Goal: Information Seeking & Learning: Learn about a topic

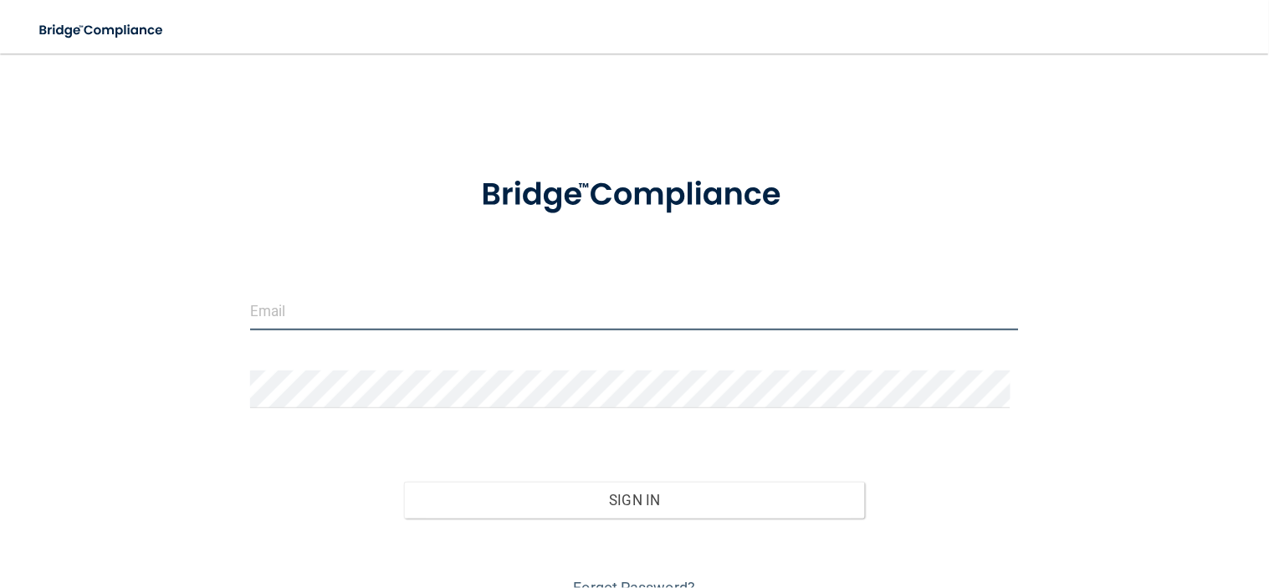
click at [402, 297] on input "email" at bounding box center [635, 312] width 770 height 38
type input "[EMAIL_ADDRESS][DOMAIN_NAME]"
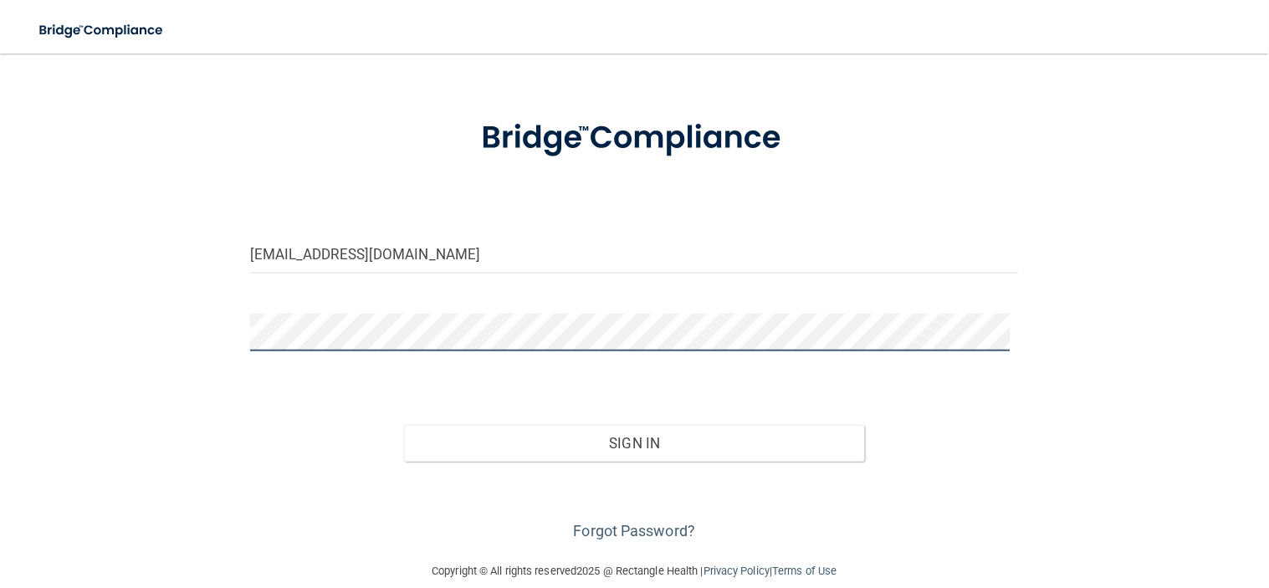
scroll to position [79, 0]
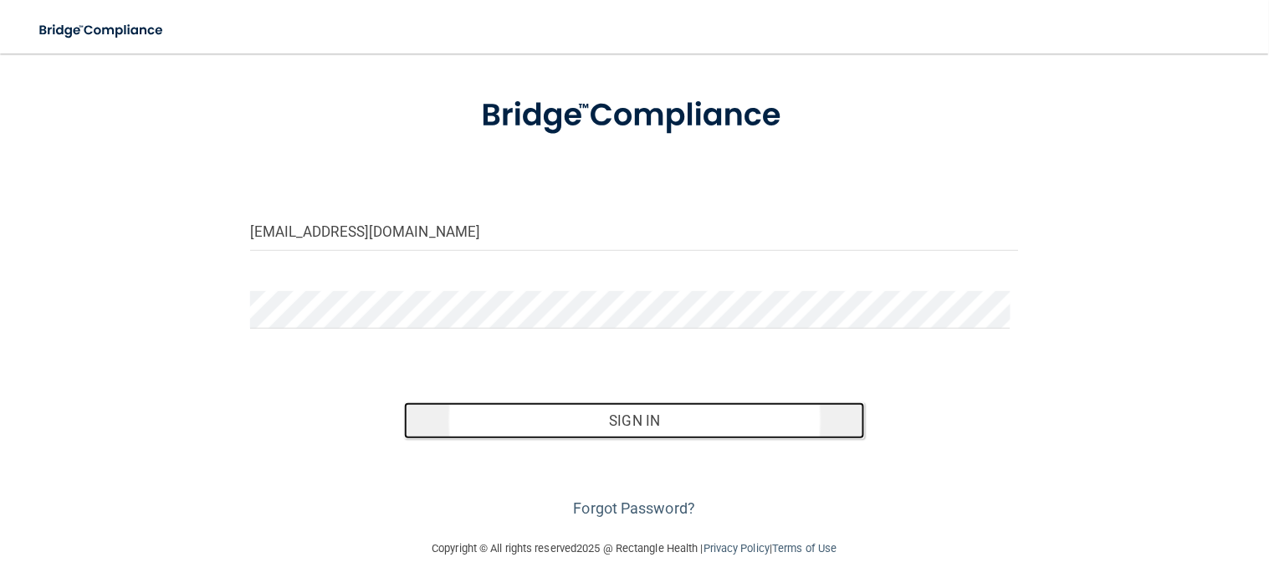
click at [511, 427] on button "Sign In" at bounding box center [635, 420] width 462 height 37
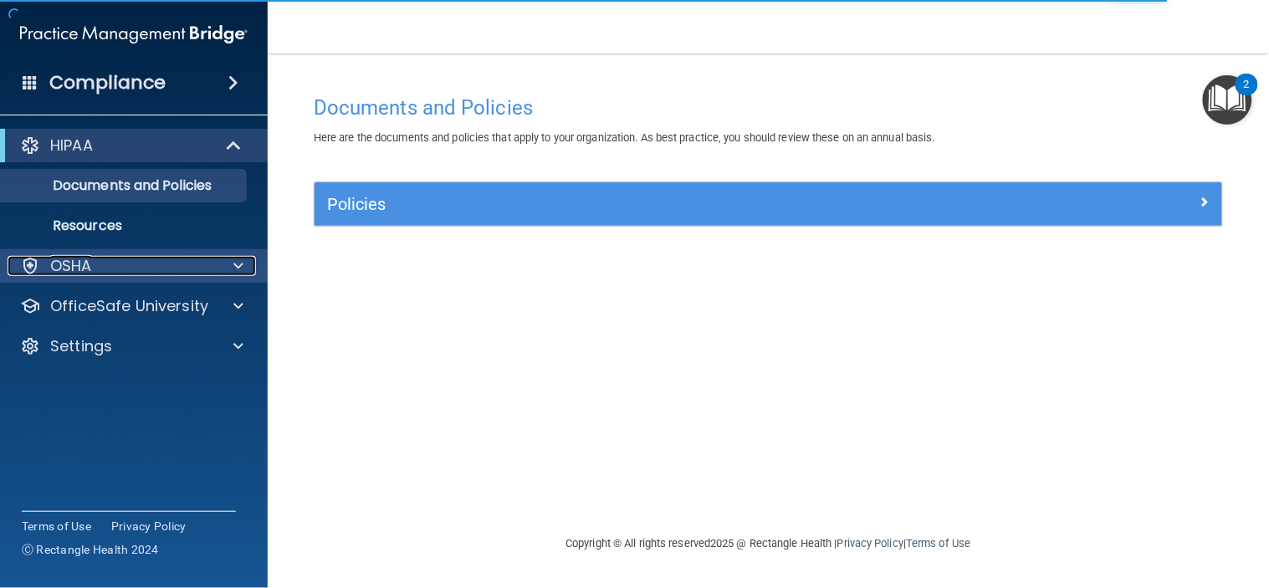
click at [64, 257] on p "OSHA" at bounding box center [71, 266] width 42 height 20
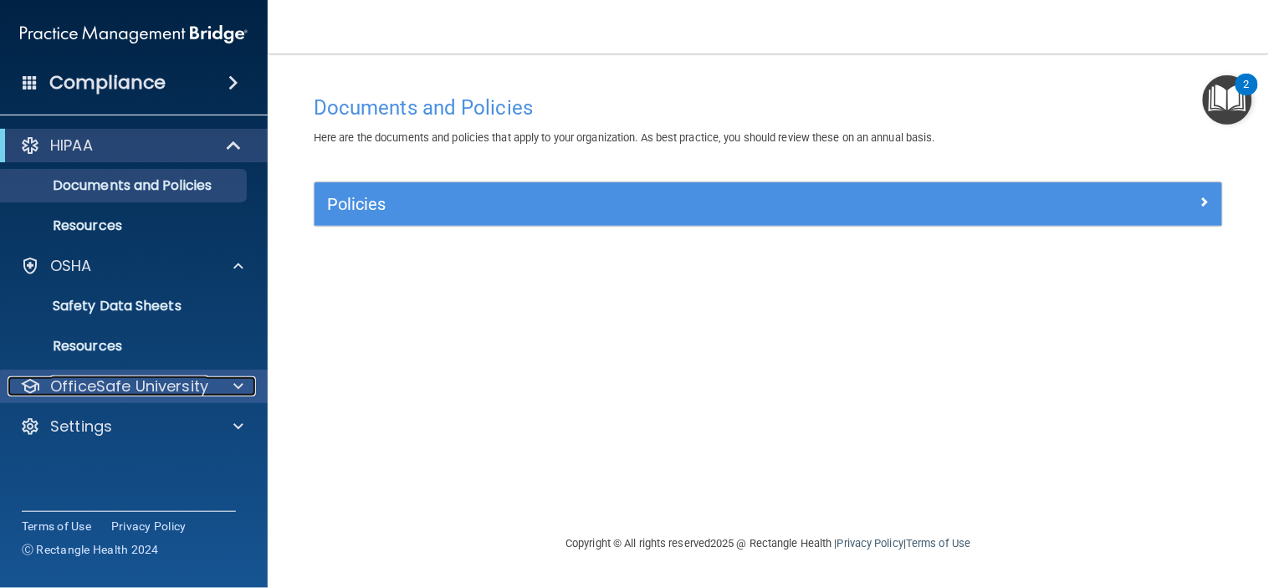
click at [52, 389] on p "OfficeSafe University" at bounding box center [129, 386] width 158 height 20
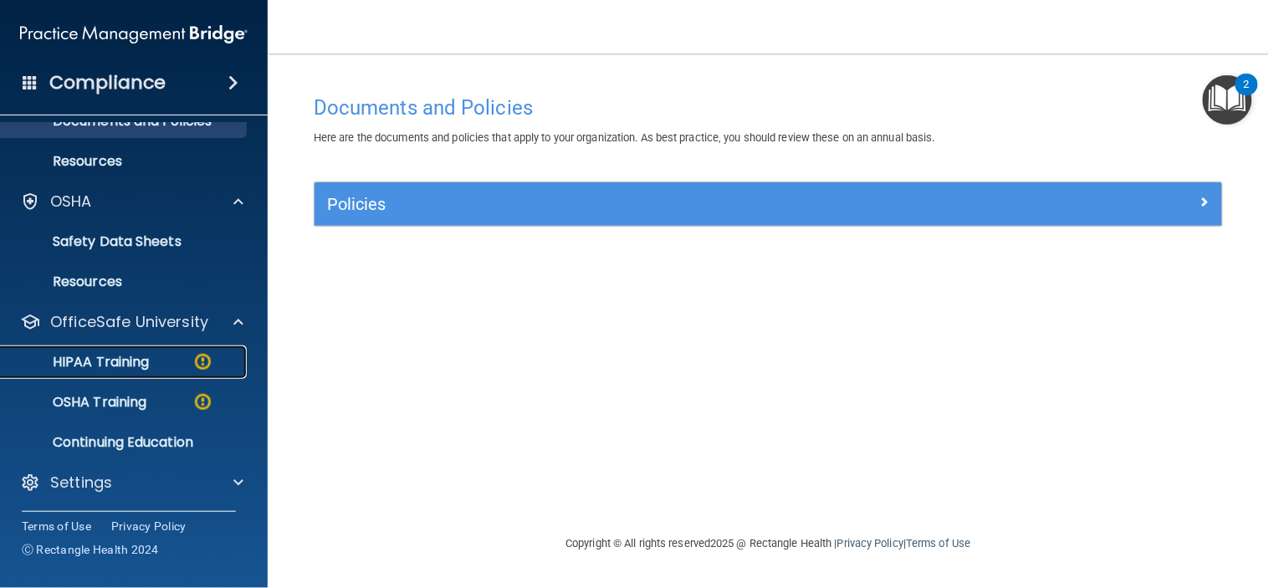
click at [78, 357] on p "HIPAA Training" at bounding box center [80, 362] width 138 height 17
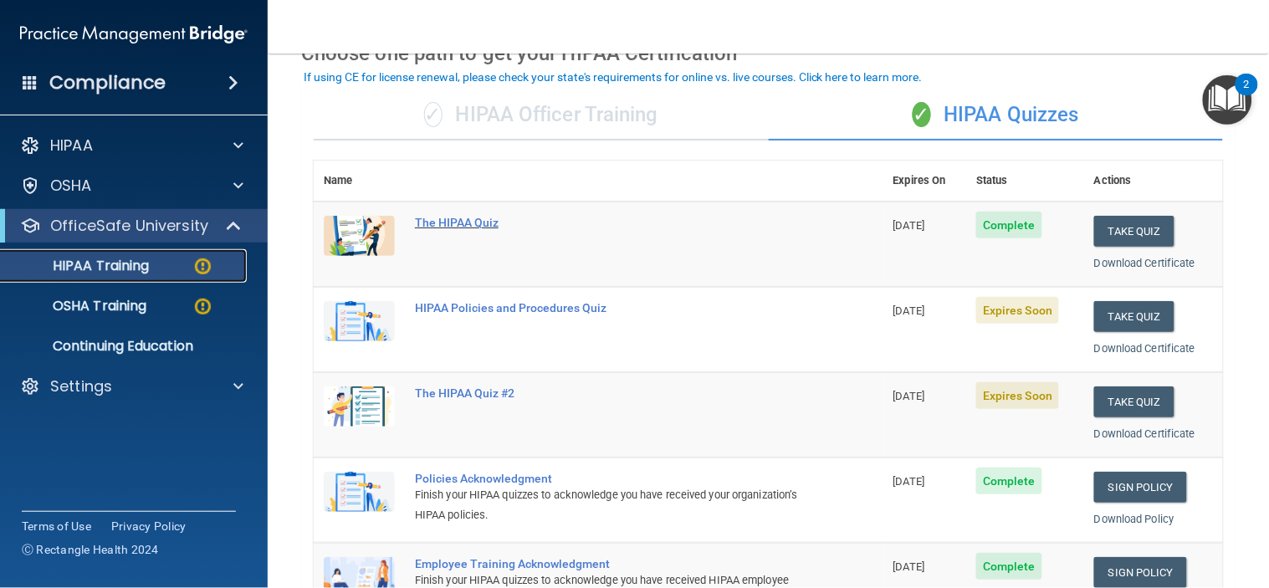
scroll to position [186, 0]
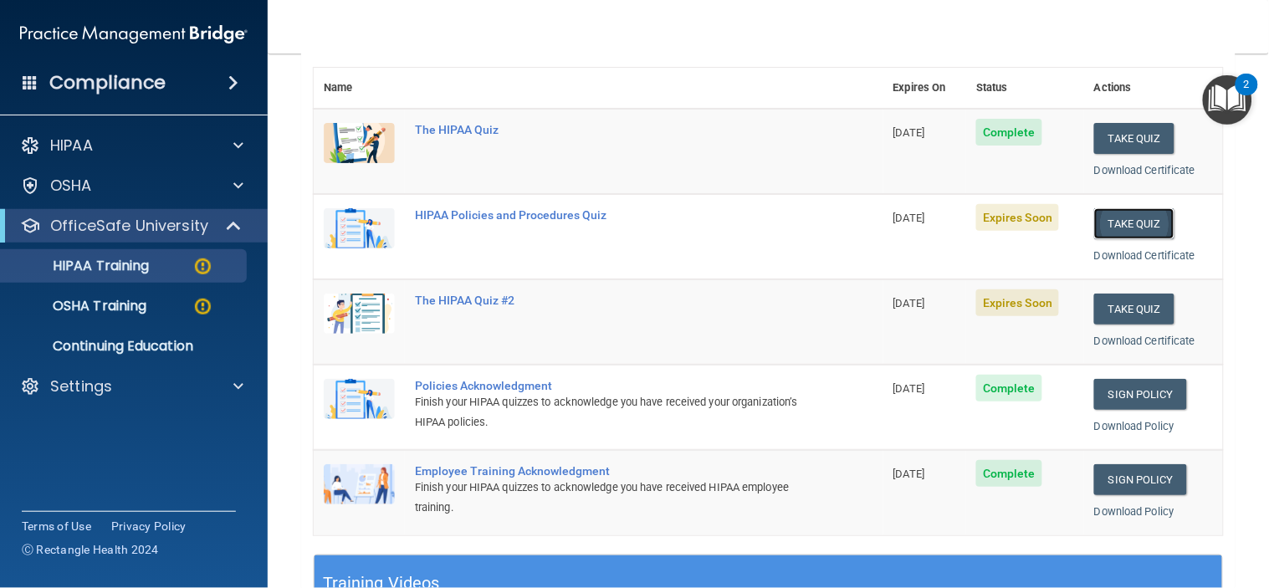
click at [1108, 218] on button "Take Quiz" at bounding box center [1134, 223] width 80 height 31
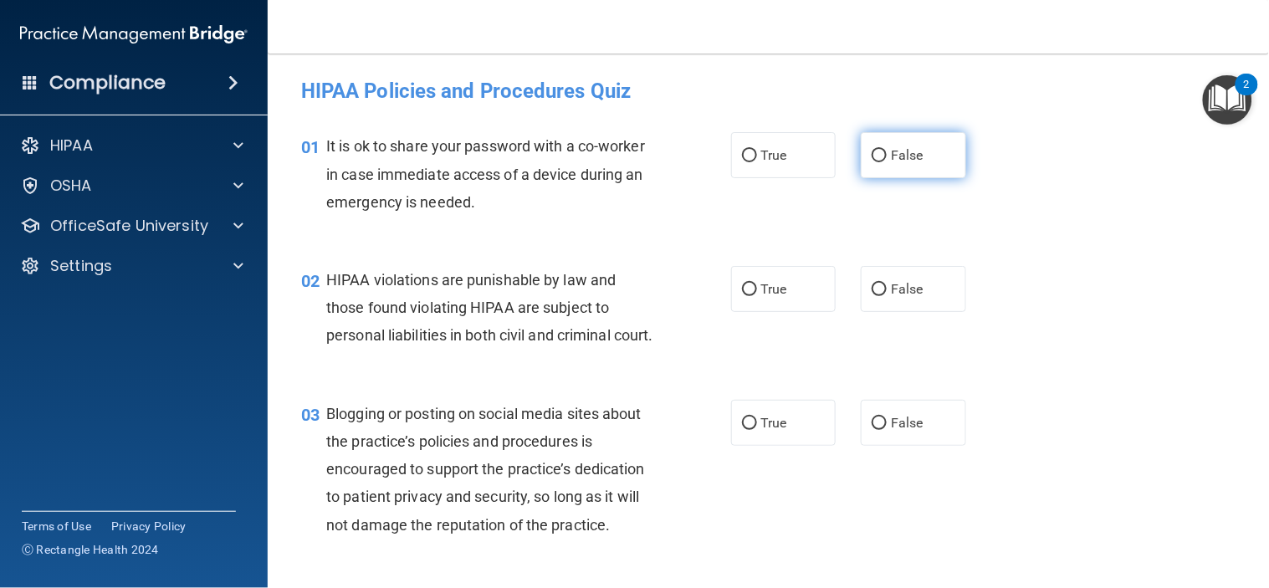
click at [872, 157] on input "False" at bounding box center [879, 156] width 15 height 13
radio input "true"
click at [737, 281] on label "True" at bounding box center [783, 289] width 105 height 46
click at [742, 284] on input "True" at bounding box center [749, 290] width 15 height 13
radio input "true"
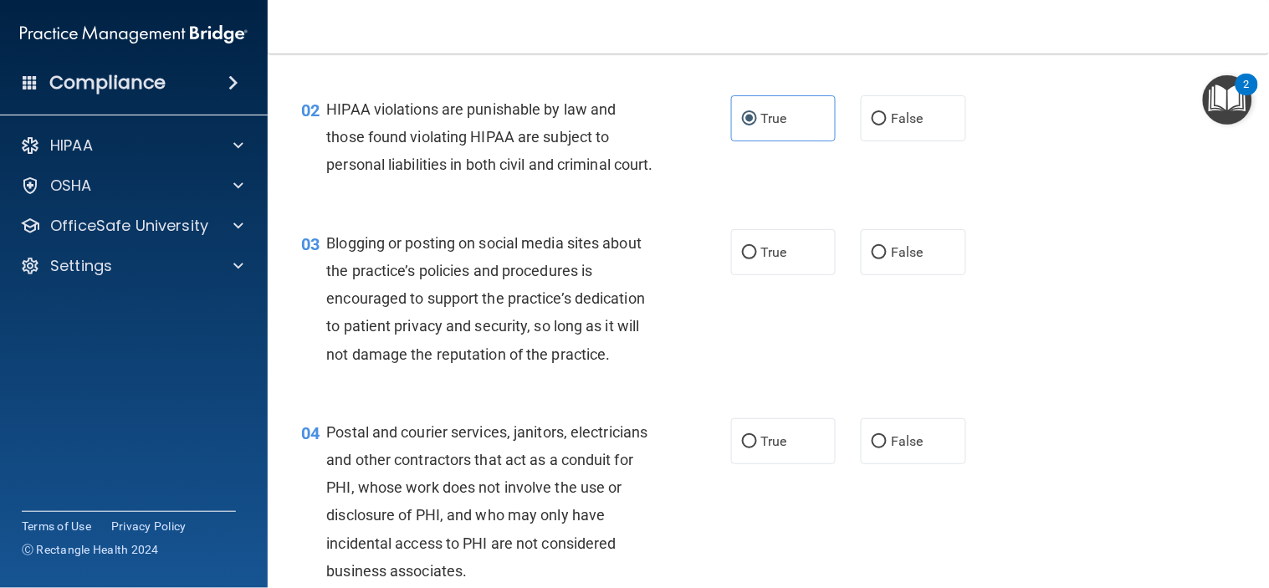
scroll to position [186, 0]
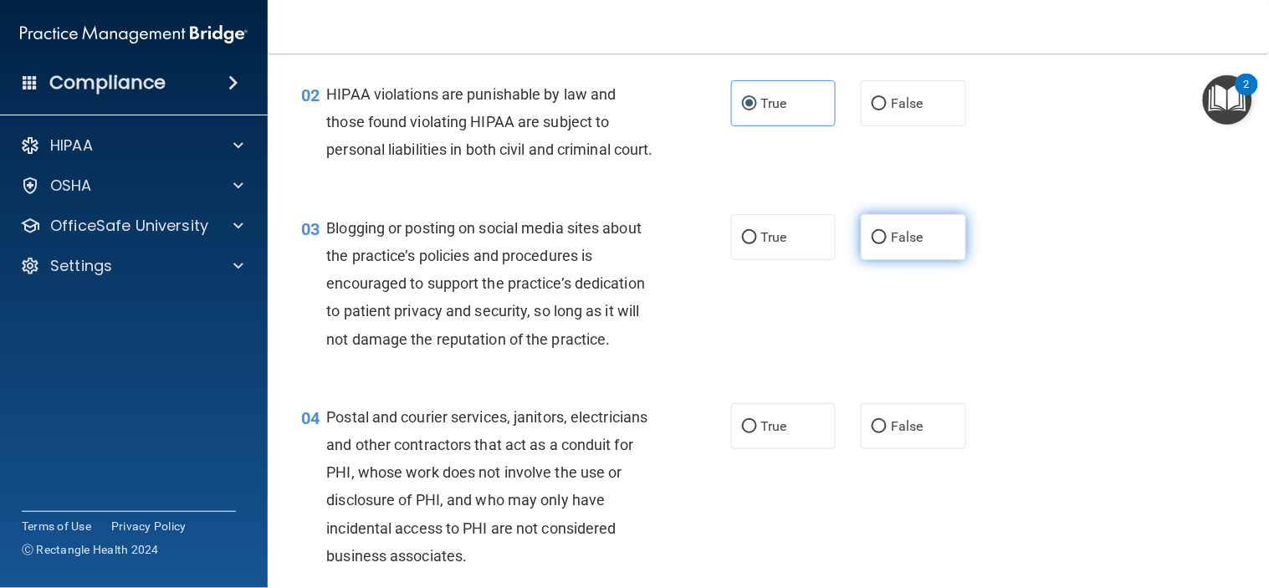
click at [872, 244] on input "False" at bounding box center [879, 238] width 15 height 13
radio input "true"
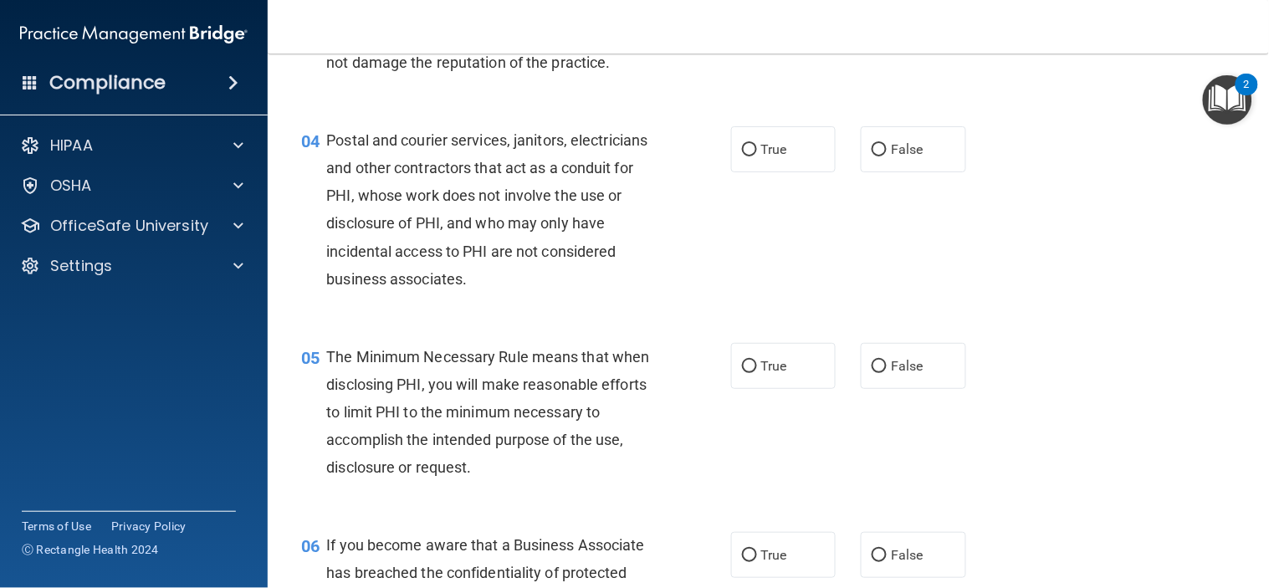
scroll to position [464, 0]
click at [742, 155] on input "True" at bounding box center [749, 148] width 15 height 13
radio input "true"
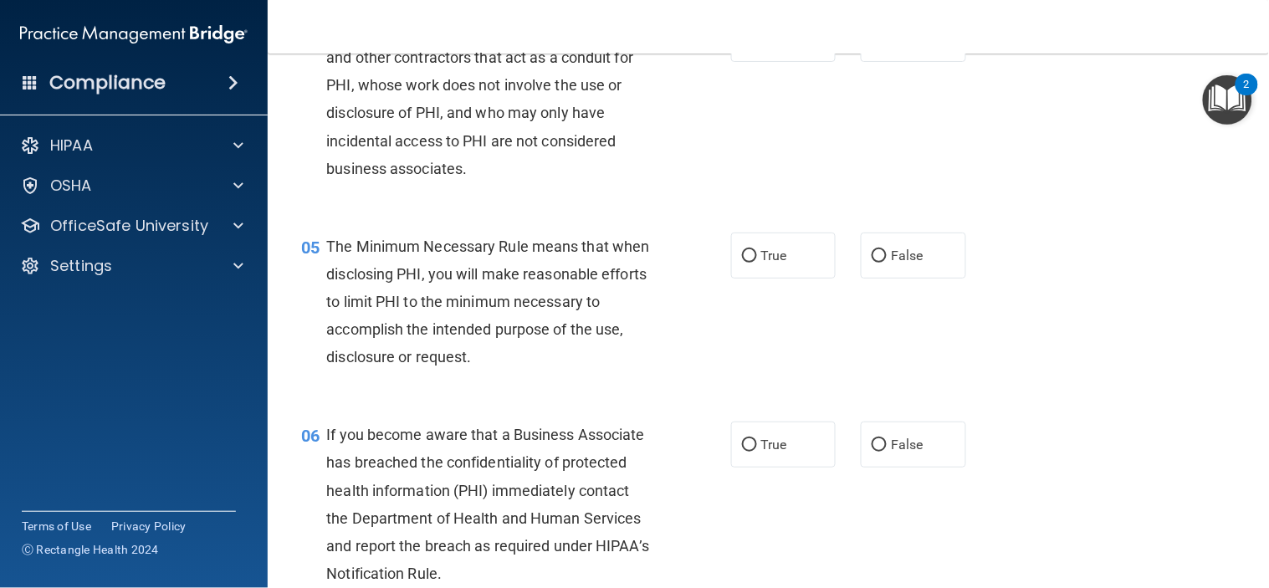
scroll to position [650, 0]
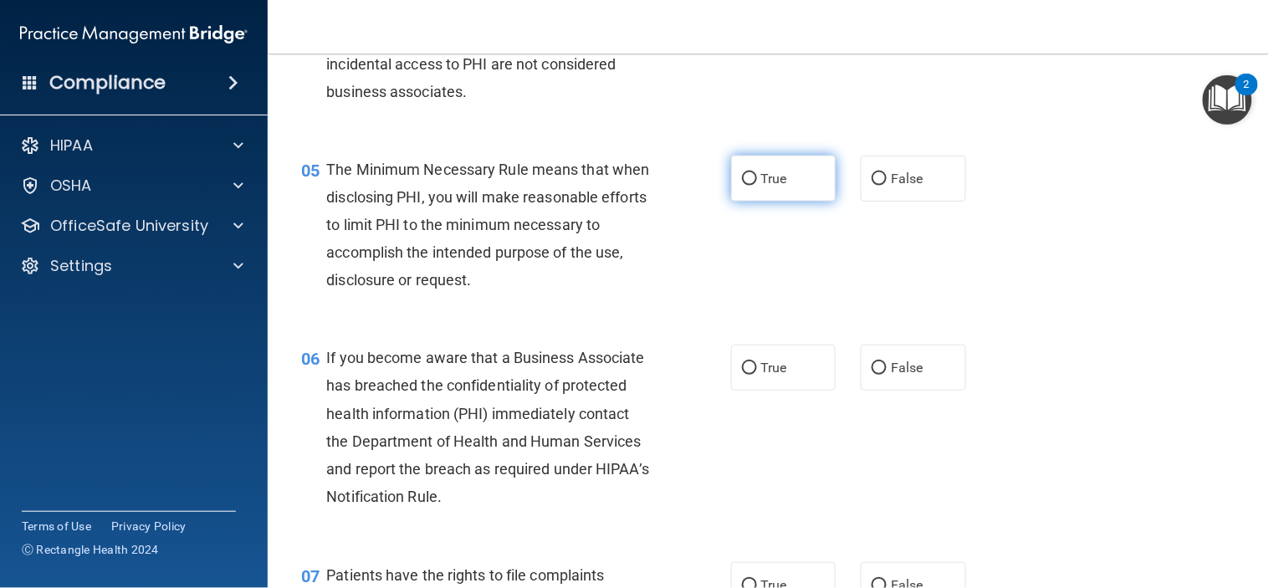
click at [742, 186] on input "True" at bounding box center [749, 179] width 15 height 13
radio input "true"
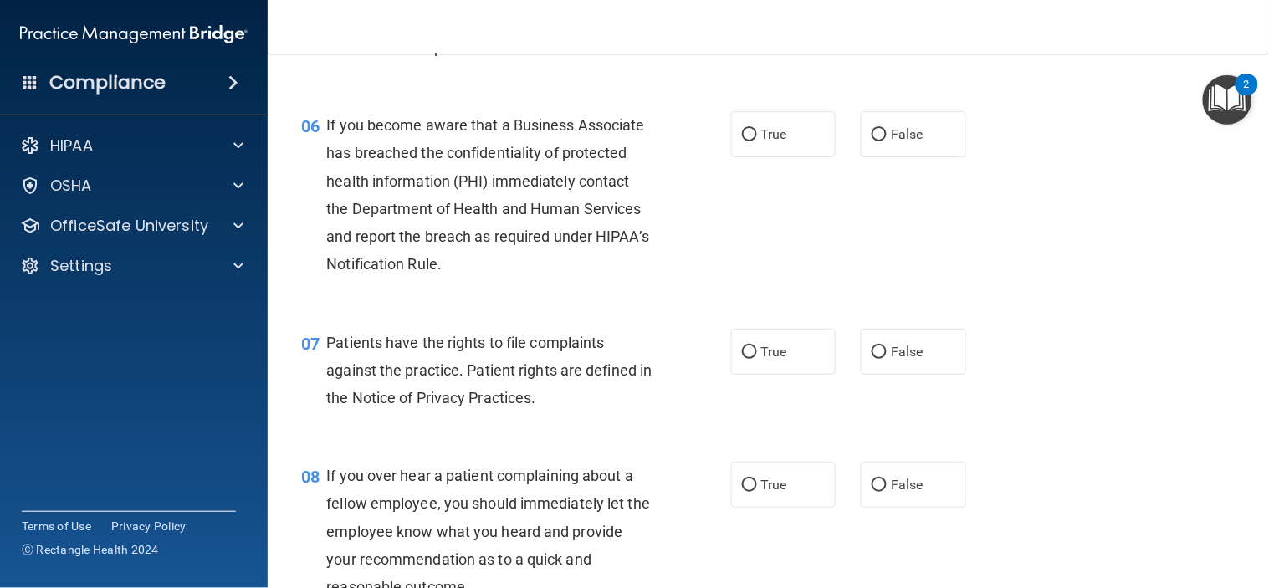
scroll to position [929, 0]
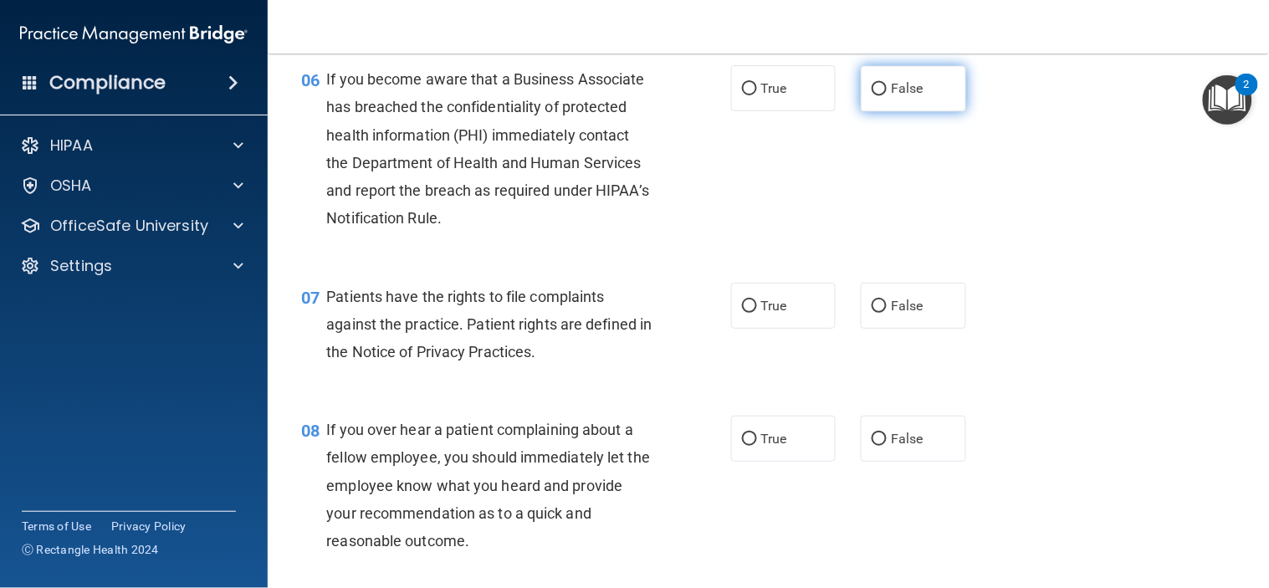
click at [872, 95] on input "False" at bounding box center [879, 89] width 15 height 13
radio input "true"
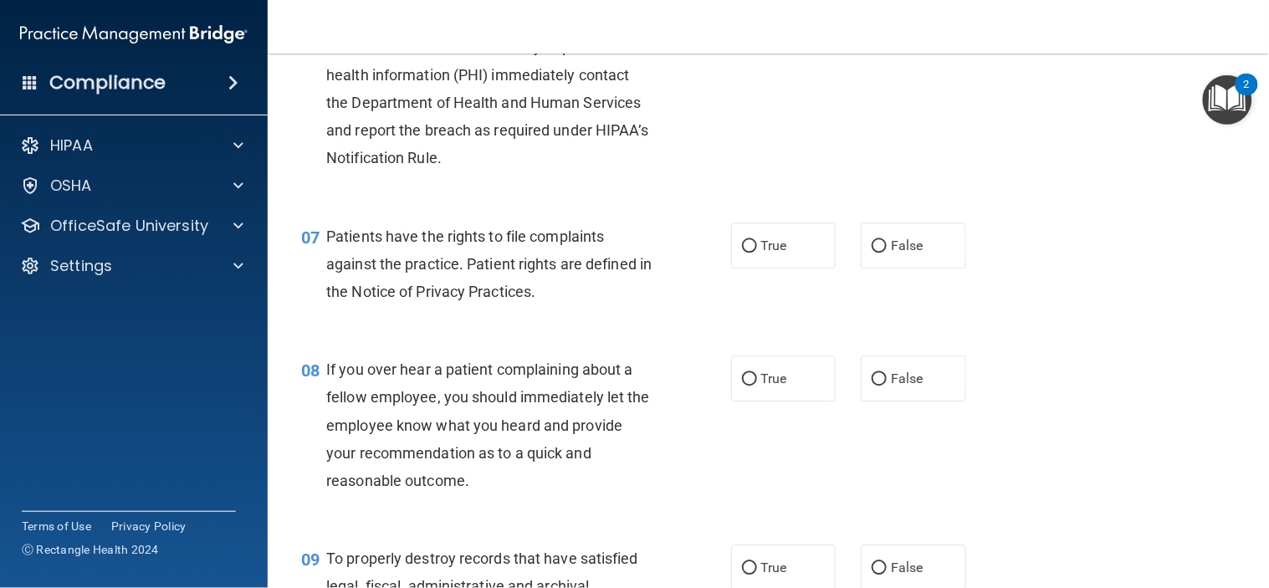
scroll to position [1022, 0]
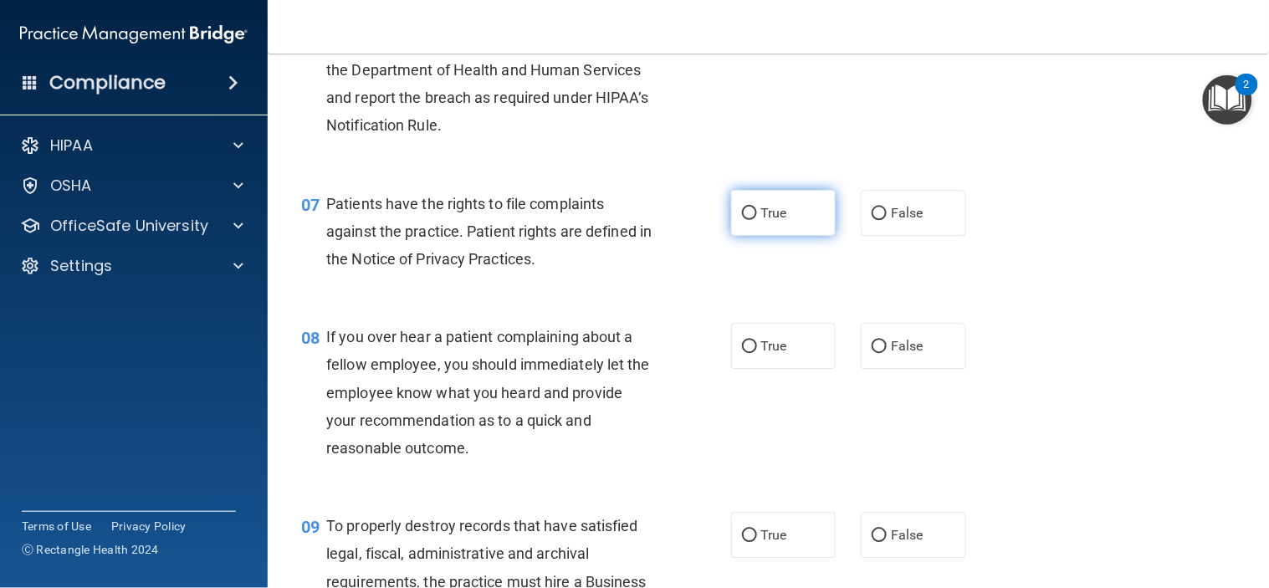
click at [742, 220] on input "True" at bounding box center [749, 213] width 15 height 13
radio input "true"
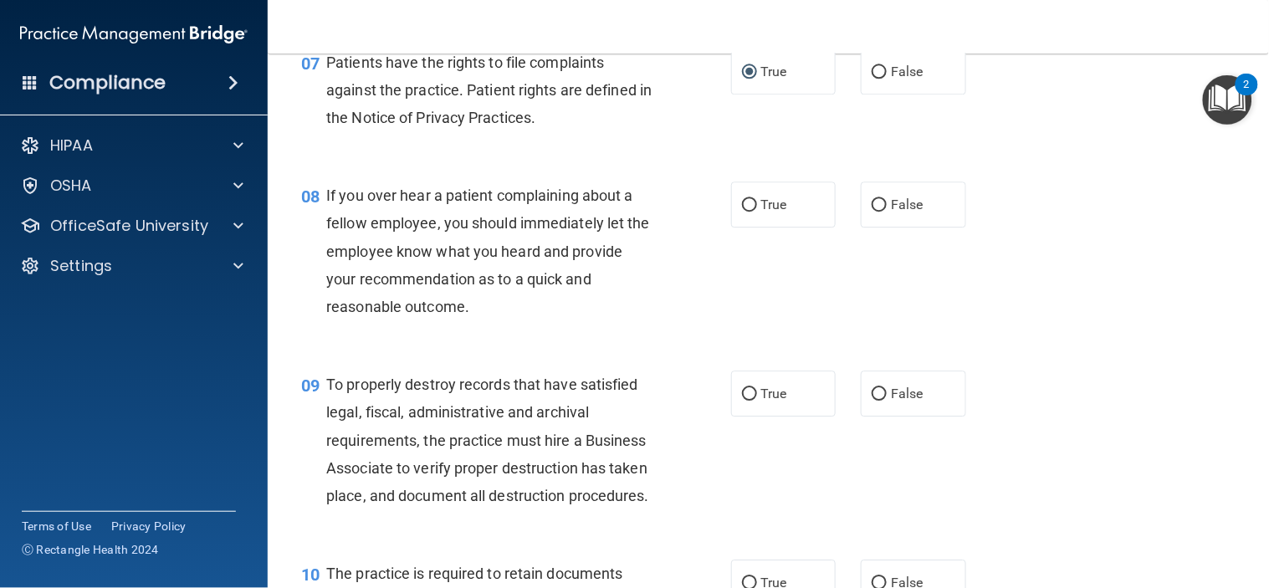
scroll to position [1208, 0]
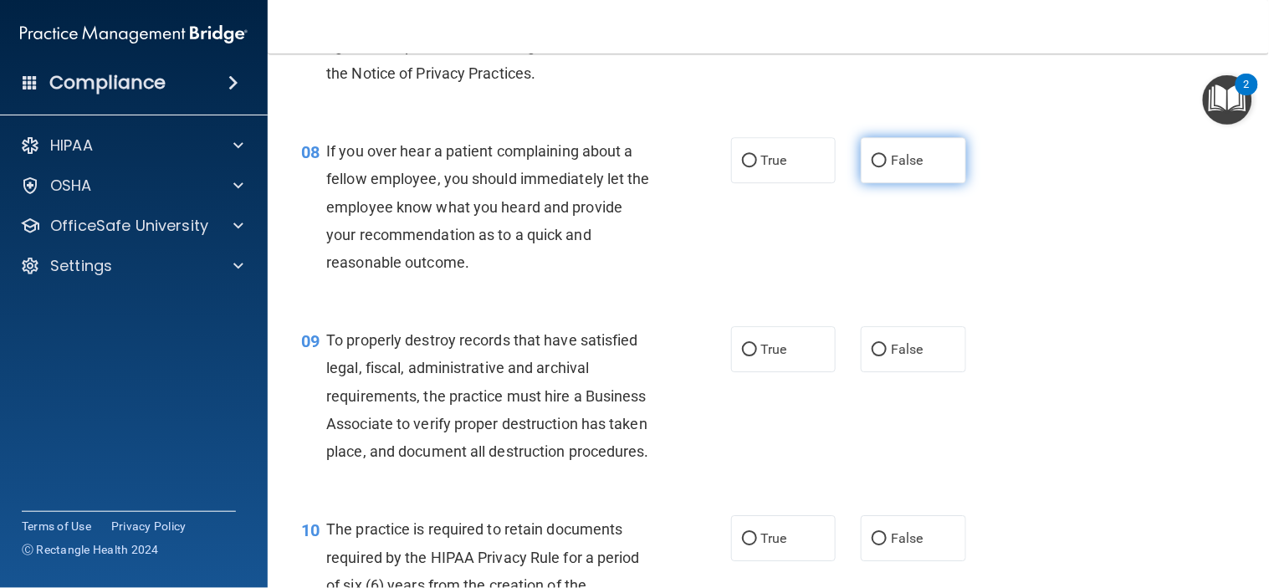
click at [872, 167] on input "False" at bounding box center [879, 161] width 15 height 13
radio input "true"
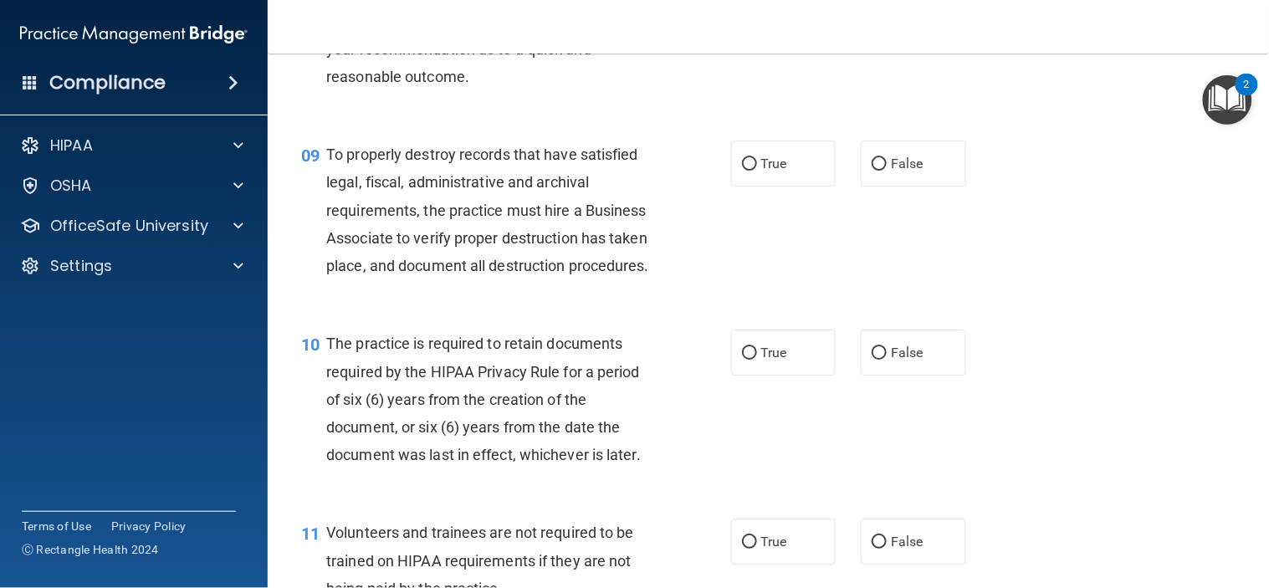
scroll to position [1487, 0]
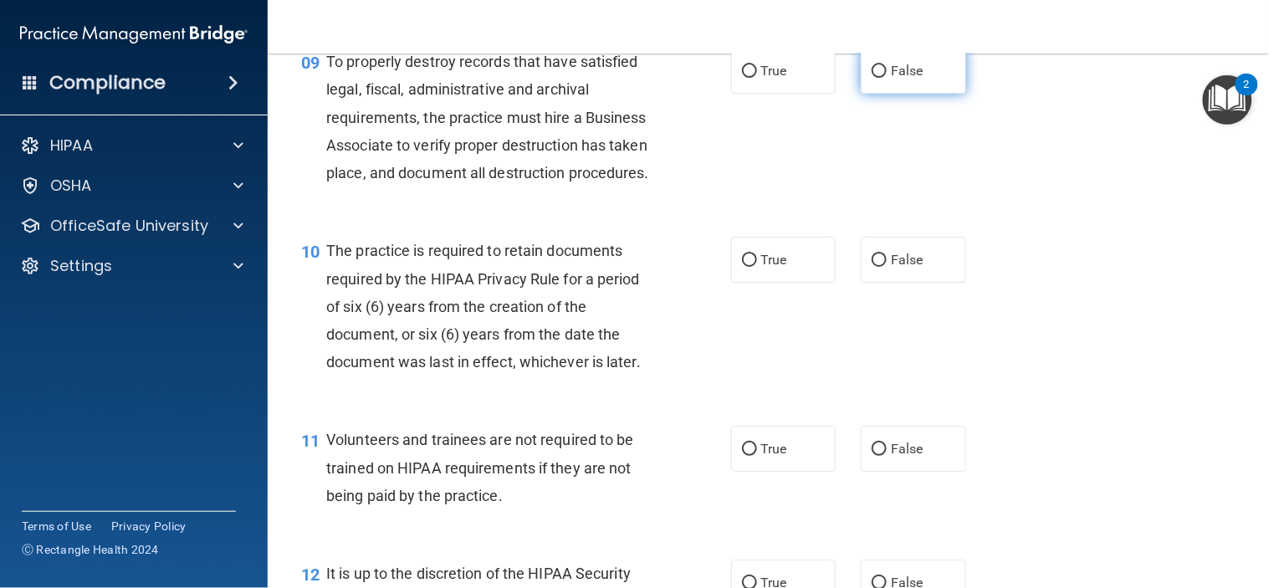
click at [872, 78] on input "False" at bounding box center [879, 71] width 15 height 13
radio input "true"
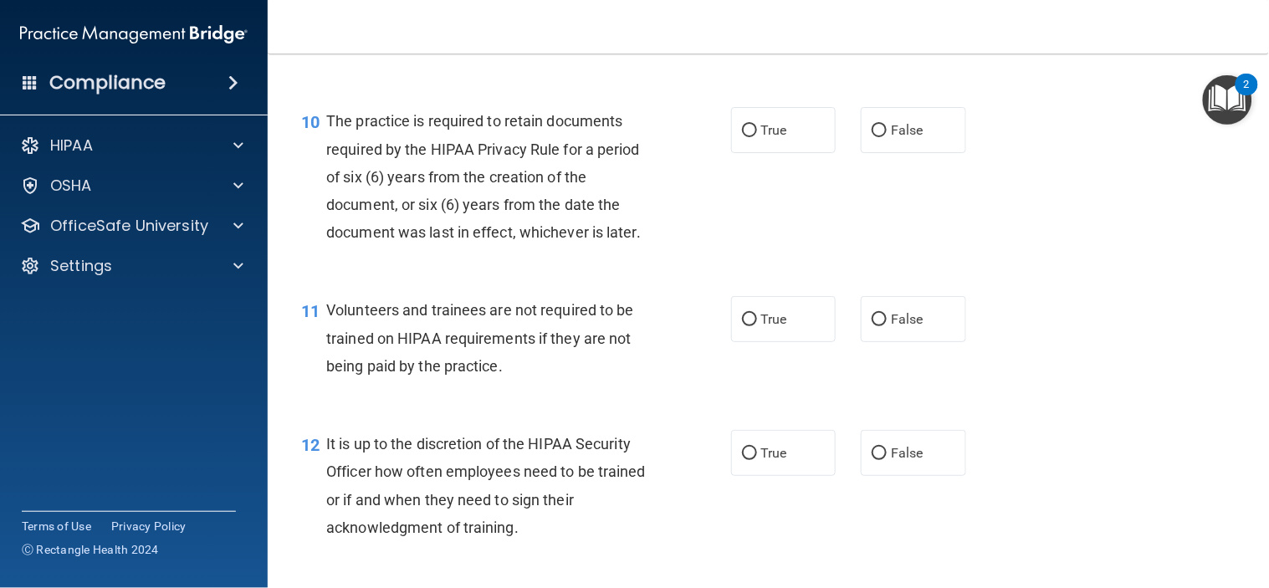
scroll to position [1673, 0]
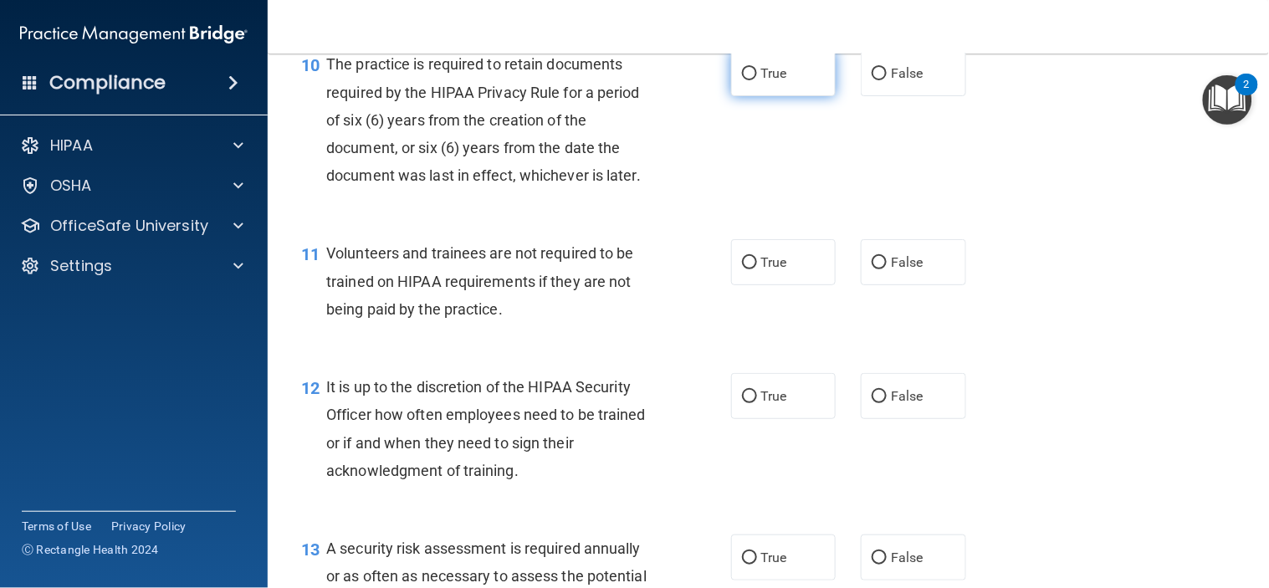
click at [746, 80] on input "True" at bounding box center [749, 74] width 15 height 13
radio input "true"
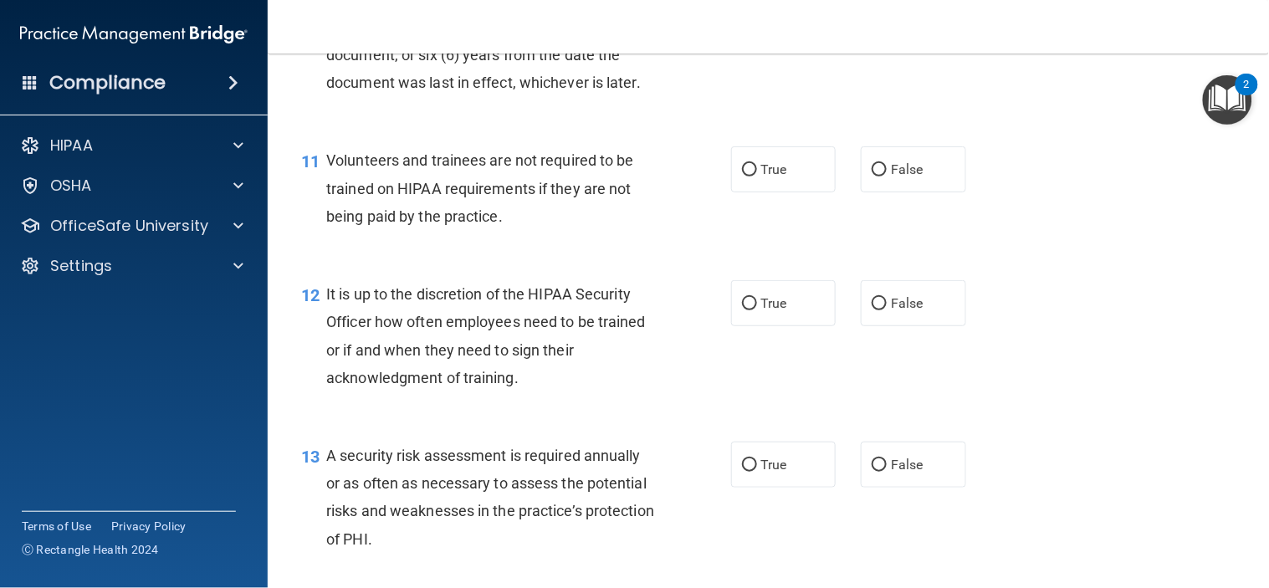
scroll to position [1859, 0]
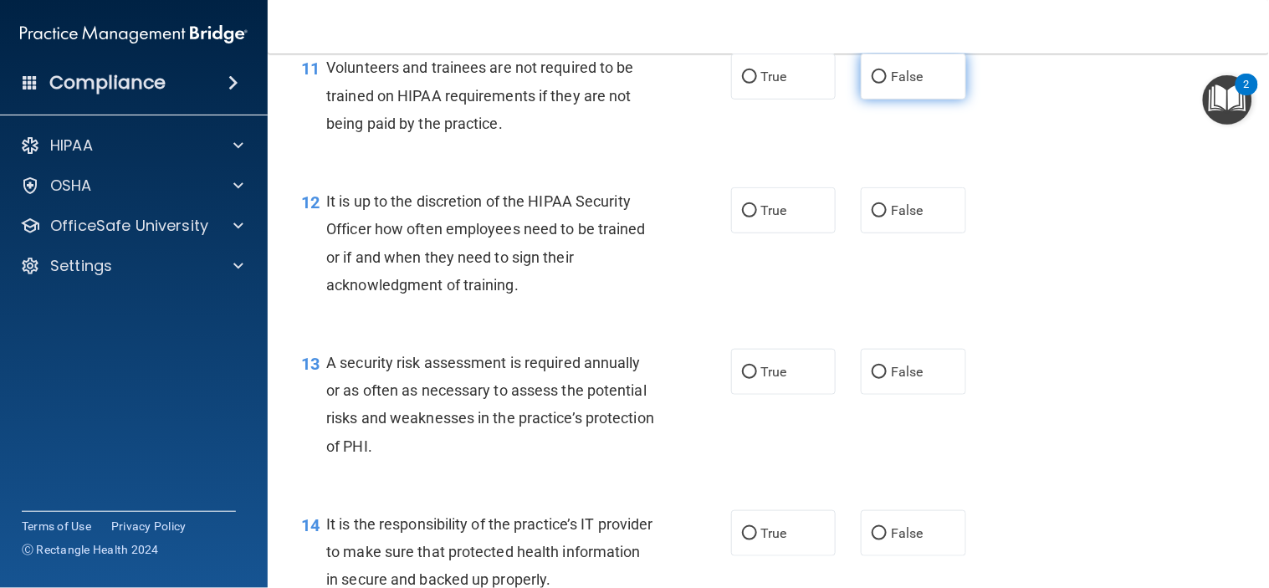
click at [872, 84] on input "False" at bounding box center [879, 77] width 15 height 13
radio input "true"
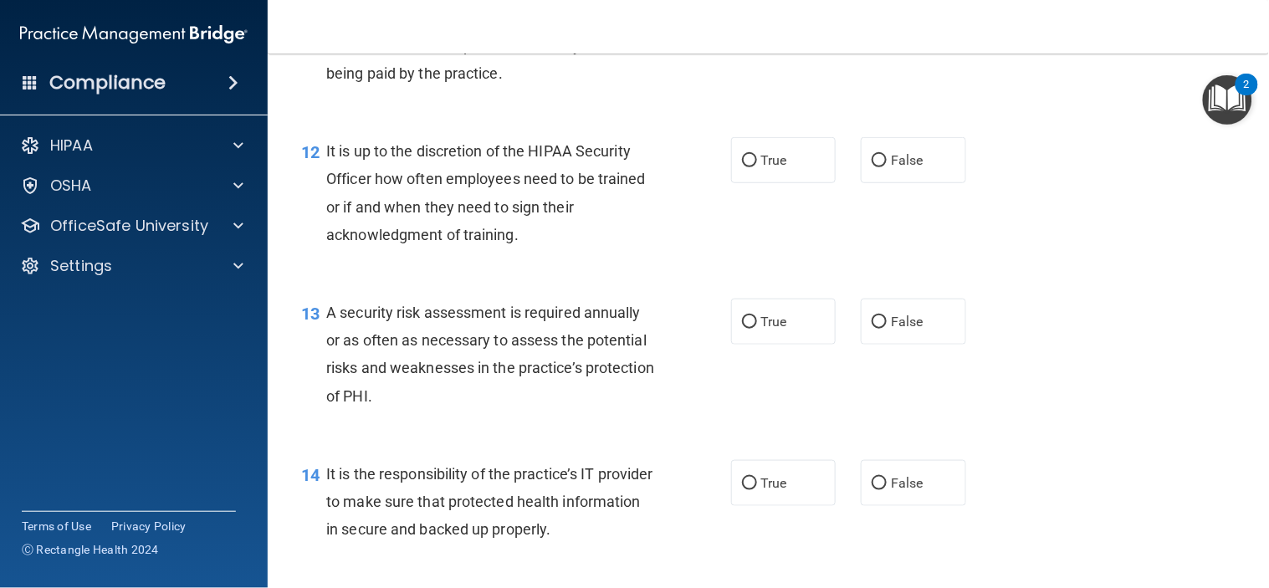
scroll to position [1952, 0]
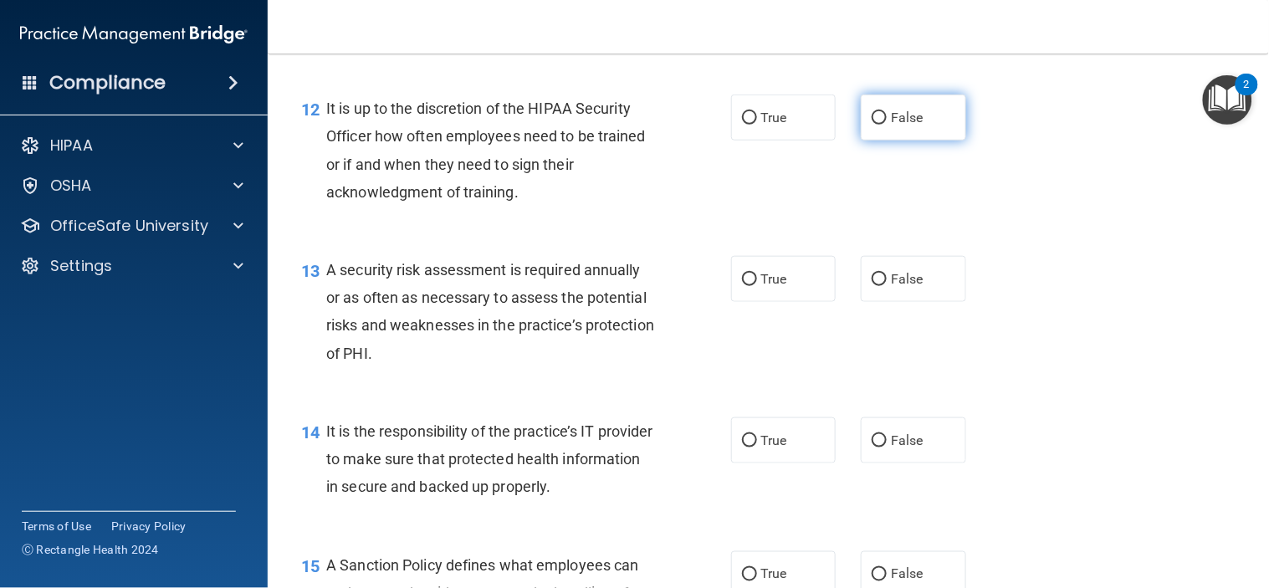
click at [872, 125] on input "False" at bounding box center [879, 118] width 15 height 13
radio input "true"
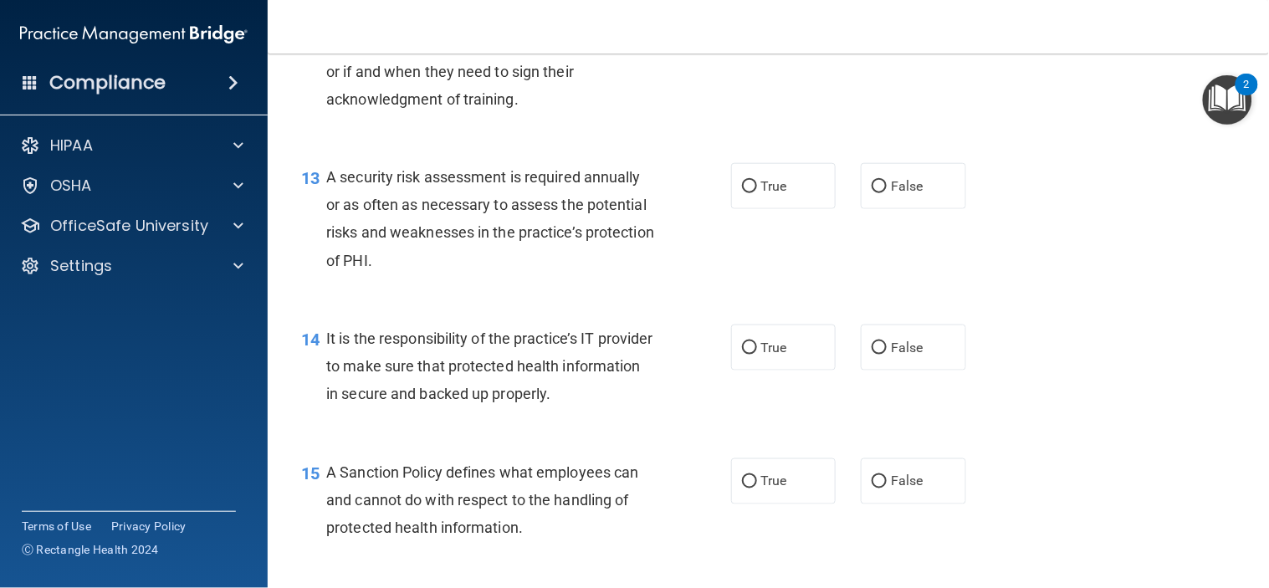
scroll to position [2137, 0]
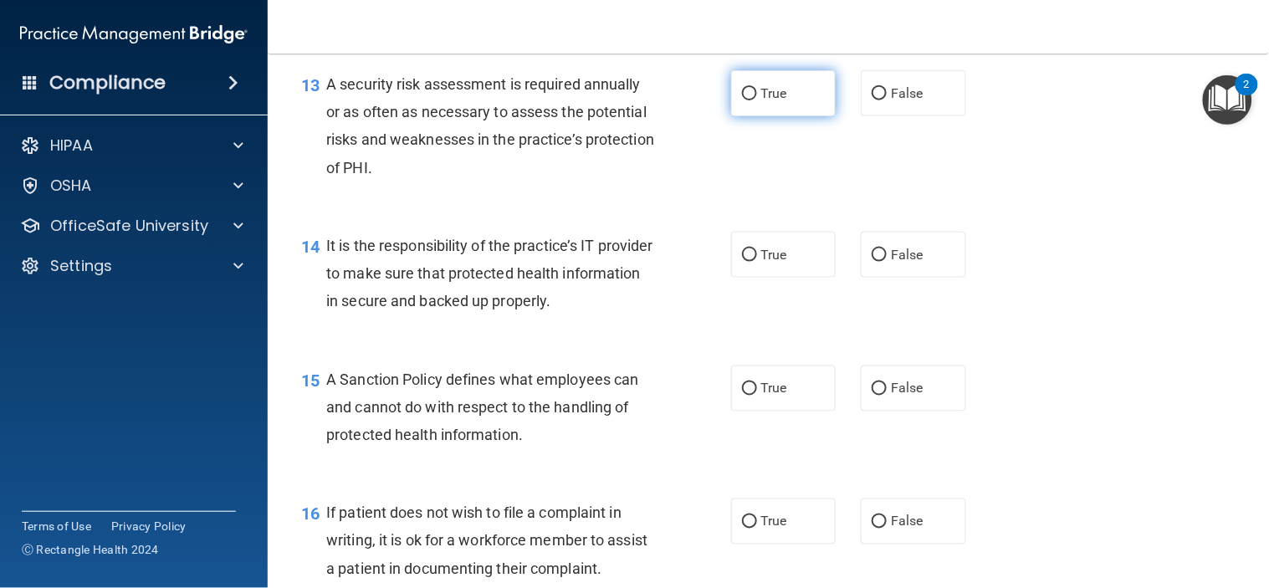
click at [745, 100] on input "True" at bounding box center [749, 94] width 15 height 13
radio input "true"
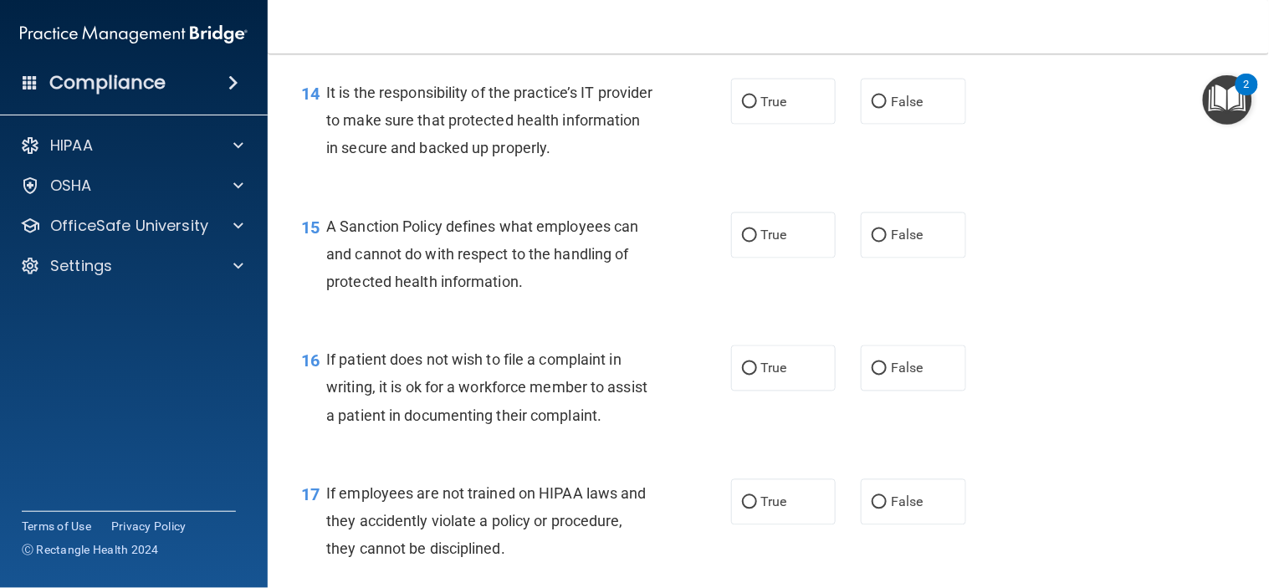
scroll to position [2323, 0]
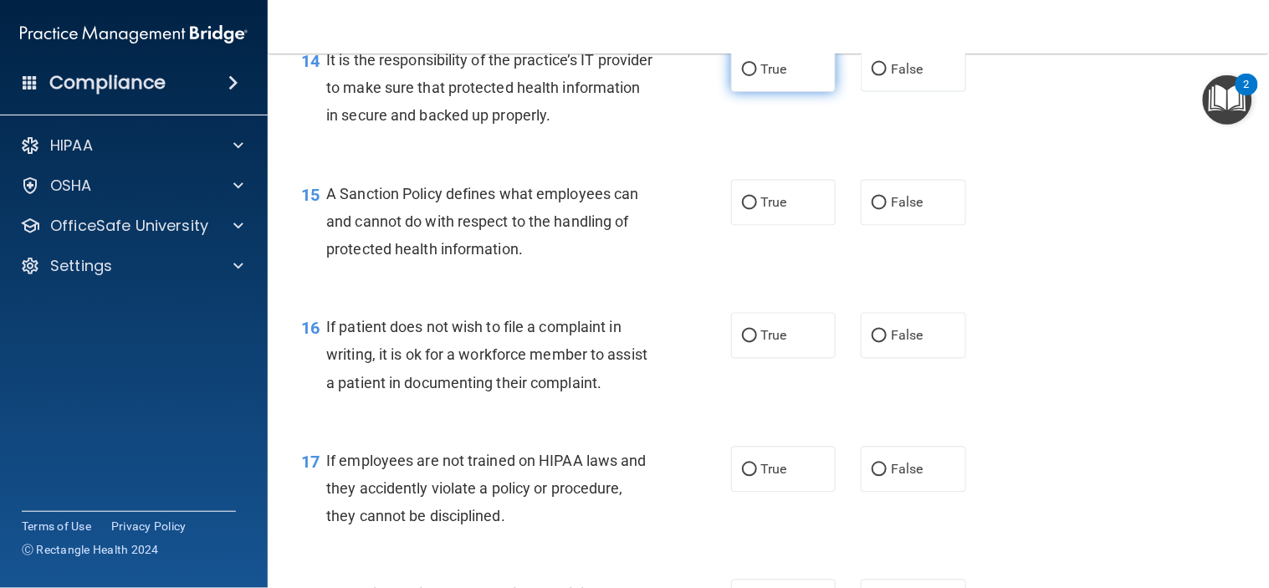
click at [742, 76] on input "True" at bounding box center [749, 70] width 15 height 13
radio input "true"
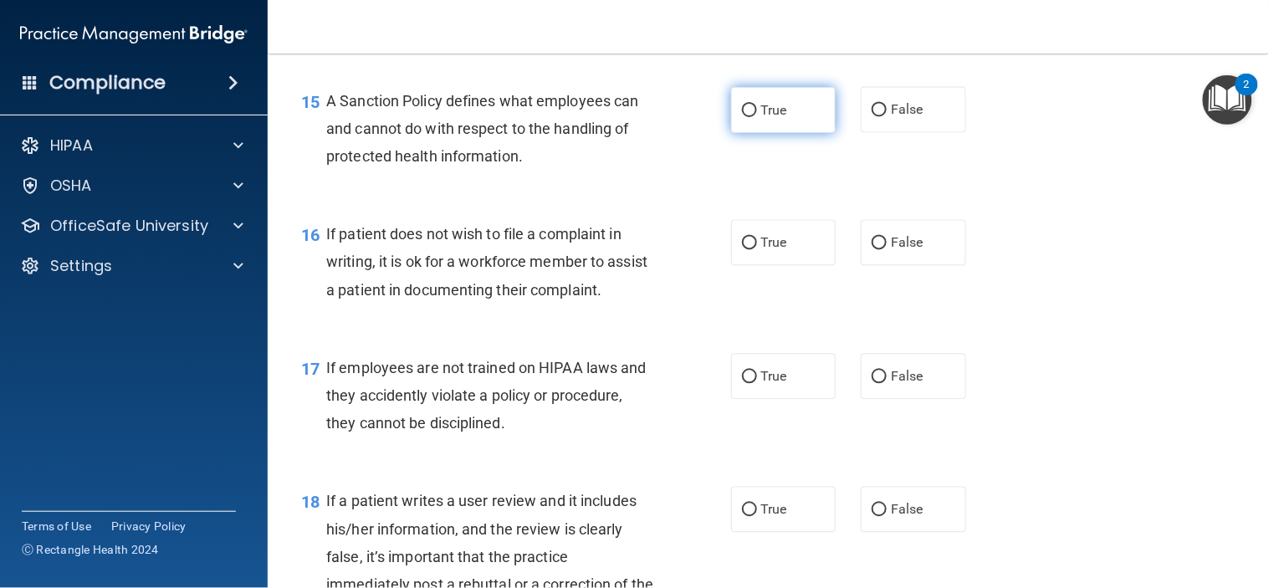
click at [742, 117] on input "True" at bounding box center [749, 111] width 15 height 13
radio input "true"
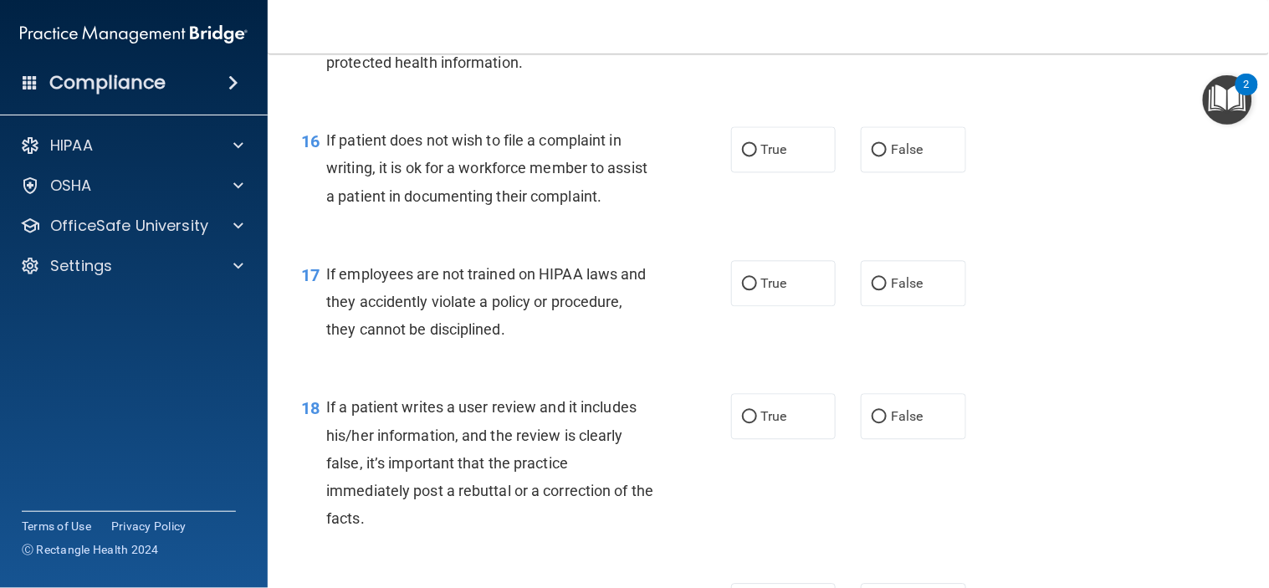
scroll to position [2602, 0]
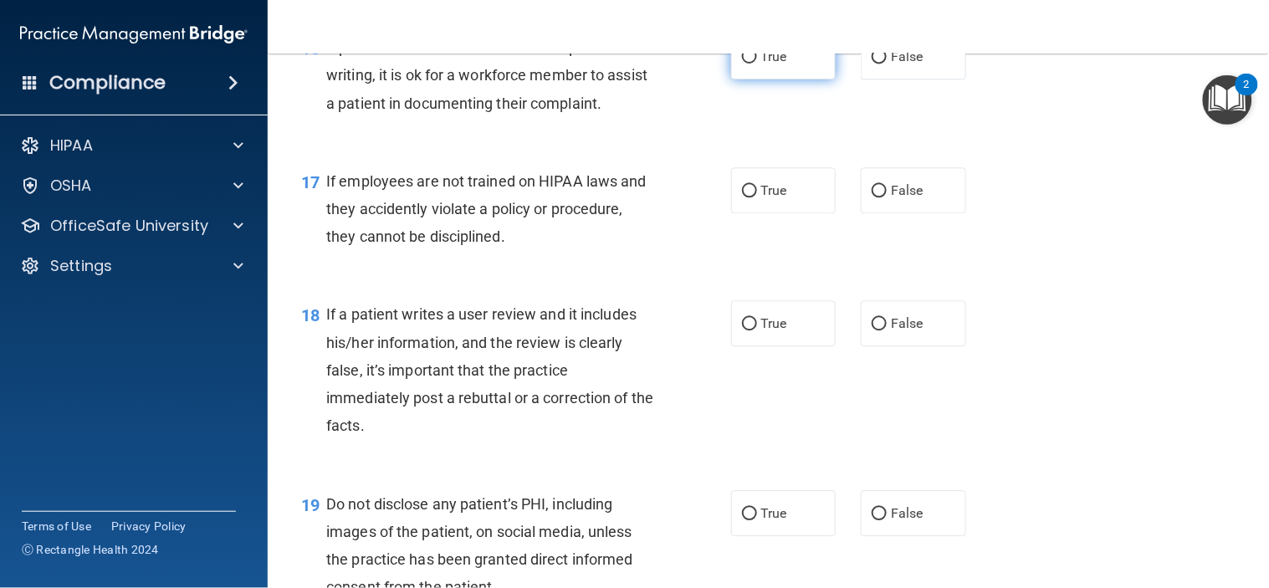
click at [745, 64] on input "True" at bounding box center [749, 57] width 15 height 13
radio input "true"
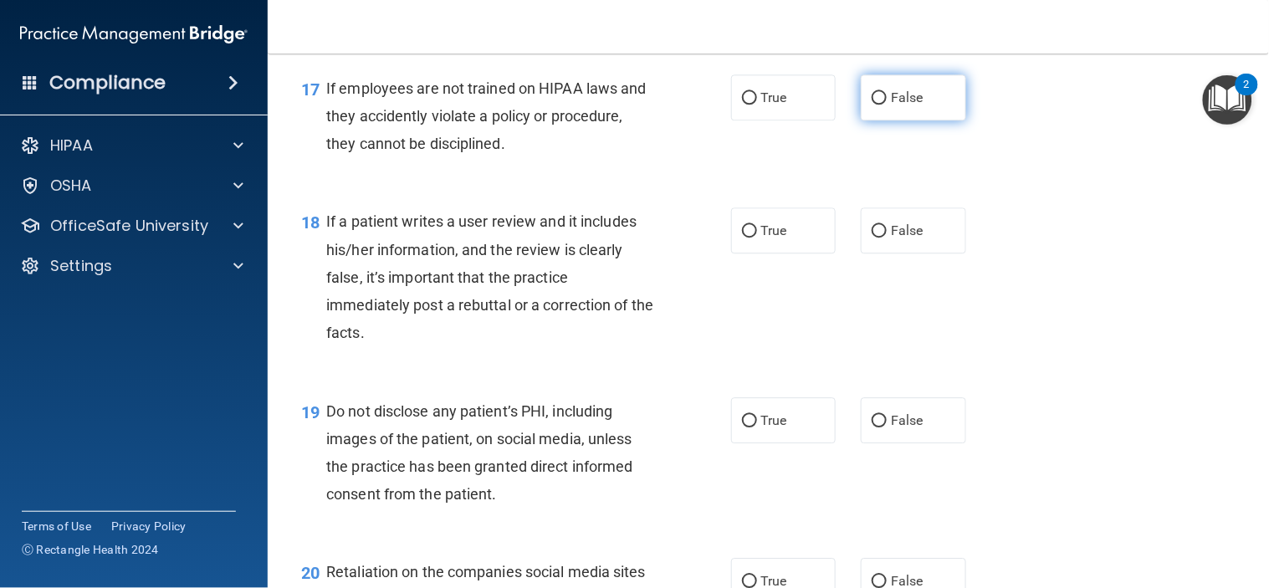
click at [872, 105] on input "False" at bounding box center [879, 98] width 15 height 13
radio input "true"
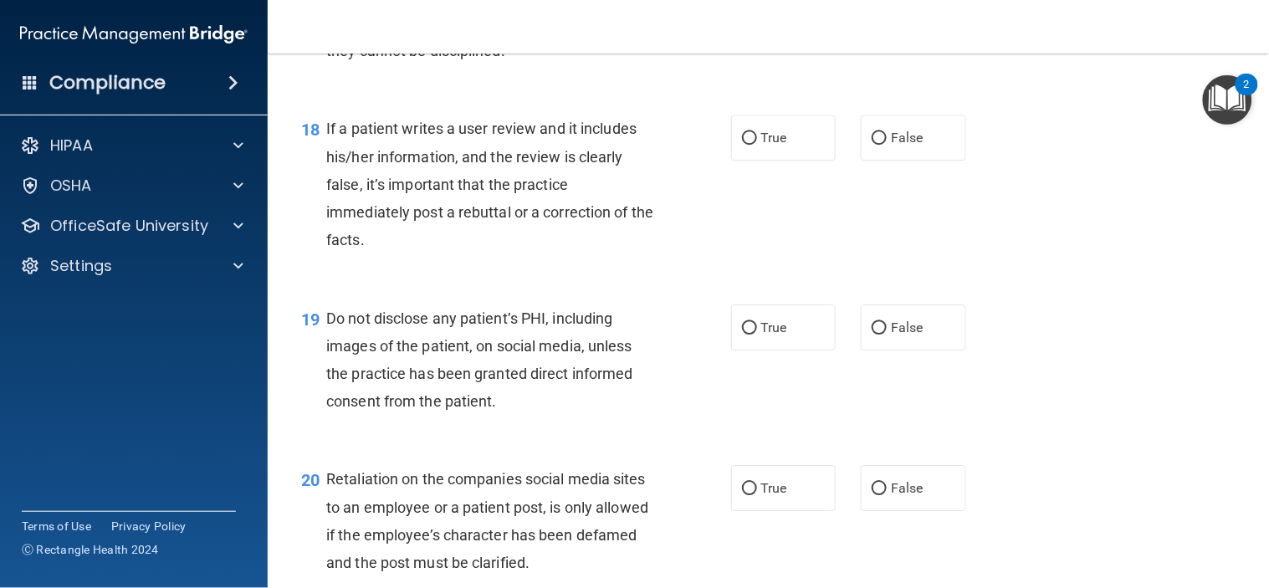
scroll to position [2881, 0]
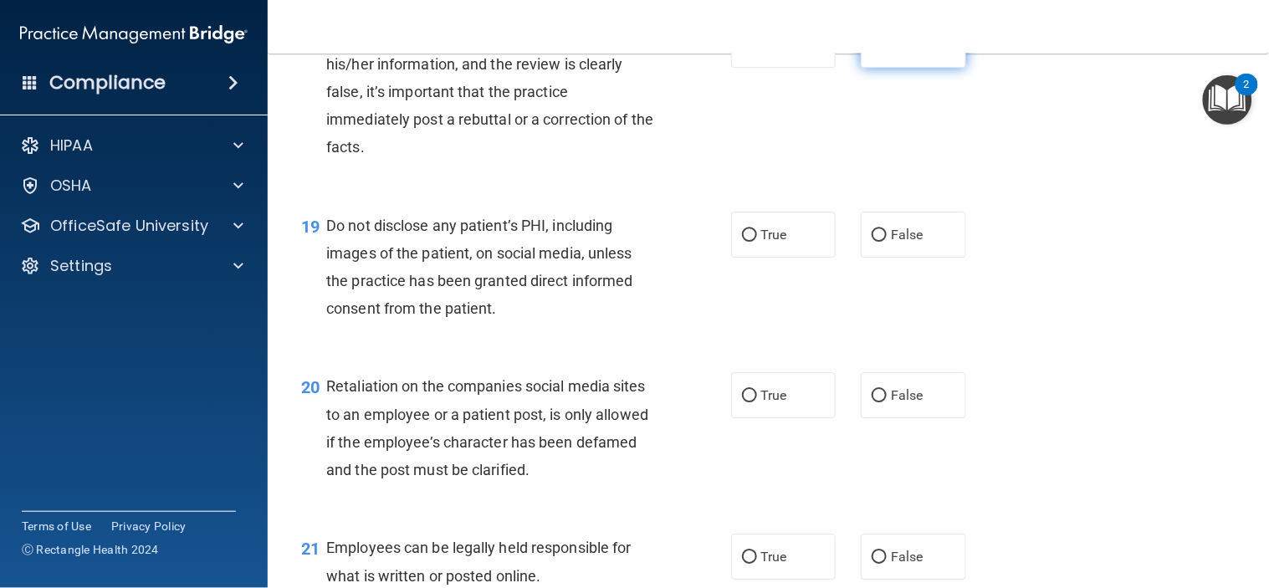
click at [872, 52] on input "False" at bounding box center [879, 45] width 15 height 13
radio input "true"
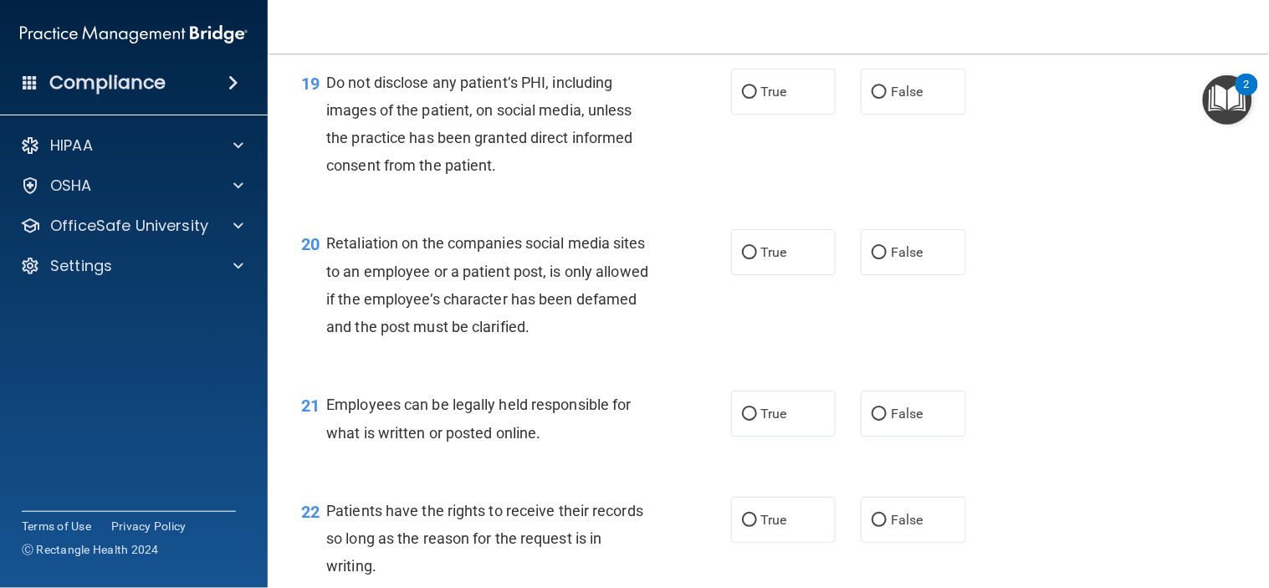
scroll to position [3067, 0]
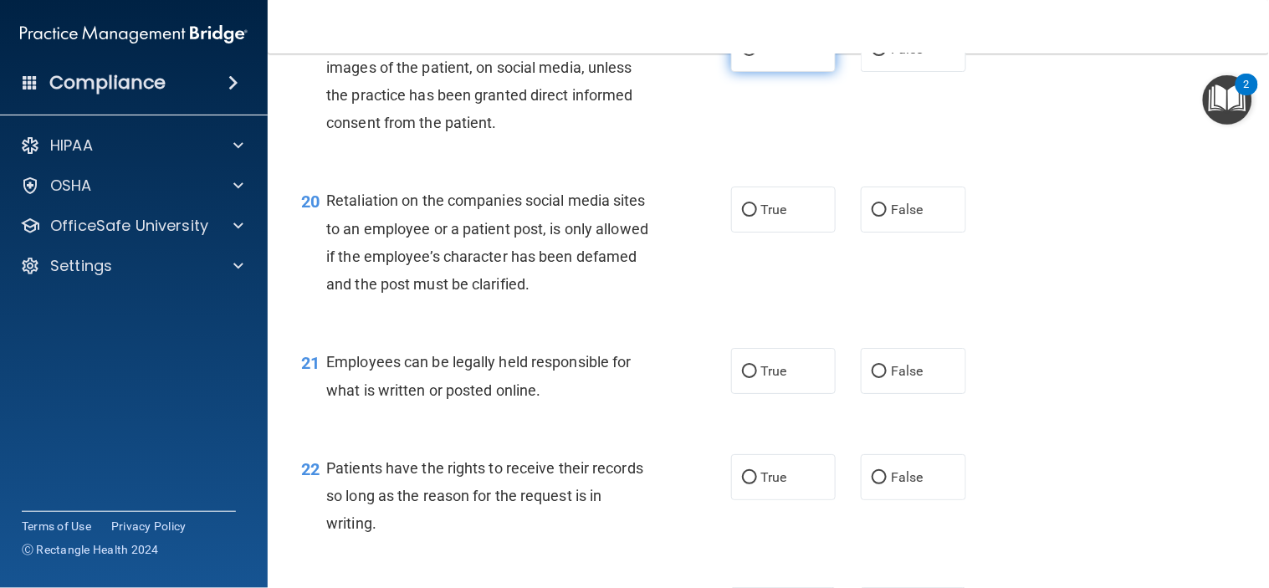
click at [742, 56] on input "True" at bounding box center [749, 50] width 15 height 13
radio input "true"
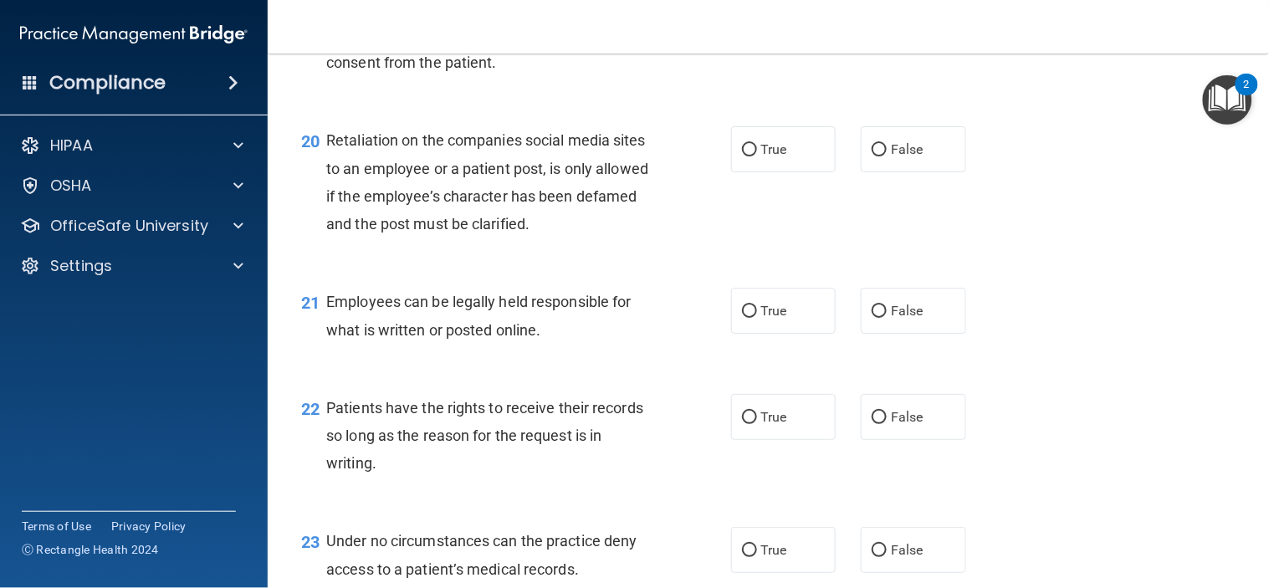
scroll to position [3160, 0]
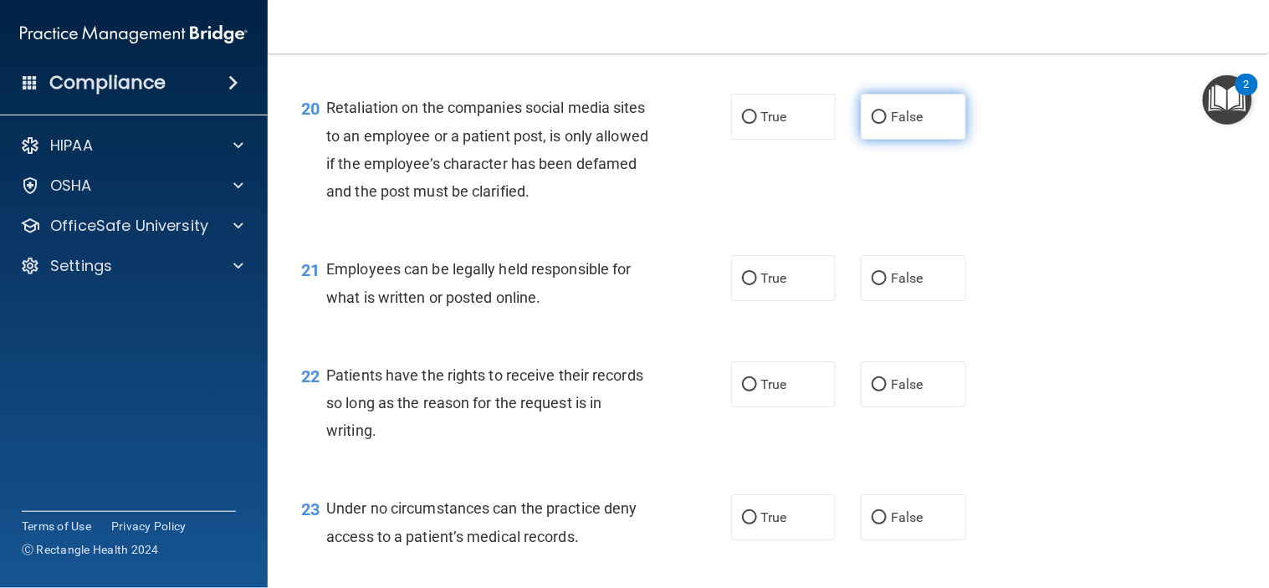
click at [872, 124] on input "False" at bounding box center [879, 117] width 15 height 13
radio input "true"
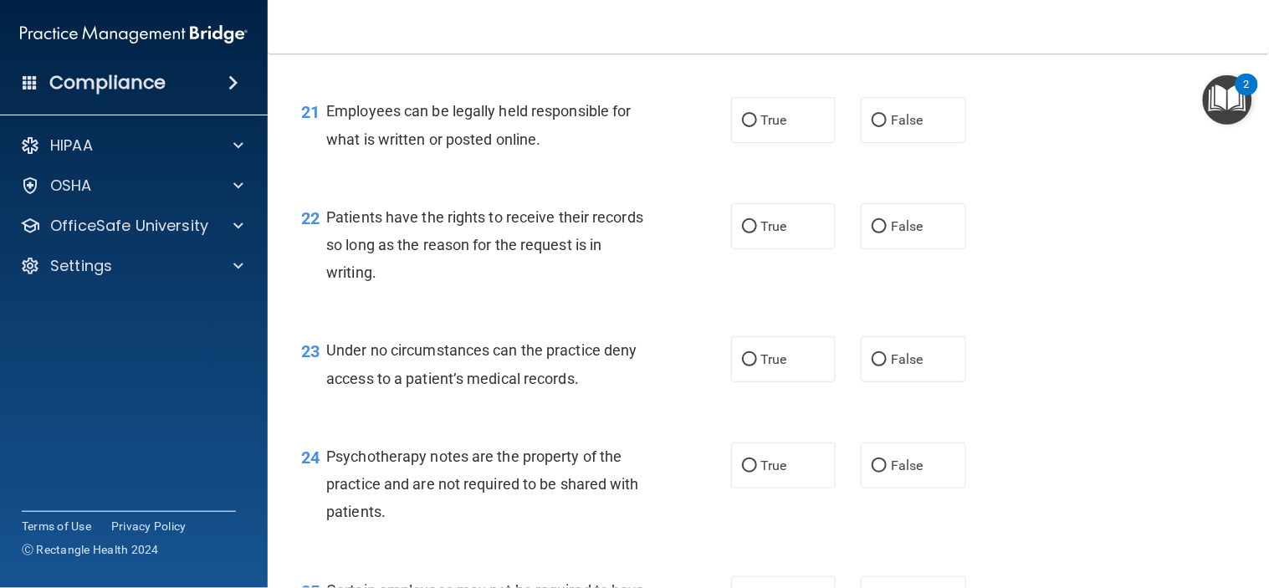
scroll to position [3346, 0]
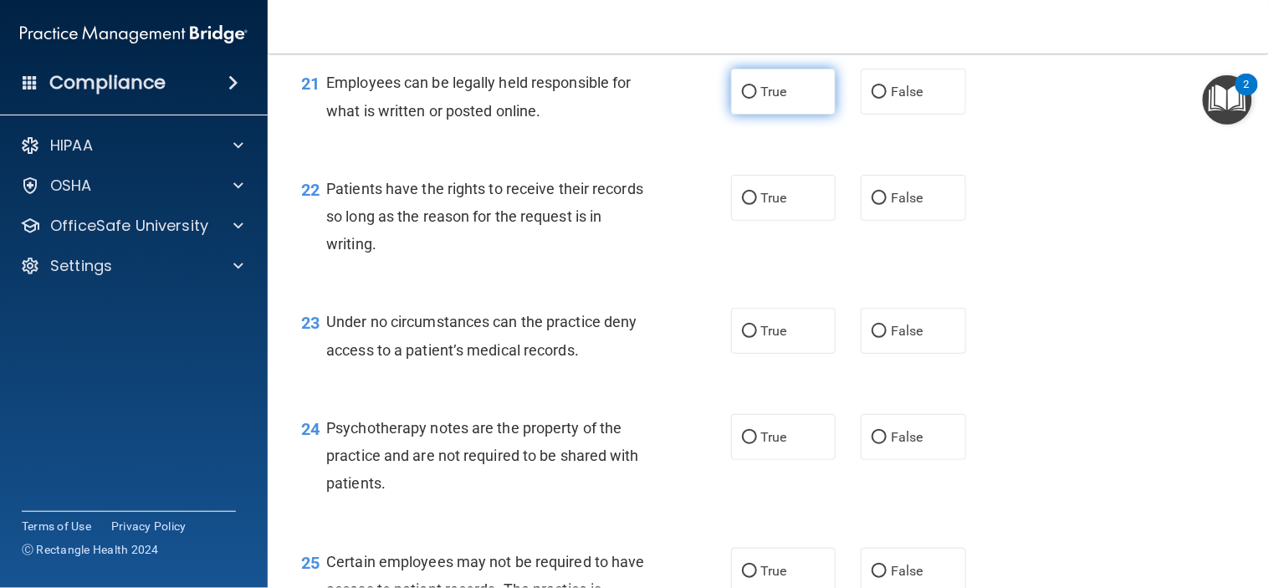
click at [742, 99] on input "True" at bounding box center [749, 92] width 15 height 13
radio input "true"
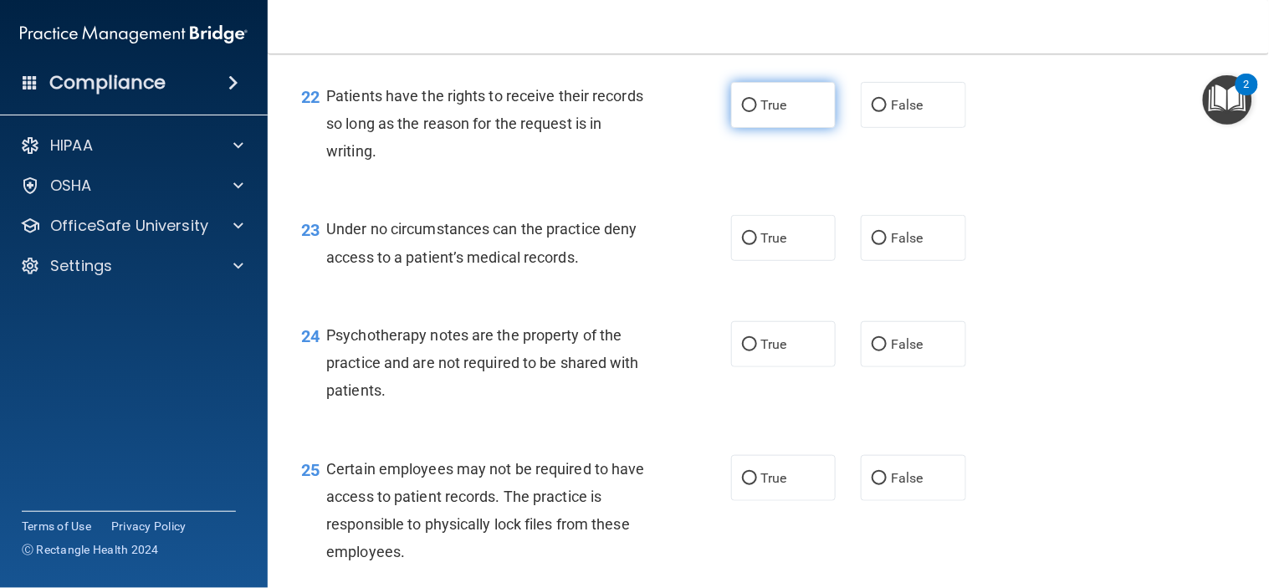
click at [742, 112] on input "True" at bounding box center [749, 106] width 15 height 13
radio input "true"
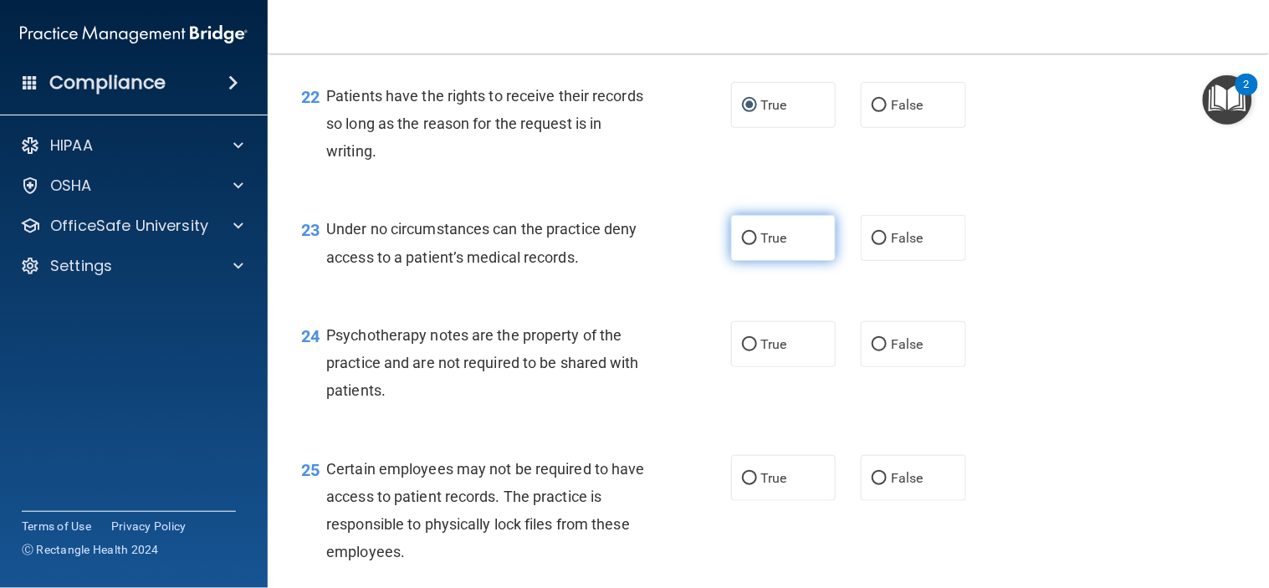
click at [742, 245] on input "True" at bounding box center [749, 239] width 15 height 13
radio input "true"
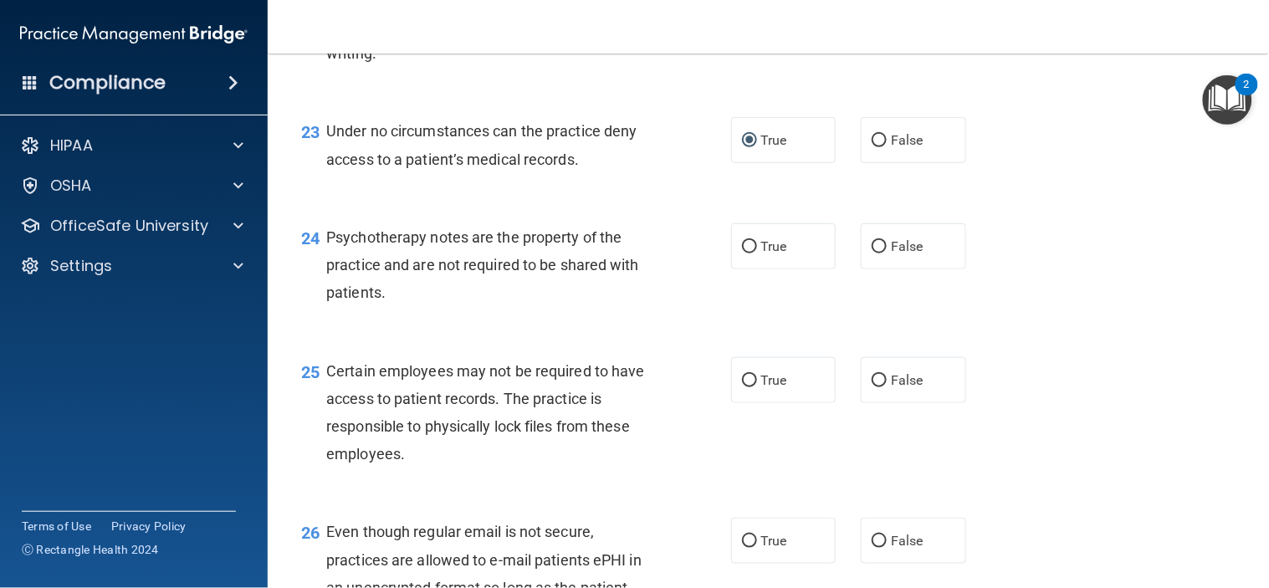
scroll to position [3625, 0]
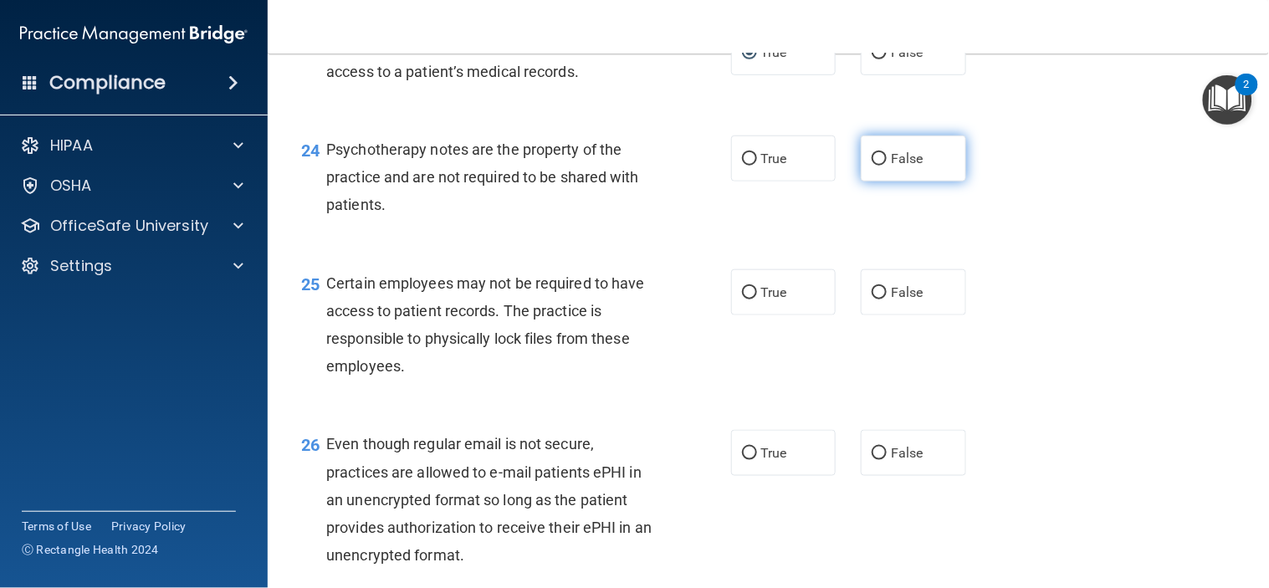
click at [872, 166] on input "False" at bounding box center [879, 159] width 15 height 13
radio input "true"
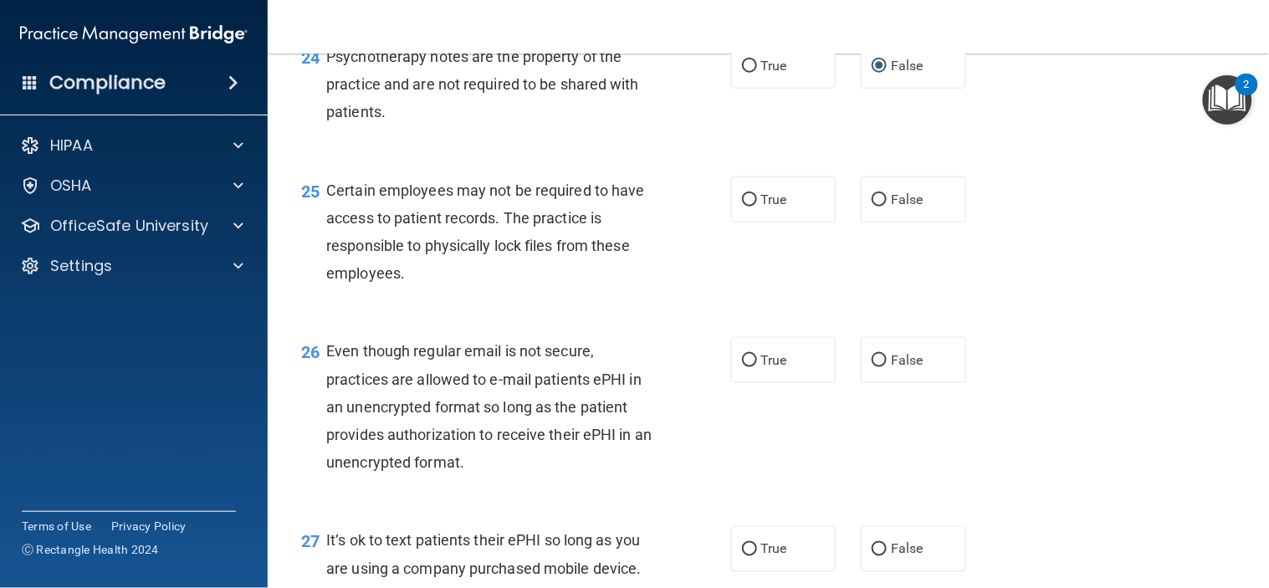
scroll to position [3810, 0]
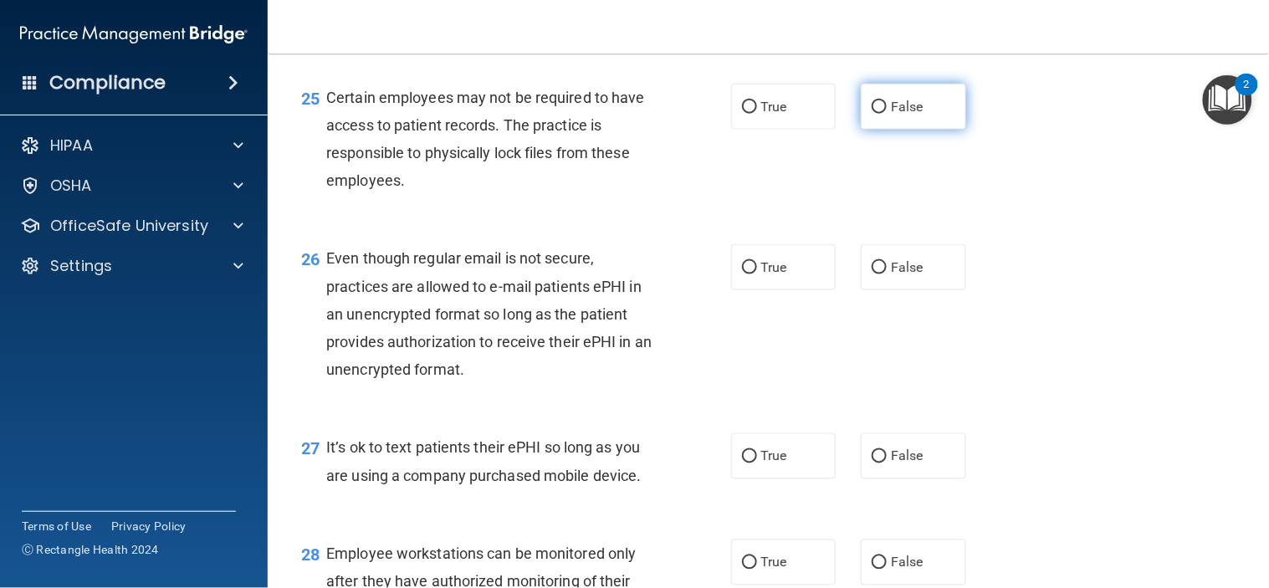
click at [872, 114] on input "False" at bounding box center [879, 107] width 15 height 13
radio input "true"
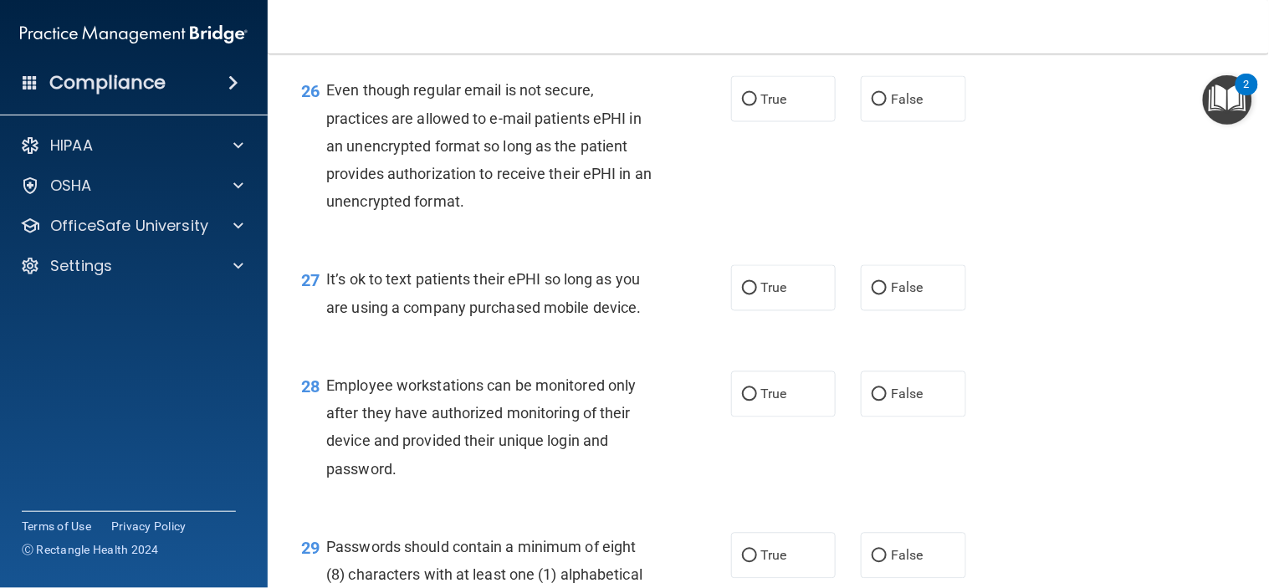
scroll to position [3996, 0]
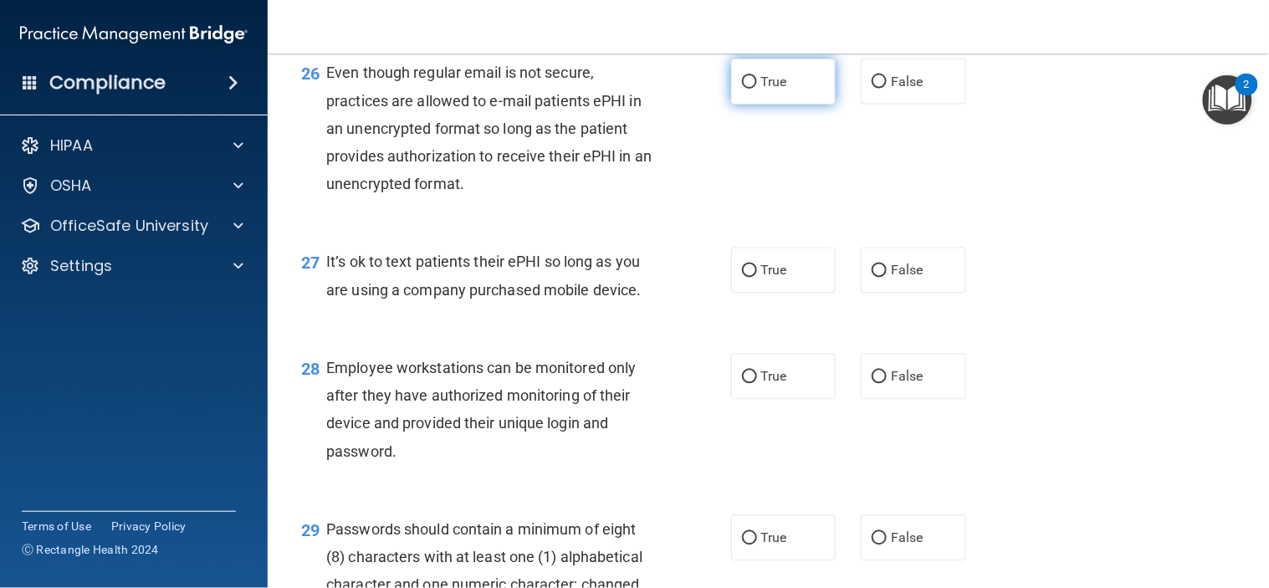
click at [742, 89] on input "True" at bounding box center [749, 82] width 15 height 13
radio input "true"
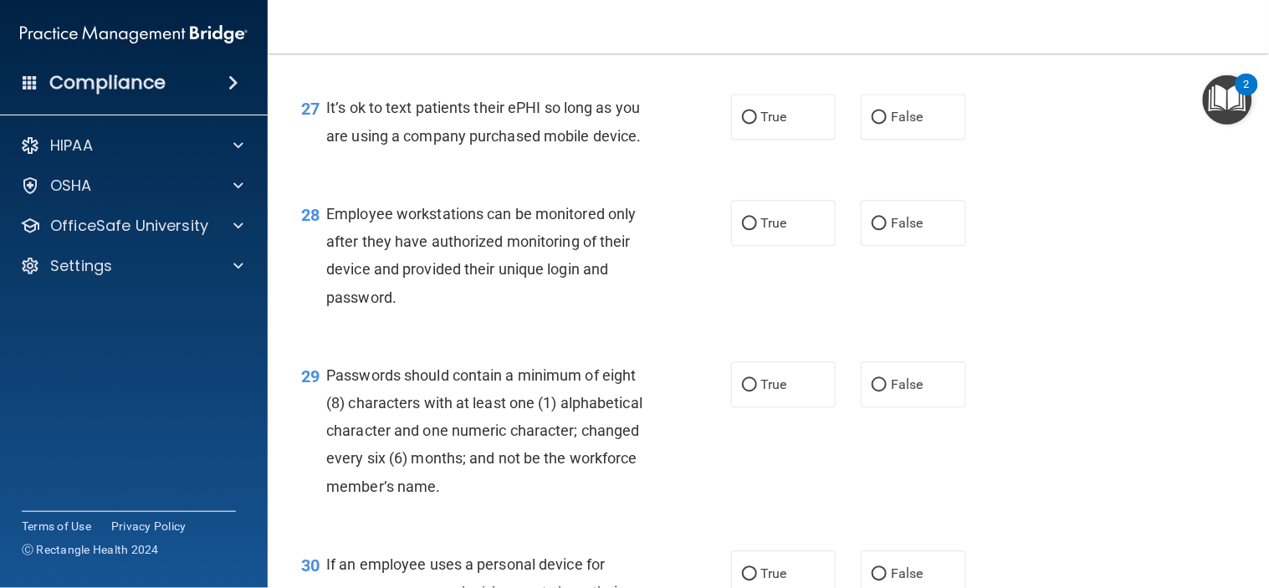
scroll to position [4183, 0]
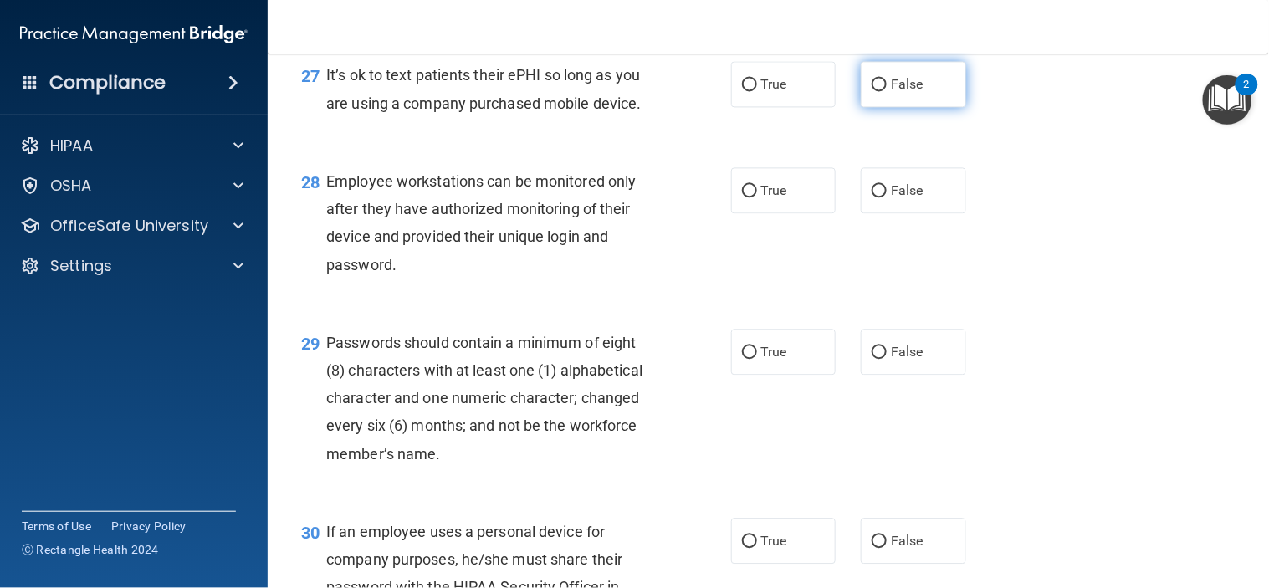
click at [873, 91] on input "False" at bounding box center [879, 85] width 15 height 13
radio input "true"
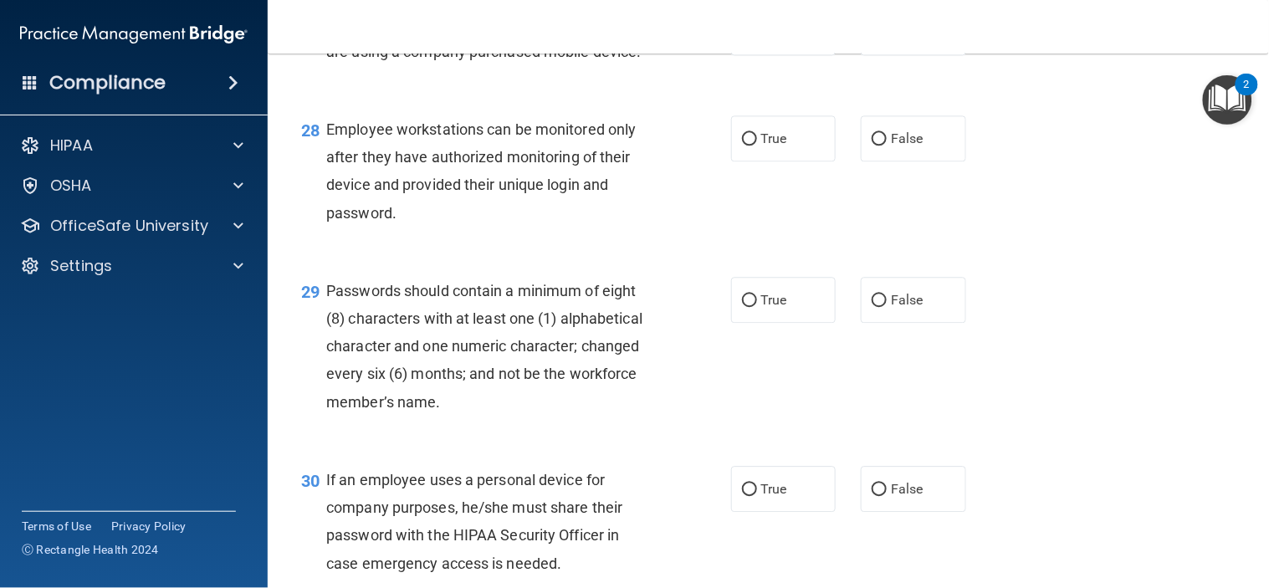
scroll to position [4276, 0]
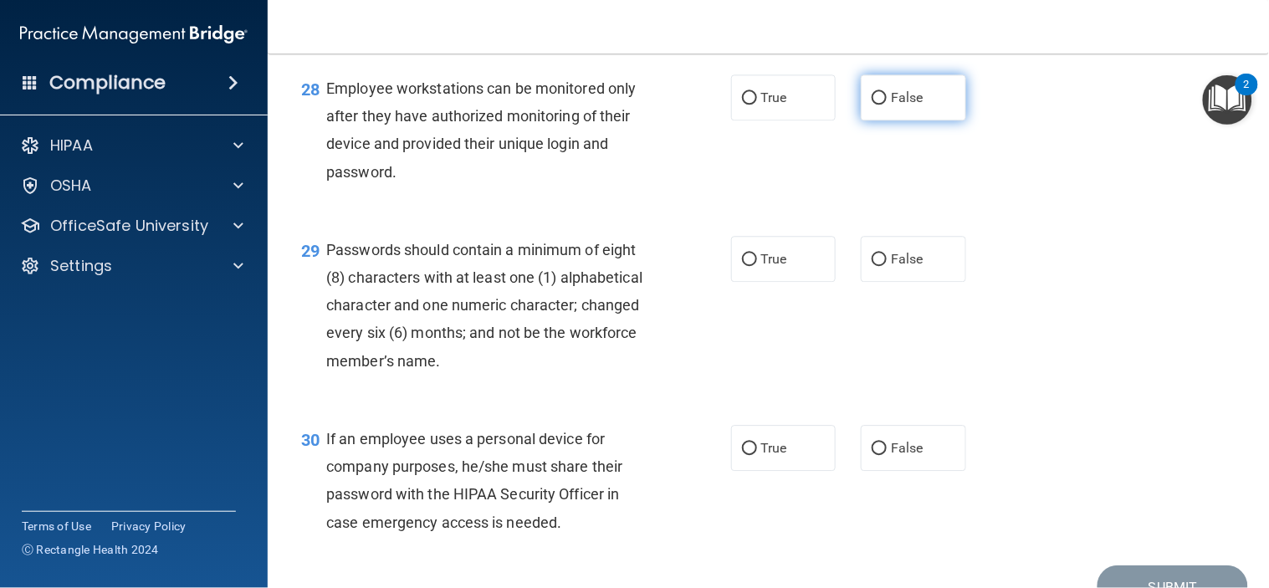
click at [872, 105] on input "False" at bounding box center [879, 98] width 15 height 13
radio input "true"
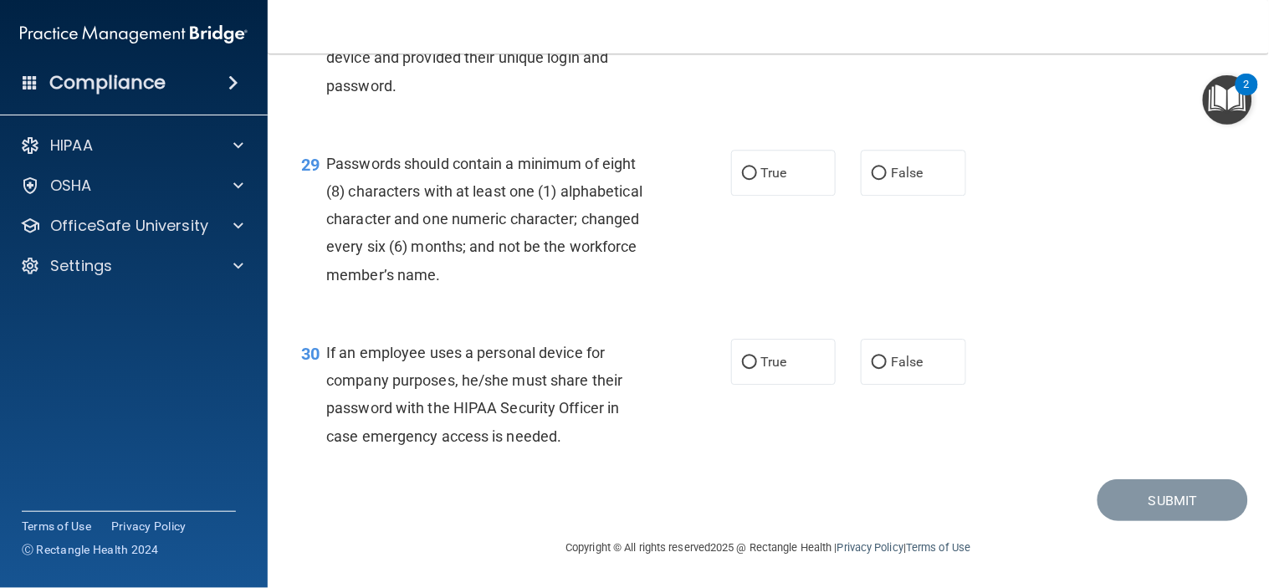
scroll to position [4419, 0]
click at [872, 169] on input "False" at bounding box center [879, 173] width 15 height 13
radio input "true"
click at [873, 361] on input "False" at bounding box center [879, 362] width 15 height 13
radio input "true"
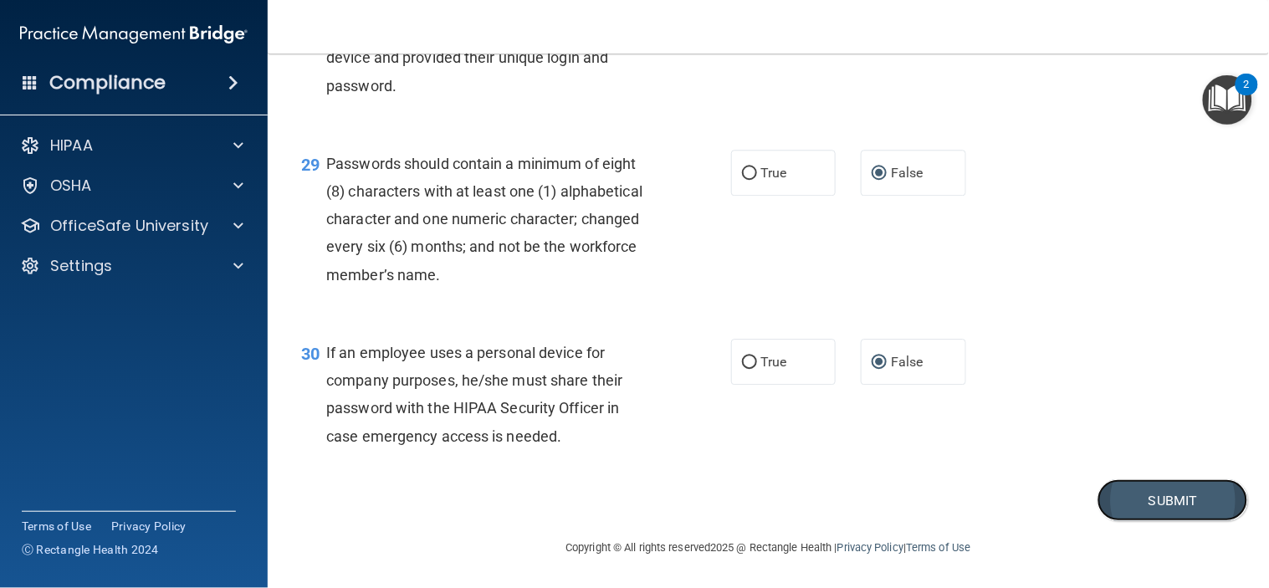
click at [1125, 499] on button "Submit" at bounding box center [1173, 500] width 151 height 43
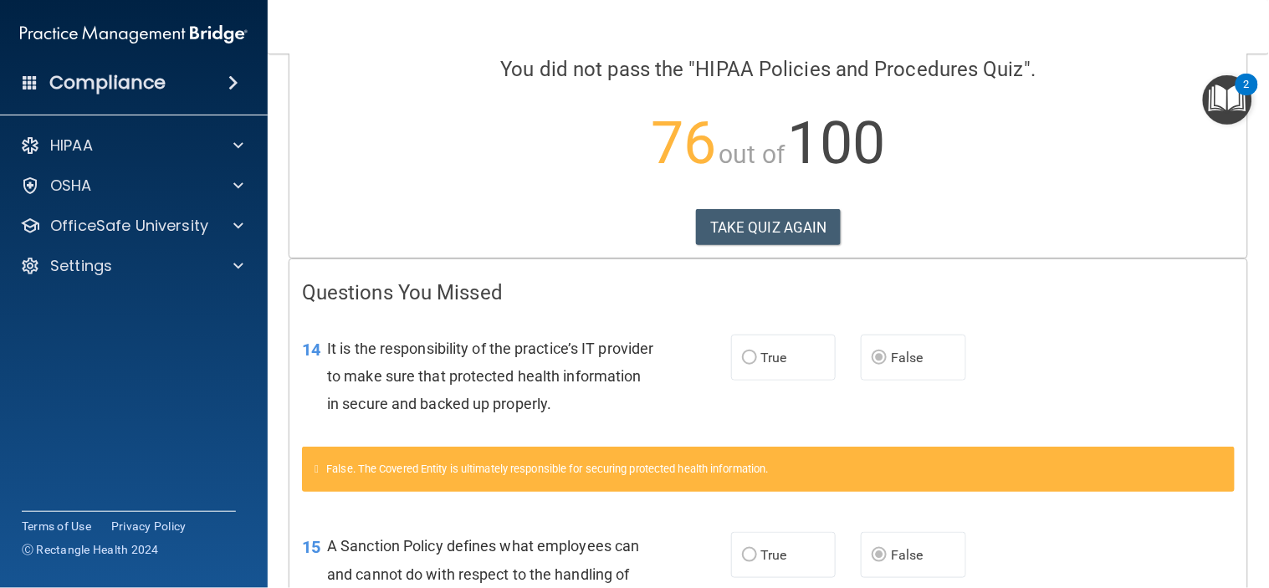
scroll to position [121, 0]
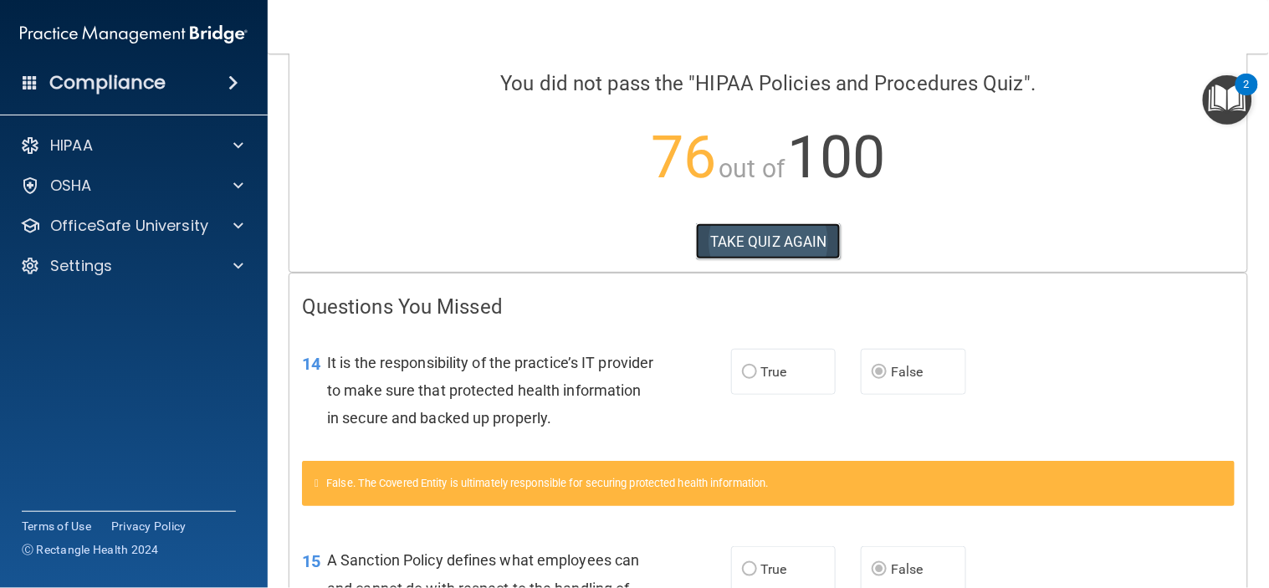
click at [742, 233] on button "TAKE QUIZ AGAIN" at bounding box center [768, 241] width 145 height 37
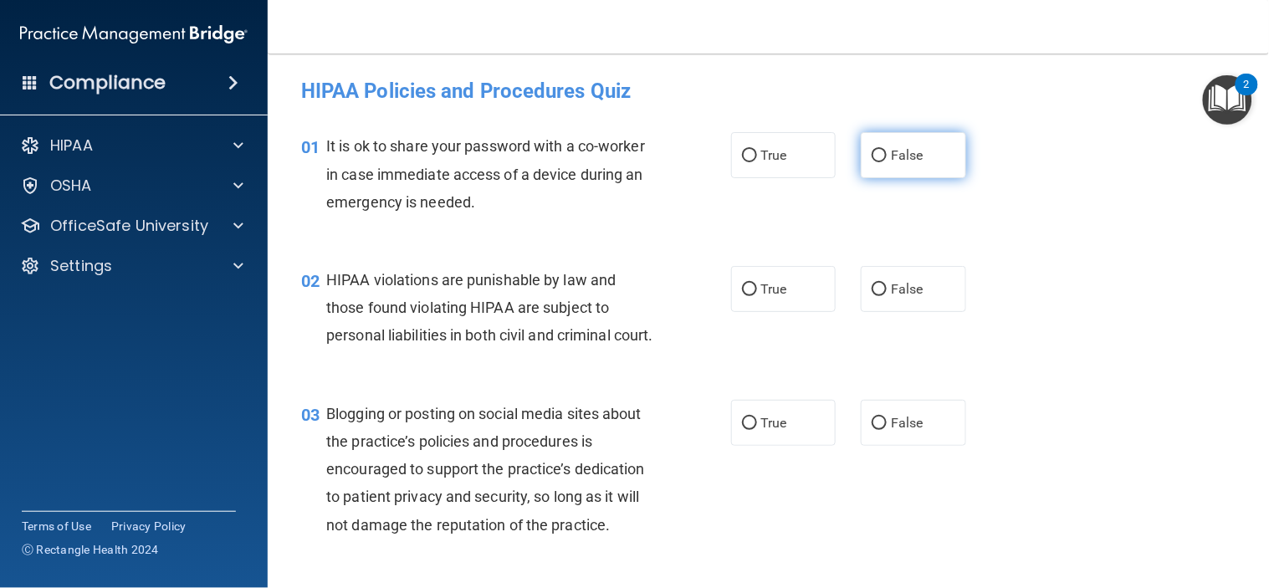
click at [872, 154] on input "False" at bounding box center [879, 156] width 15 height 13
radio input "true"
click at [733, 293] on label "True" at bounding box center [783, 289] width 105 height 46
click at [742, 293] on input "True" at bounding box center [749, 290] width 15 height 13
radio input "true"
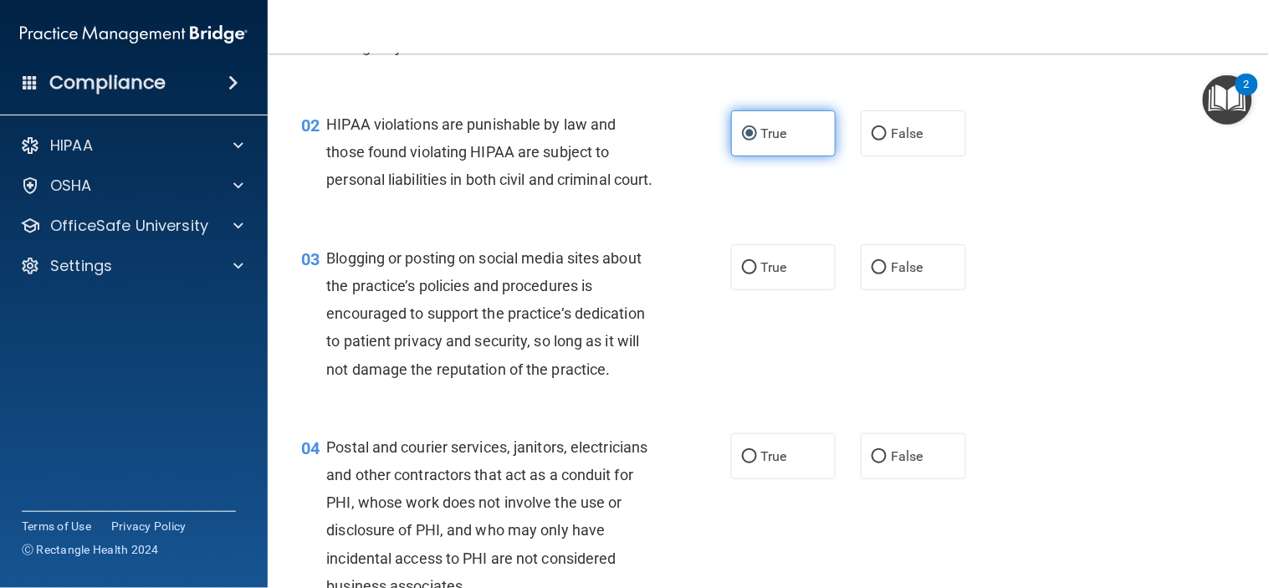
scroll to position [186, 0]
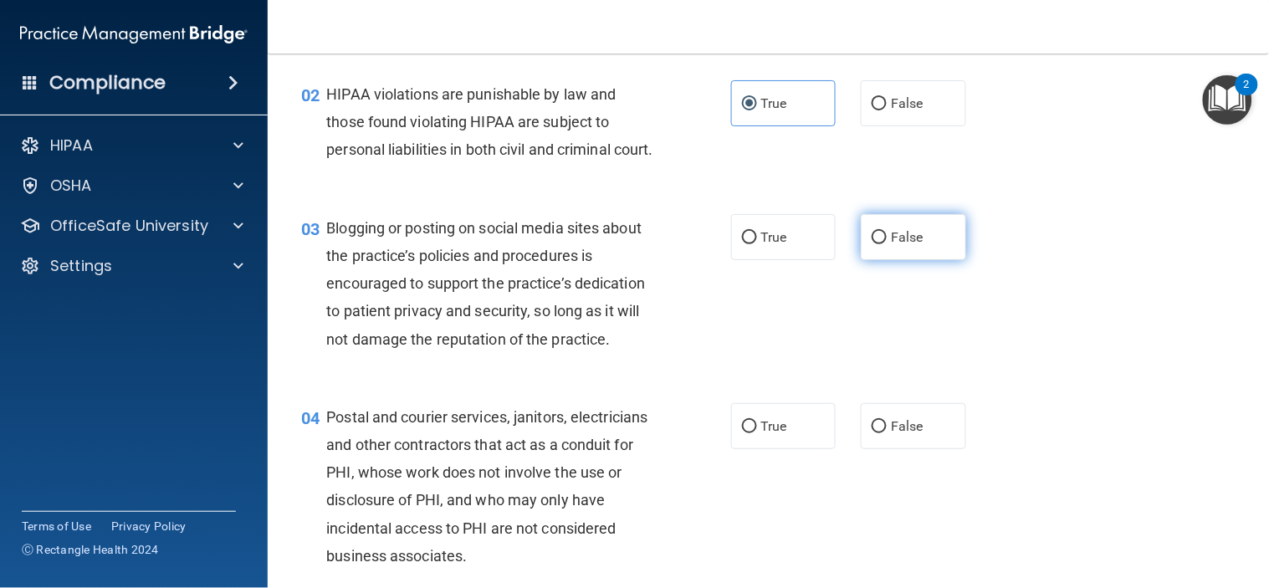
click at [879, 260] on label "False" at bounding box center [913, 237] width 105 height 46
click at [879, 244] on input "False" at bounding box center [879, 238] width 15 height 13
radio input "true"
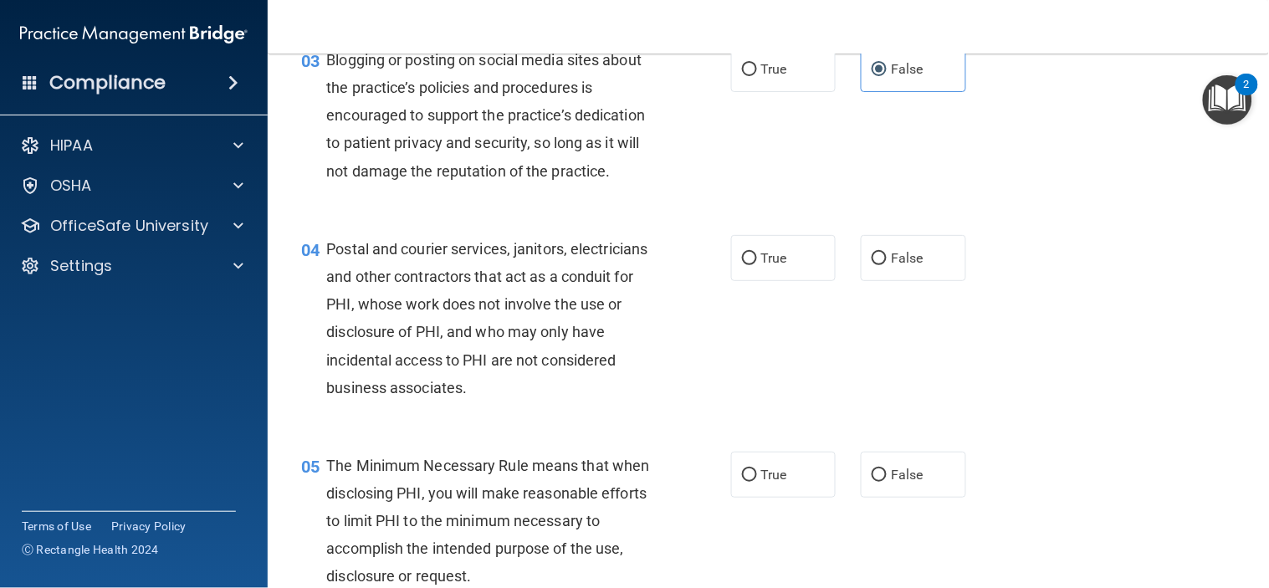
scroll to position [371, 0]
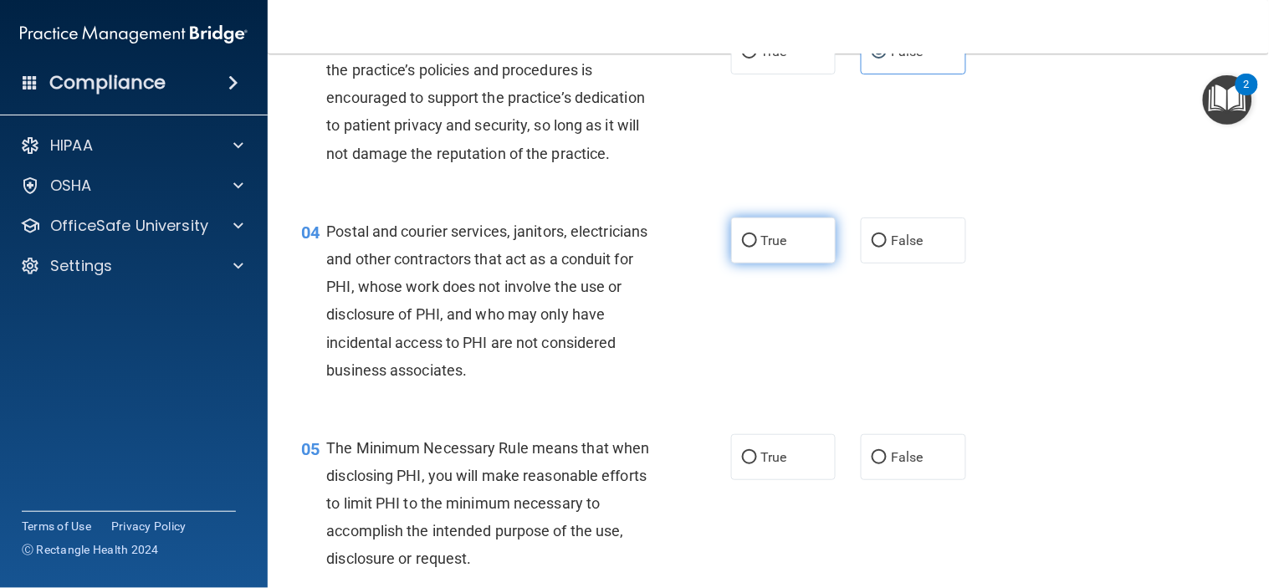
click at [742, 248] on input "True" at bounding box center [749, 241] width 15 height 13
radio input "true"
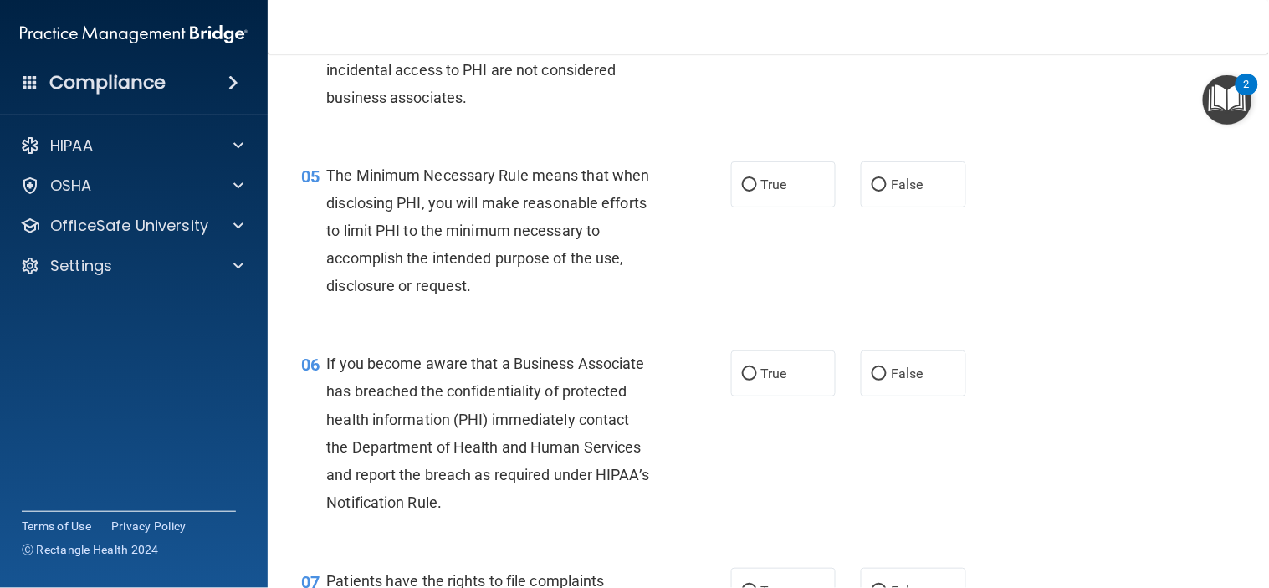
scroll to position [650, 0]
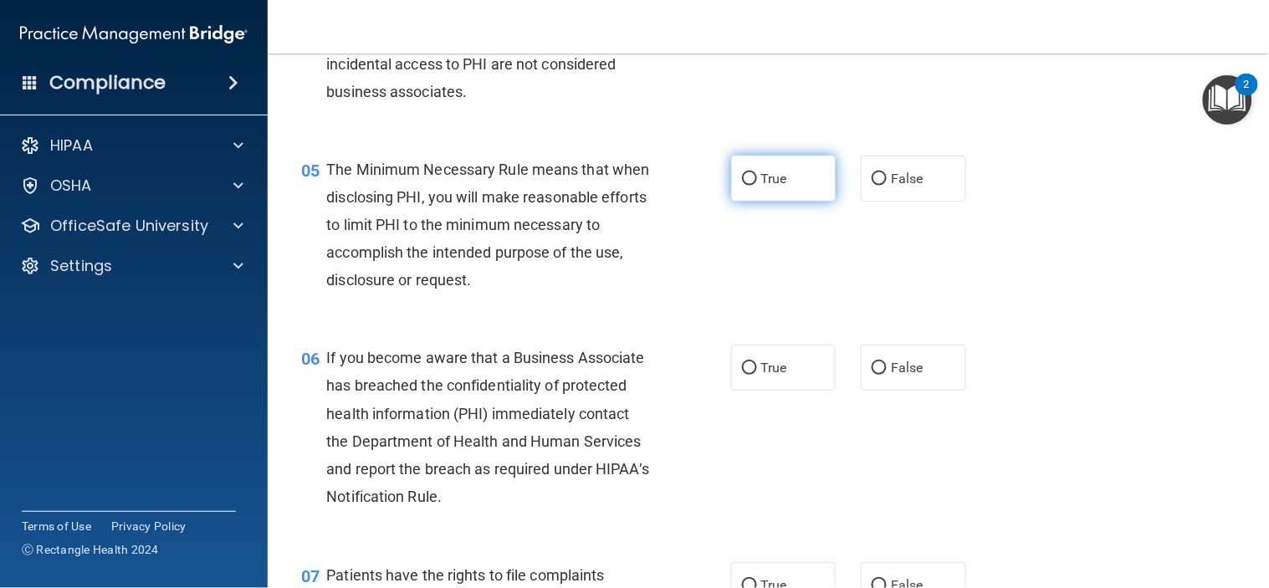
click at [743, 186] on input "True" at bounding box center [749, 179] width 15 height 13
radio input "true"
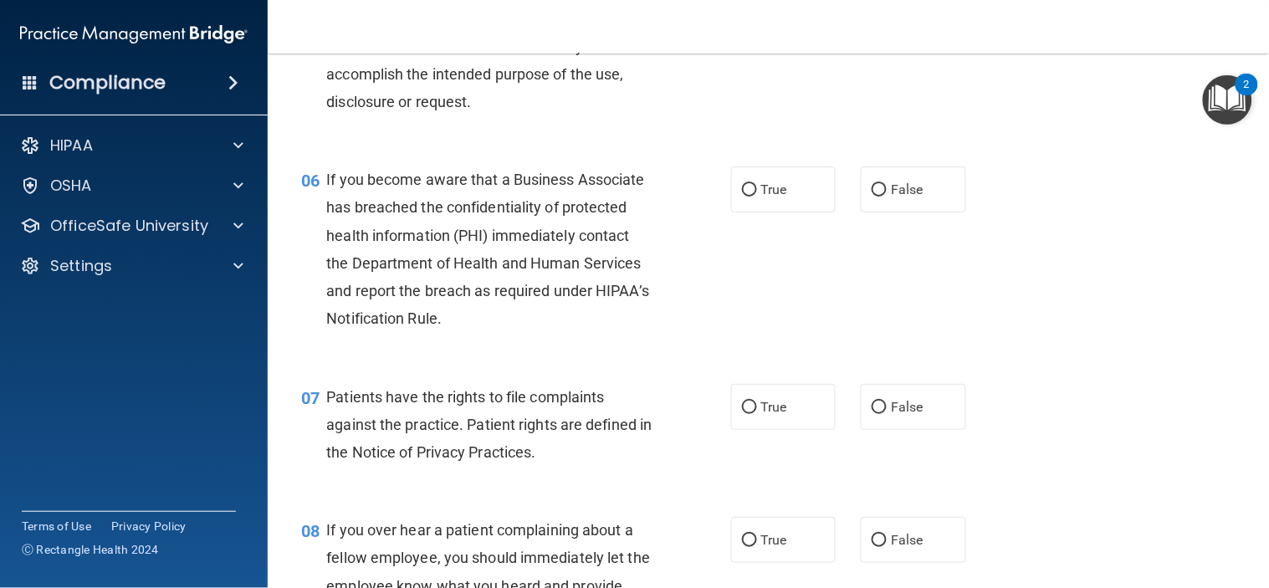
scroll to position [837, 0]
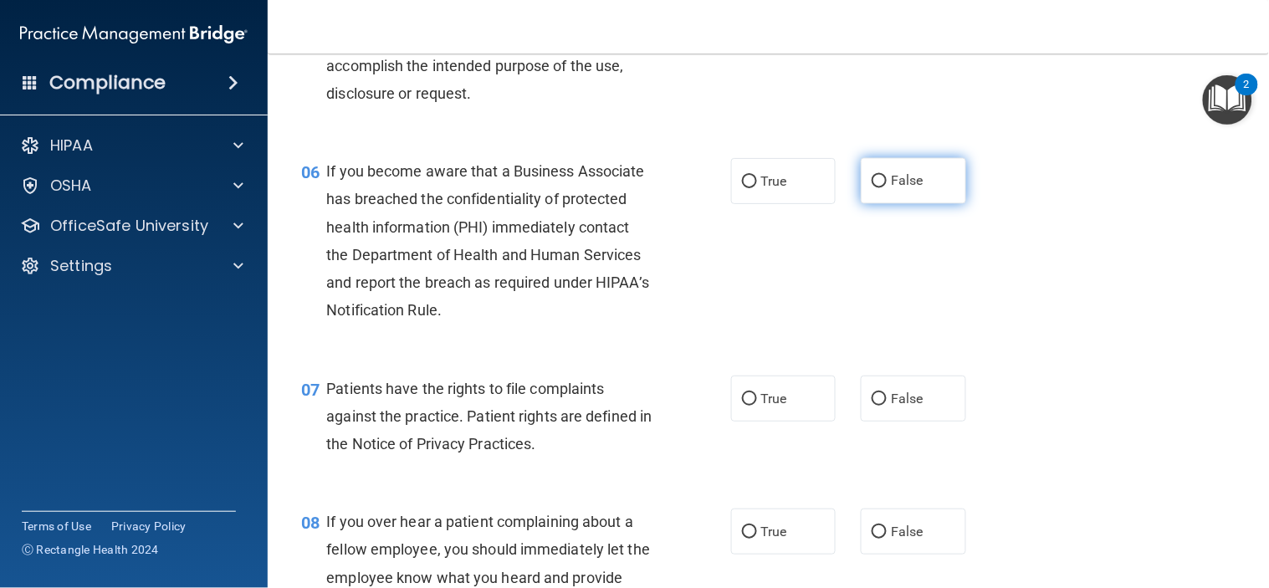
click at [872, 188] on input "False" at bounding box center [879, 182] width 15 height 13
radio input "true"
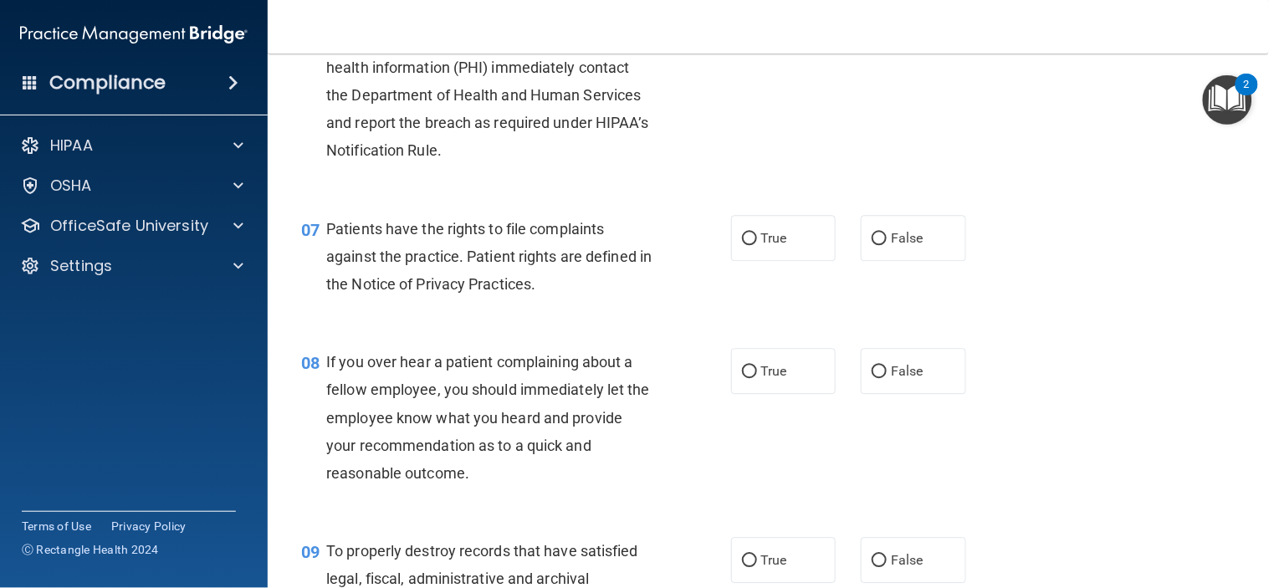
scroll to position [1022, 0]
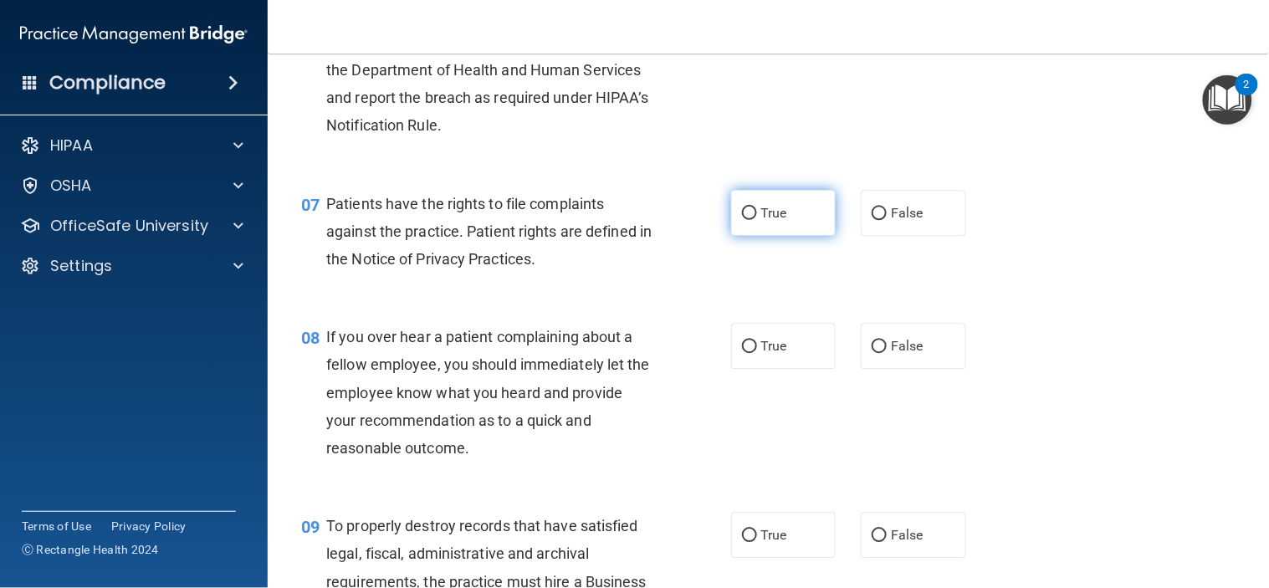
click at [742, 220] on input "True" at bounding box center [749, 213] width 15 height 13
radio input "true"
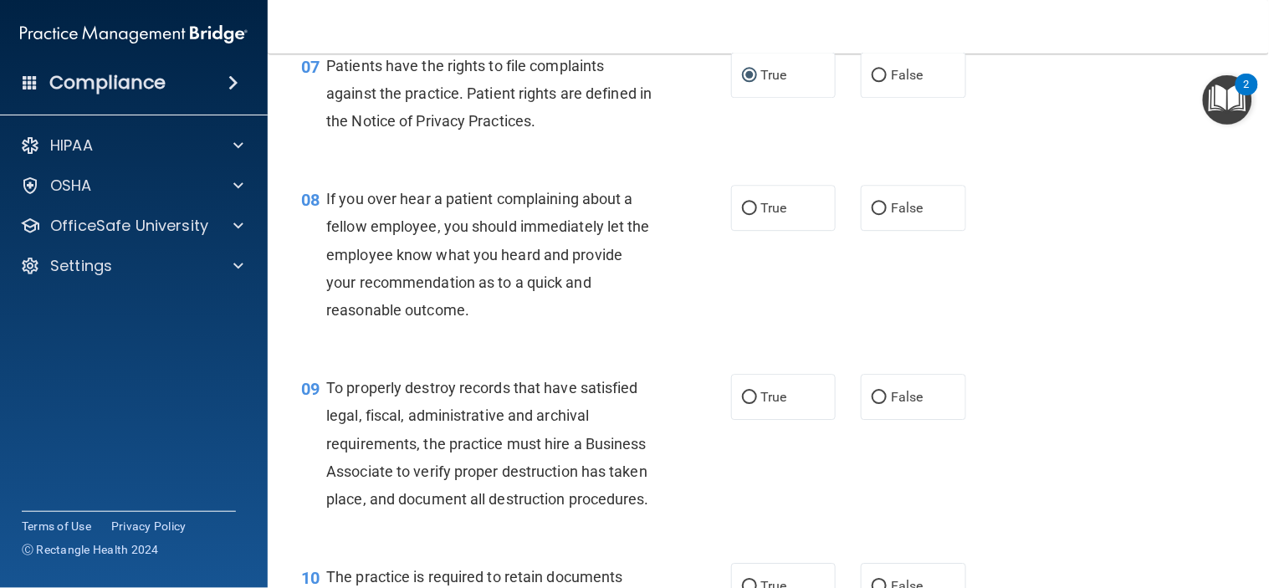
scroll to position [1208, 0]
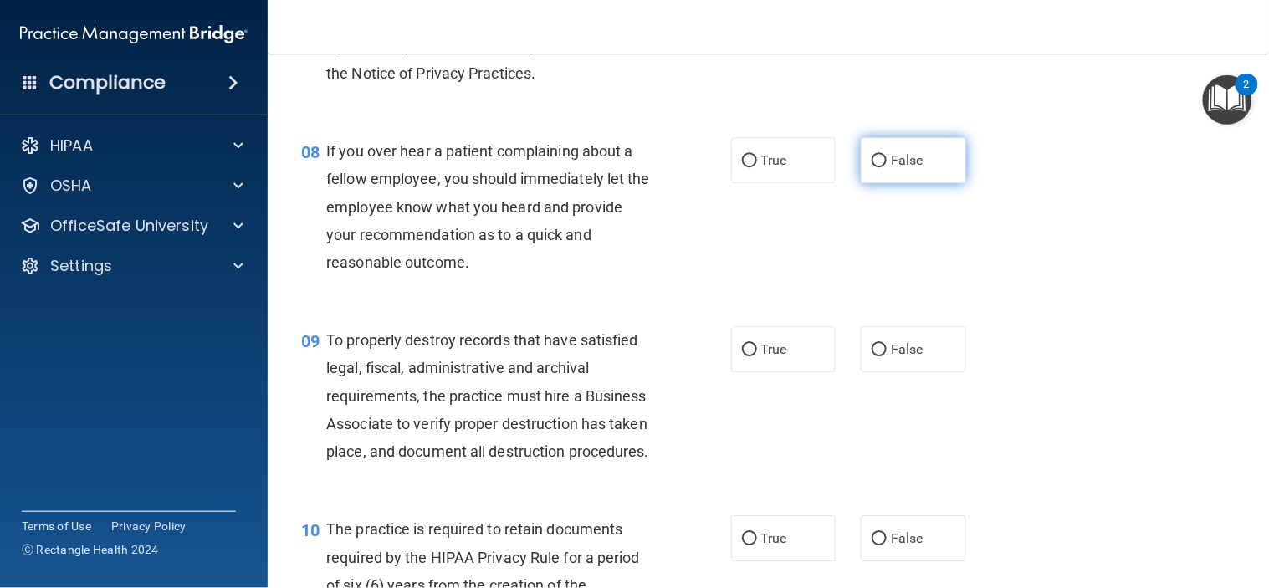
click at [872, 167] on input "False" at bounding box center [879, 161] width 15 height 13
radio input "true"
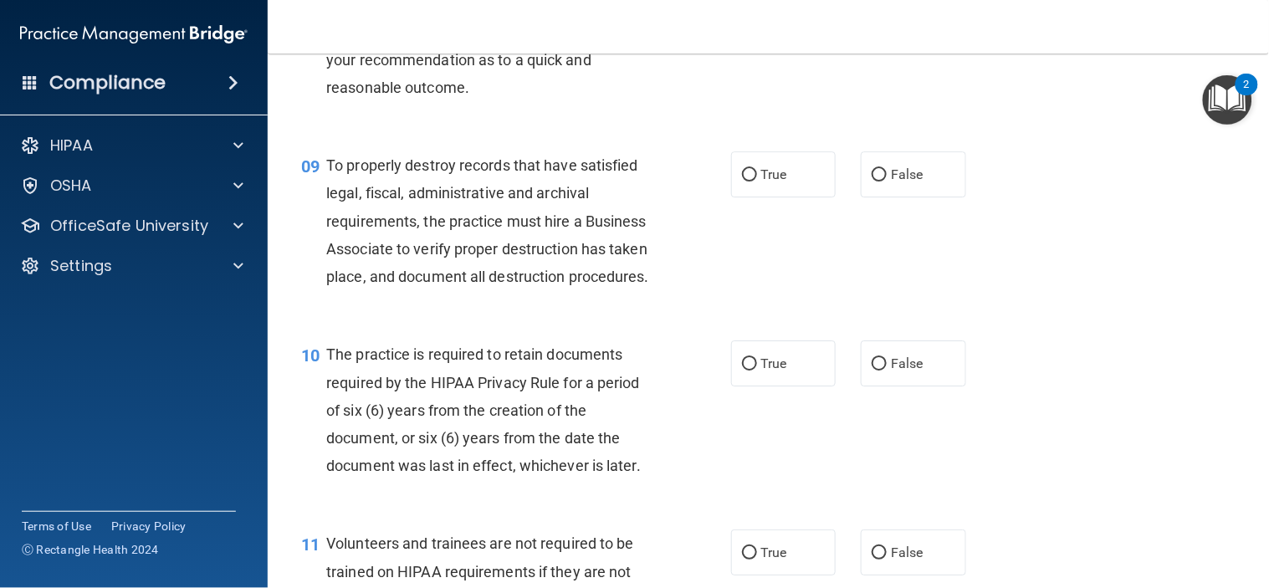
scroll to position [1394, 0]
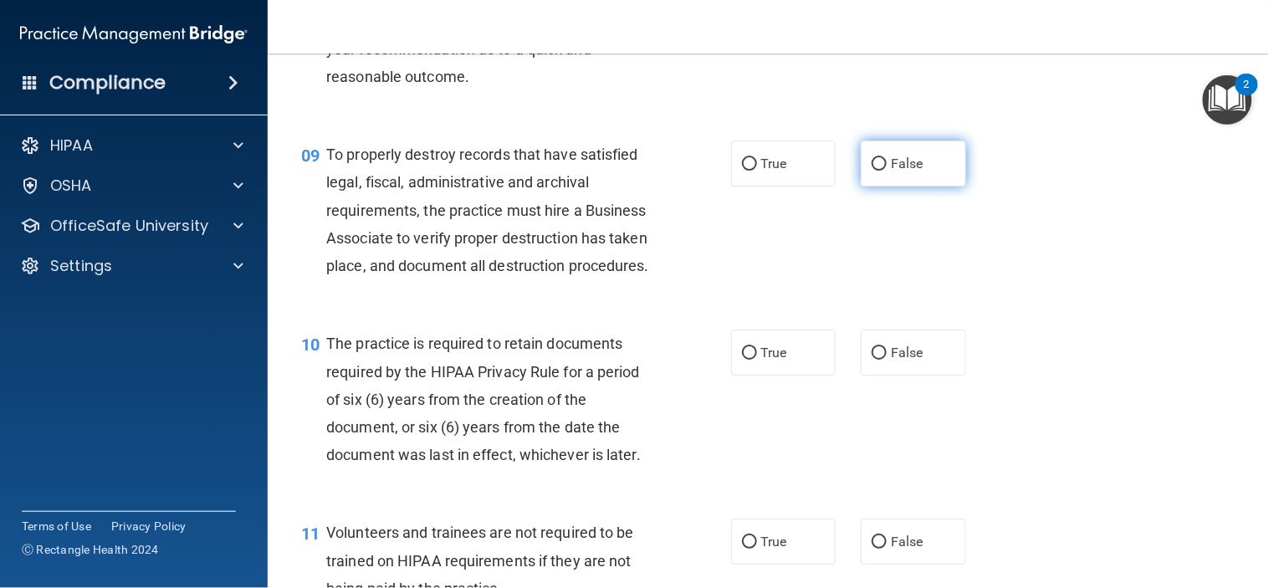
click at [877, 171] on input "False" at bounding box center [879, 164] width 15 height 13
radio input "true"
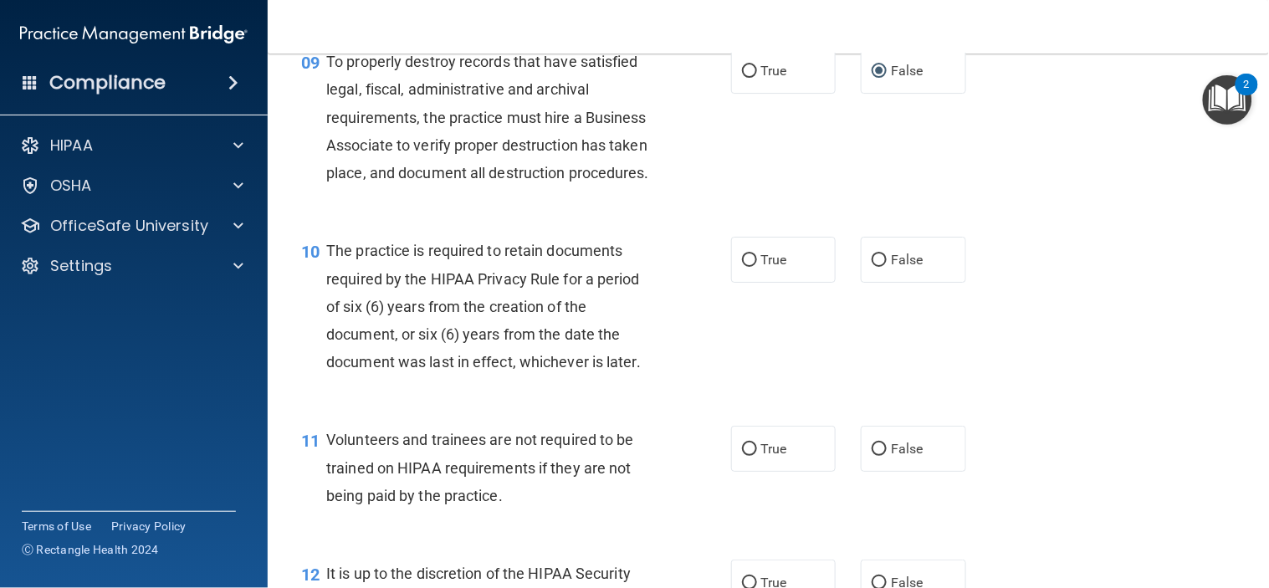
scroll to position [1579, 0]
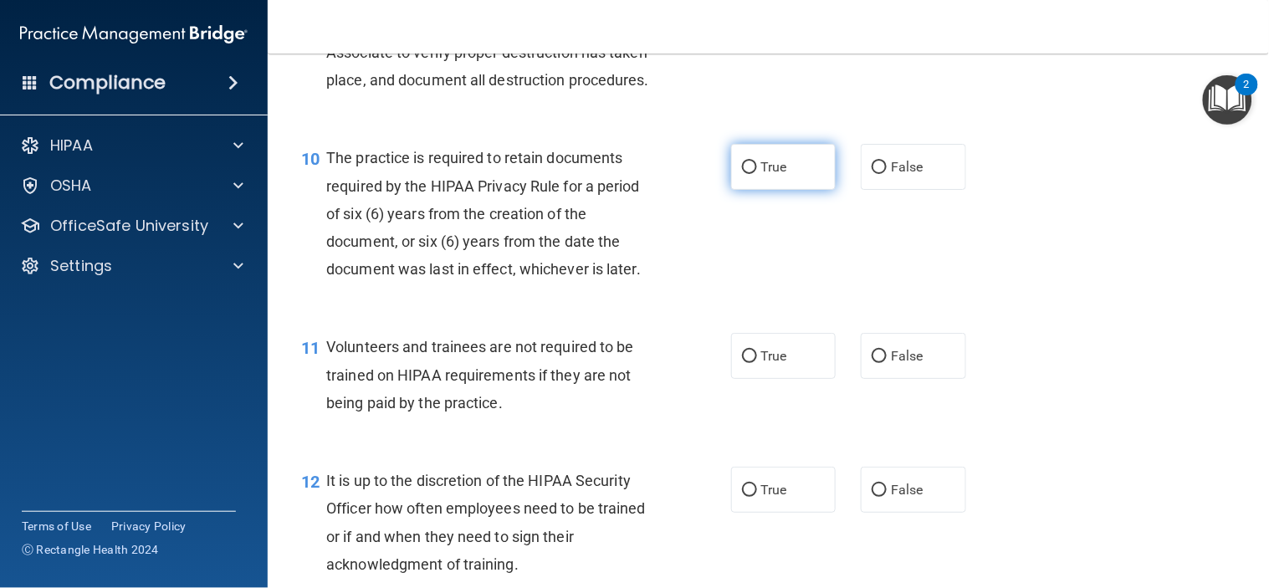
click at [745, 174] on input "True" at bounding box center [749, 167] width 15 height 13
radio input "true"
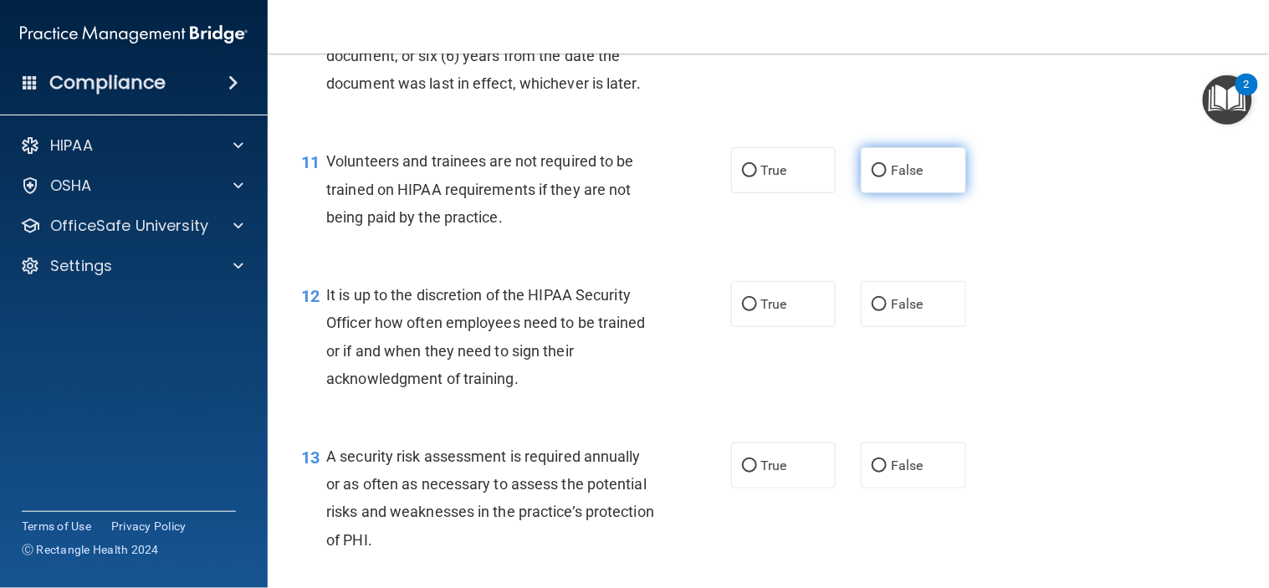
scroll to position [1766, 0]
click at [872, 177] on input "False" at bounding box center [879, 170] width 15 height 13
radio input "true"
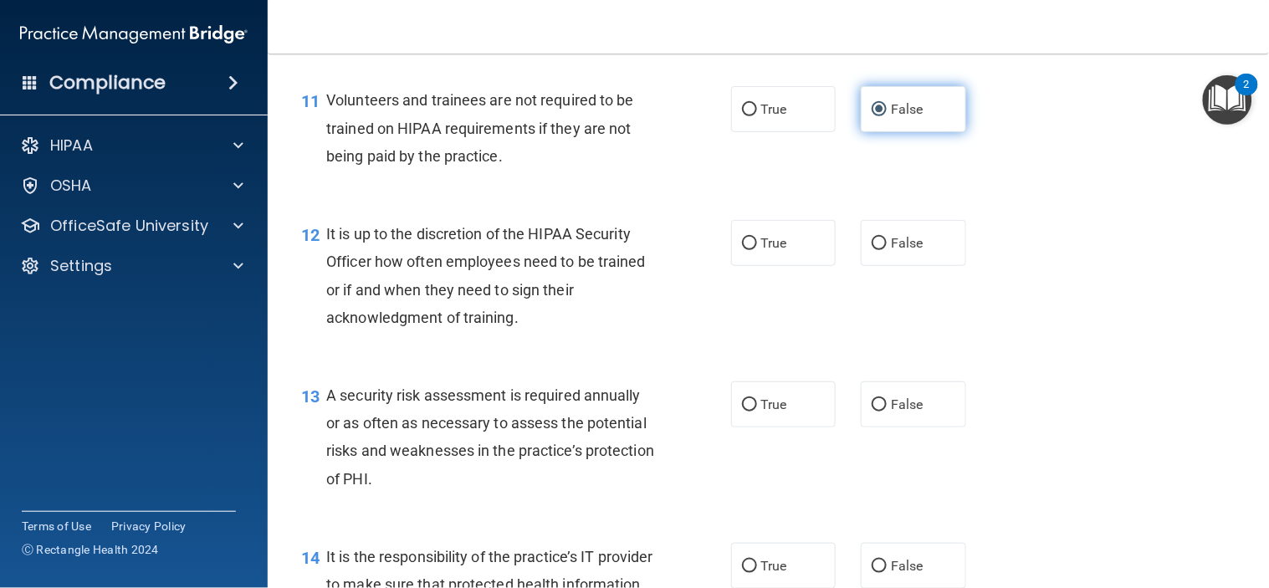
scroll to position [1859, 0]
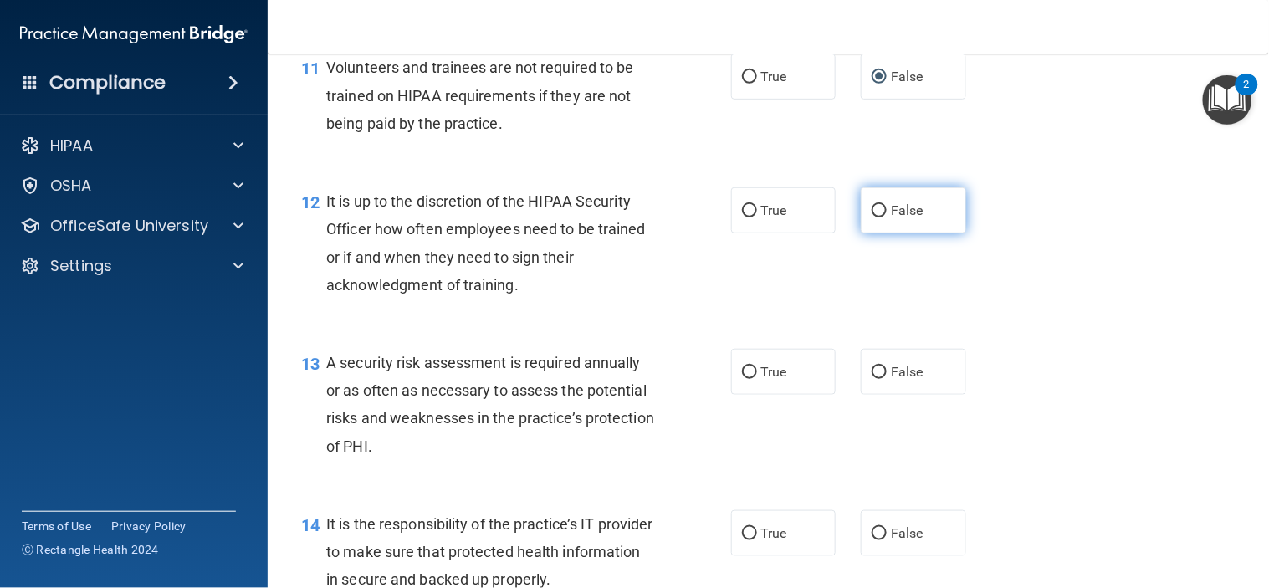
click at [872, 218] on input "False" at bounding box center [879, 211] width 15 height 13
radio input "true"
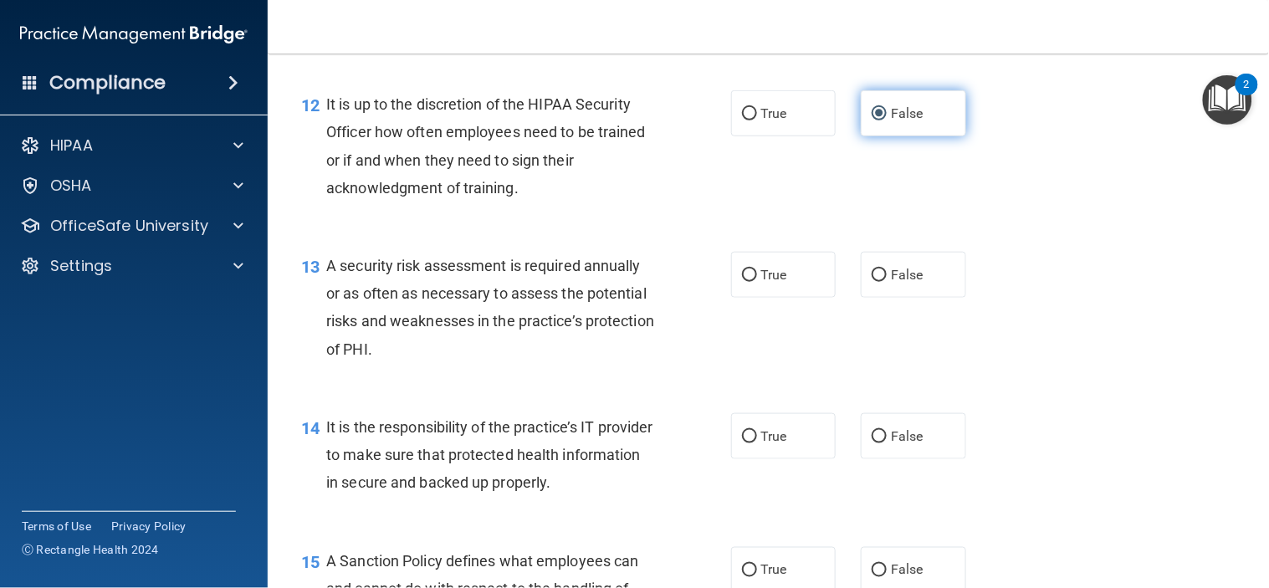
scroll to position [2045, 0]
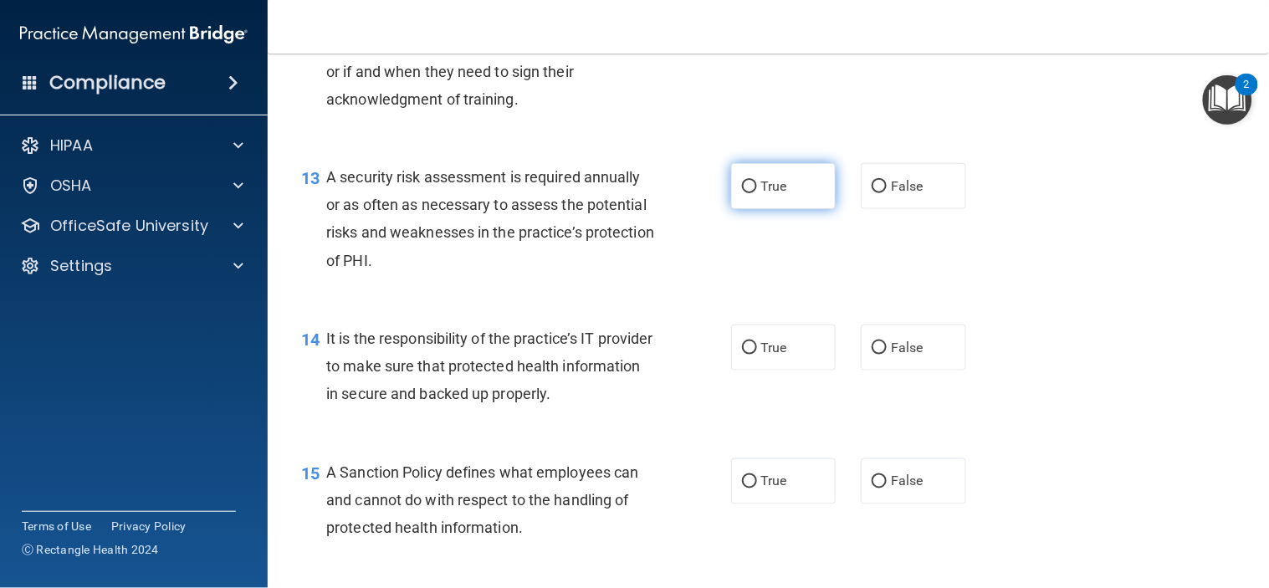
click at [742, 193] on input "True" at bounding box center [749, 187] width 15 height 13
radio input "true"
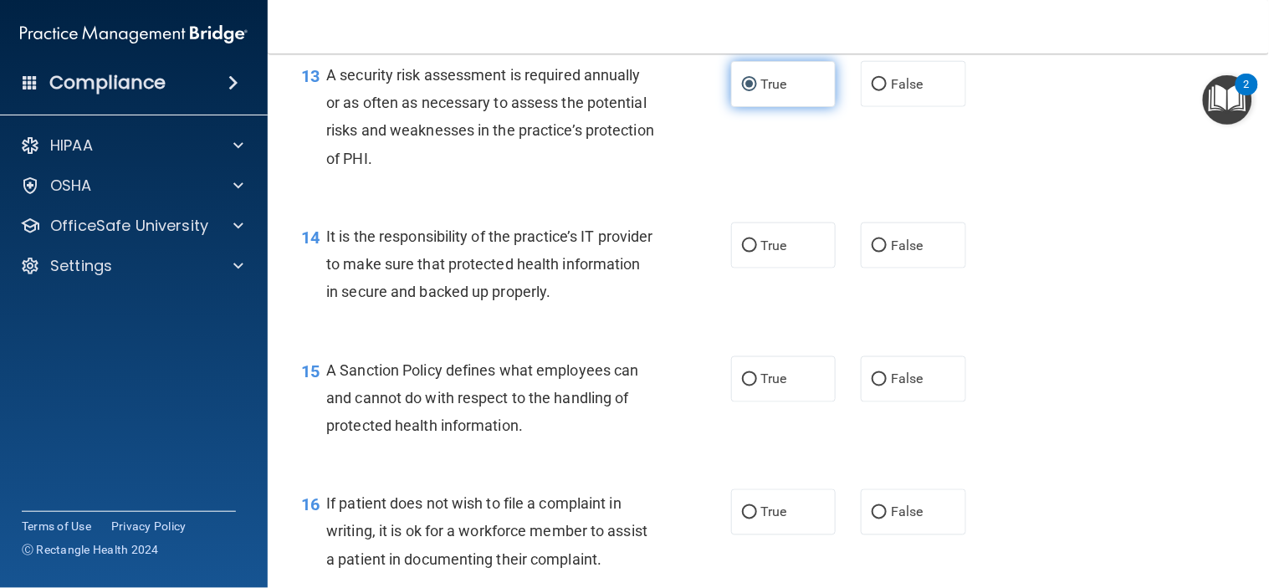
scroll to position [2230, 0]
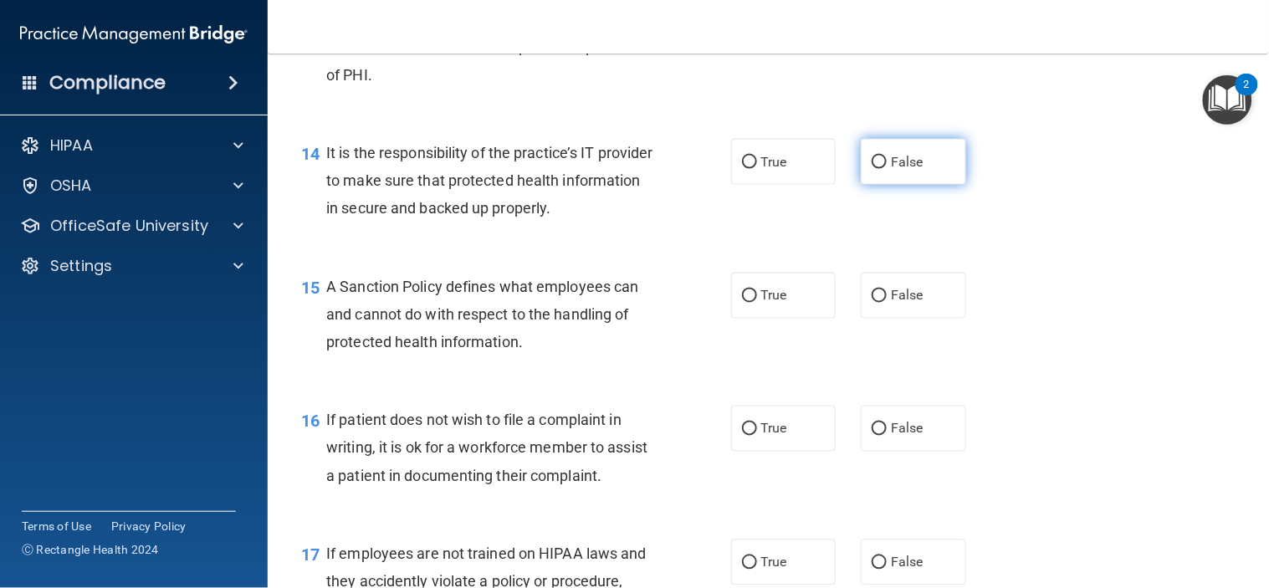
click at [877, 169] on input "False" at bounding box center [879, 162] width 15 height 13
radio input "true"
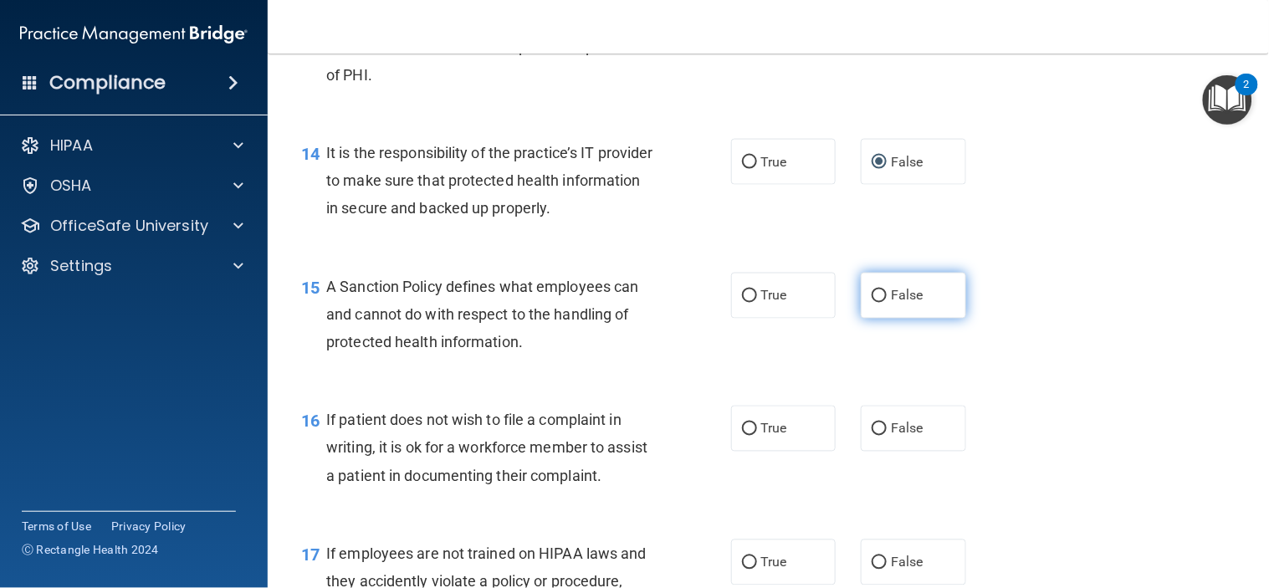
click at [876, 303] on input "False" at bounding box center [879, 296] width 15 height 13
radio input "true"
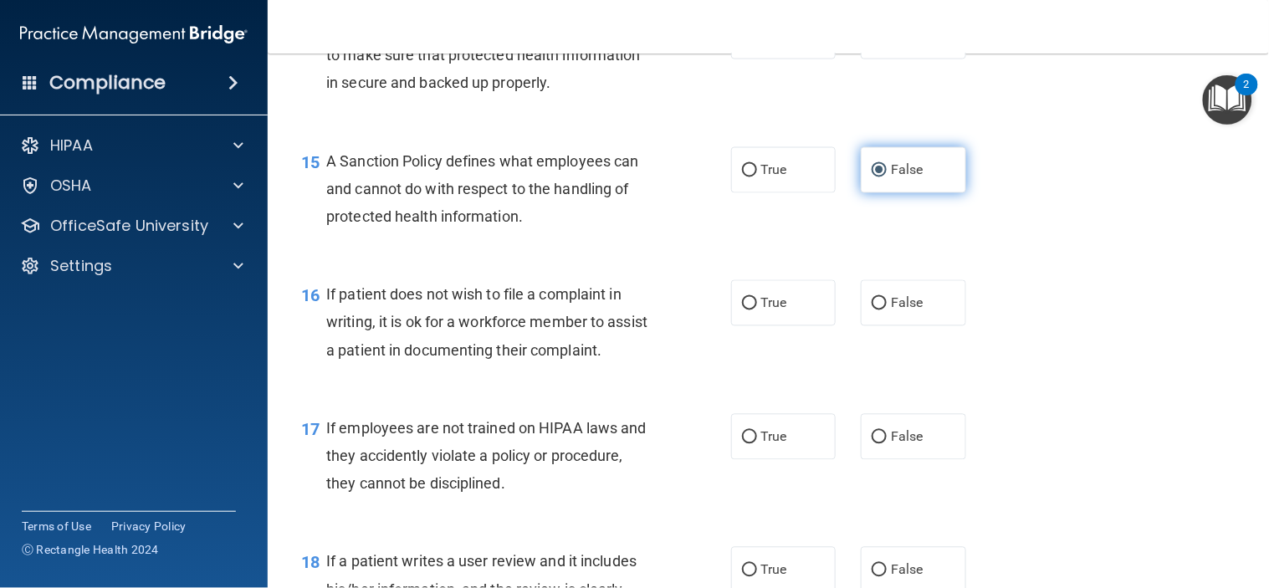
scroll to position [2416, 0]
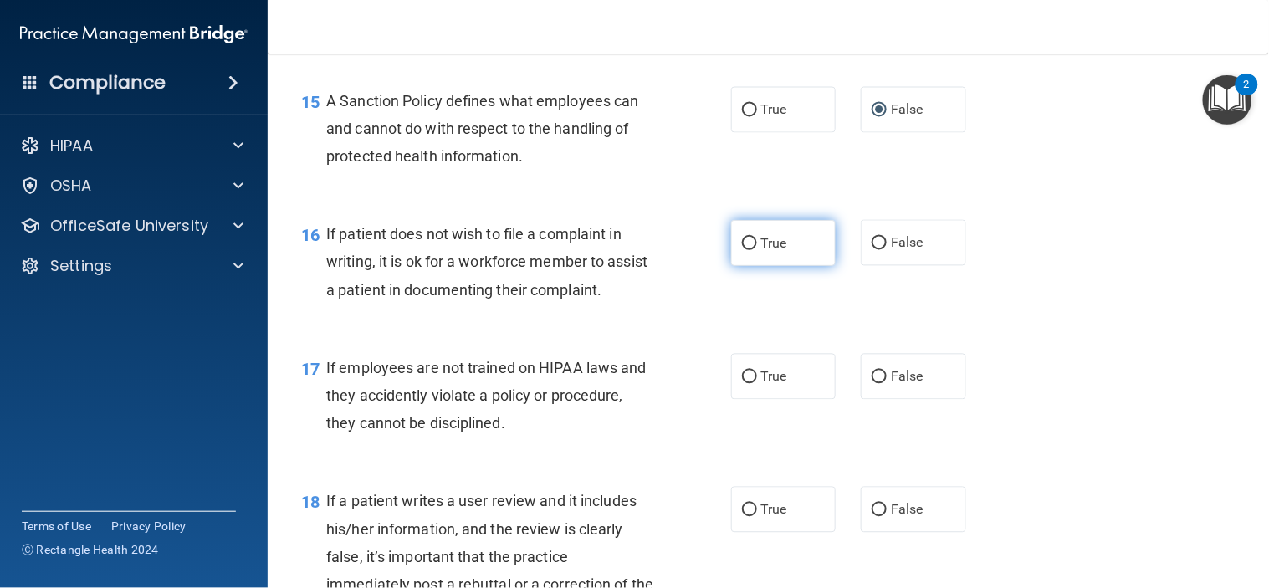
click at [742, 250] on input "True" at bounding box center [749, 244] width 15 height 13
radio input "true"
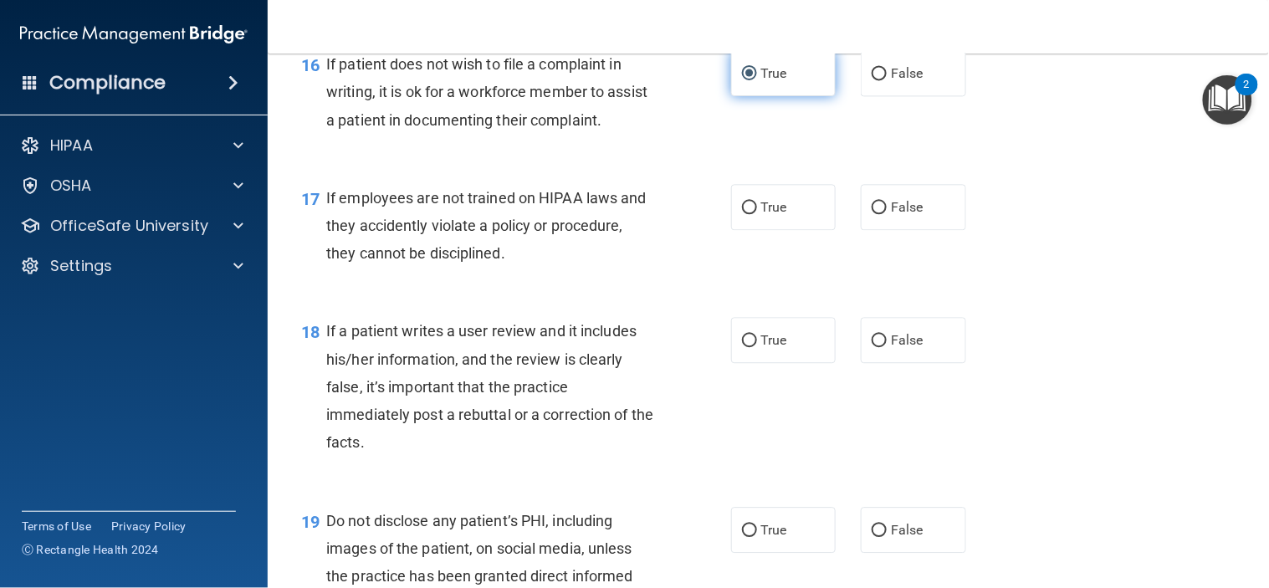
scroll to position [2602, 0]
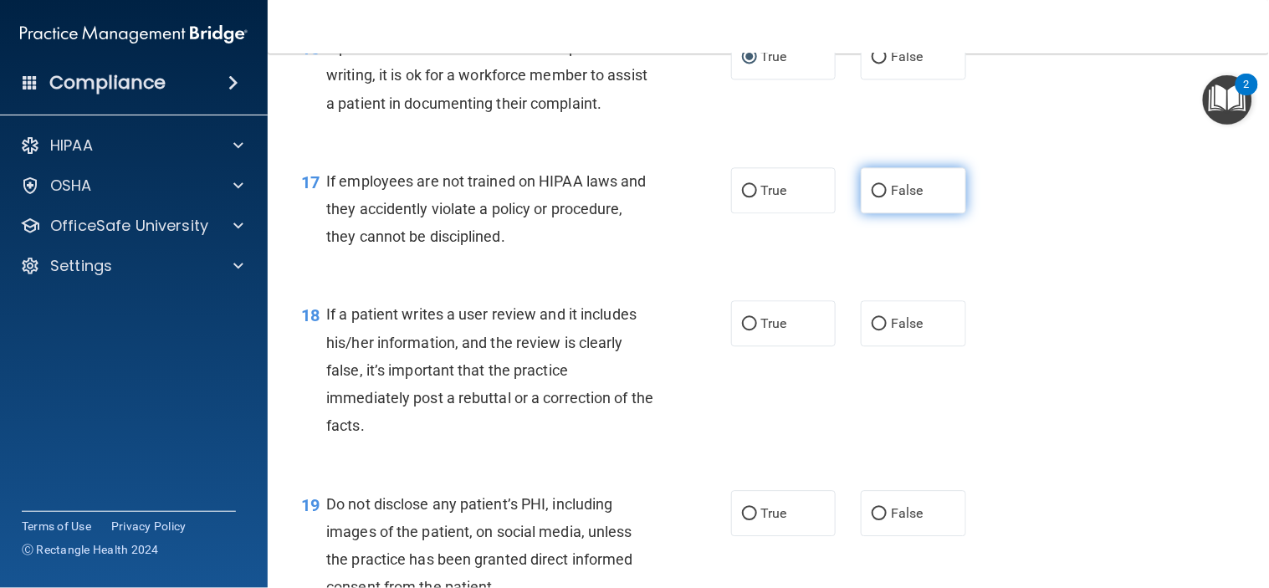
click at [872, 197] on input "False" at bounding box center [879, 191] width 15 height 13
radio input "true"
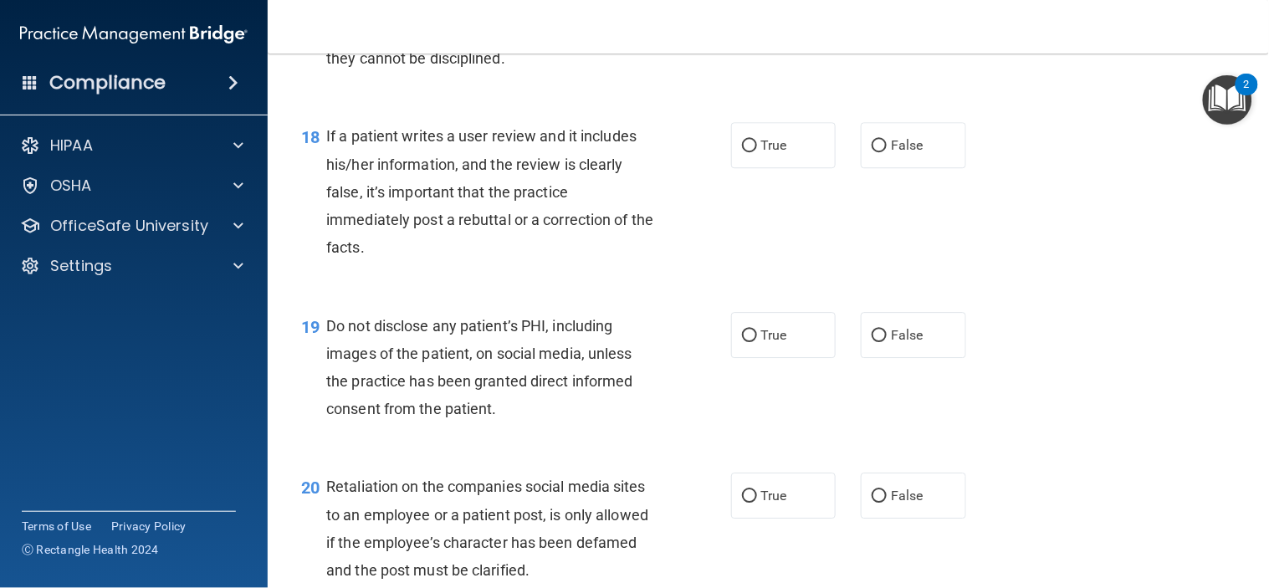
scroll to position [2788, 0]
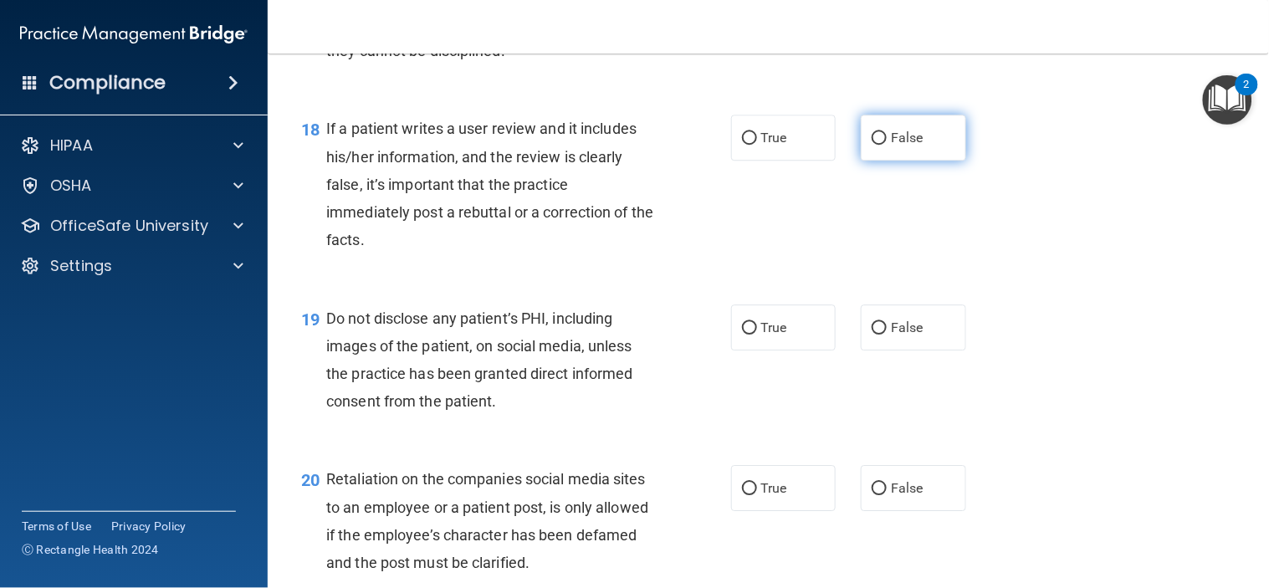
click at [872, 145] on input "False" at bounding box center [879, 138] width 15 height 13
radio input "true"
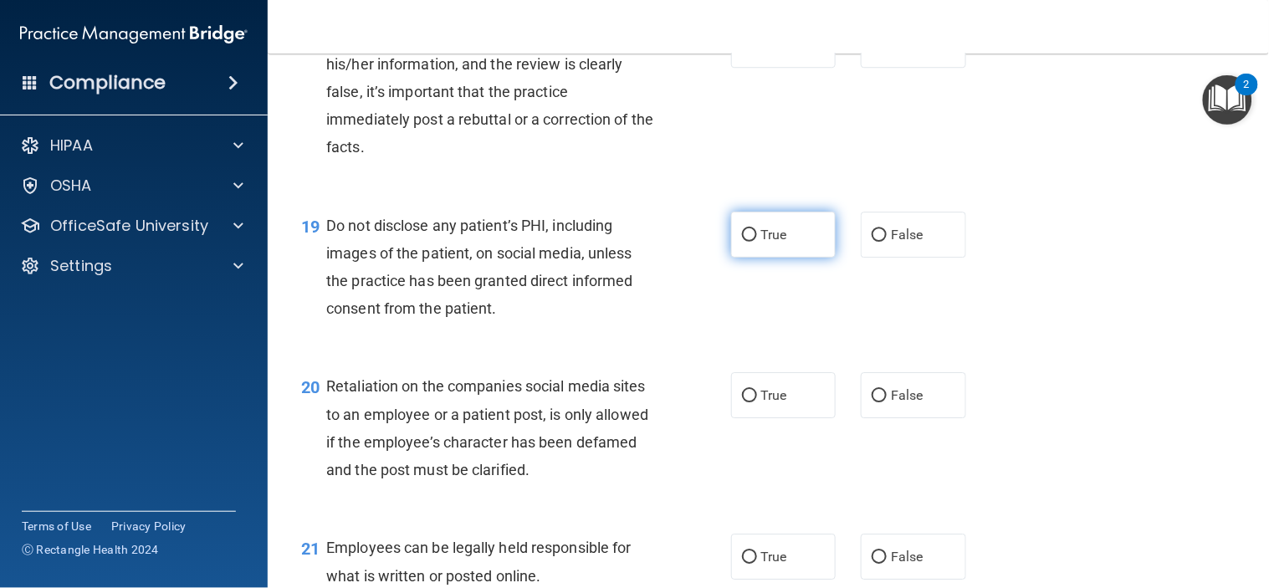
click at [743, 242] on input "True" at bounding box center [749, 235] width 15 height 13
radio input "true"
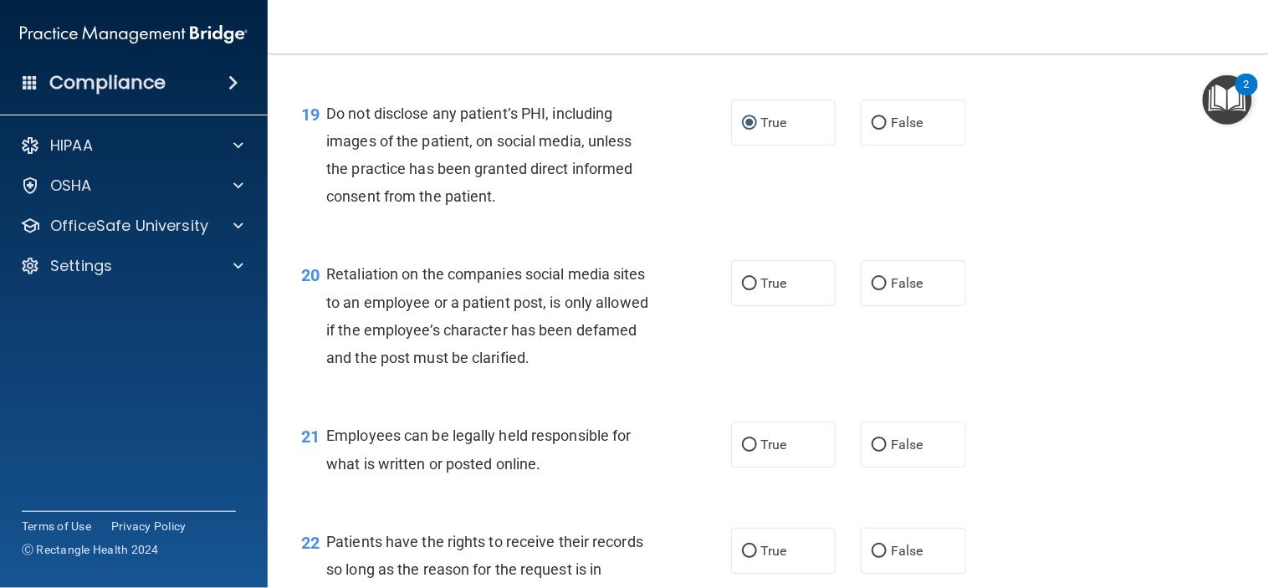
scroll to position [3067, 0]
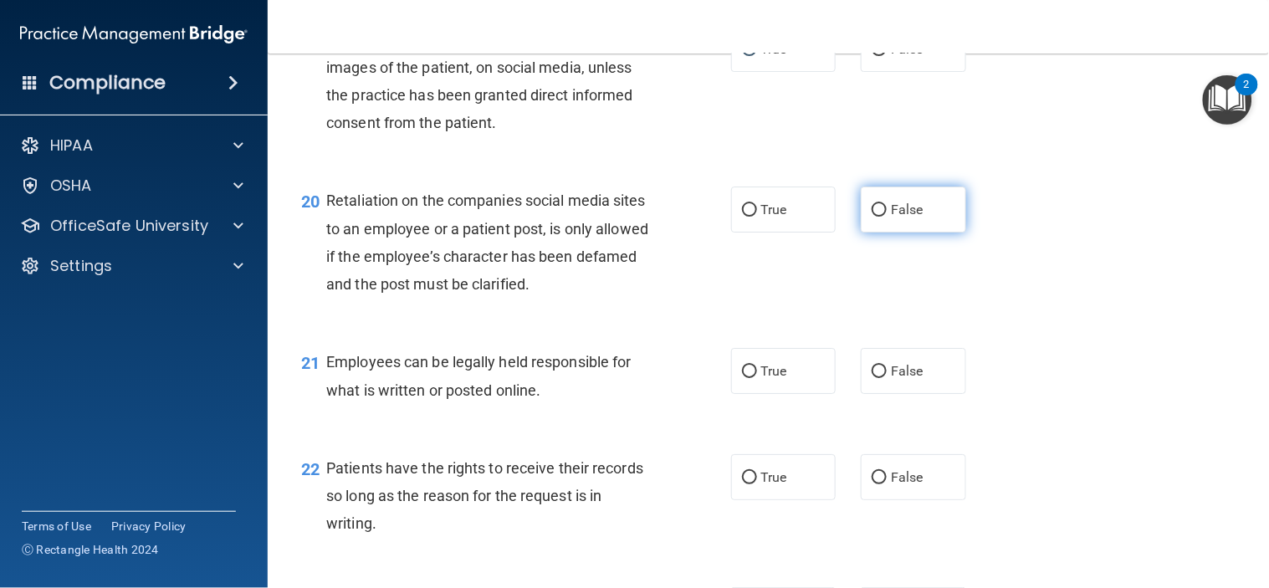
click at [872, 217] on input "False" at bounding box center [879, 210] width 15 height 13
radio input "true"
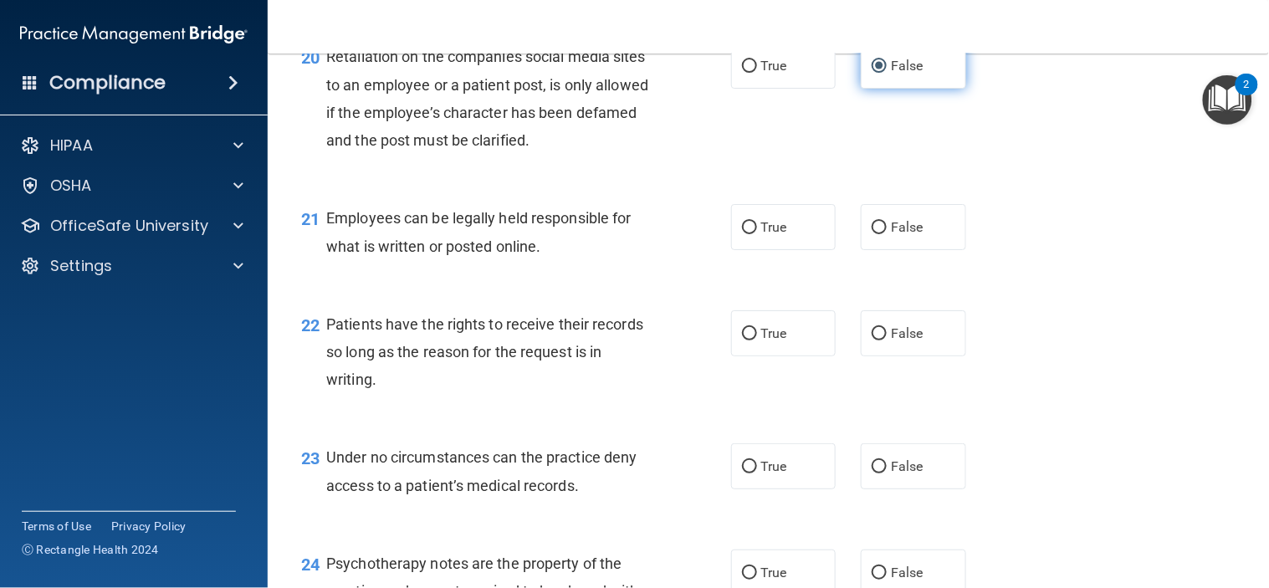
scroll to position [3252, 0]
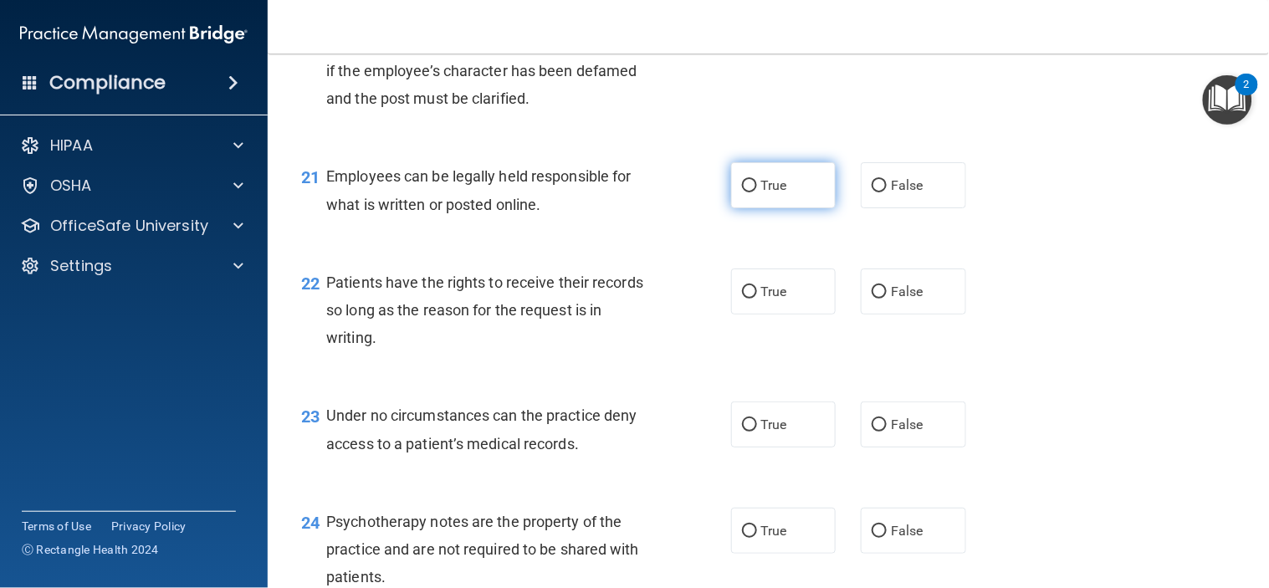
click at [743, 192] on input "True" at bounding box center [749, 186] width 15 height 13
radio input "true"
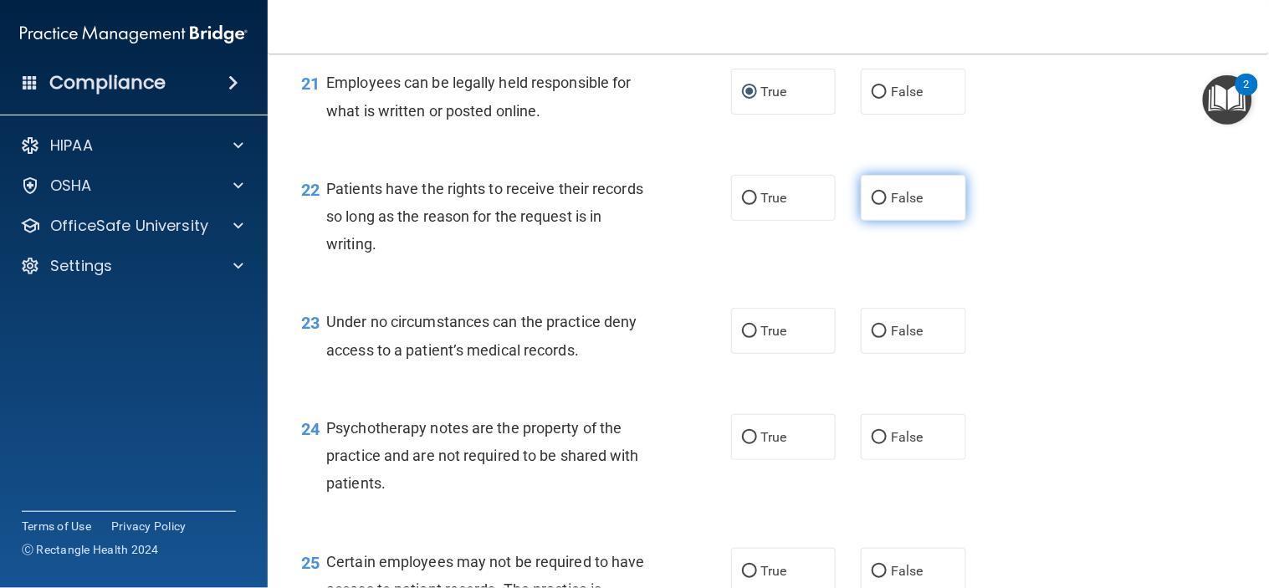
click at [874, 205] on input "False" at bounding box center [879, 198] width 15 height 13
radio input "true"
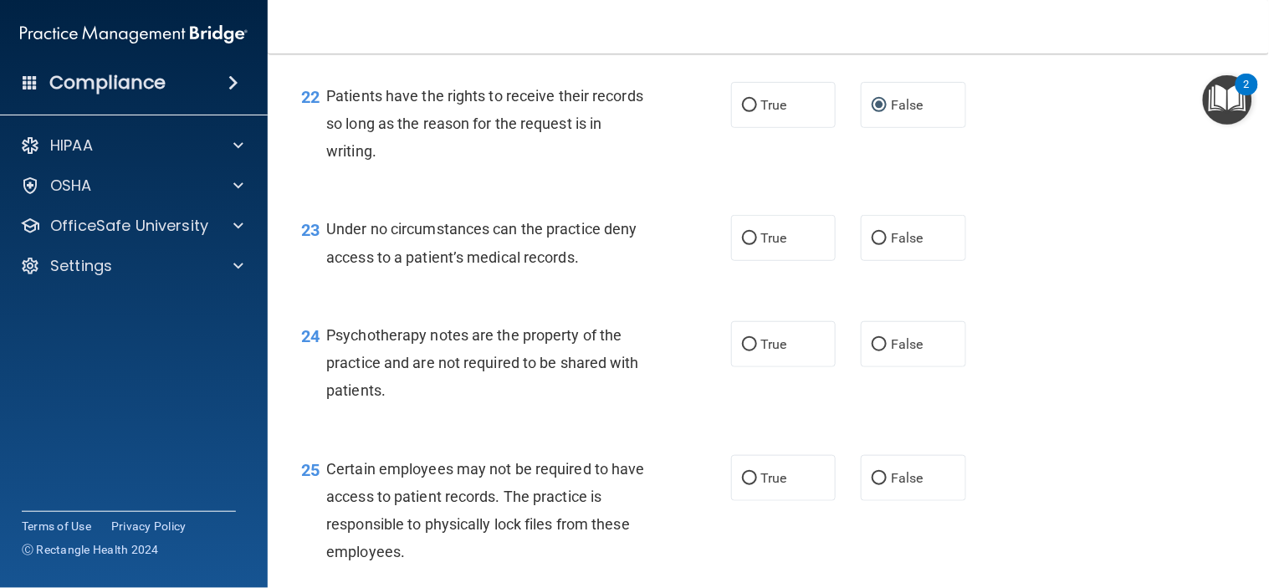
scroll to position [3532, 0]
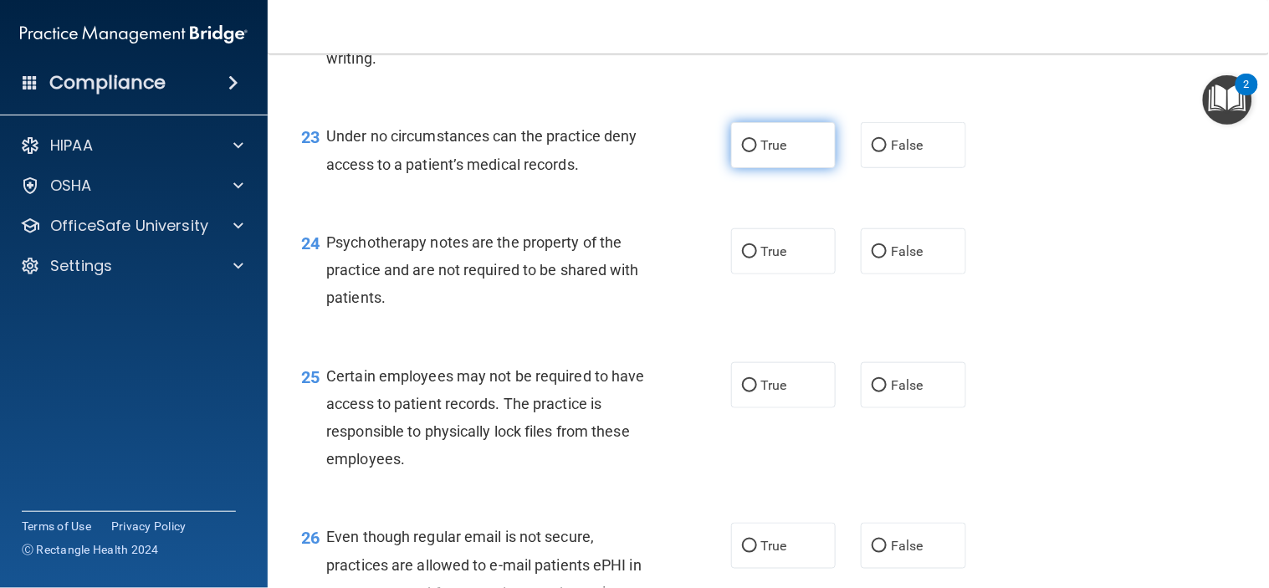
click at [742, 152] on input "True" at bounding box center [749, 146] width 15 height 13
radio input "true"
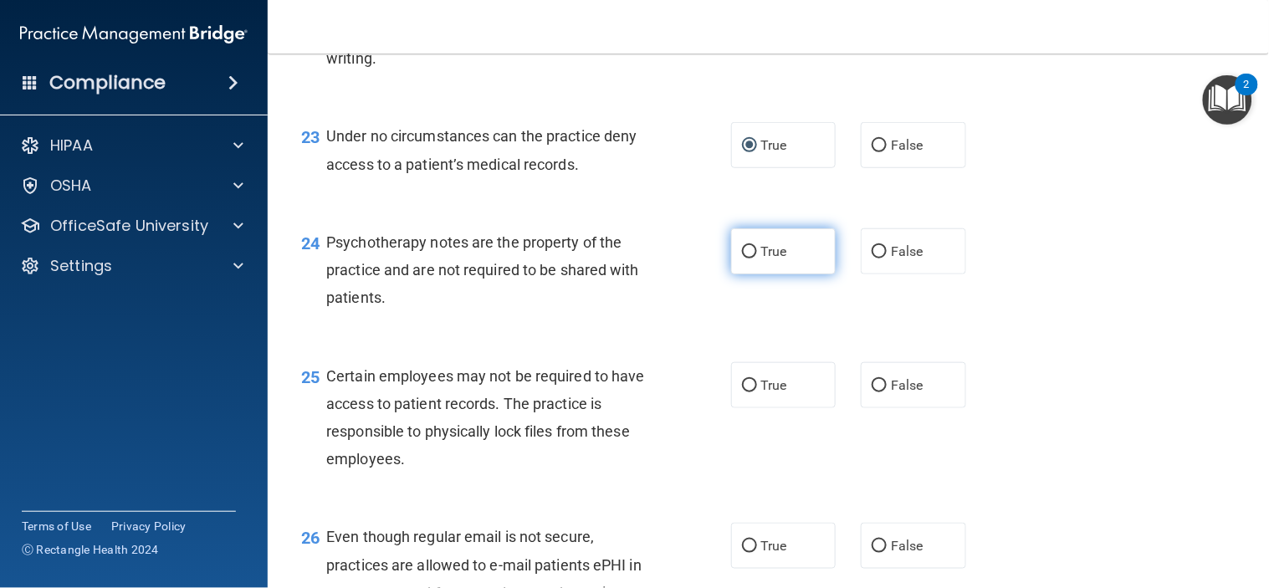
click at [742, 258] on input "True" at bounding box center [749, 252] width 15 height 13
radio input "true"
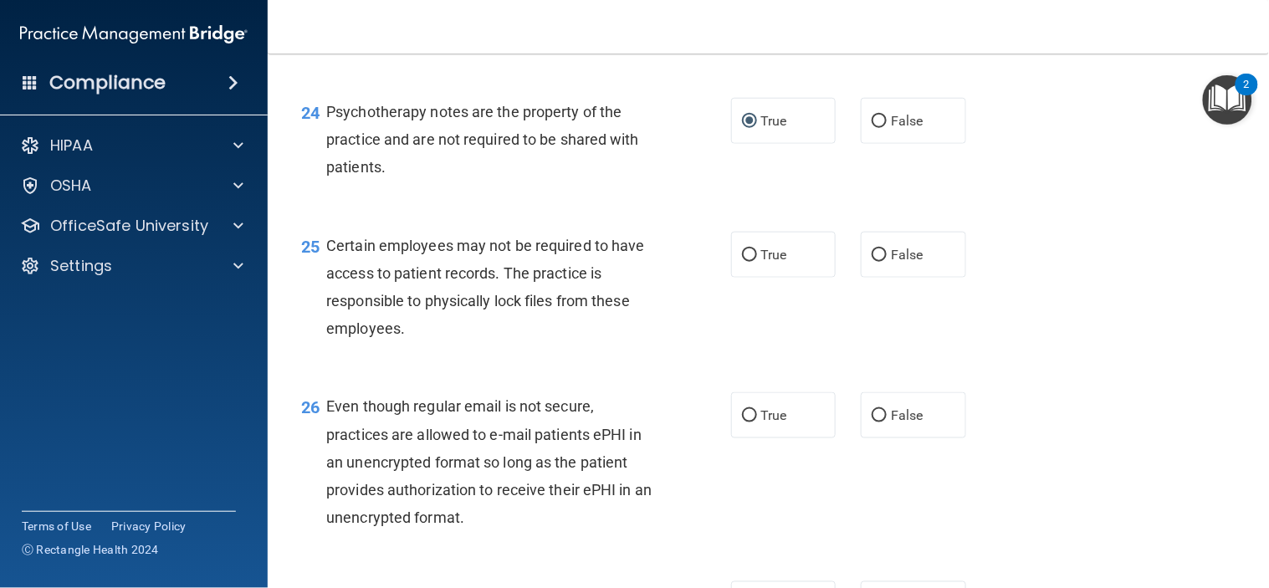
scroll to position [3718, 0]
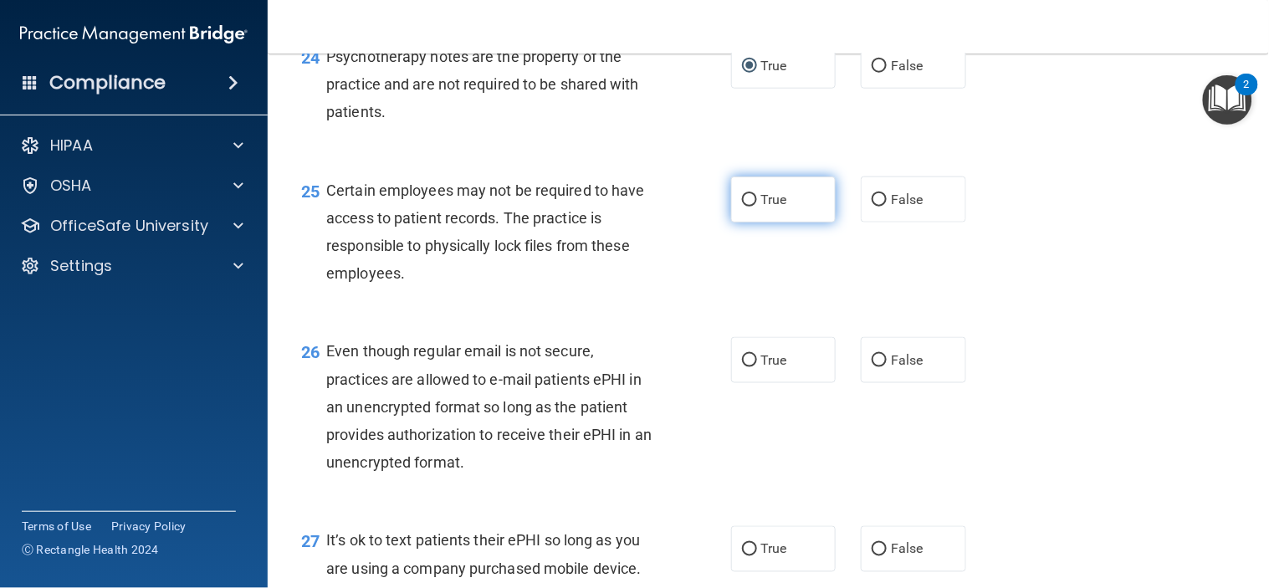
click at [749, 207] on input "True" at bounding box center [749, 200] width 15 height 13
radio input "true"
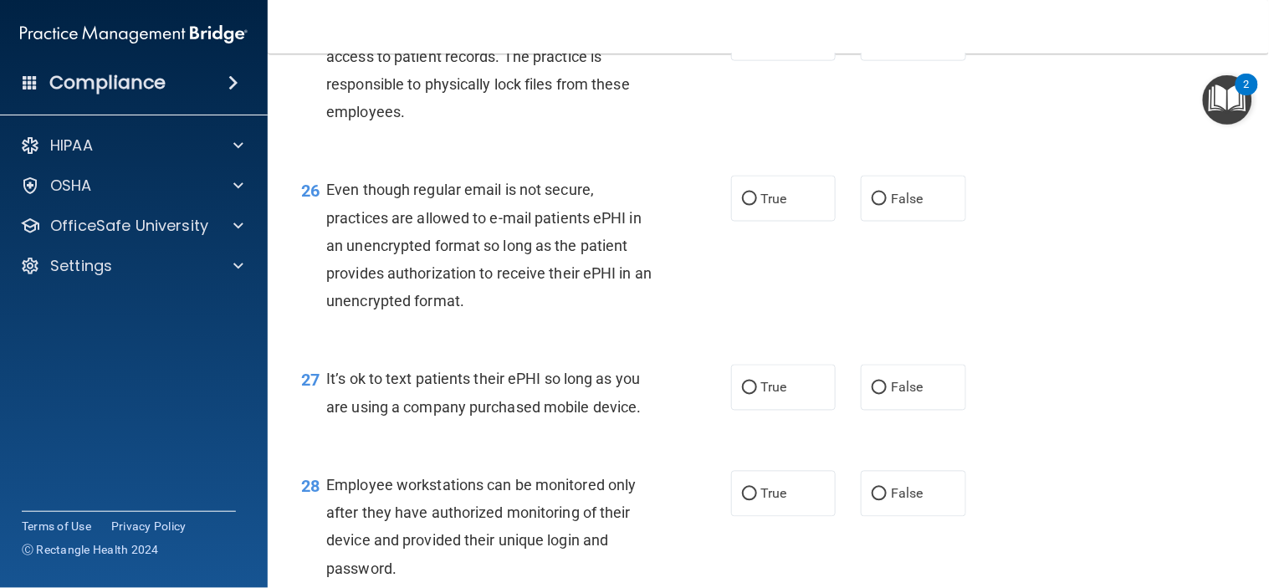
scroll to position [3903, 0]
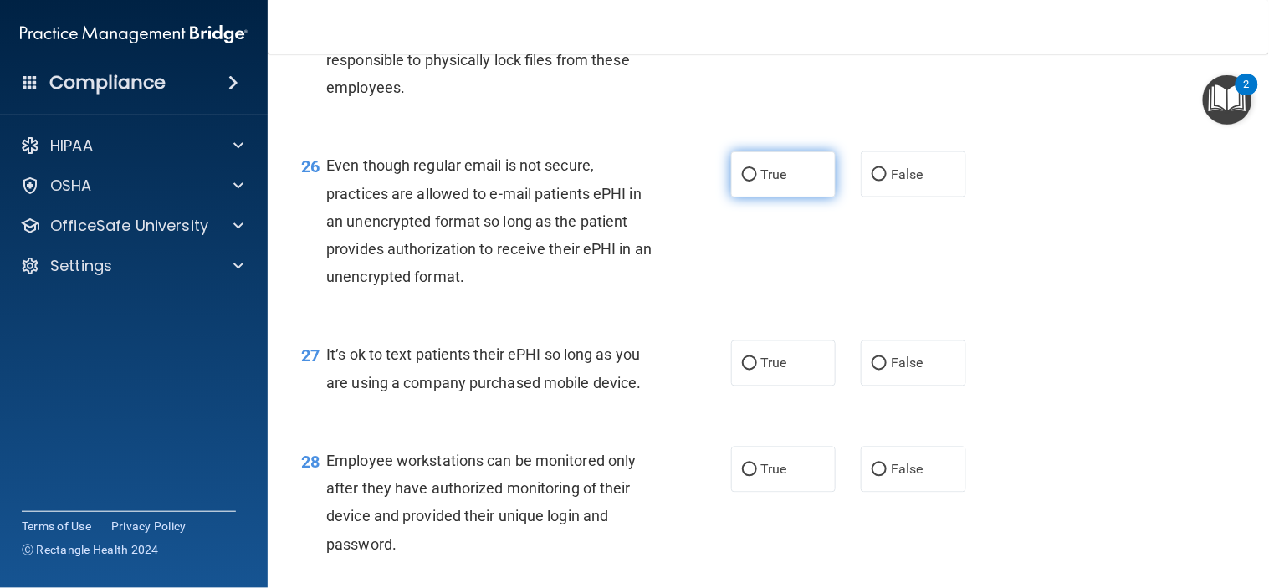
click at [745, 182] on input "True" at bounding box center [749, 175] width 15 height 13
radio input "true"
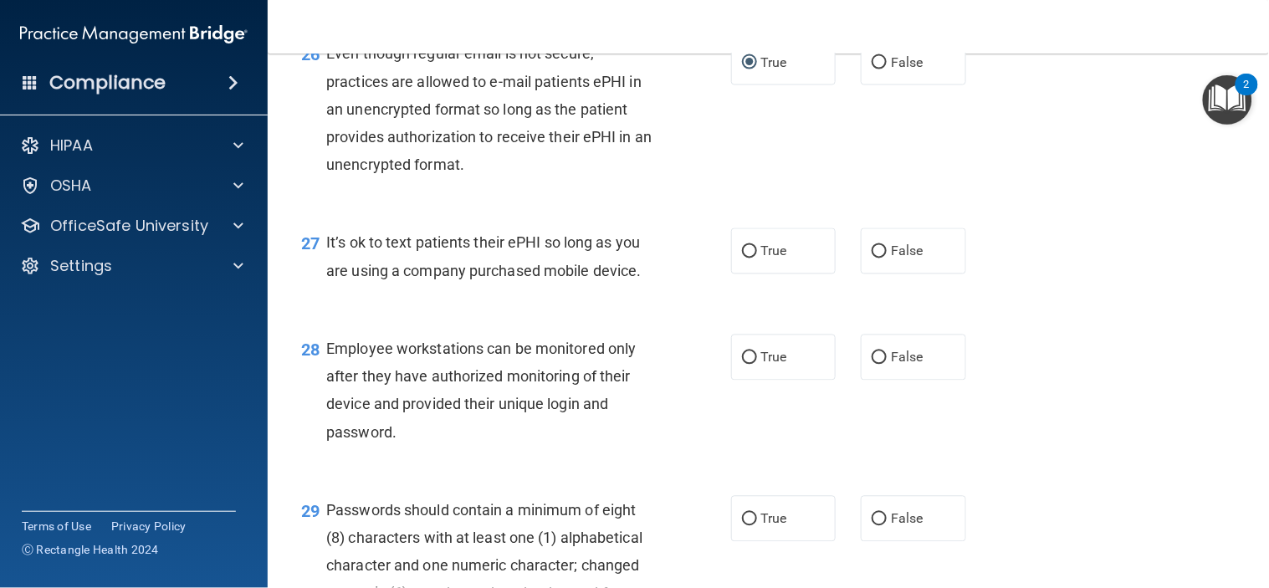
scroll to position [4089, 0]
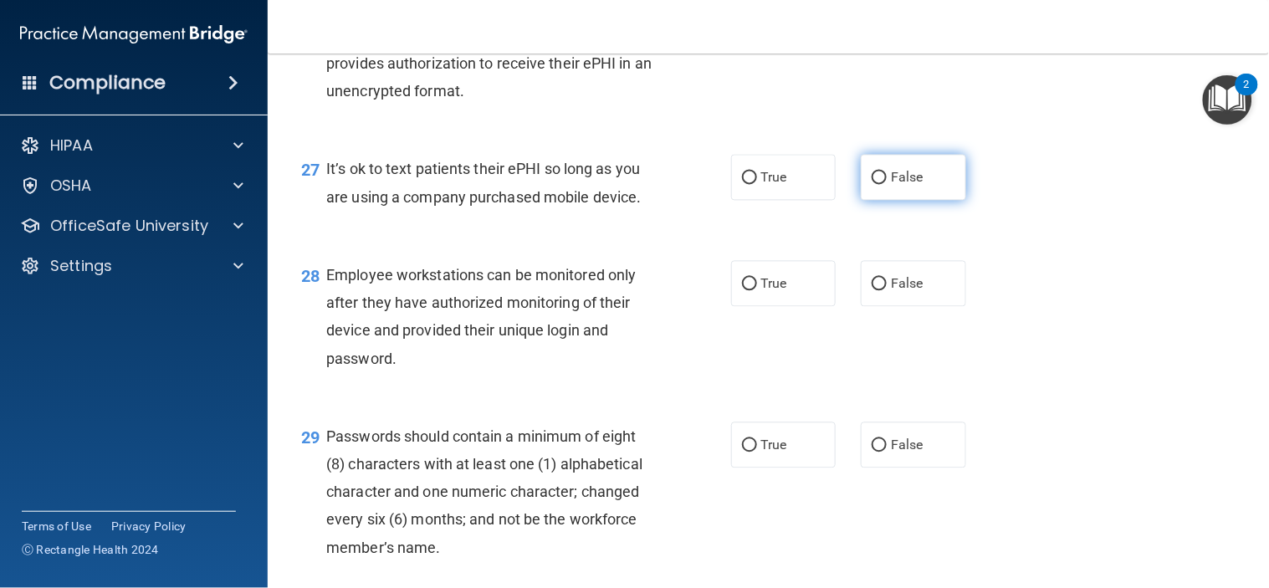
click at [873, 185] on input "False" at bounding box center [879, 178] width 15 height 13
radio input "true"
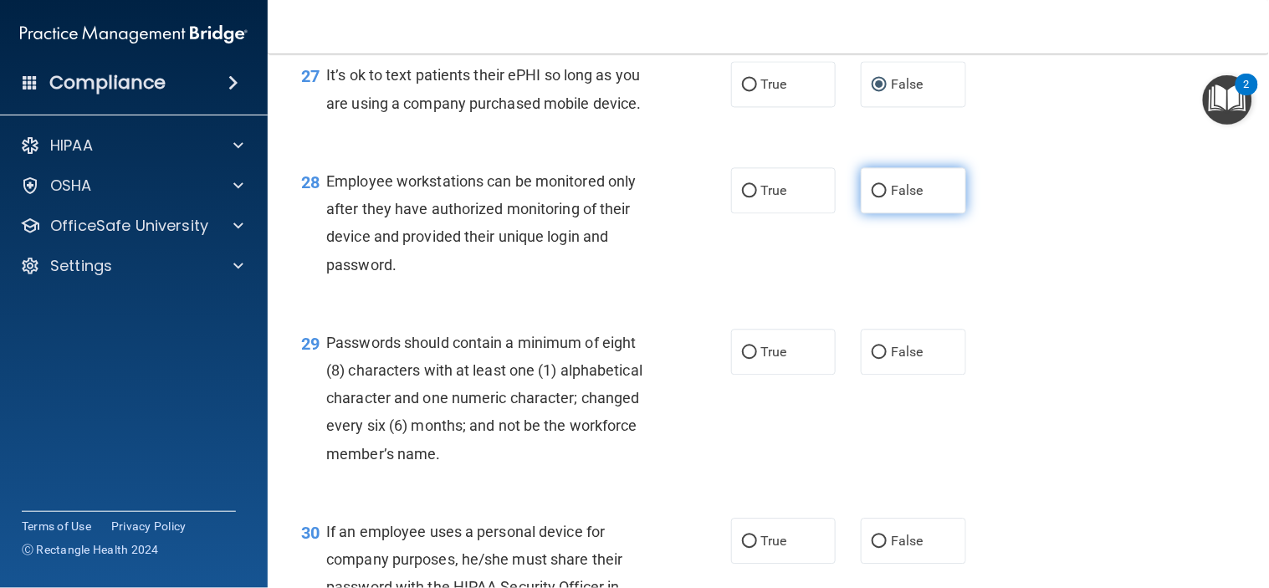
click at [873, 197] on input "False" at bounding box center [879, 191] width 15 height 13
radio input "true"
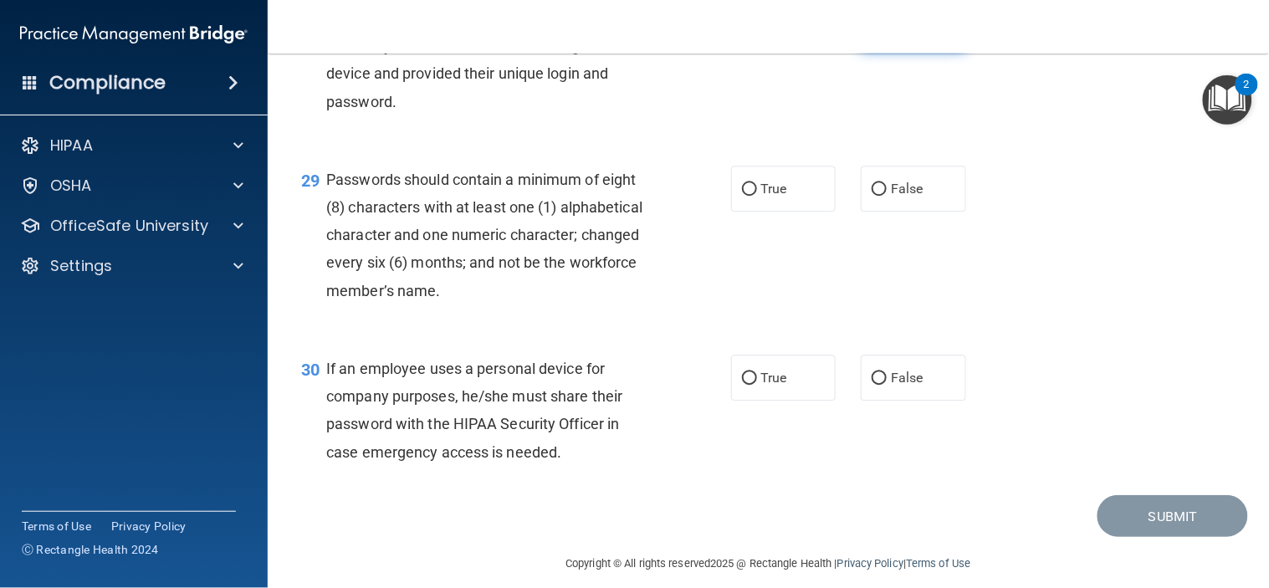
scroll to position [4368, 0]
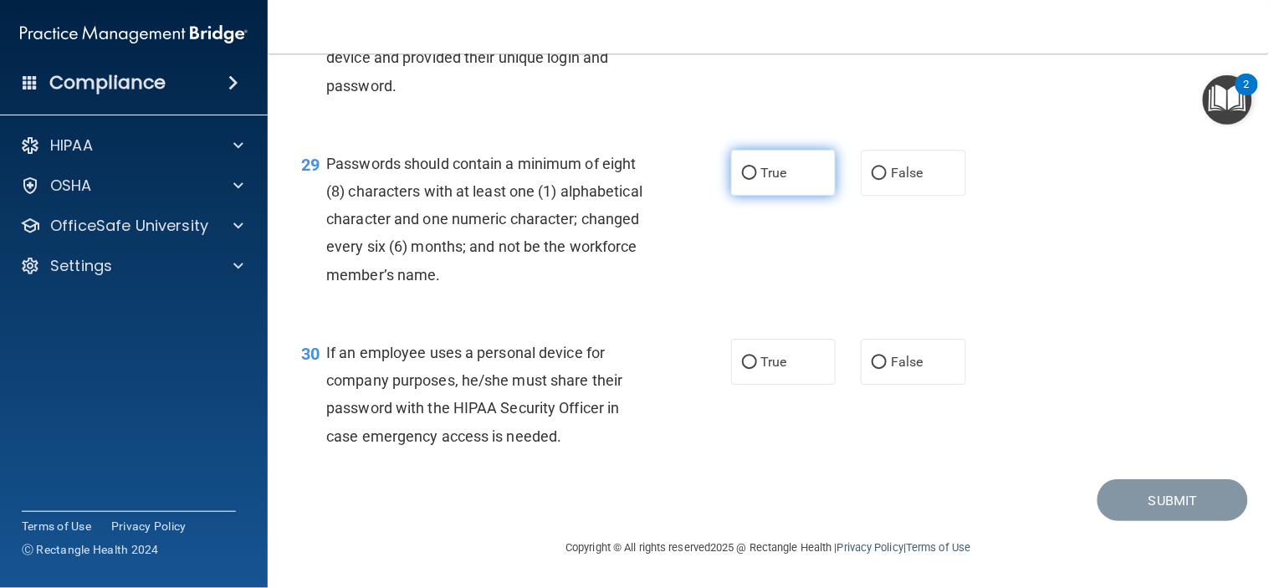
click at [742, 180] on input "True" at bounding box center [749, 173] width 15 height 13
radio input "true"
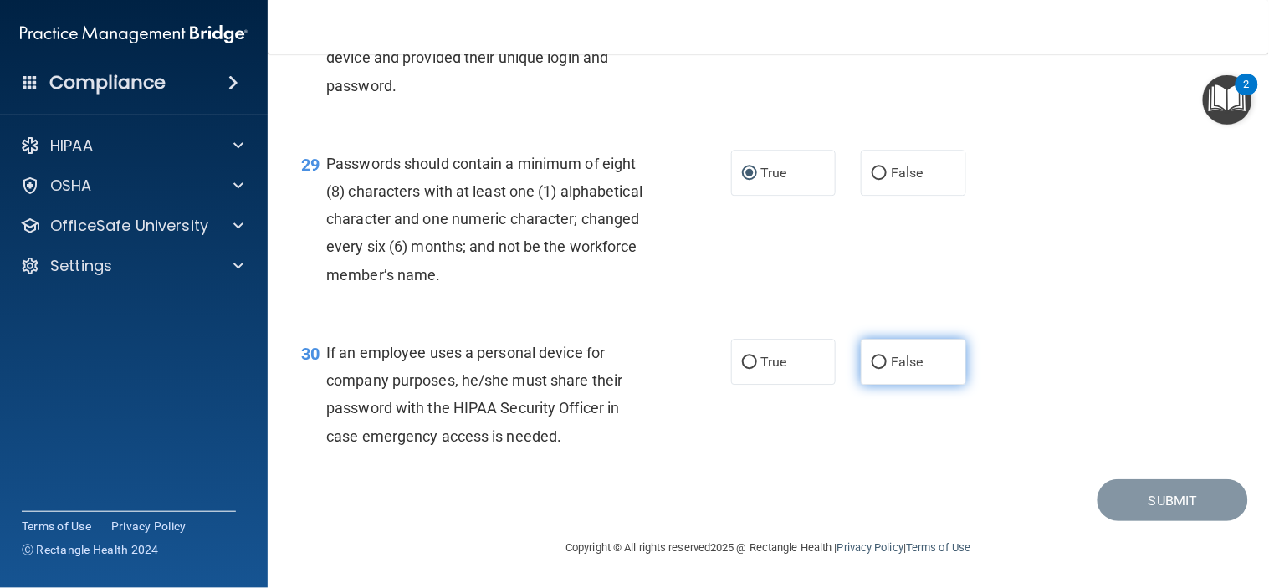
click at [874, 356] on input "False" at bounding box center [879, 362] width 15 height 13
radio input "true"
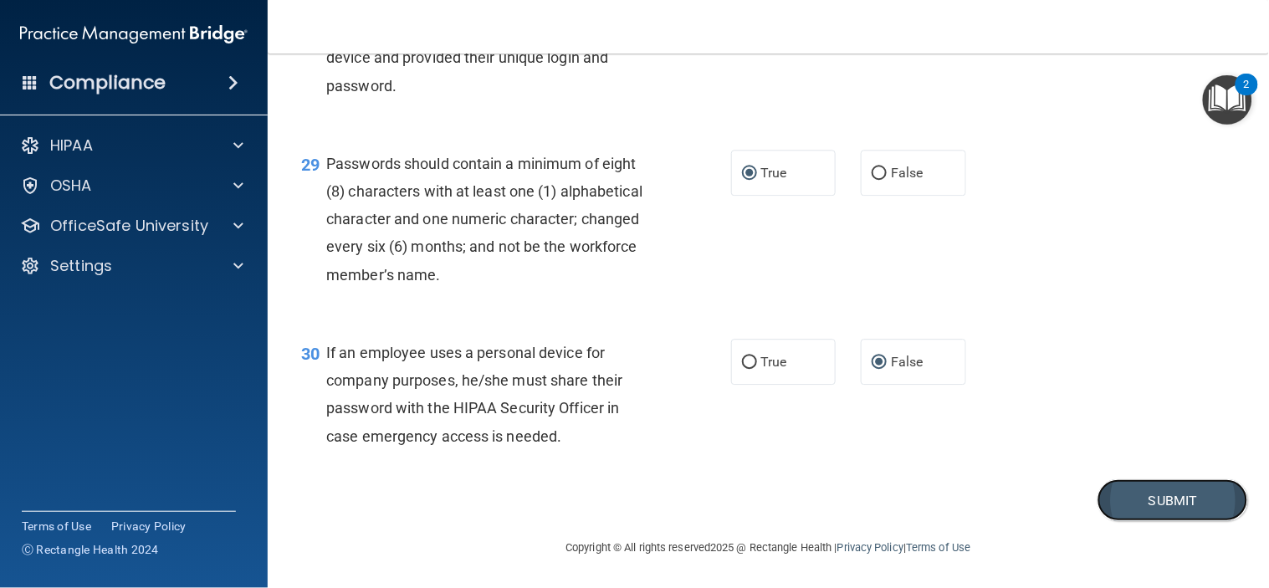
click at [1121, 499] on button "Submit" at bounding box center [1173, 500] width 151 height 43
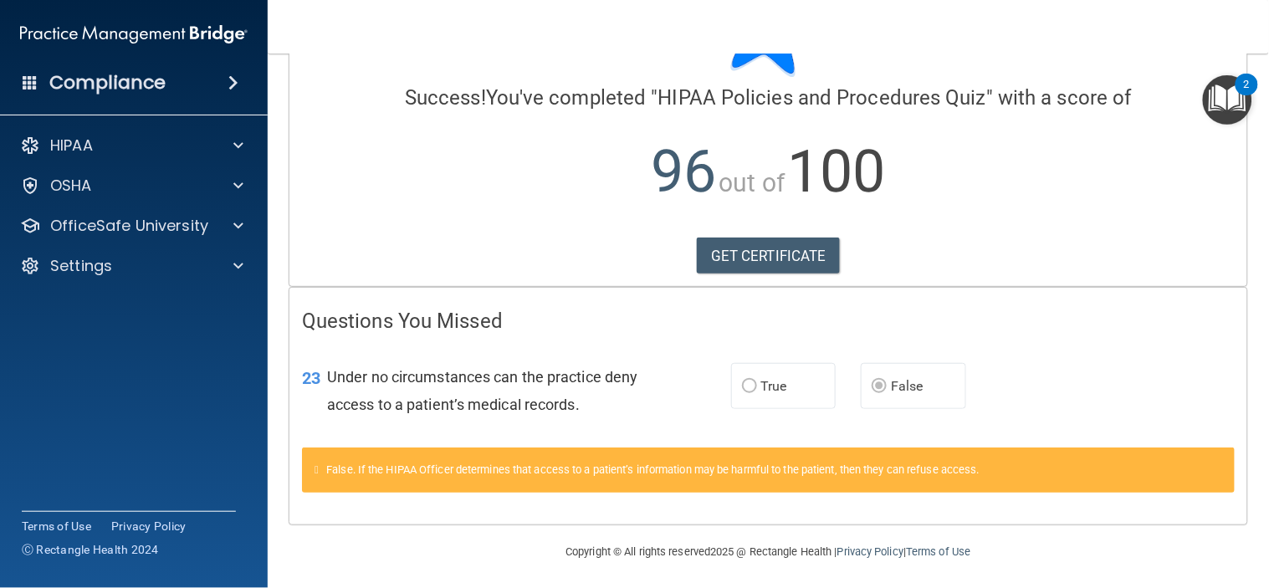
scroll to position [111, 0]
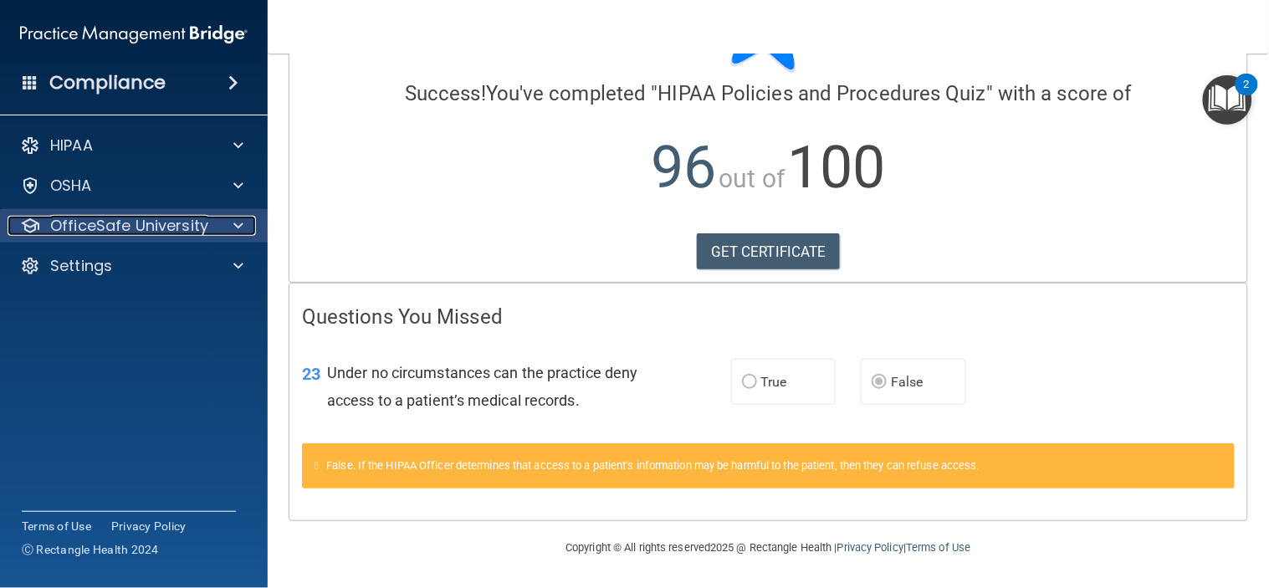
click at [79, 218] on p "OfficeSafe University" at bounding box center [129, 226] width 158 height 20
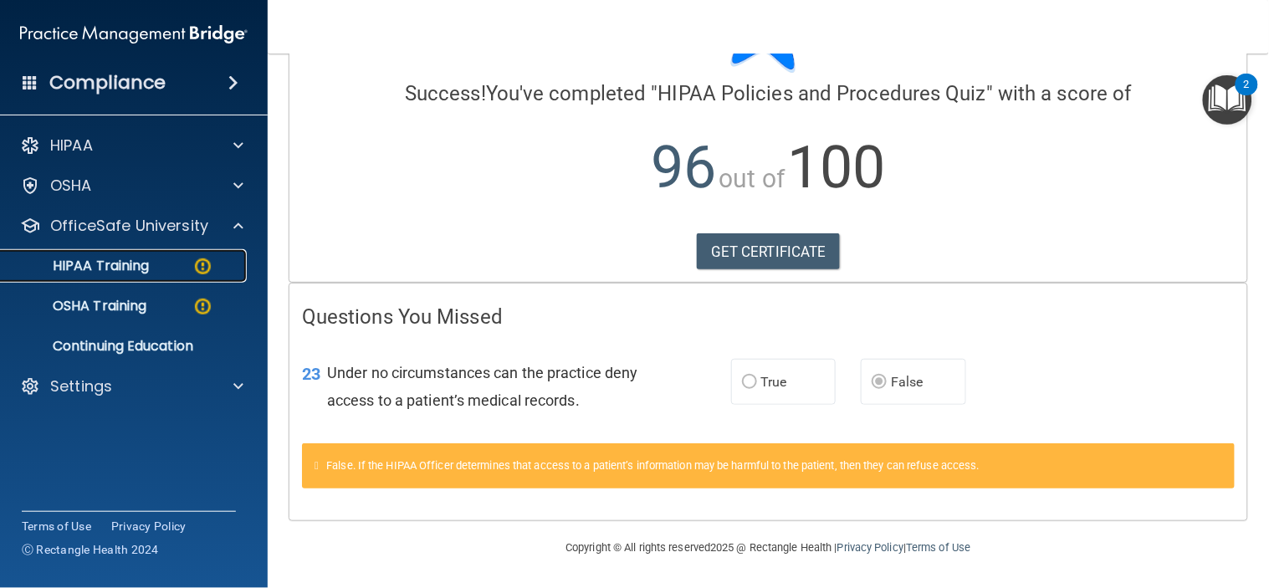
click at [81, 255] on link "HIPAA Training" at bounding box center [115, 265] width 264 height 33
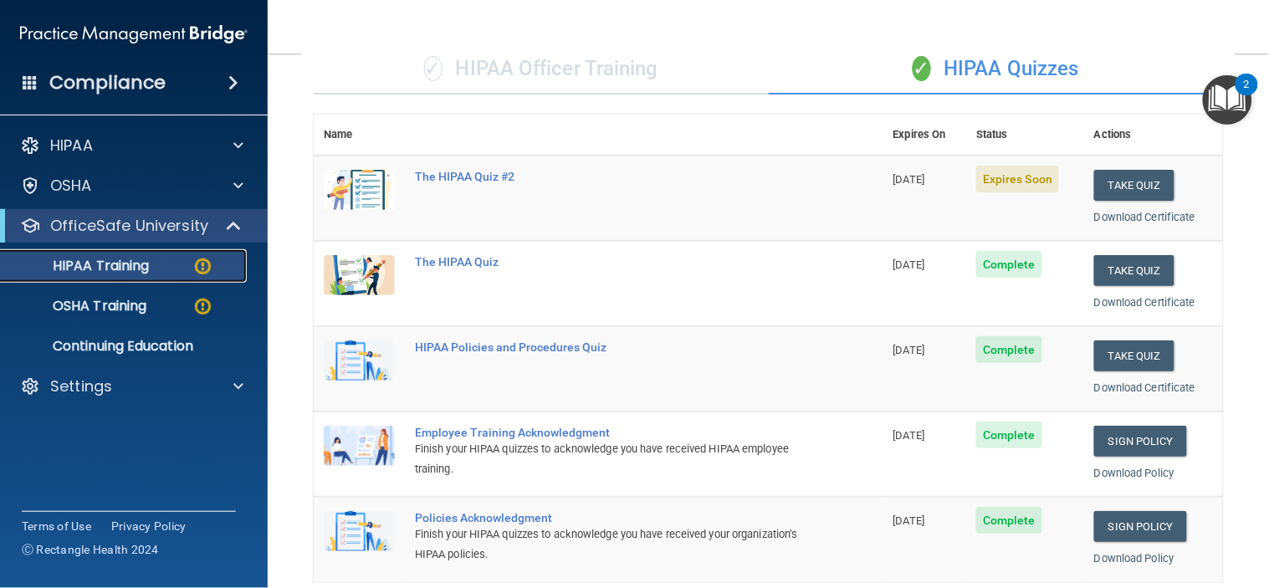
scroll to position [112, 0]
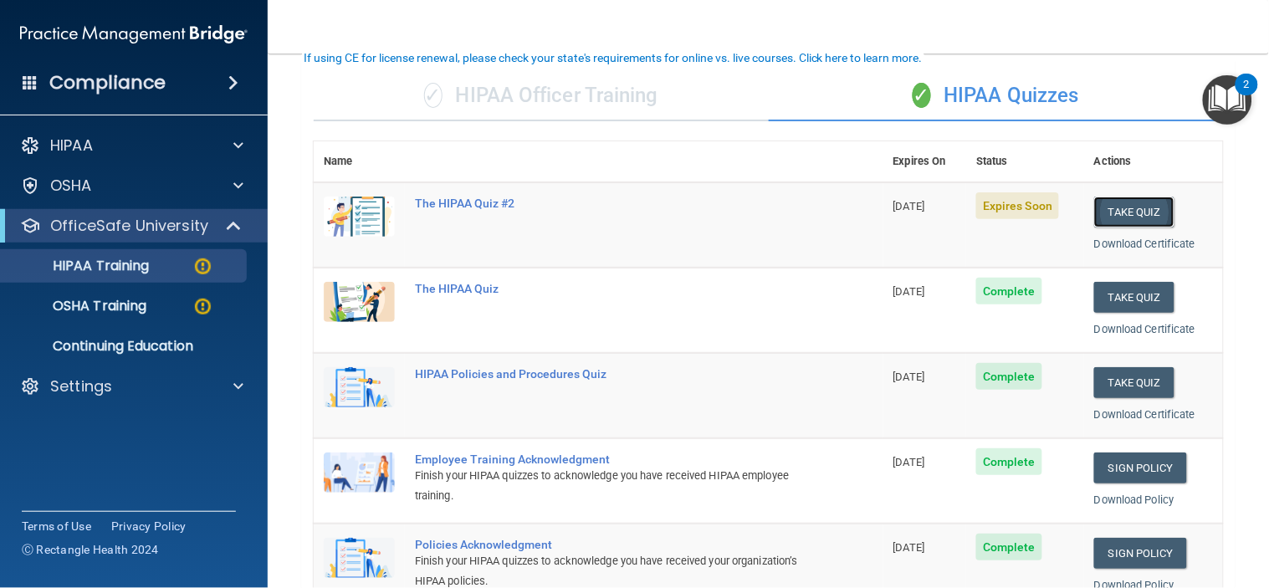
click at [1114, 209] on button "Take Quiz" at bounding box center [1134, 212] width 80 height 31
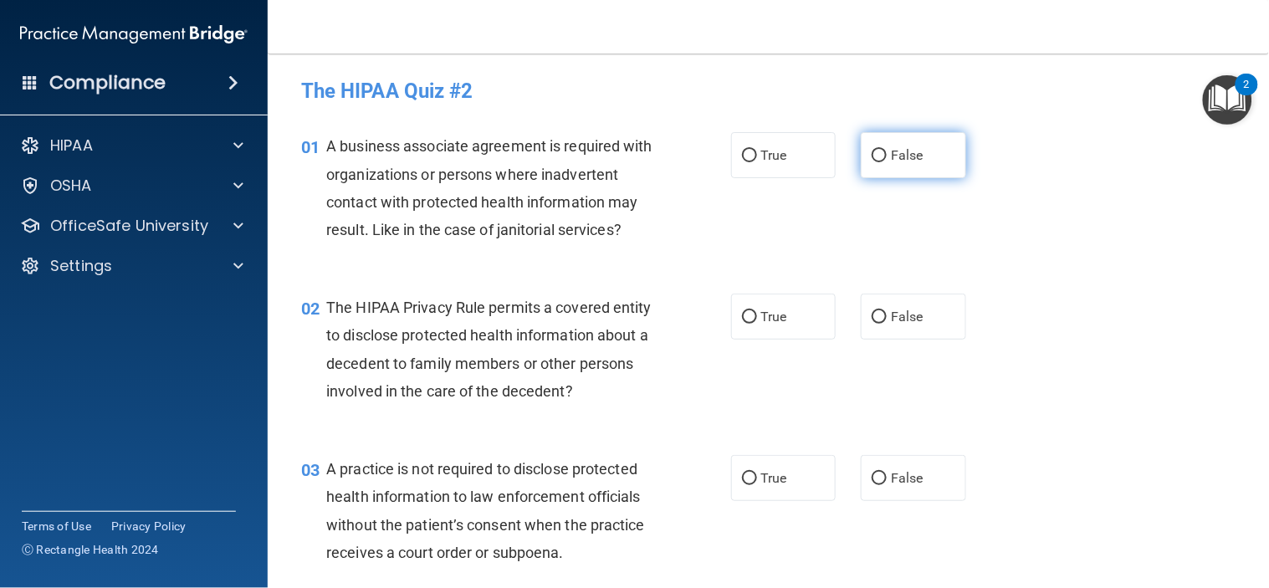
click at [872, 155] on input "False" at bounding box center [879, 156] width 15 height 13
radio input "true"
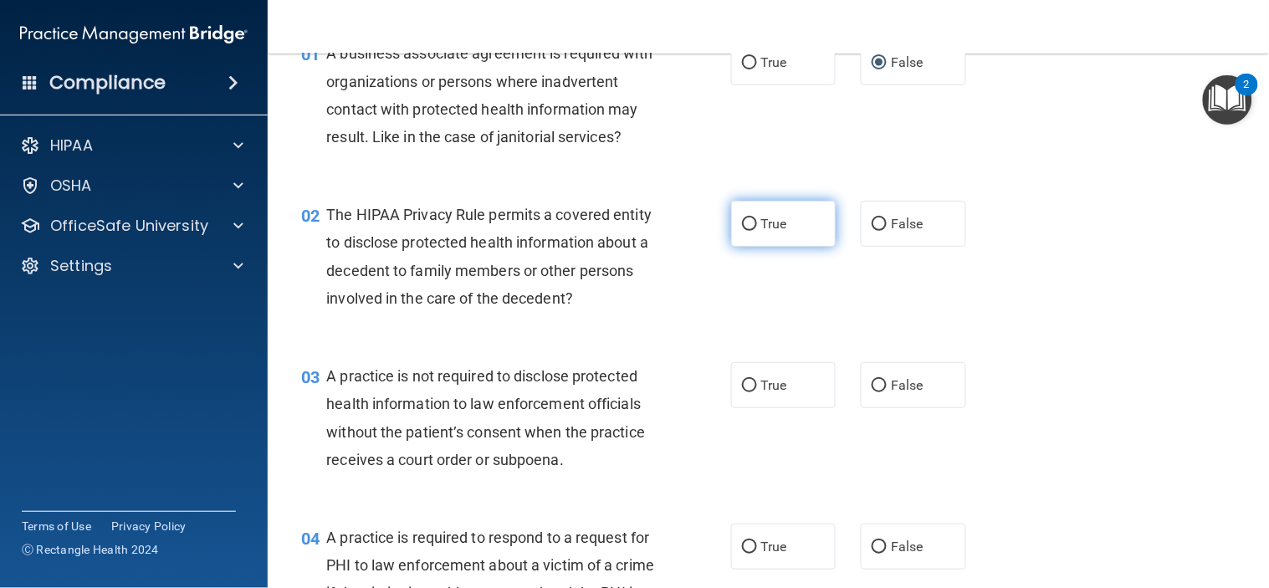
click at [742, 231] on input "True" at bounding box center [749, 224] width 15 height 13
radio input "true"
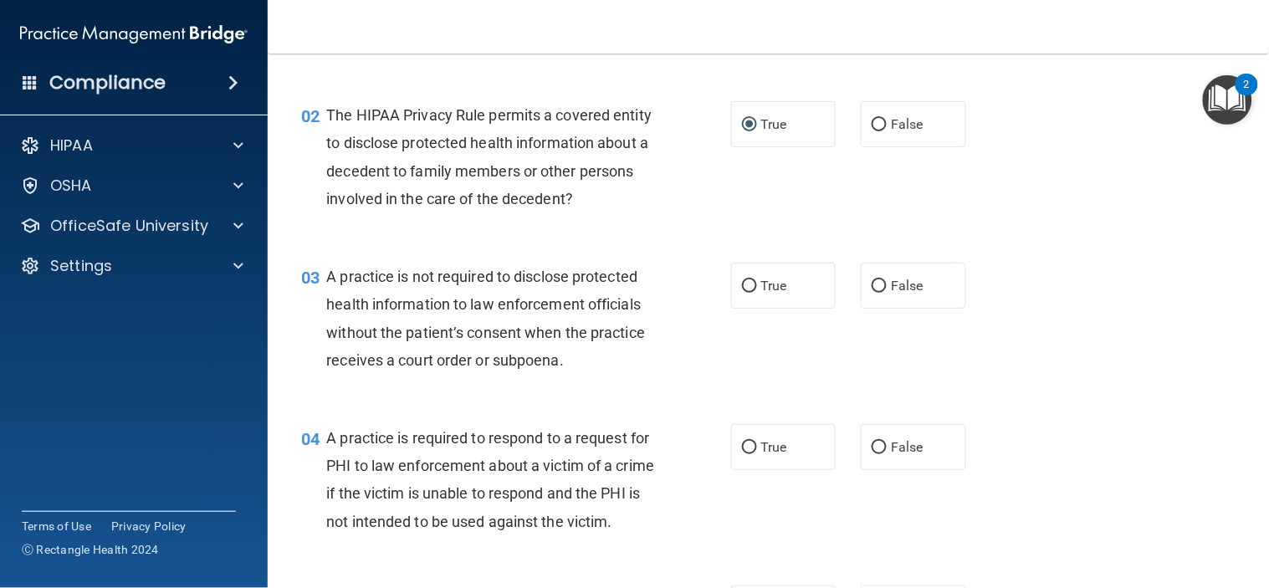
scroll to position [279, 0]
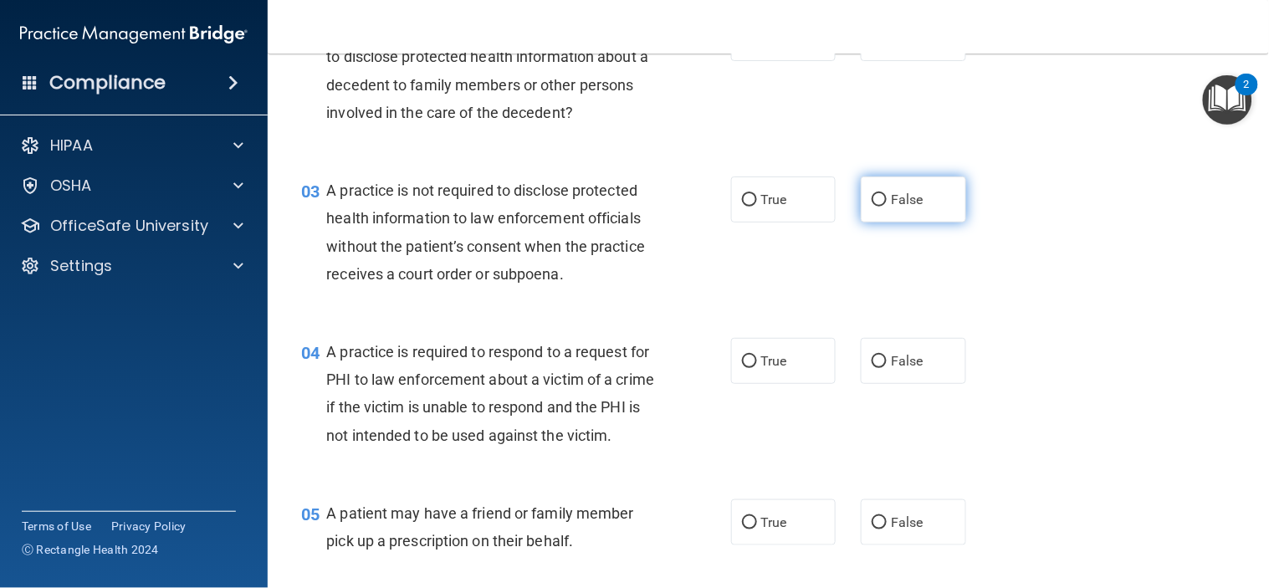
click at [872, 207] on input "False" at bounding box center [879, 200] width 15 height 13
radio input "true"
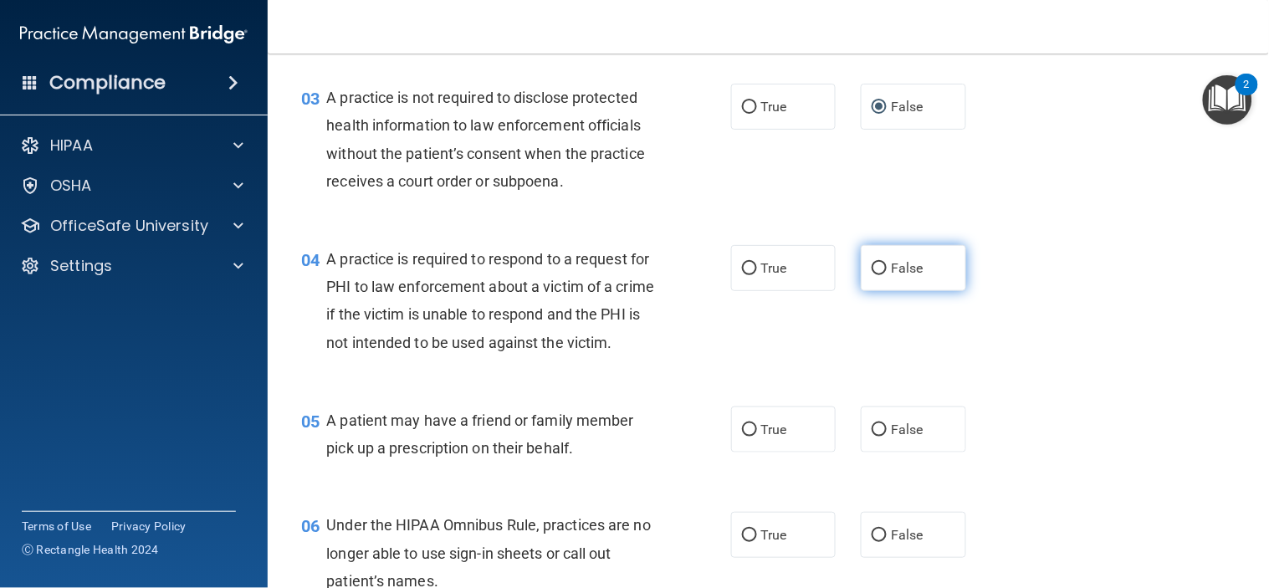
click at [872, 275] on input "False" at bounding box center [879, 269] width 15 height 13
radio input "true"
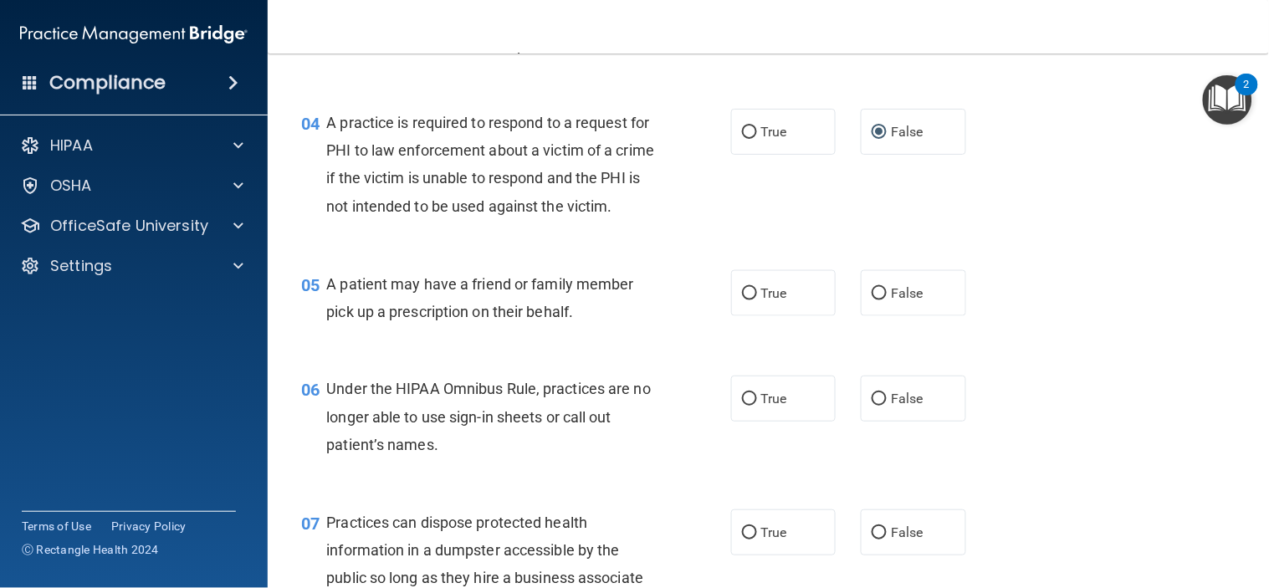
scroll to position [557, 0]
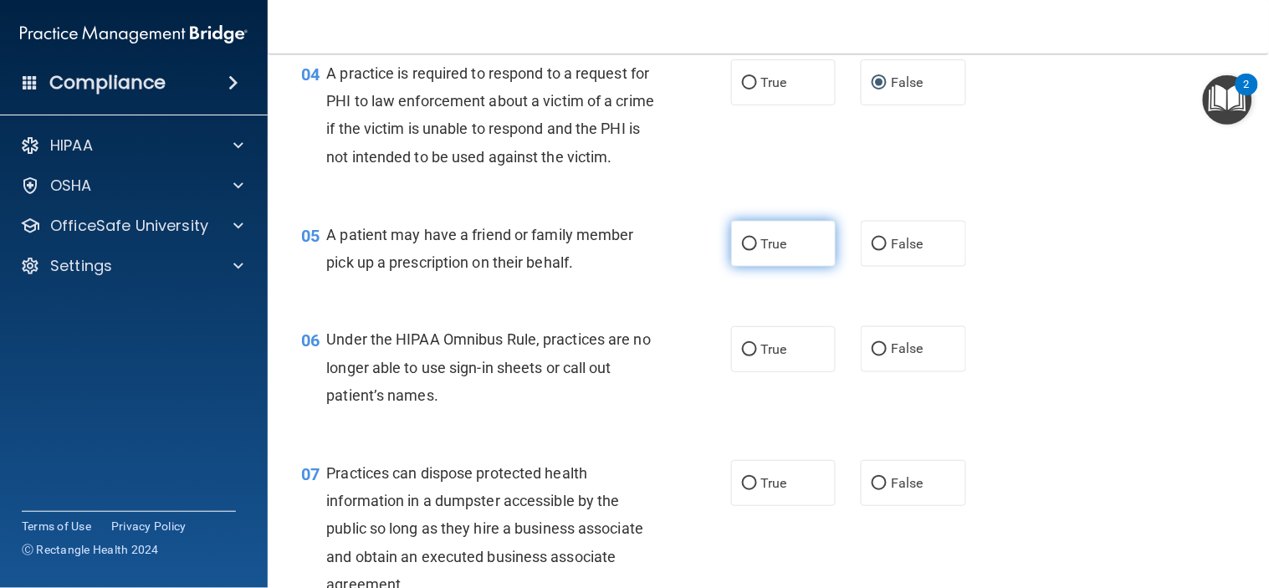
click at [742, 251] on input "True" at bounding box center [749, 244] width 15 height 13
radio input "true"
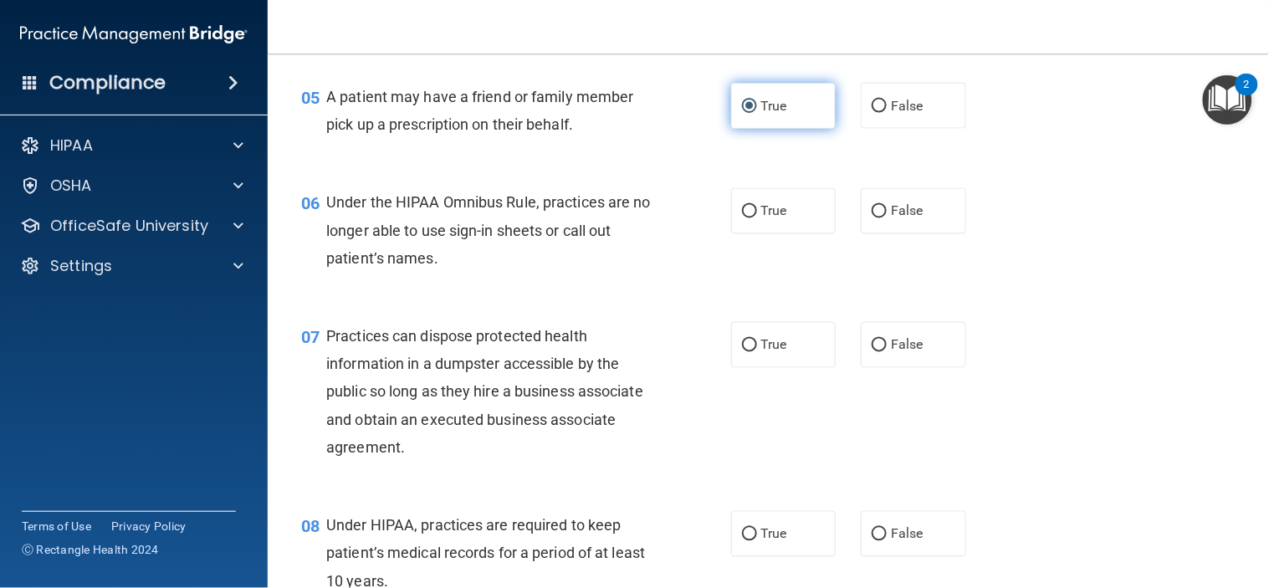
scroll to position [743, 0]
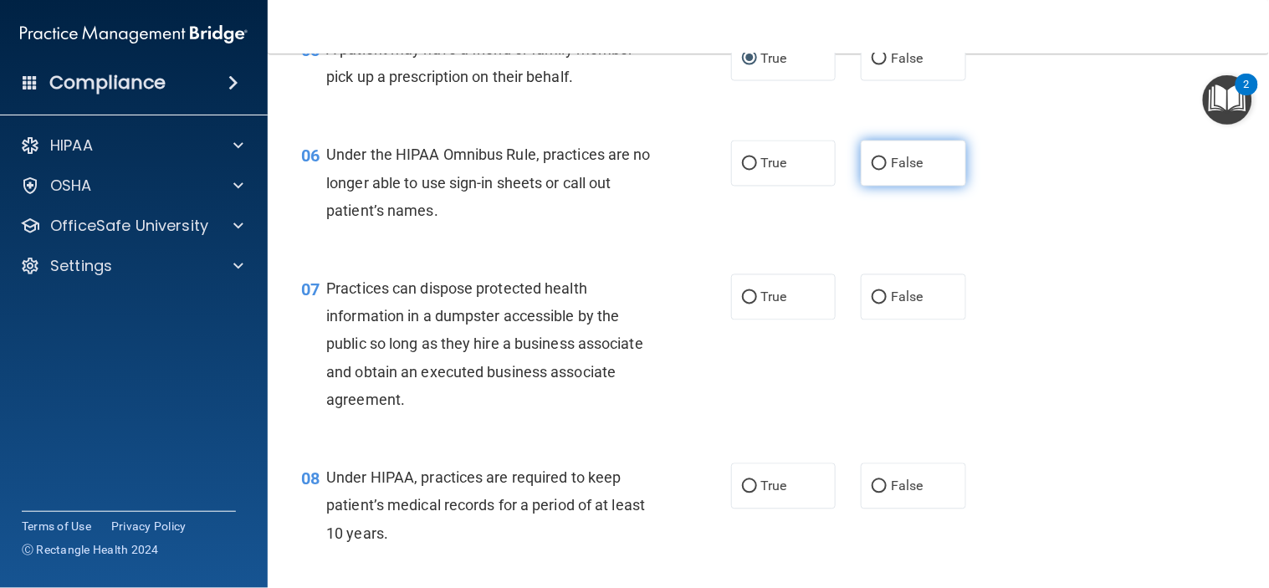
click at [876, 171] on input "False" at bounding box center [879, 164] width 15 height 13
radio input "true"
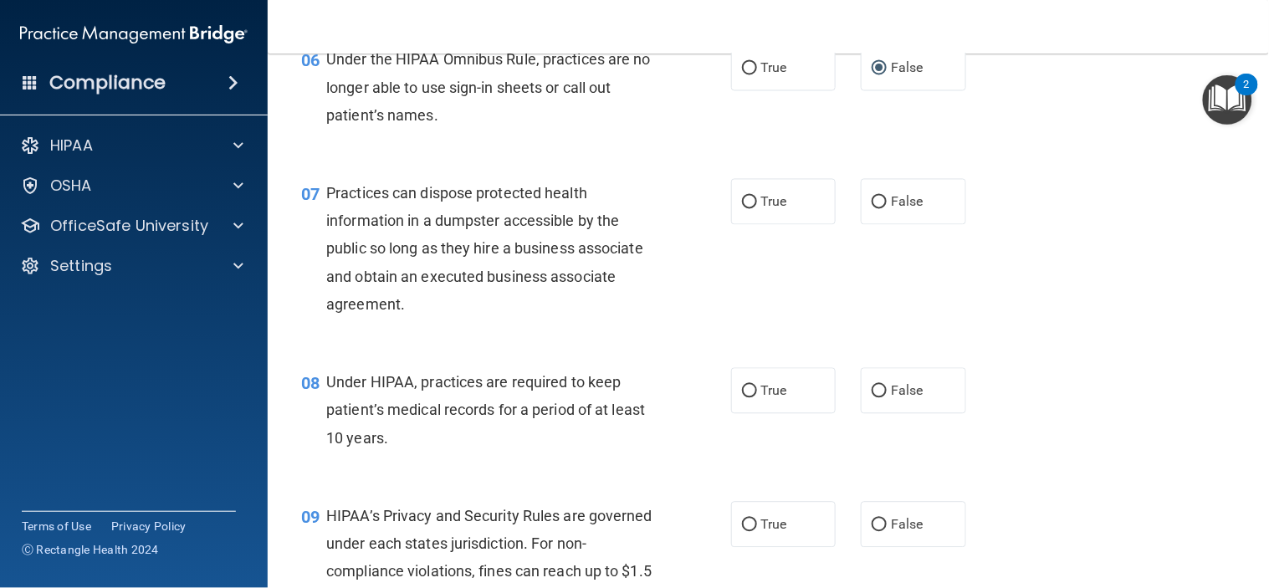
scroll to position [929, 0]
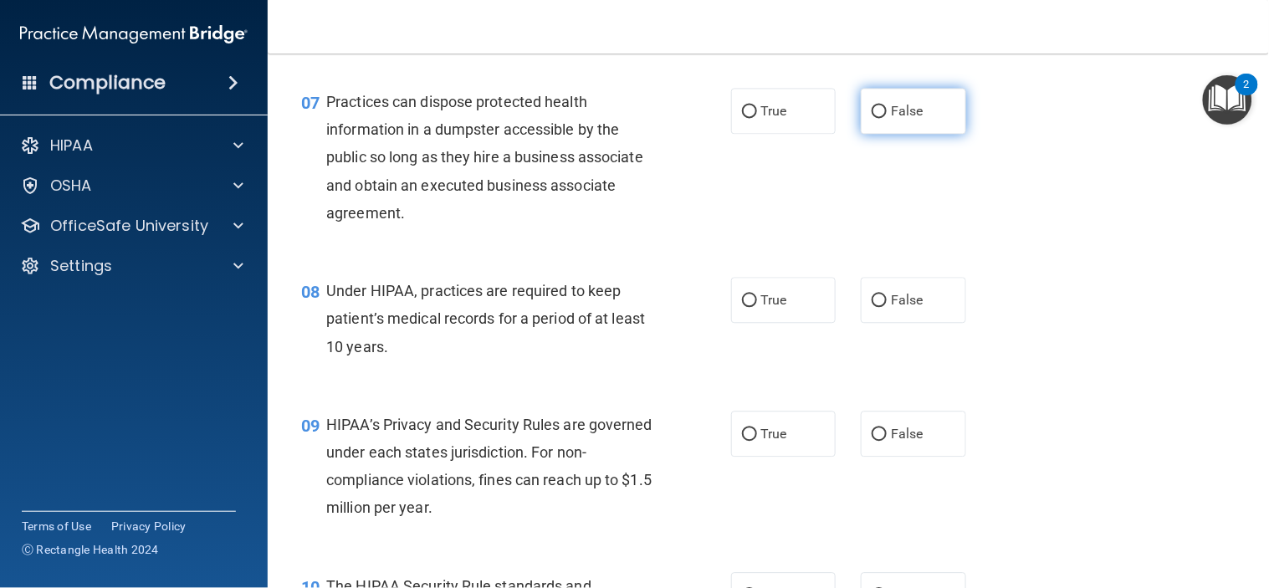
click at [877, 118] on input "False" at bounding box center [879, 111] width 15 height 13
radio input "true"
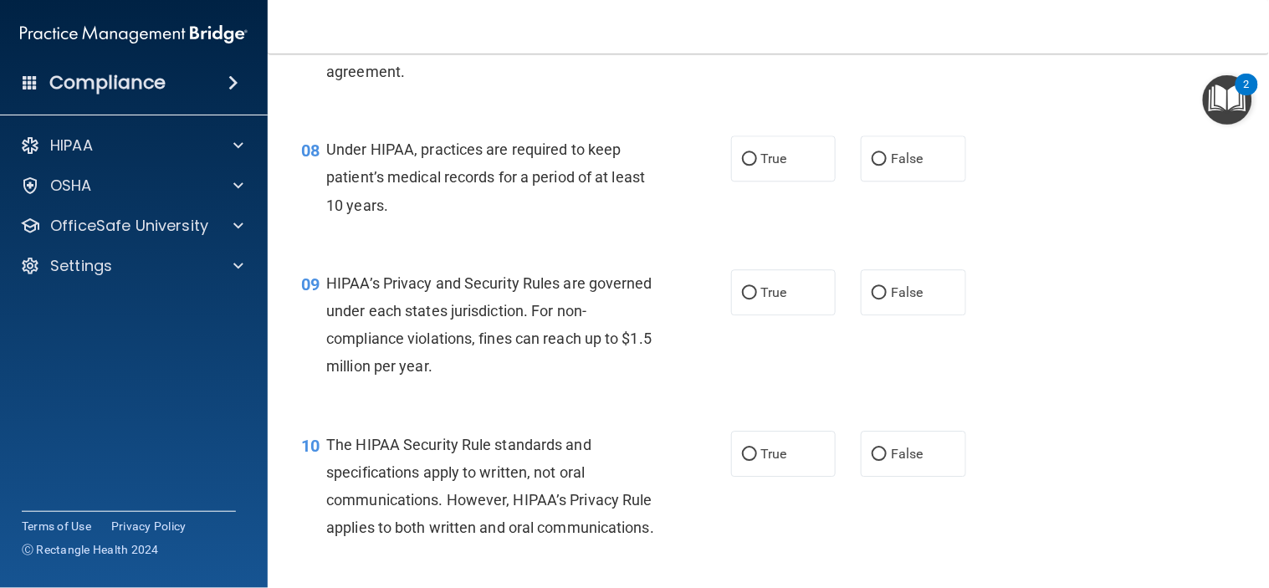
scroll to position [1115, 0]
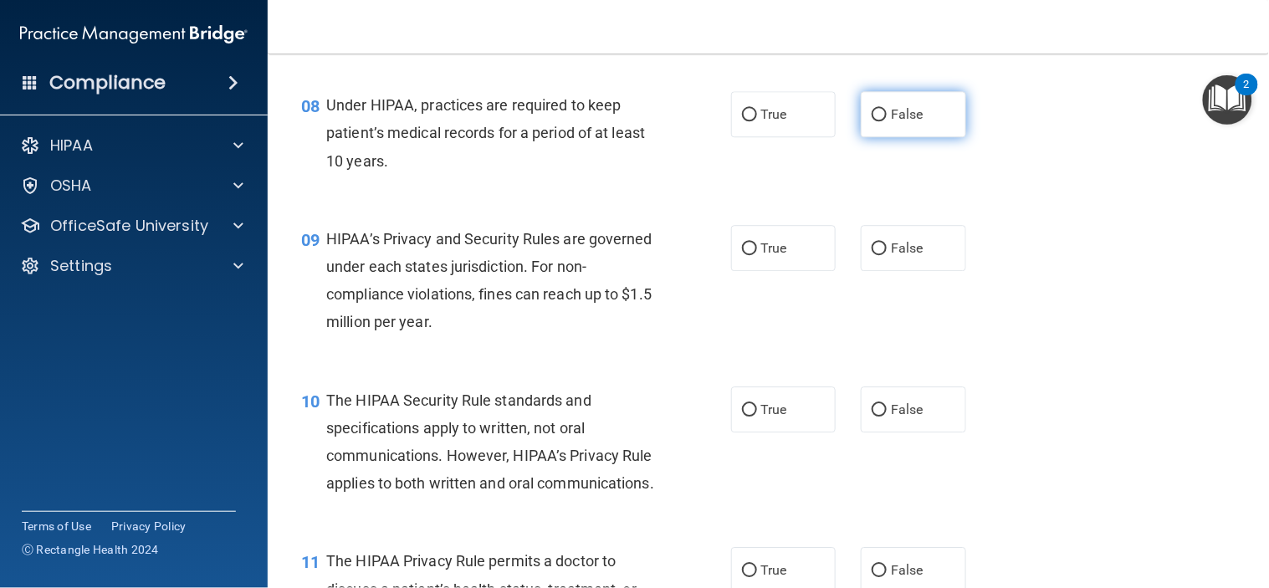
click at [872, 121] on input "False" at bounding box center [879, 115] width 15 height 13
radio input "true"
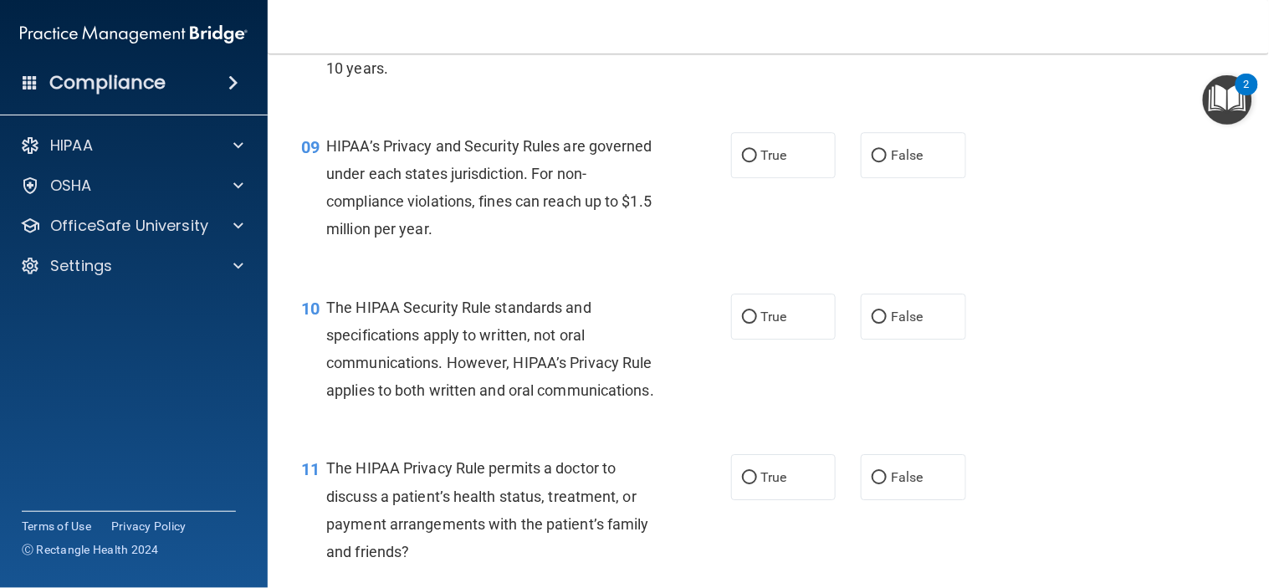
scroll to position [1301, 0]
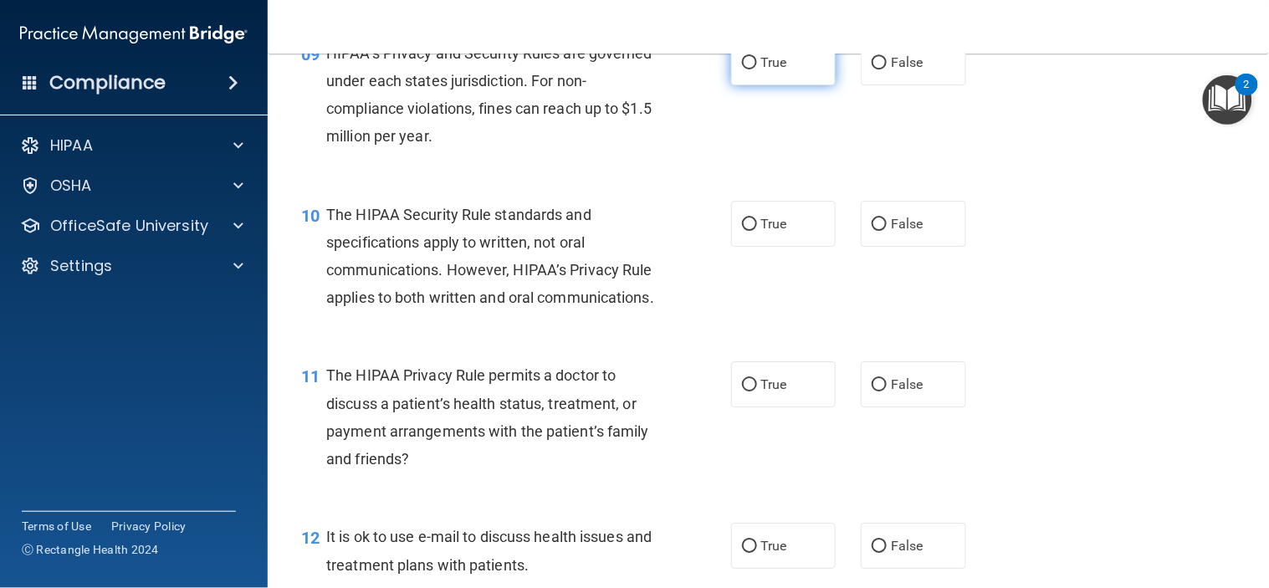
click at [742, 69] on input "True" at bounding box center [749, 63] width 15 height 13
radio input "true"
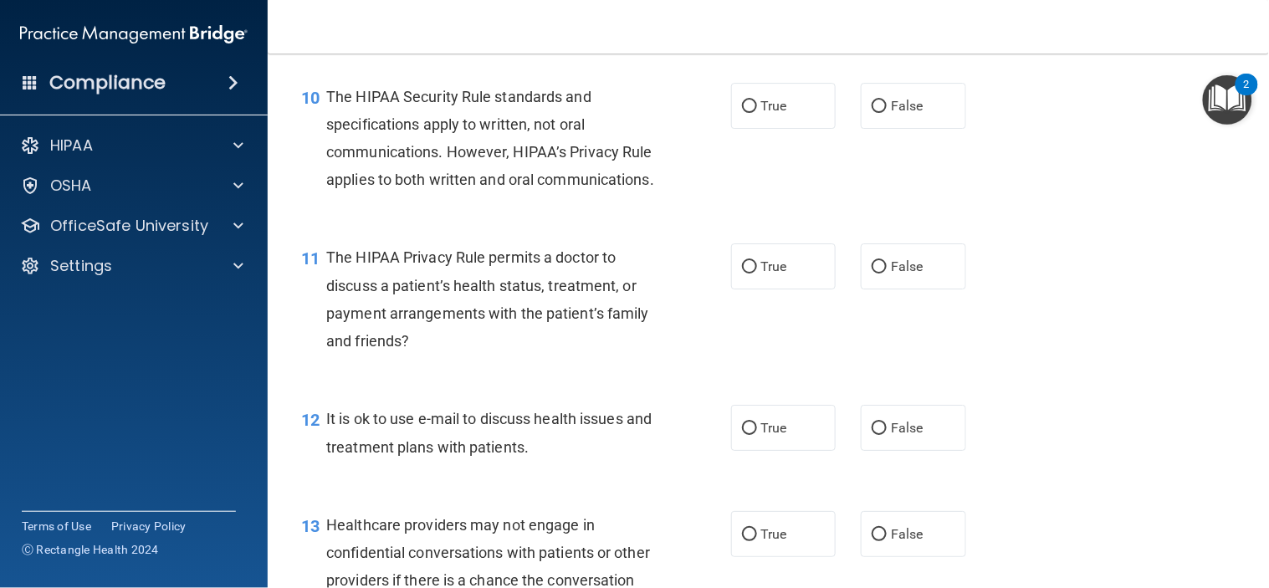
scroll to position [1487, 0]
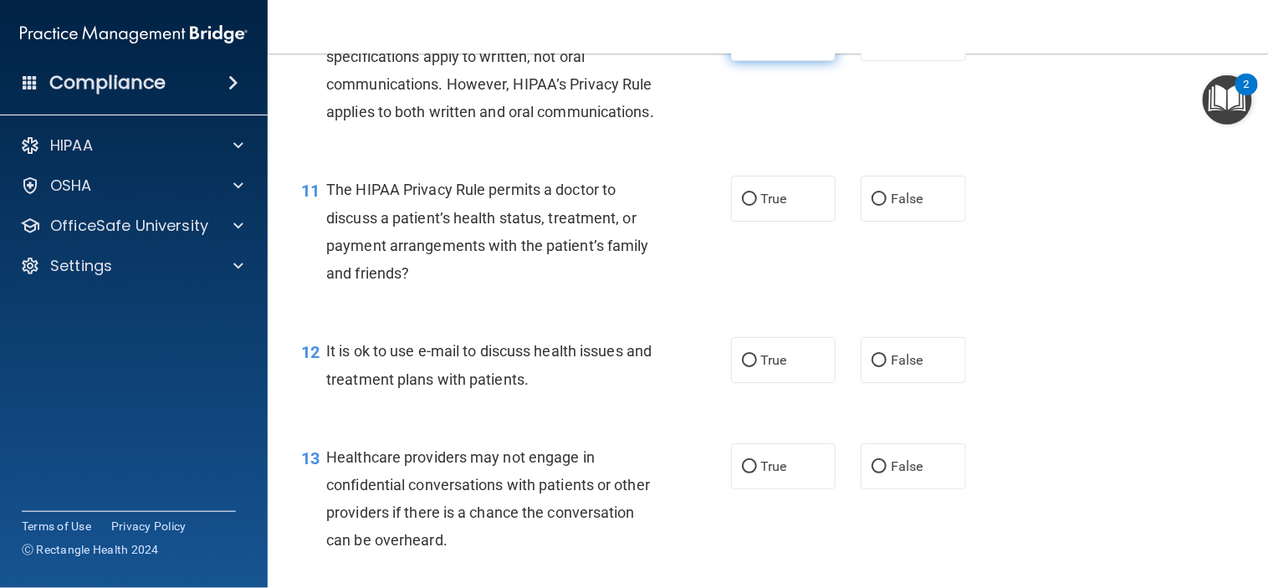
click at [745, 45] on input "True" at bounding box center [749, 39] width 15 height 13
radio input "true"
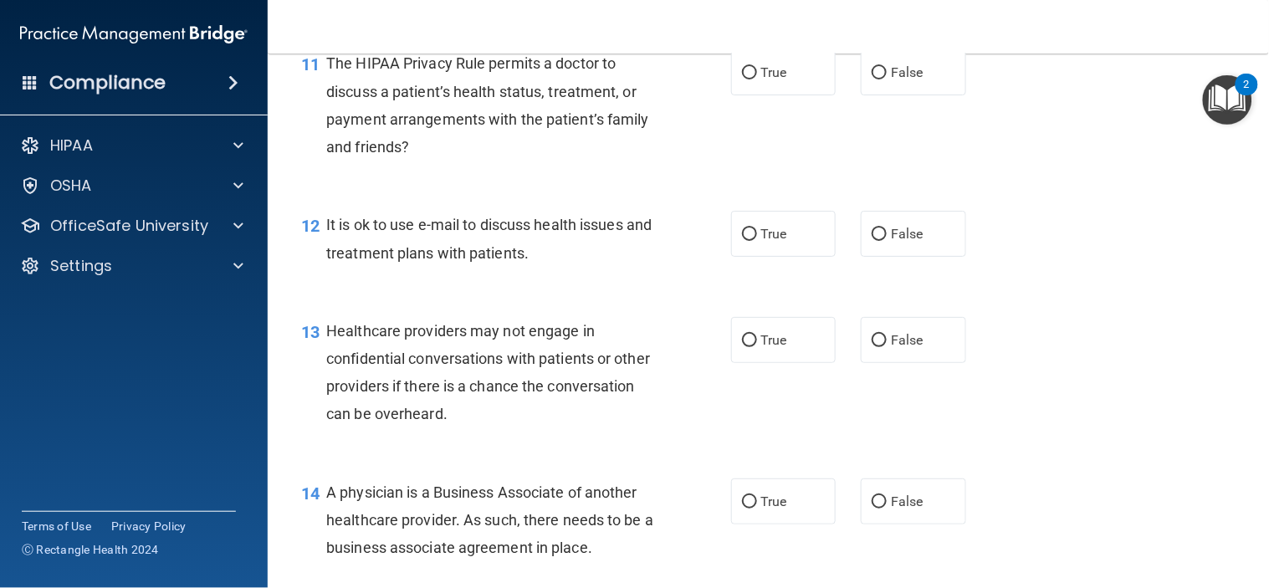
scroll to position [1673, 0]
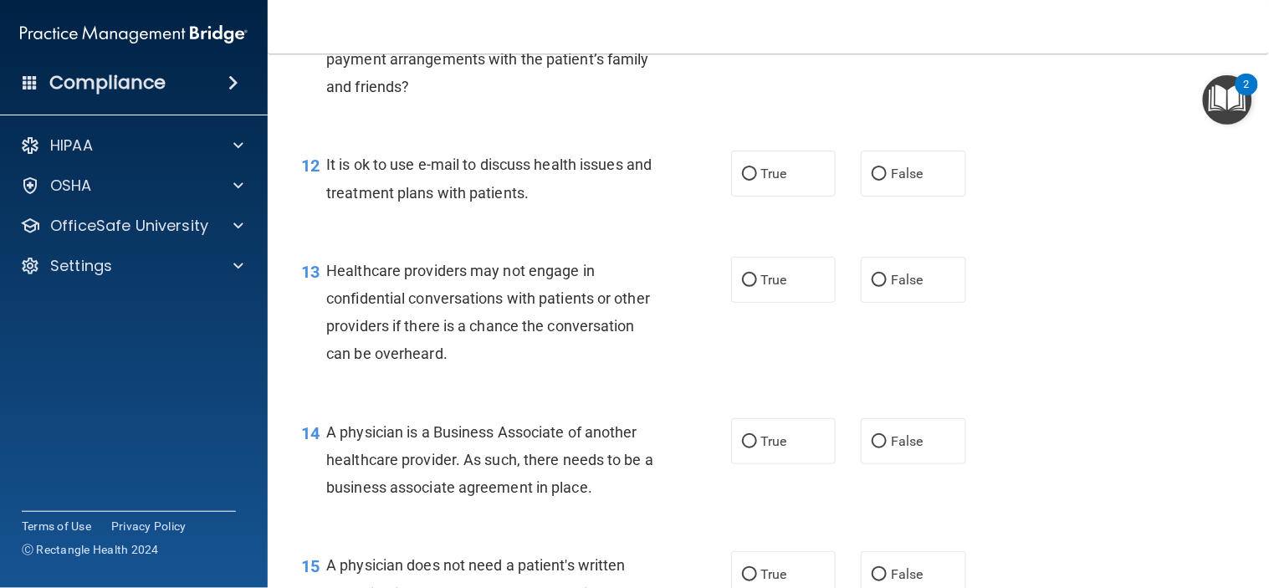
click at [872, 19] on input "False" at bounding box center [879, 13] width 15 height 13
radio input "true"
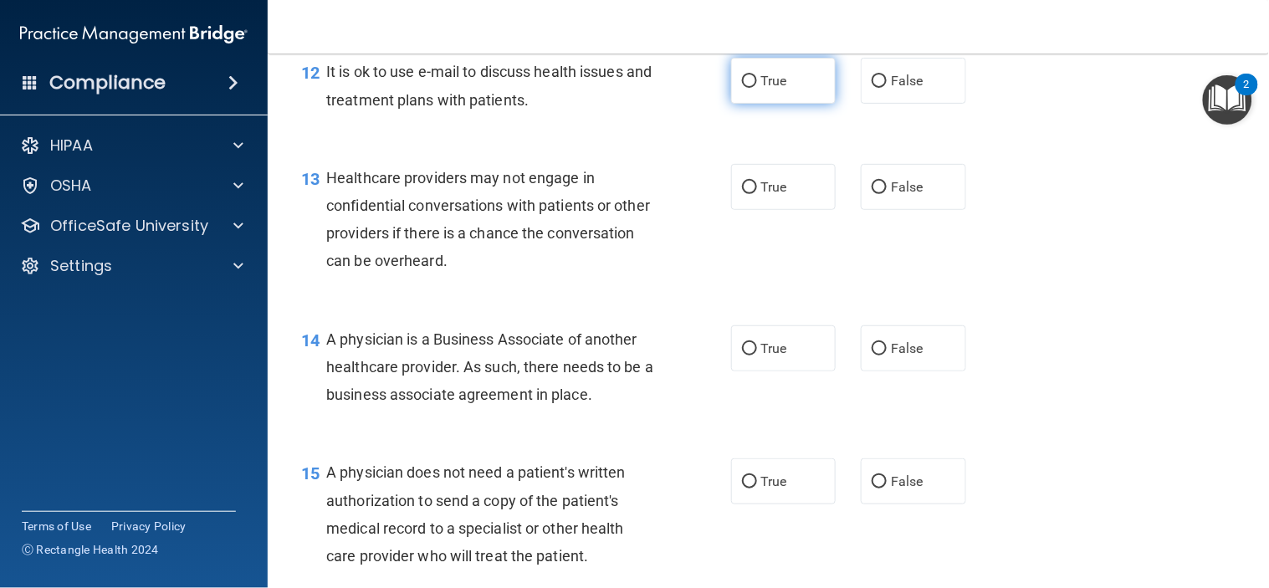
click at [742, 88] on input "True" at bounding box center [749, 81] width 15 height 13
radio input "true"
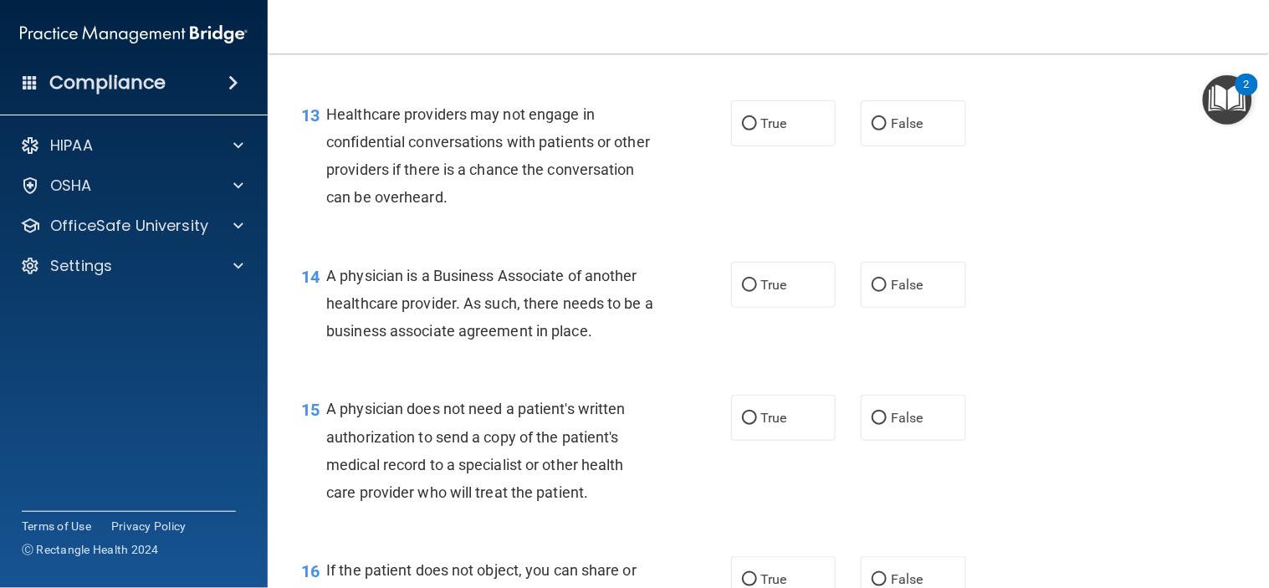
scroll to position [1859, 0]
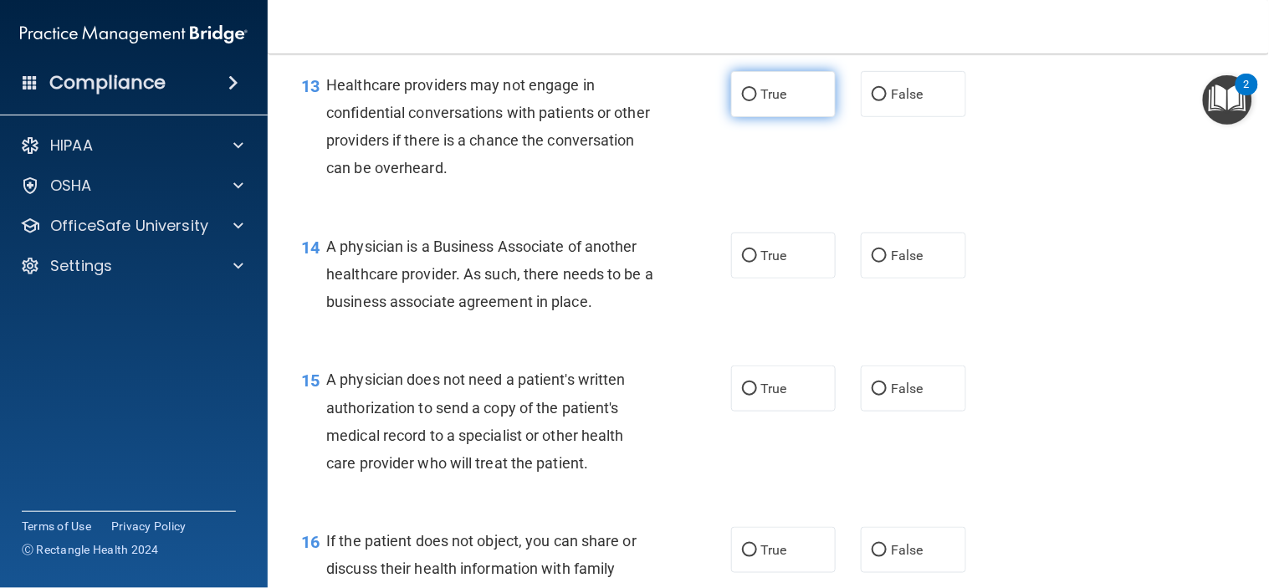
click at [742, 101] on input "True" at bounding box center [749, 95] width 15 height 13
radio input "true"
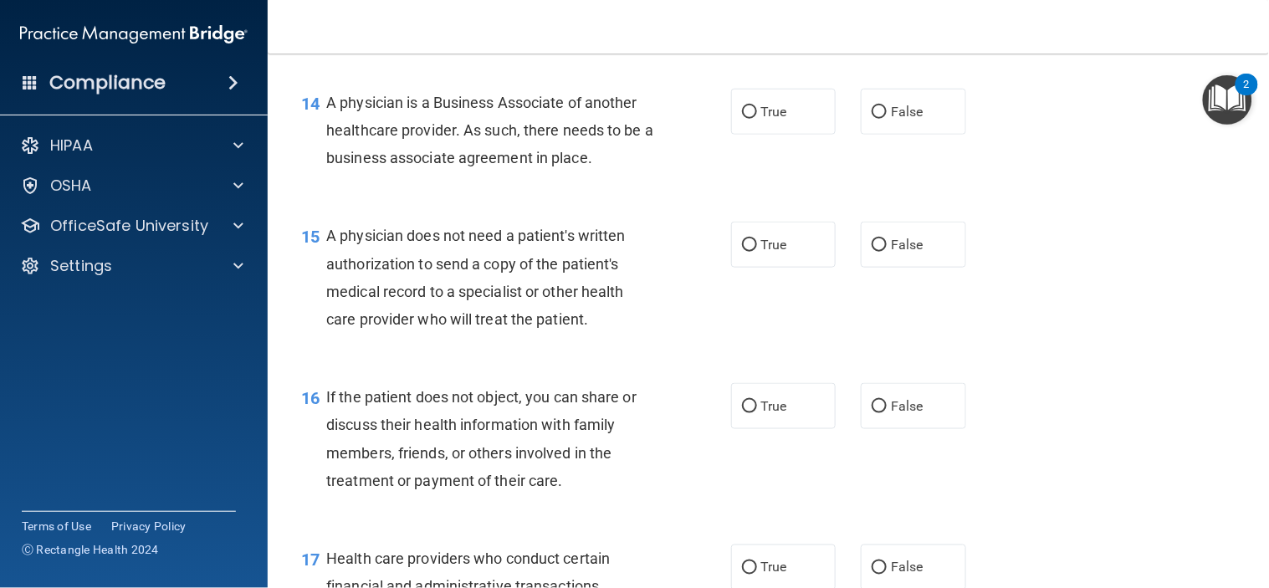
scroll to position [2045, 0]
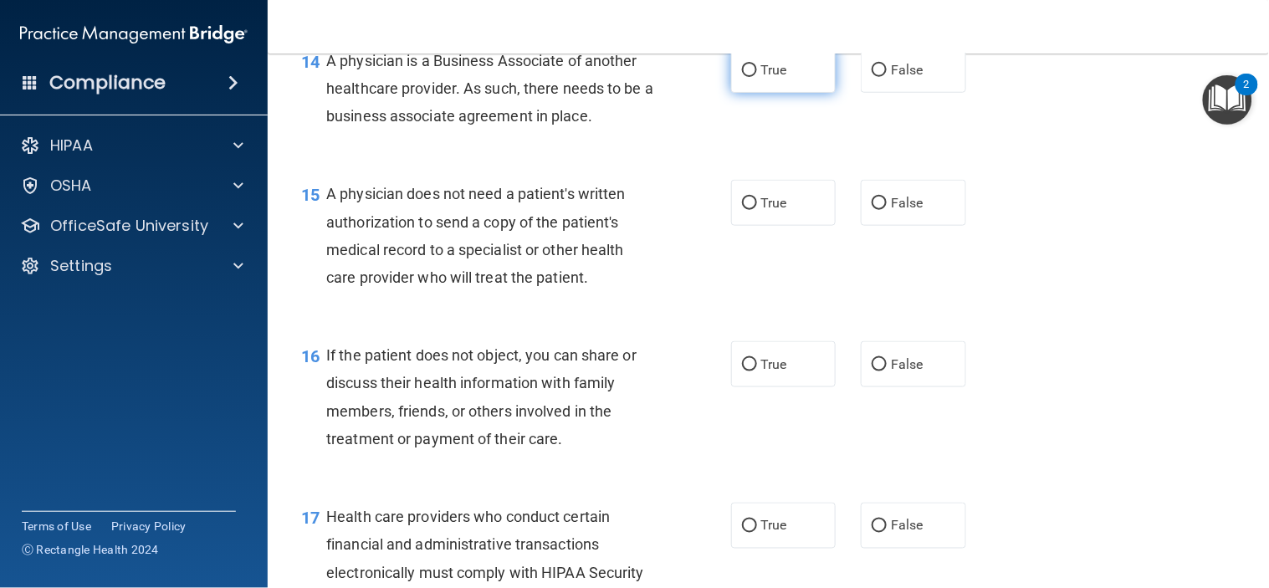
click at [742, 77] on input "True" at bounding box center [749, 70] width 15 height 13
radio input "true"
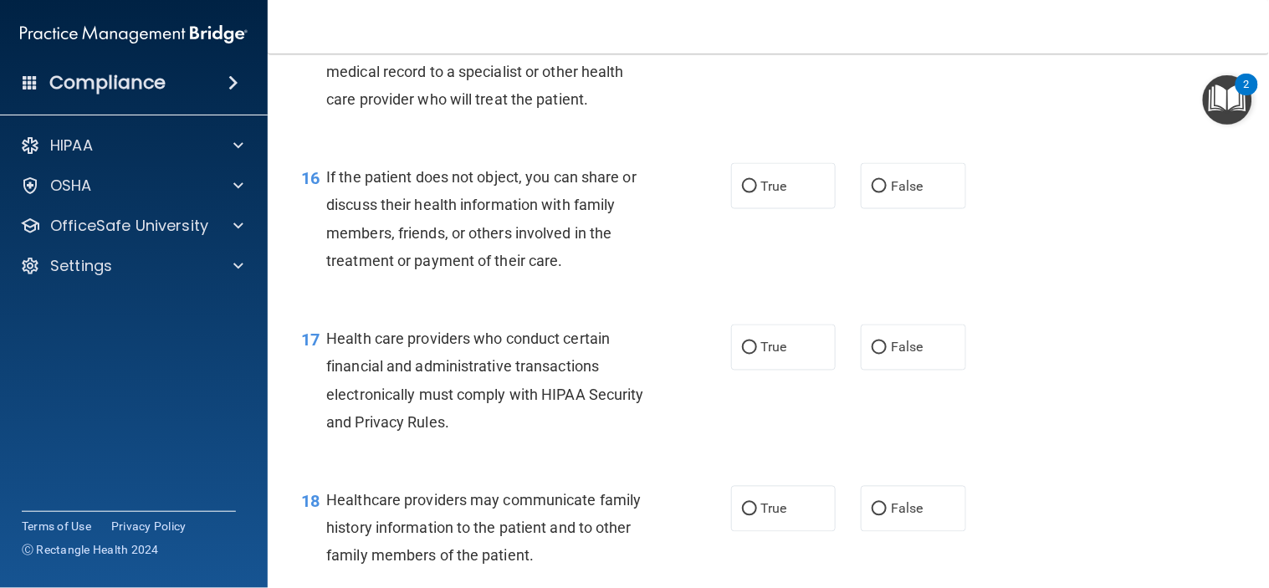
scroll to position [2230, 0]
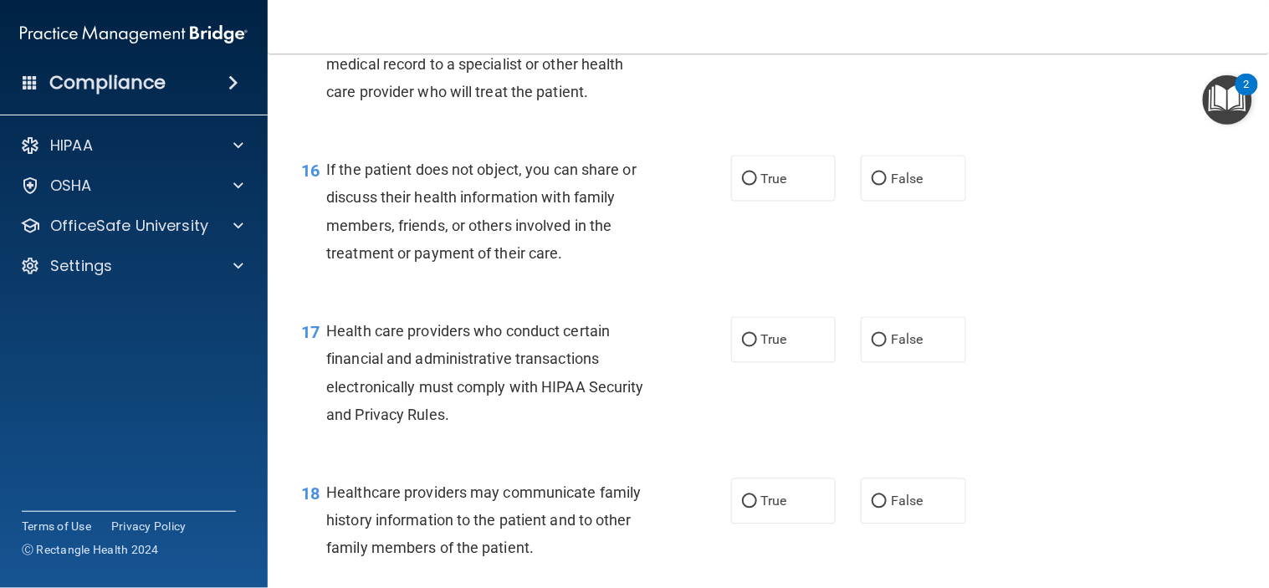
click at [872, 24] on input "False" at bounding box center [879, 18] width 15 height 13
radio input "true"
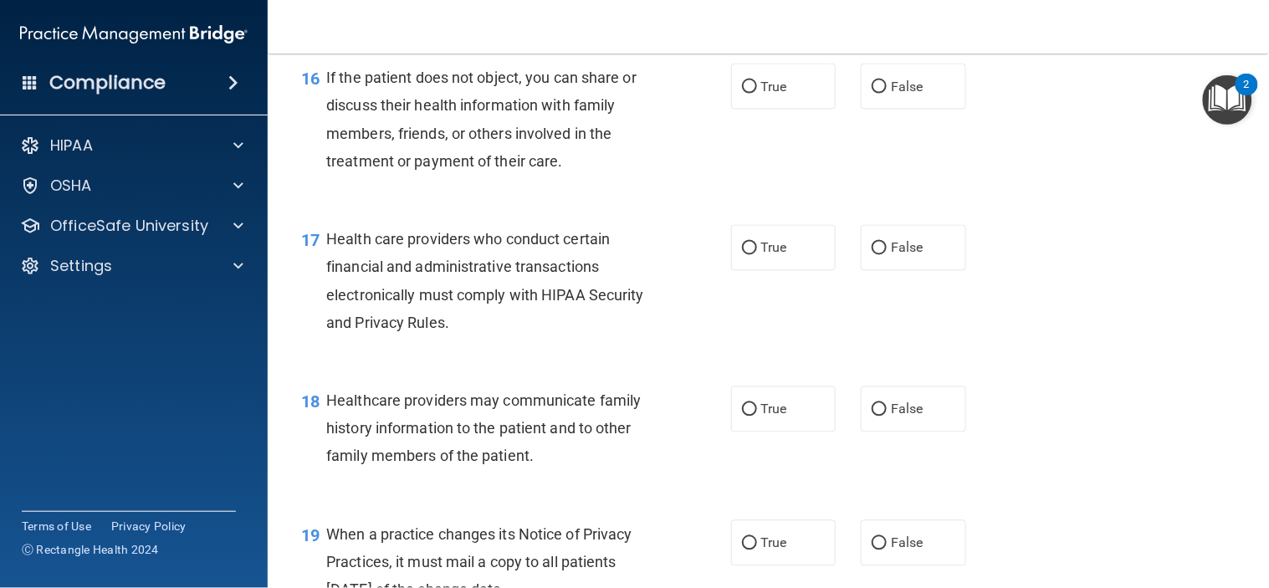
scroll to position [2323, 0]
click at [746, 93] on input "True" at bounding box center [749, 86] width 15 height 13
radio input "true"
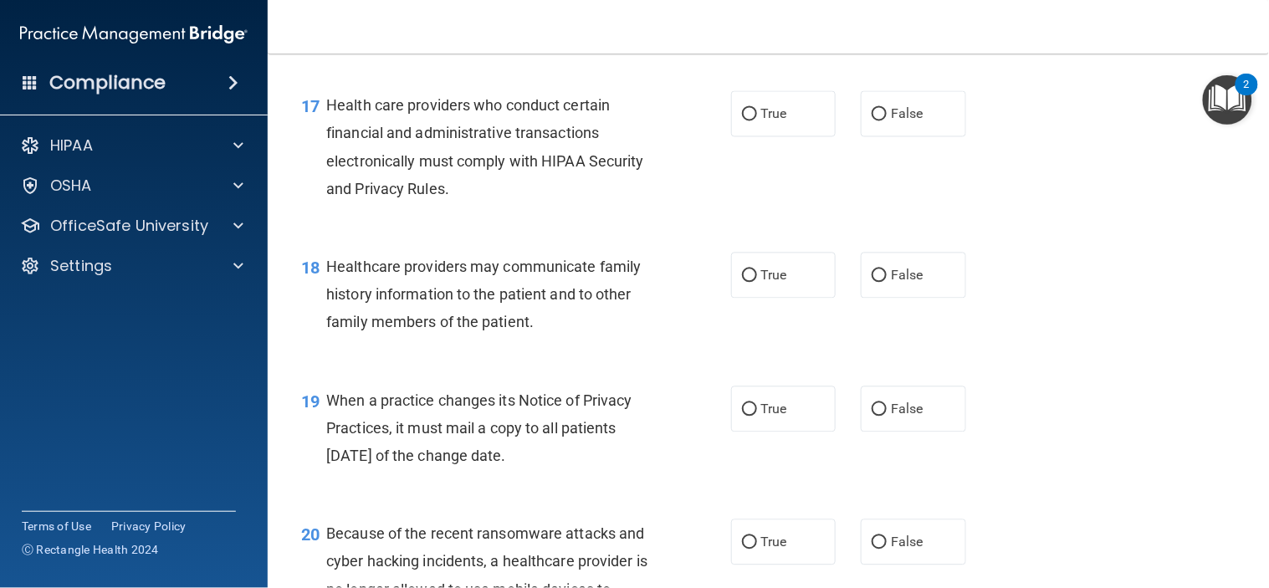
scroll to position [2510, 0]
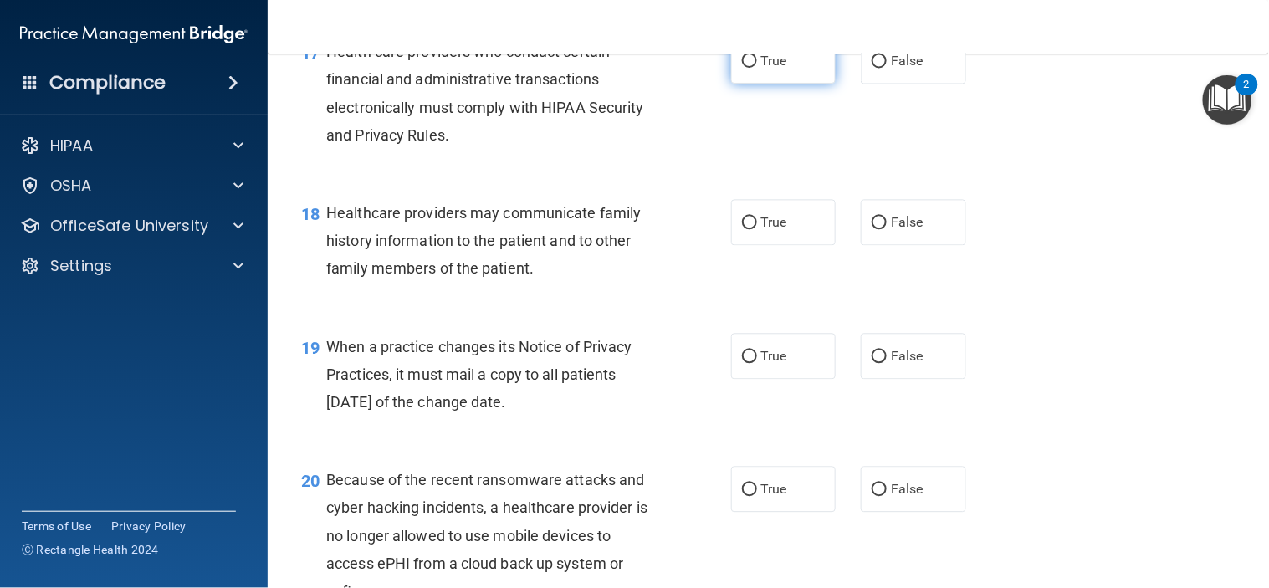
click at [746, 68] on input "True" at bounding box center [749, 61] width 15 height 13
radio input "true"
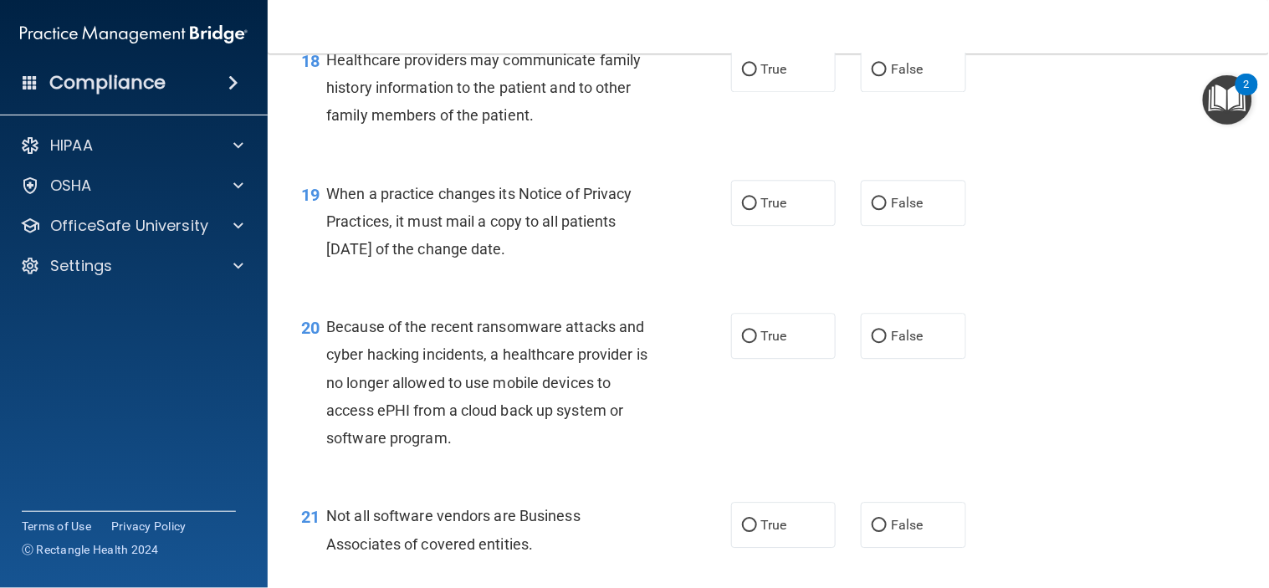
scroll to position [2695, 0]
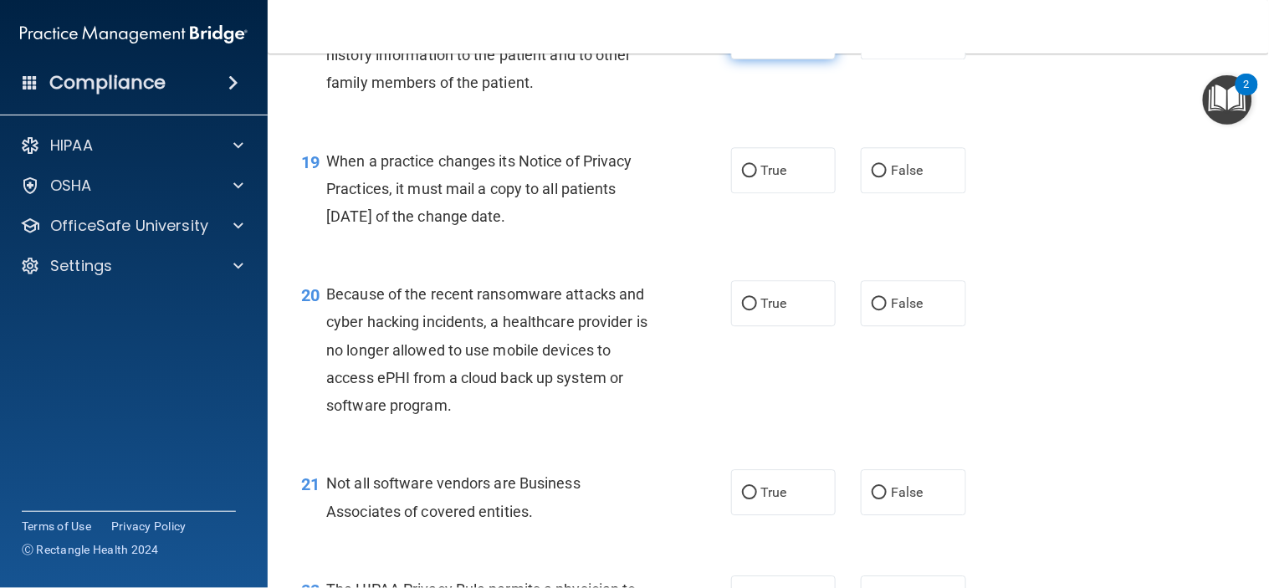
click at [746, 44] on input "True" at bounding box center [749, 37] width 15 height 13
radio input "true"
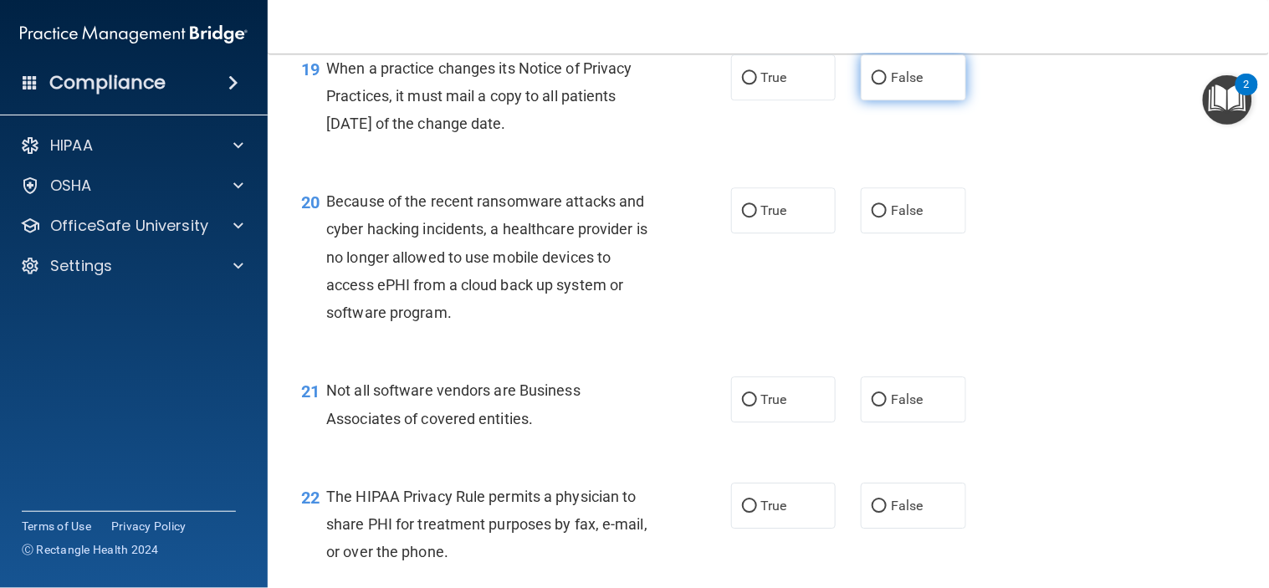
click at [874, 84] on input "False" at bounding box center [879, 78] width 15 height 13
radio input "true"
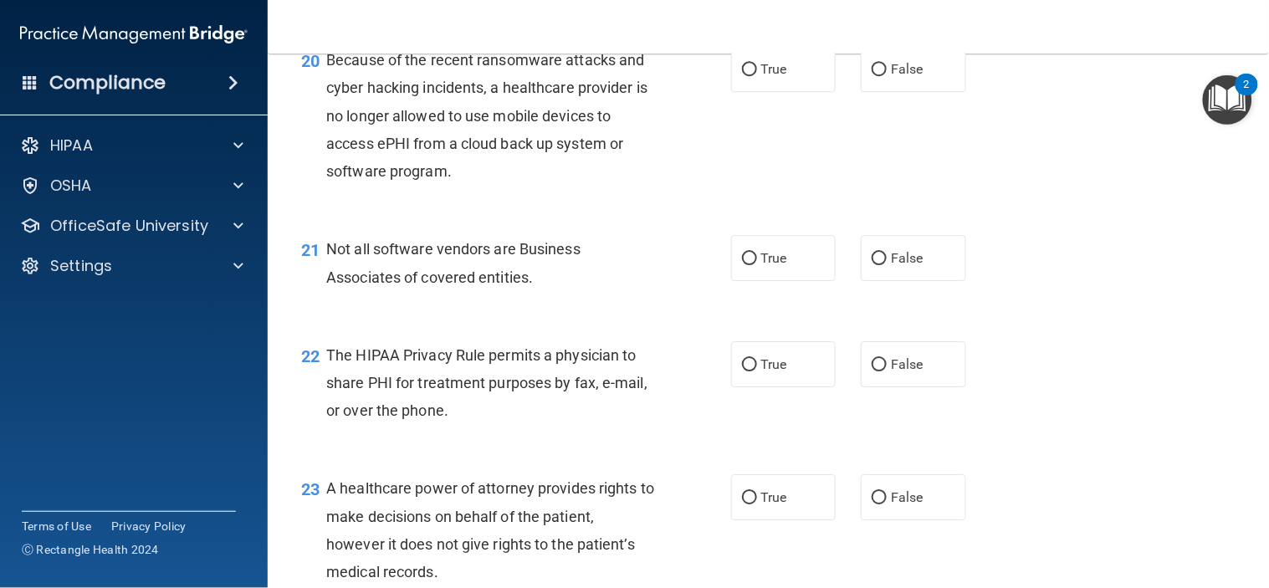
scroll to position [2974, 0]
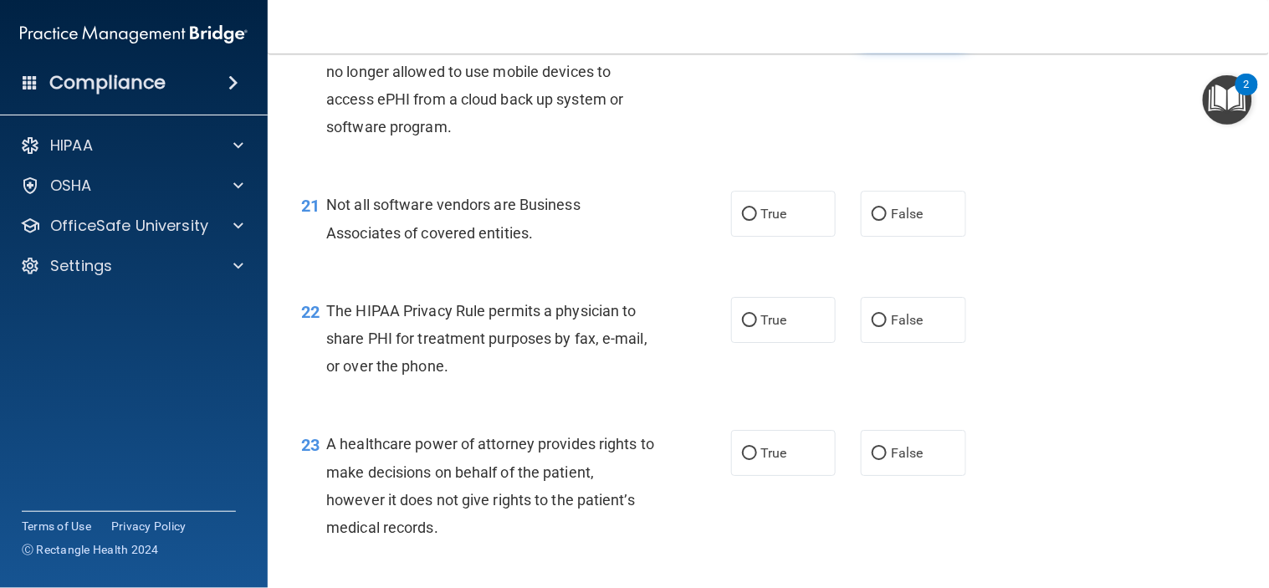
click at [872, 32] on input "False" at bounding box center [879, 25] width 15 height 13
radio input "true"
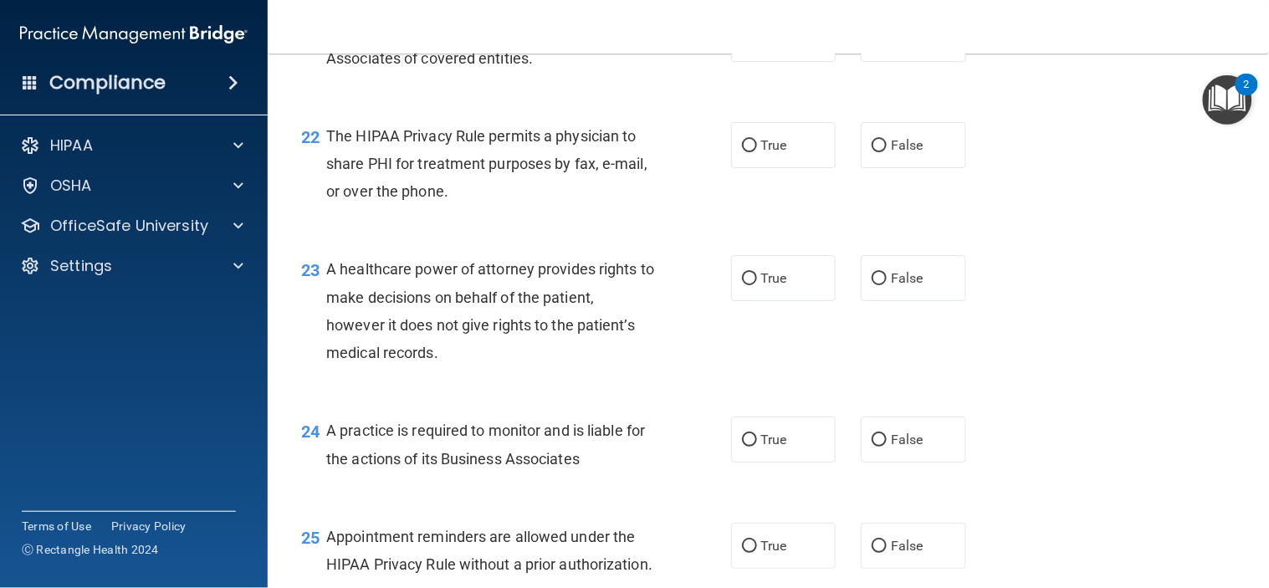
scroll to position [3160, 0]
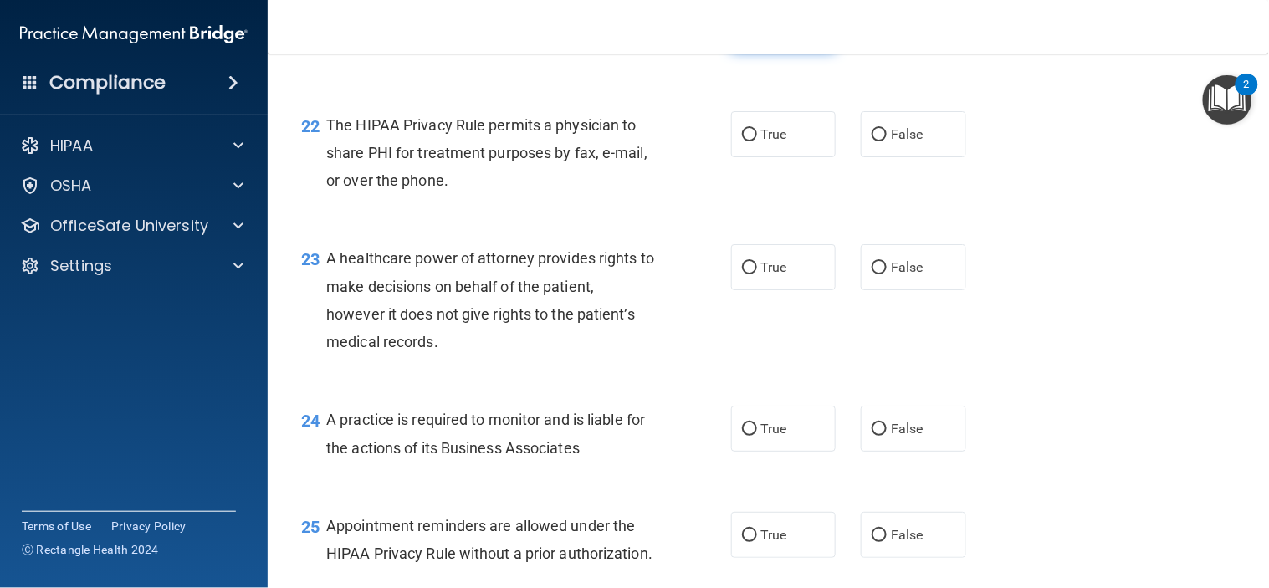
click at [742, 35] on input "True" at bounding box center [749, 29] width 15 height 13
radio input "true"
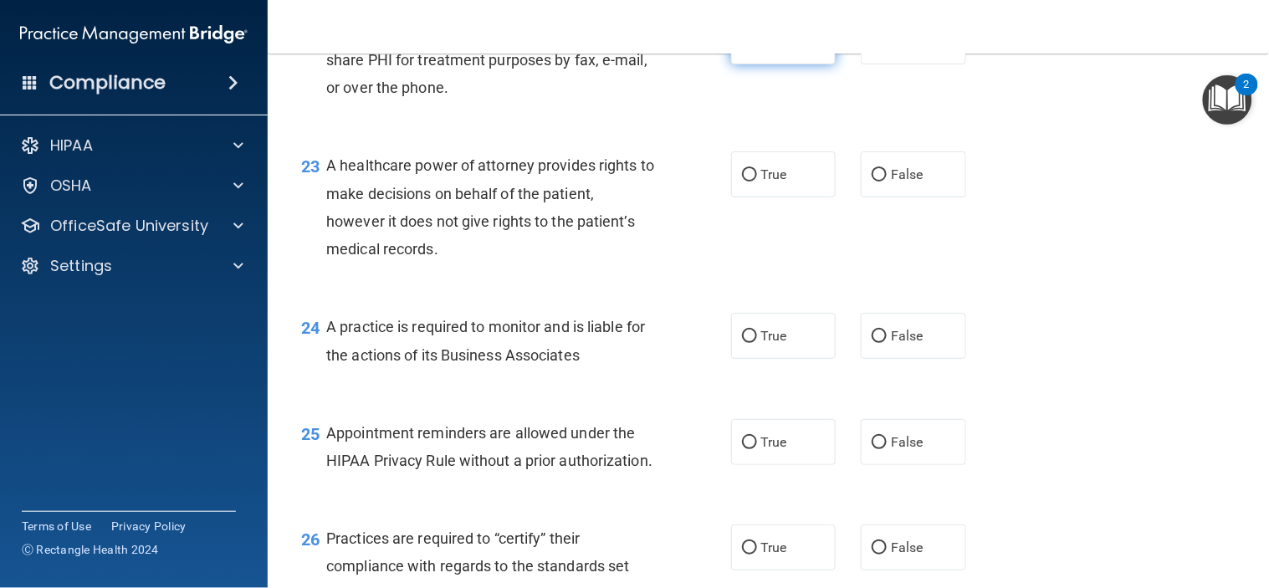
click at [743, 49] on input "True" at bounding box center [749, 42] width 15 height 13
radio input "true"
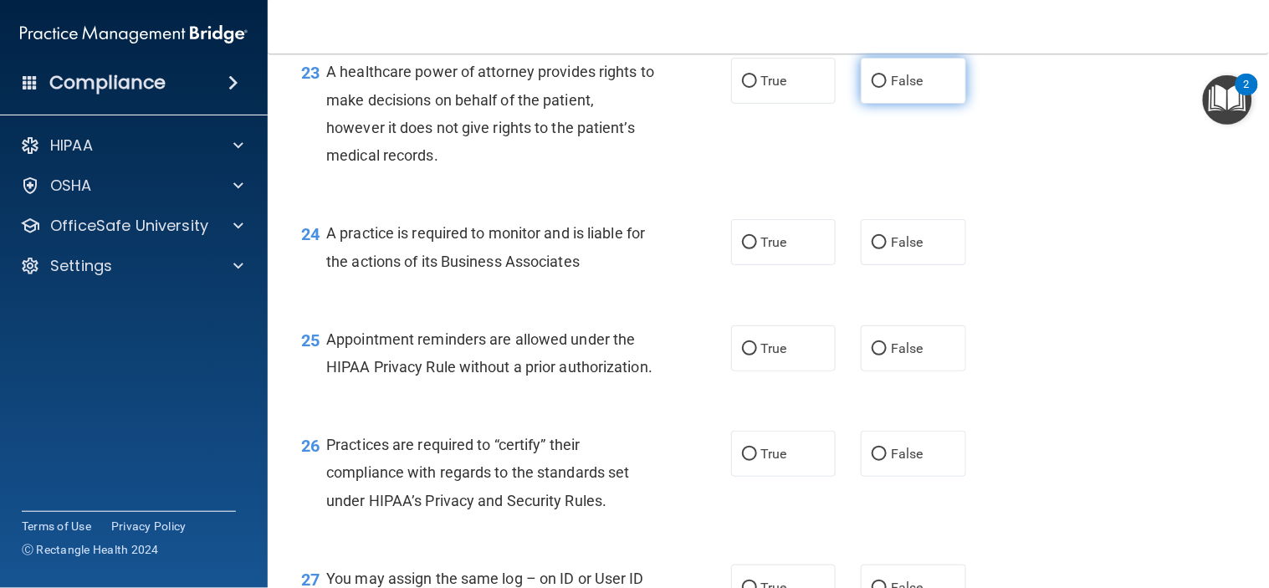
click at [862, 104] on label "False" at bounding box center [913, 81] width 105 height 46
click at [872, 88] on input "False" at bounding box center [879, 81] width 15 height 13
radio input "true"
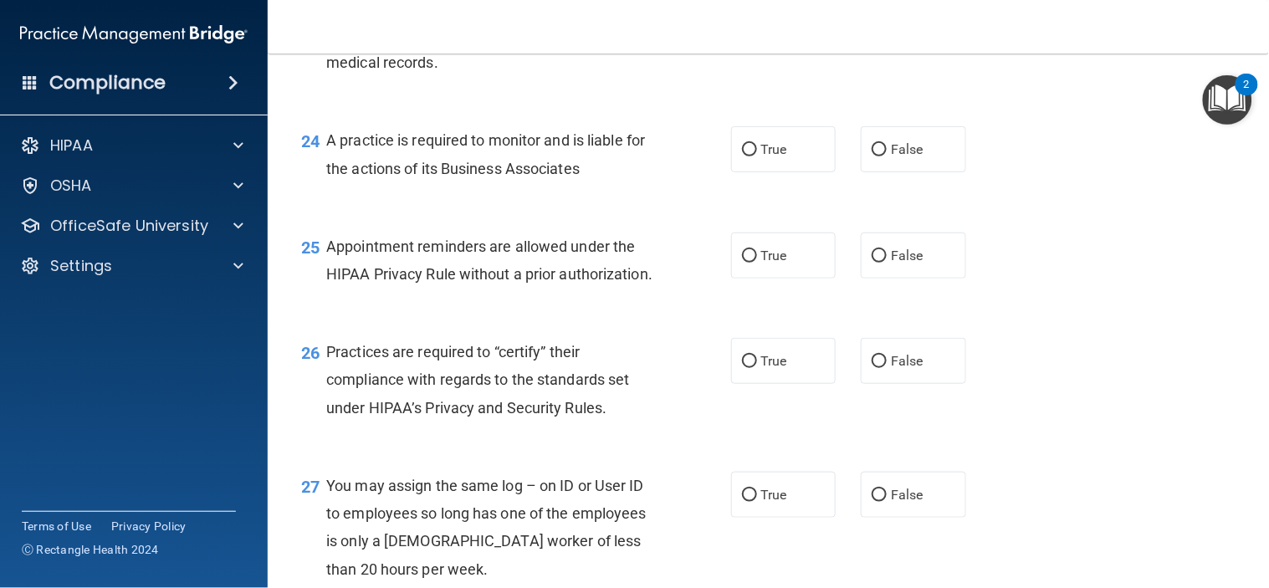
scroll to position [3532, 0]
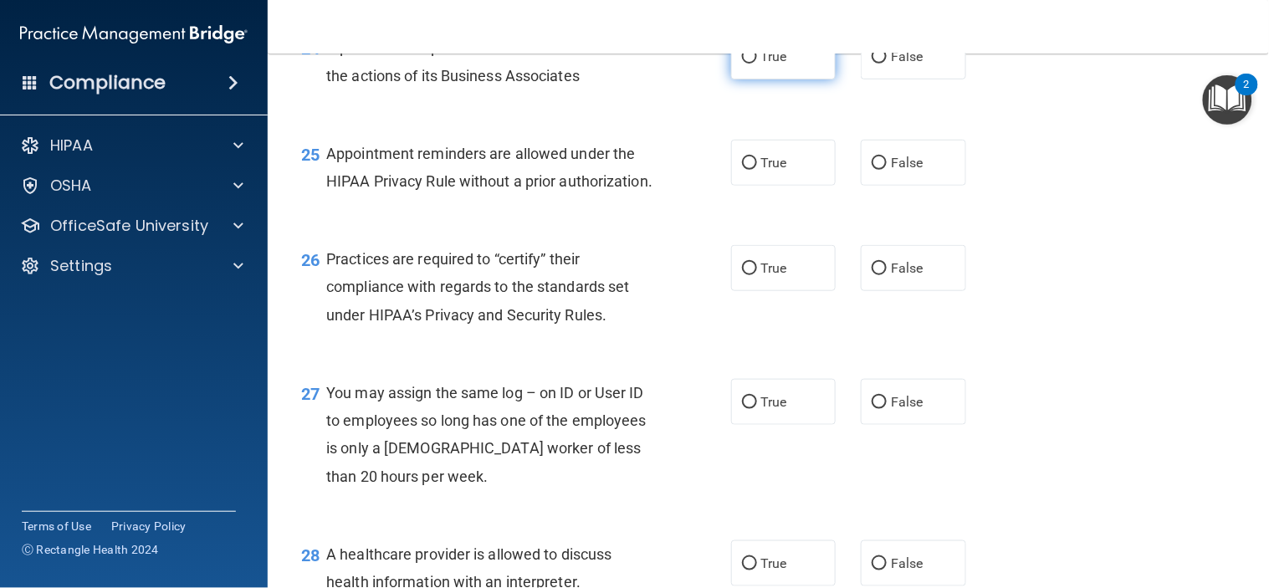
click at [742, 64] on input "True" at bounding box center [749, 57] width 15 height 13
radio input "true"
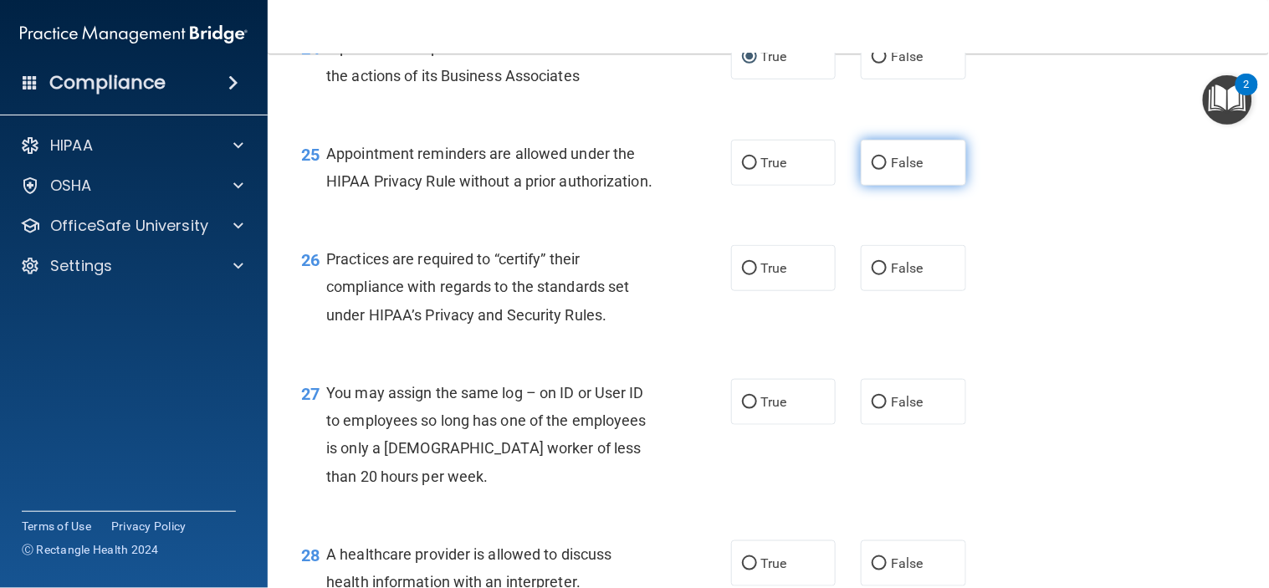
click at [872, 170] on input "False" at bounding box center [879, 163] width 15 height 13
radio input "true"
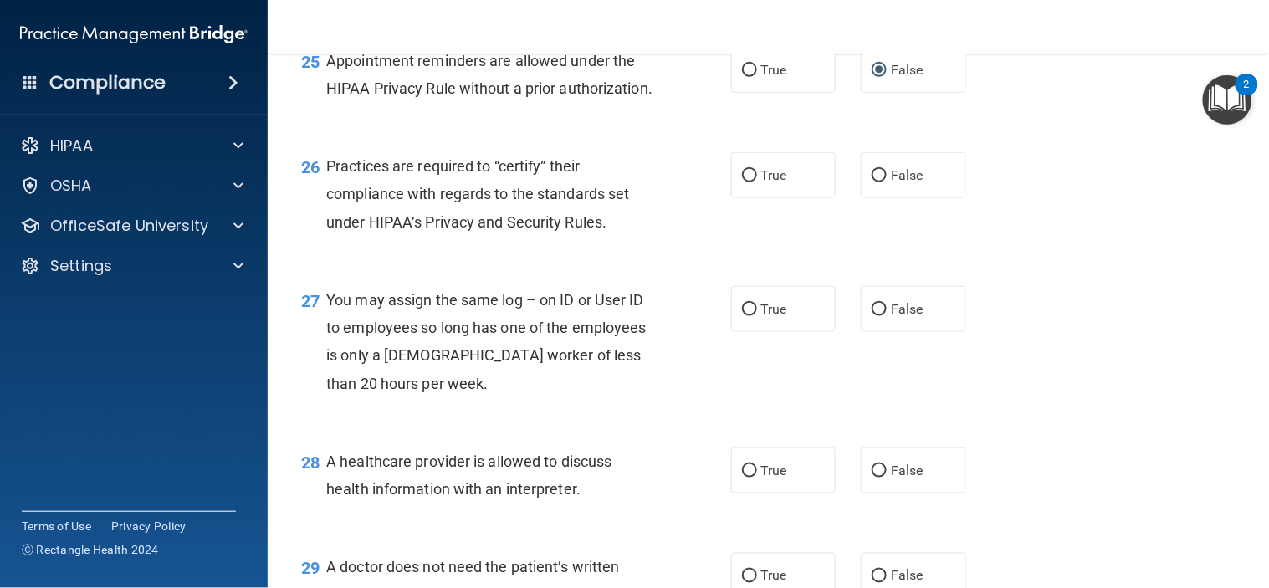
scroll to position [3718, 0]
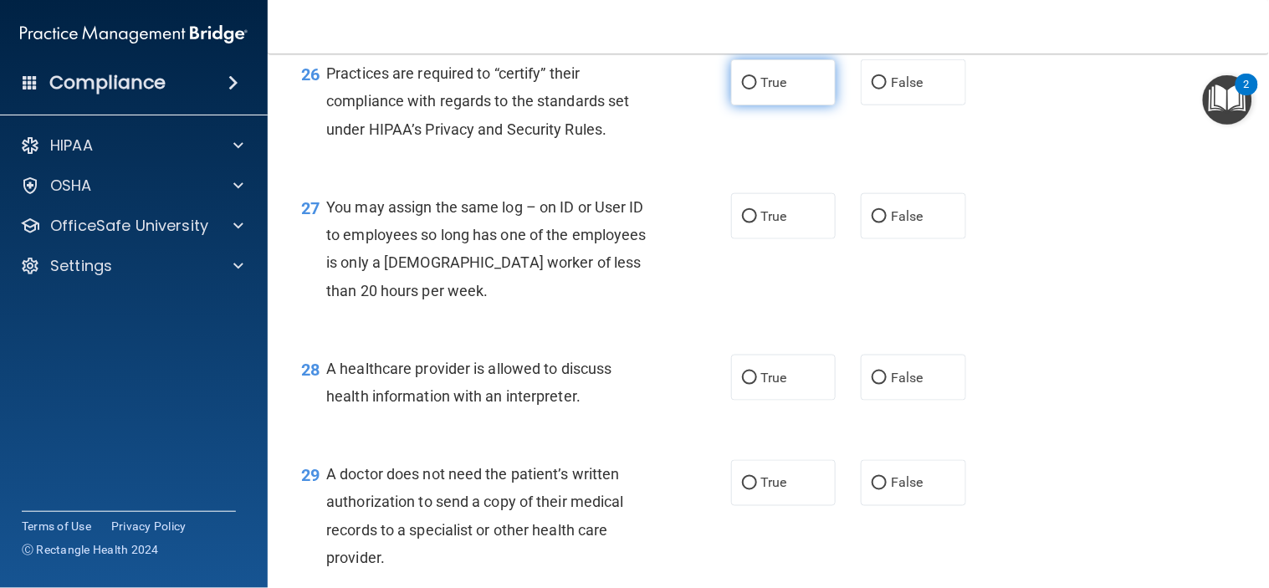
click at [742, 90] on input "True" at bounding box center [749, 83] width 15 height 13
radio input "true"
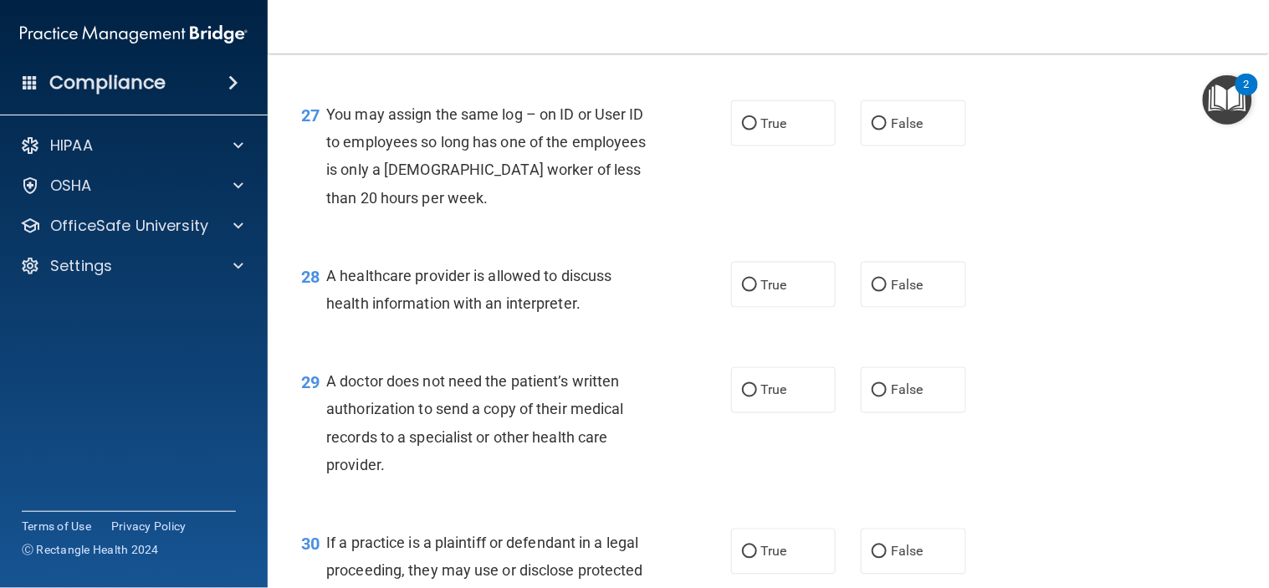
scroll to position [3903, 0]
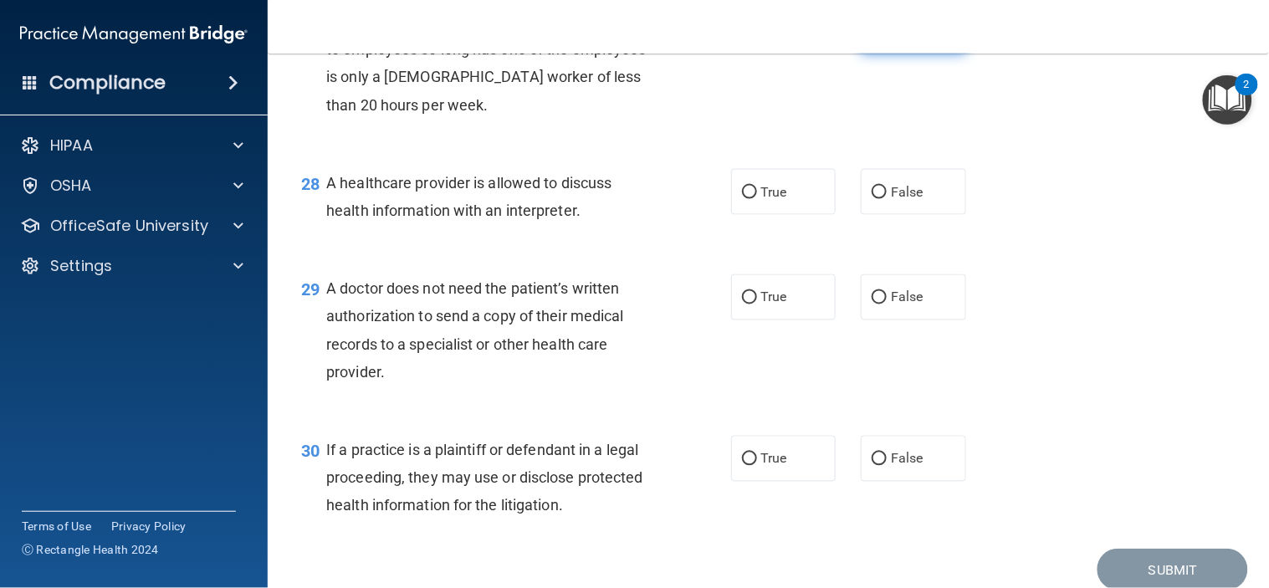
click at [872, 38] on input "False" at bounding box center [879, 31] width 15 height 13
radio input "true"
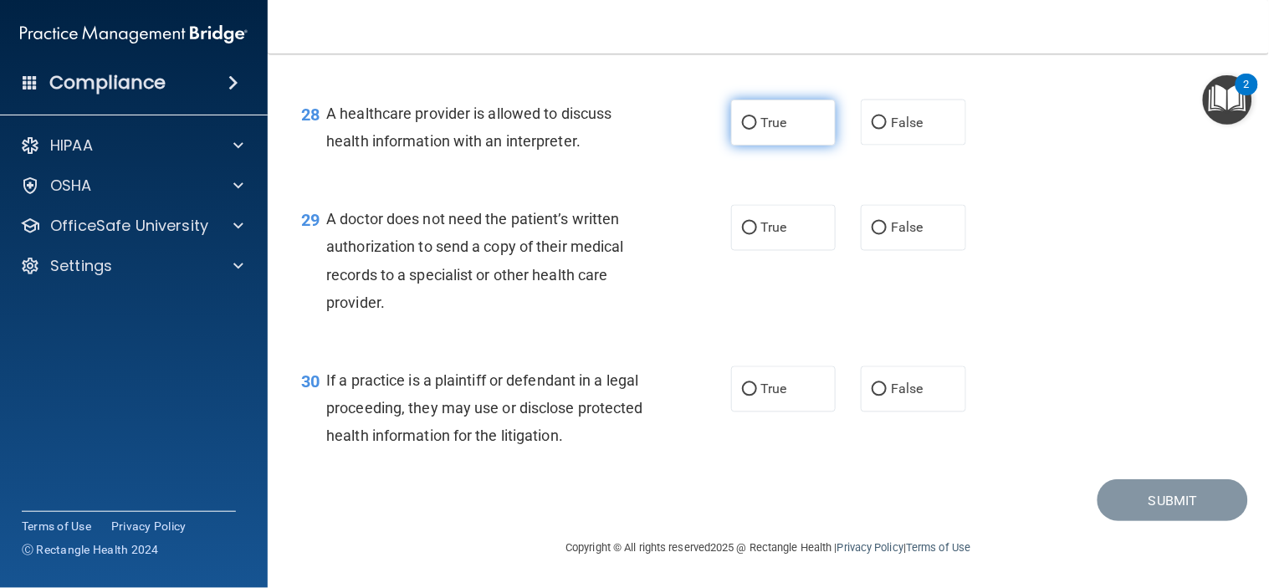
click at [742, 130] on input "True" at bounding box center [749, 123] width 15 height 13
radio input "true"
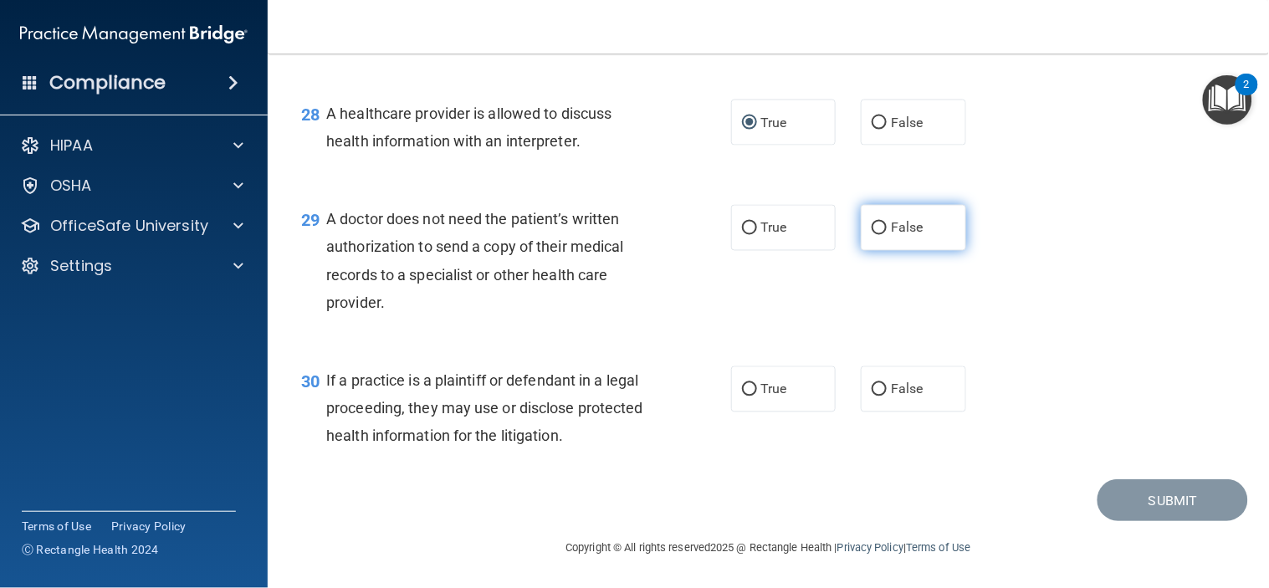
click at [877, 223] on input "False" at bounding box center [879, 229] width 15 height 13
radio input "true"
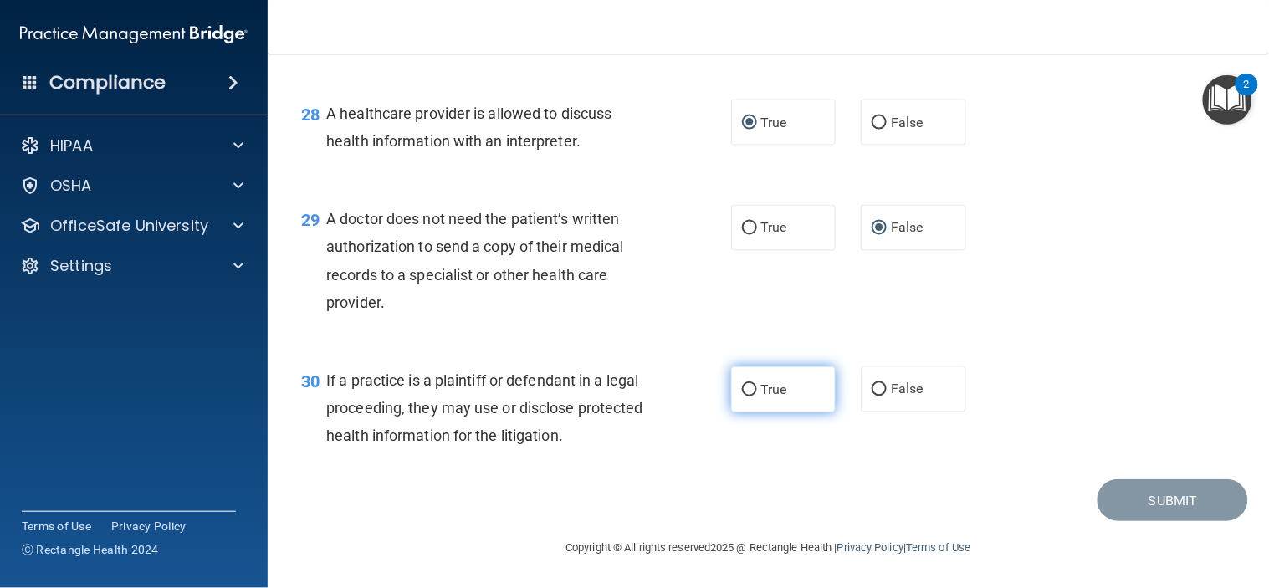
click at [743, 388] on input "True" at bounding box center [749, 390] width 15 height 13
radio input "true"
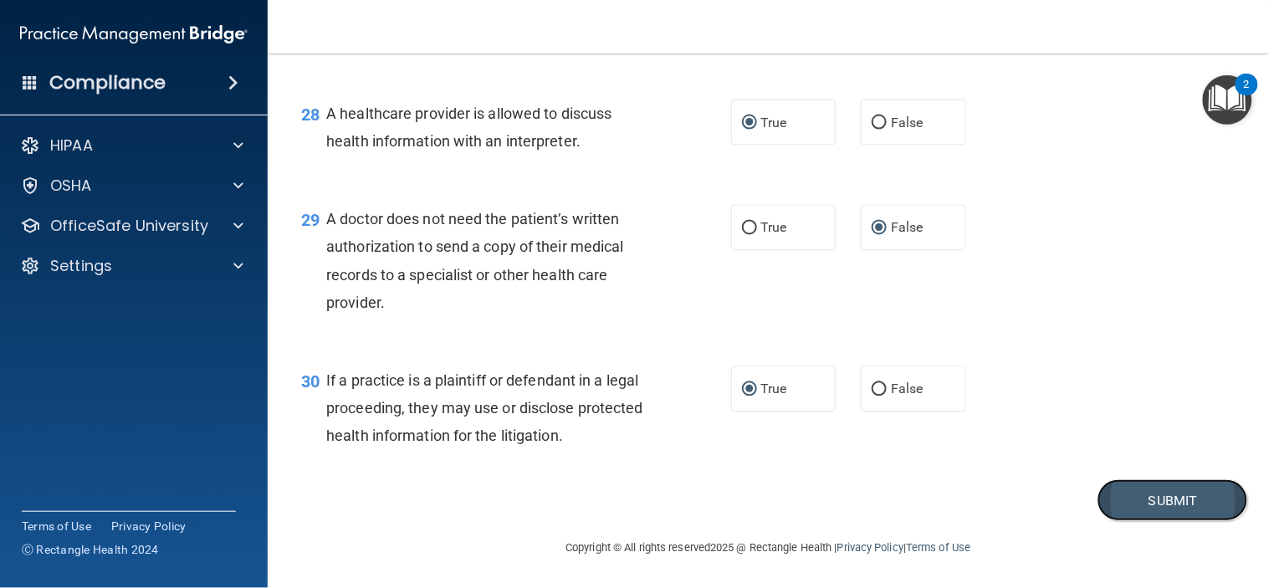
click at [1121, 506] on button "Submit" at bounding box center [1173, 500] width 151 height 43
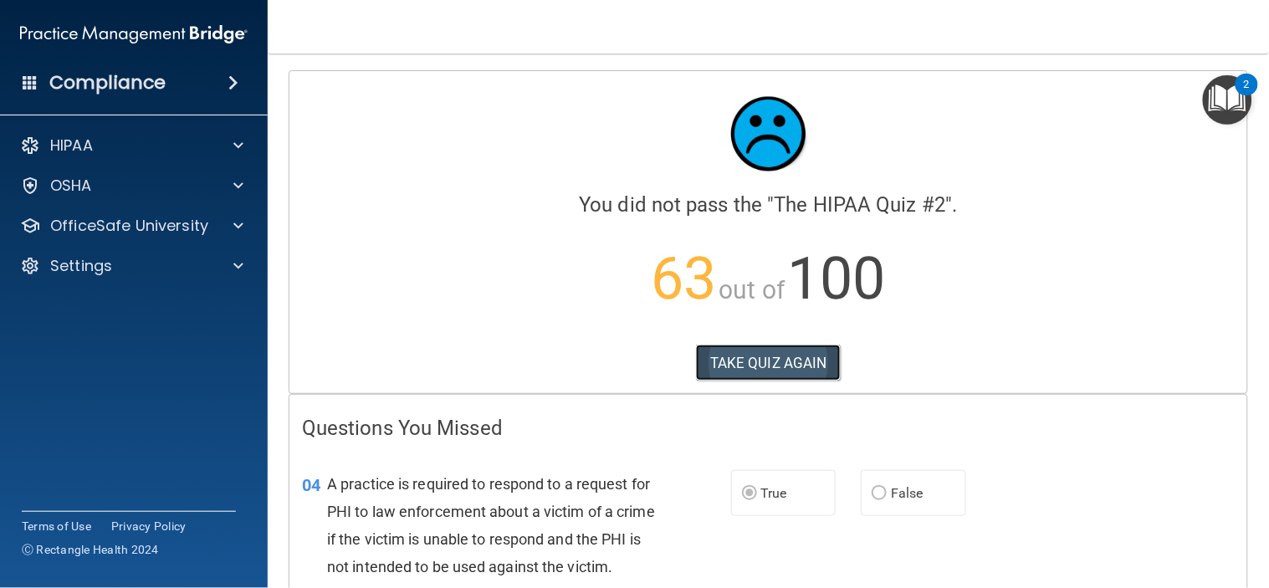
click at [739, 360] on button "TAKE QUIZ AGAIN" at bounding box center [768, 363] width 145 height 37
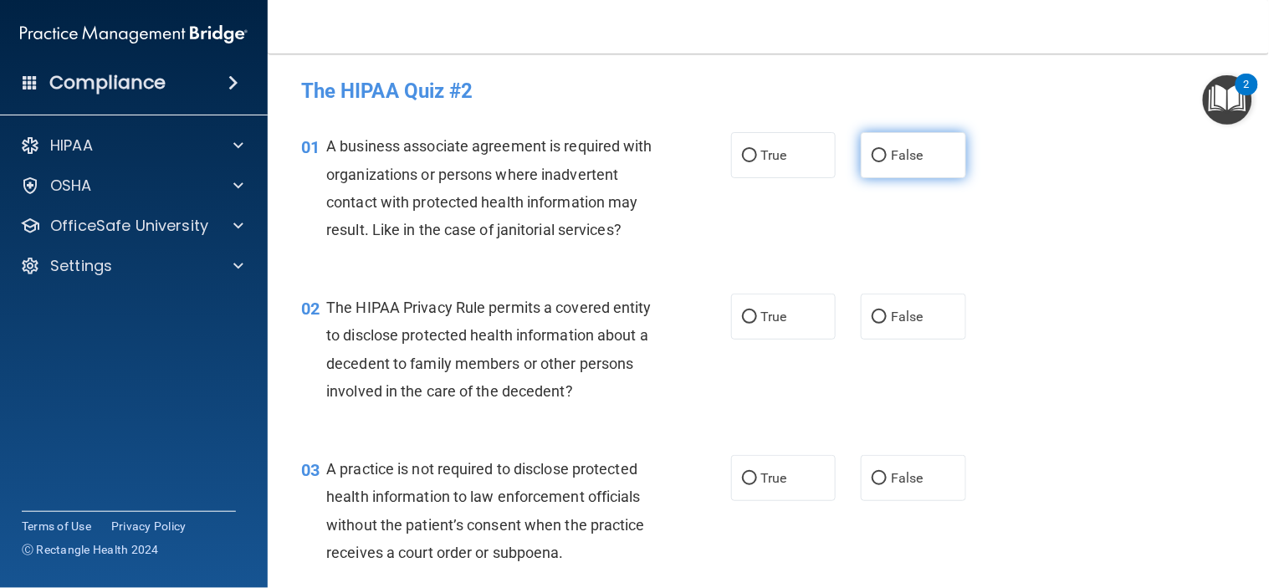
click at [872, 152] on input "False" at bounding box center [879, 156] width 15 height 13
radio input "true"
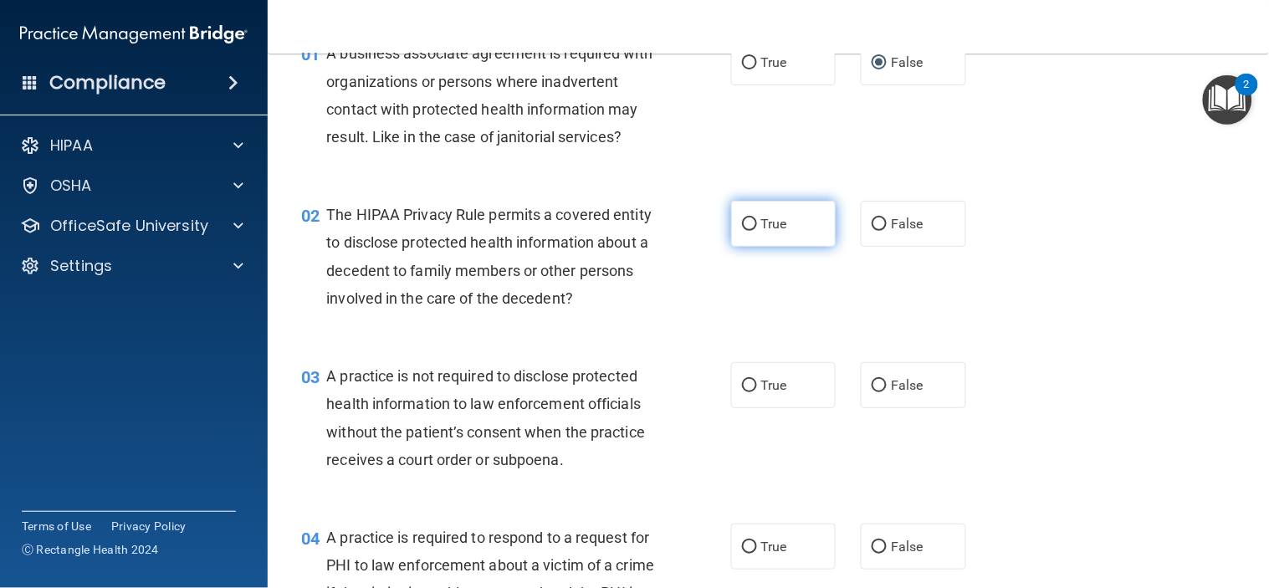
click at [742, 231] on input "True" at bounding box center [749, 224] width 15 height 13
radio input "true"
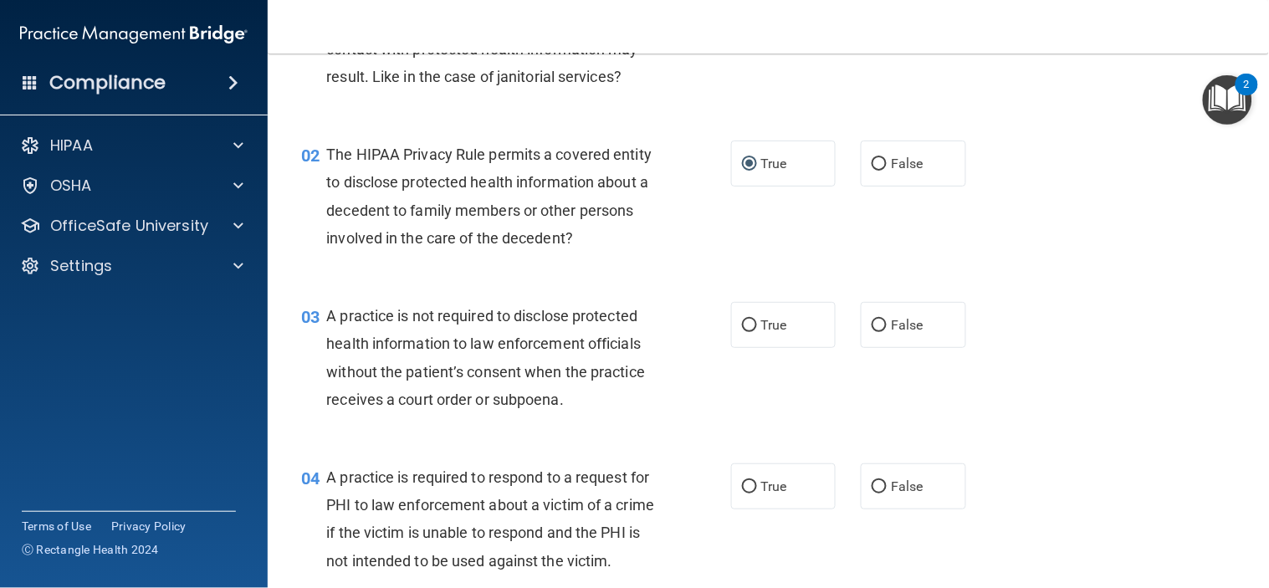
scroll to position [186, 0]
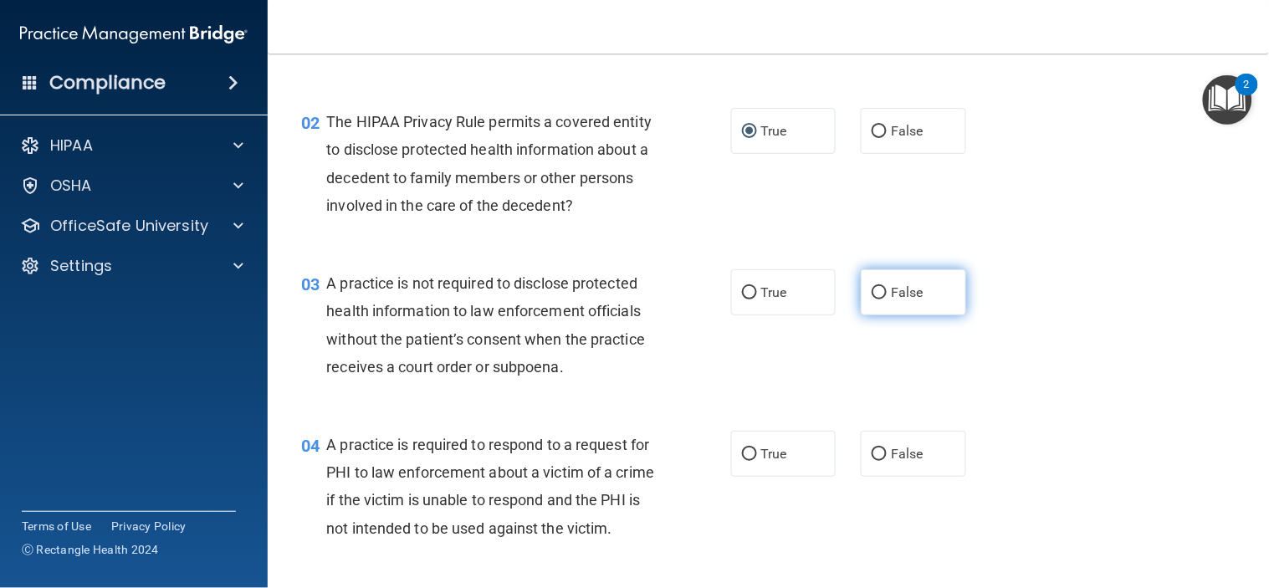
click at [872, 299] on input "False" at bounding box center [879, 293] width 15 height 13
radio input "true"
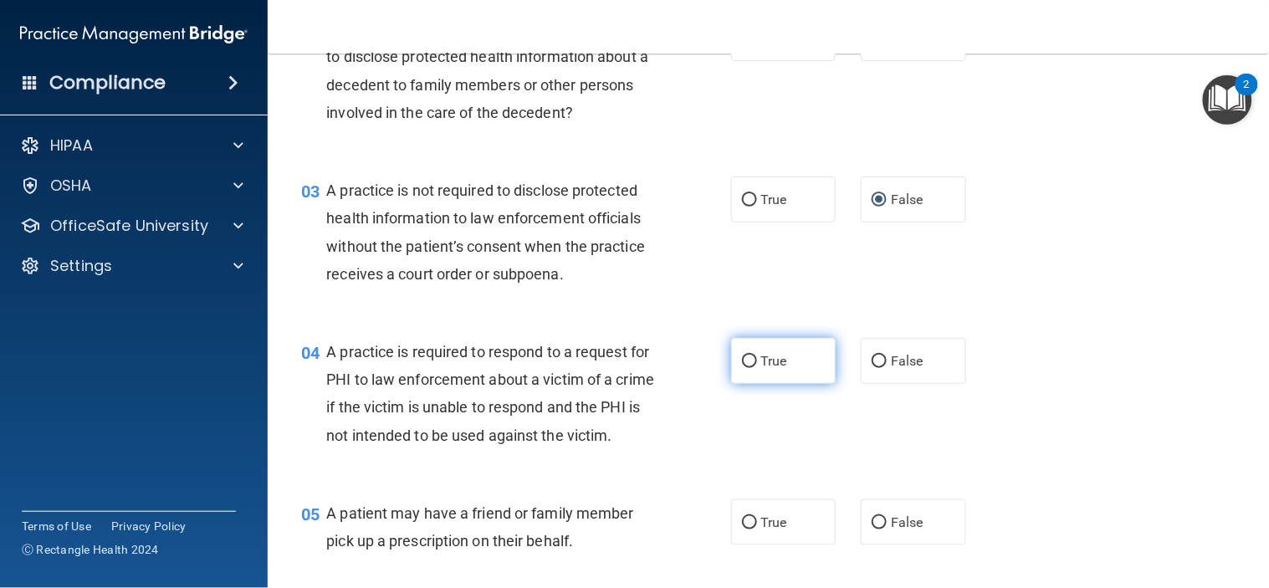
click at [743, 368] on input "True" at bounding box center [749, 362] width 15 height 13
radio input "true"
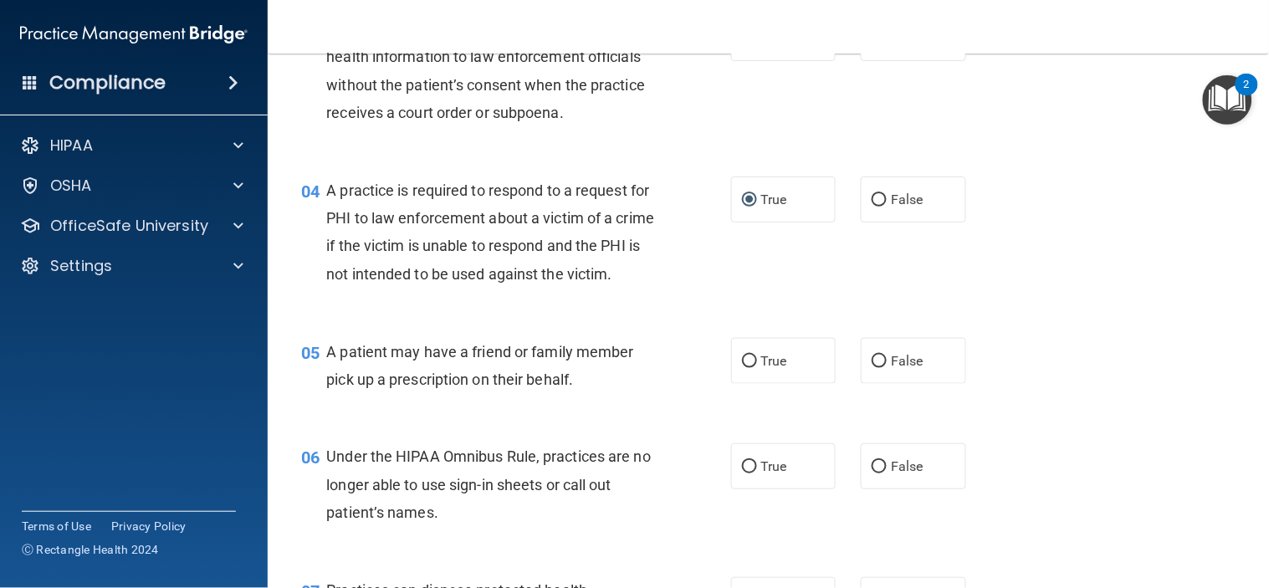
scroll to position [464, 0]
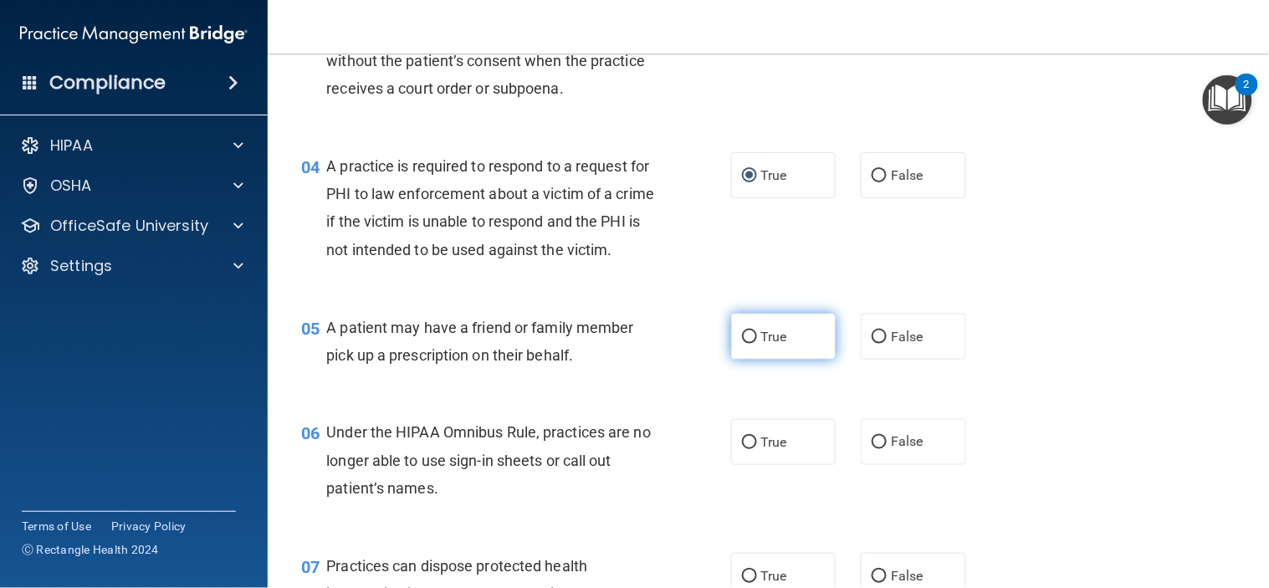
click at [742, 344] on input "True" at bounding box center [749, 337] width 15 height 13
radio input "true"
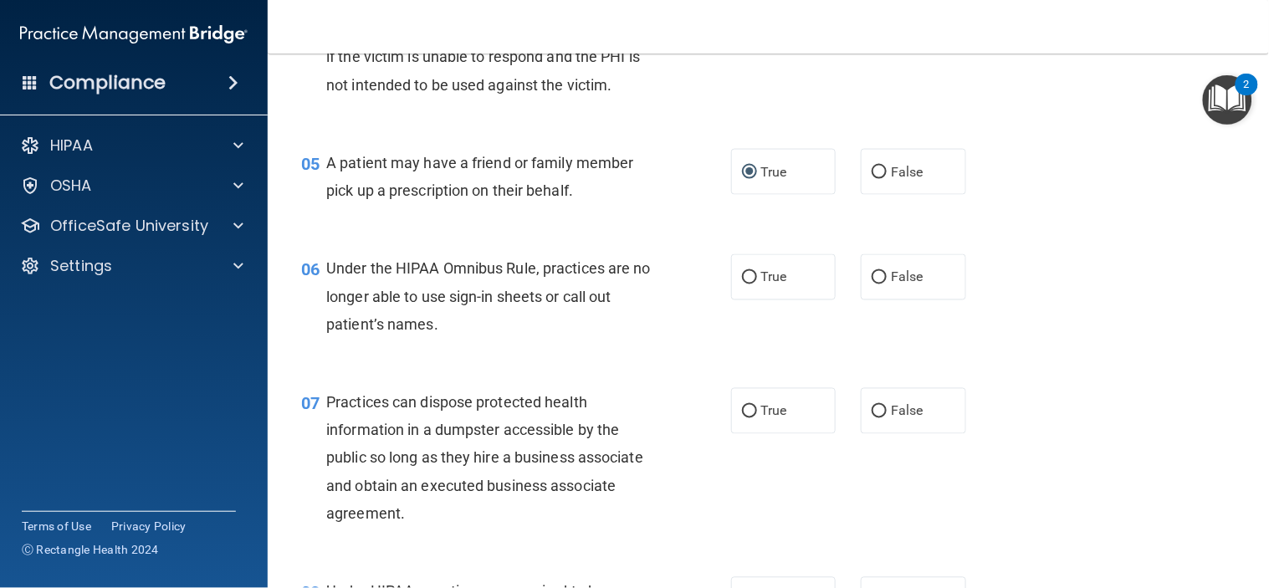
scroll to position [650, 0]
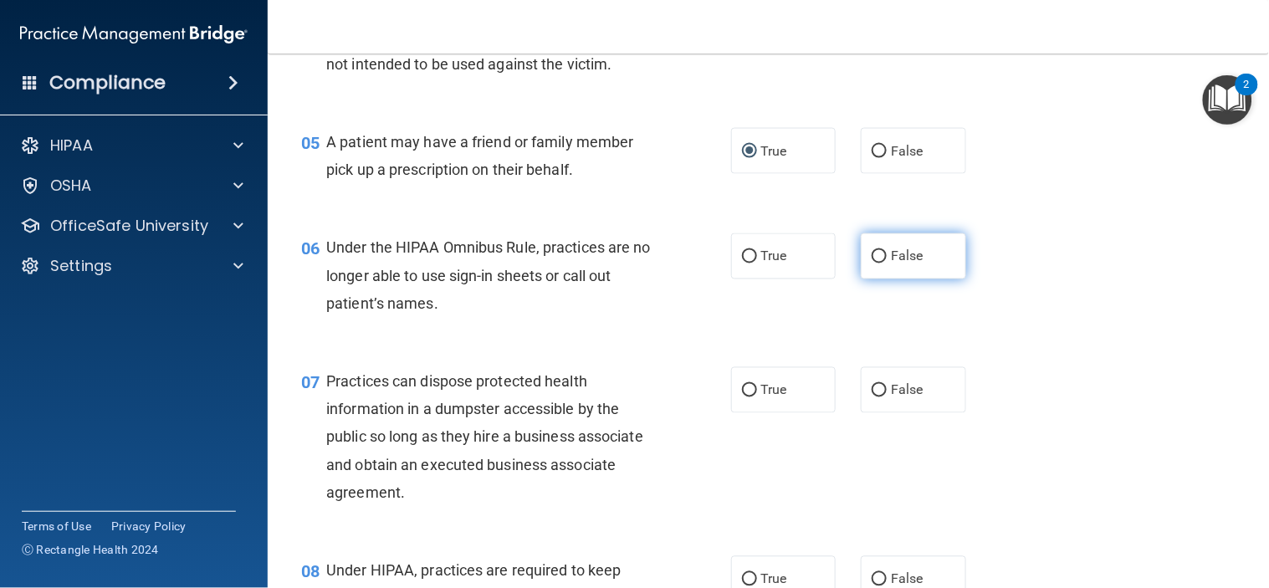
click at [876, 264] on input "False" at bounding box center [879, 257] width 15 height 13
radio input "true"
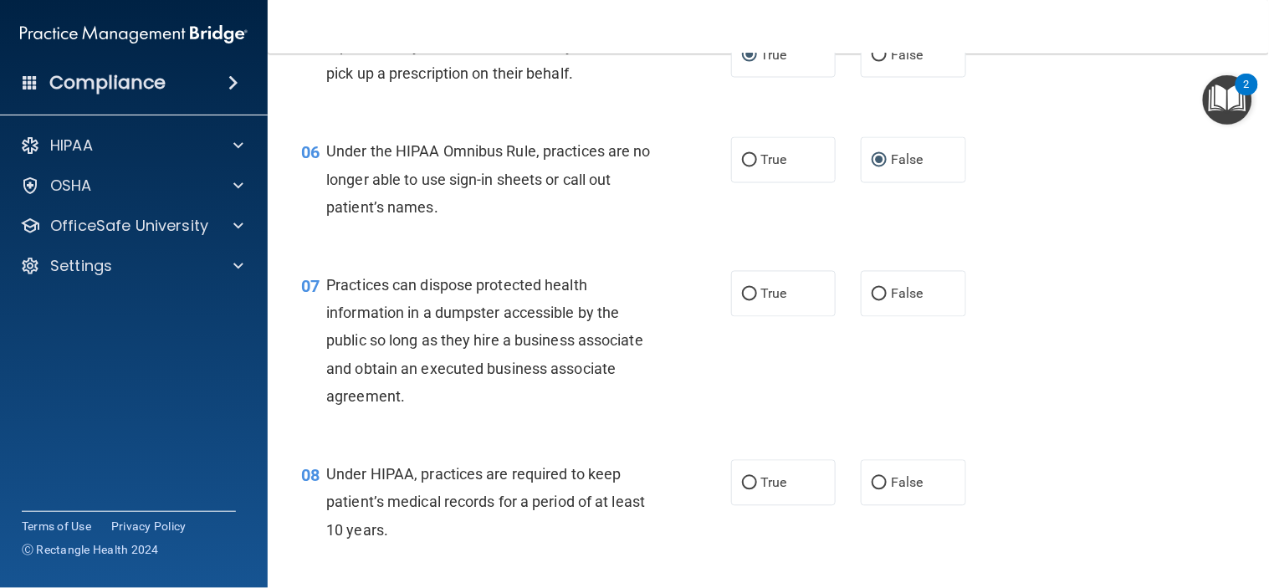
scroll to position [837, 0]
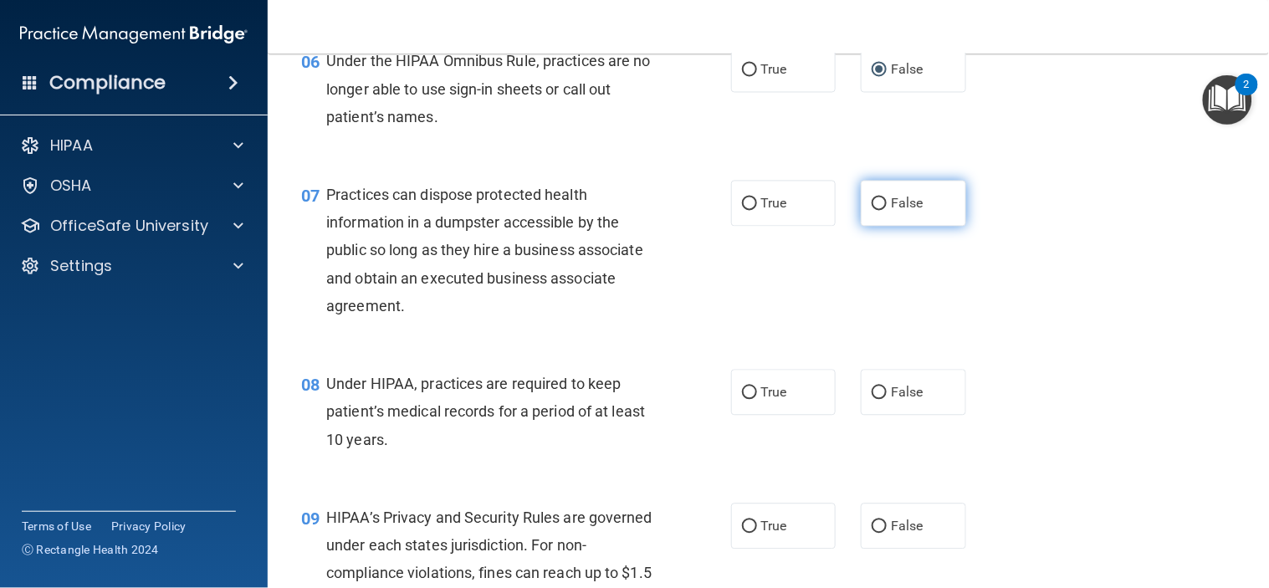
click at [872, 211] on input "False" at bounding box center [879, 204] width 15 height 13
radio input "true"
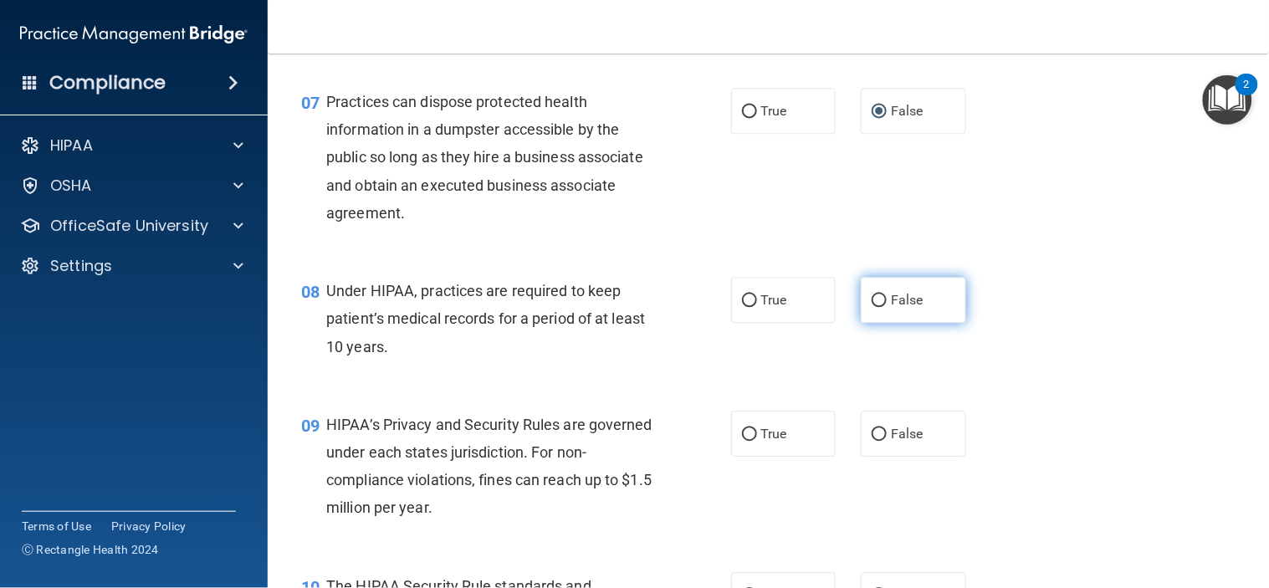
click at [872, 307] on input "False" at bounding box center [879, 300] width 15 height 13
radio input "true"
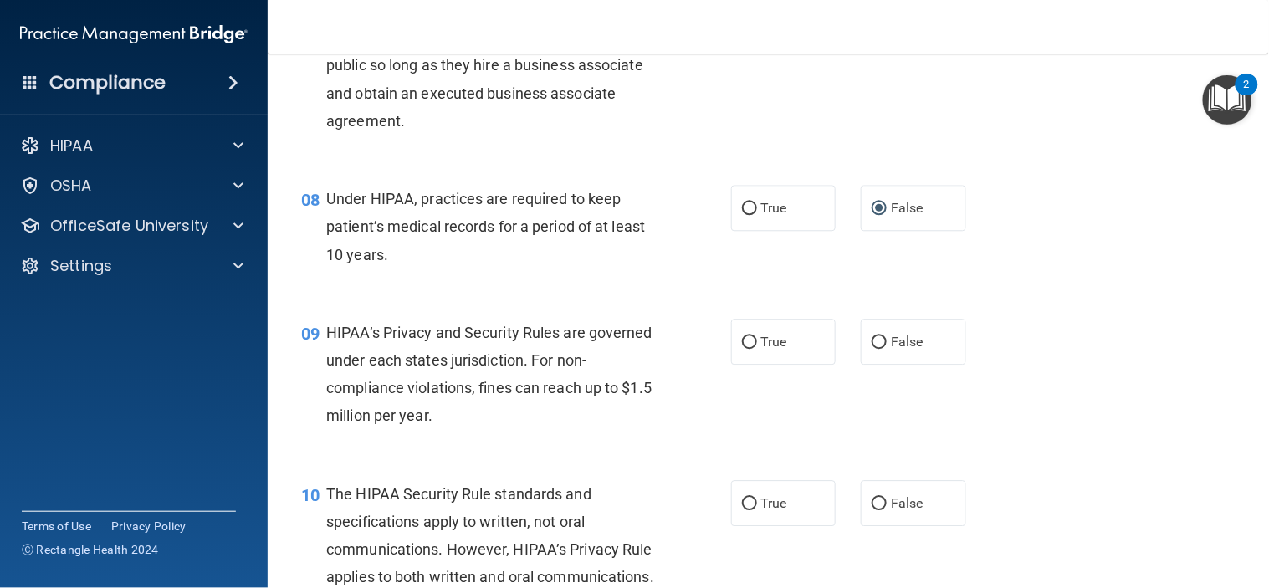
scroll to position [1115, 0]
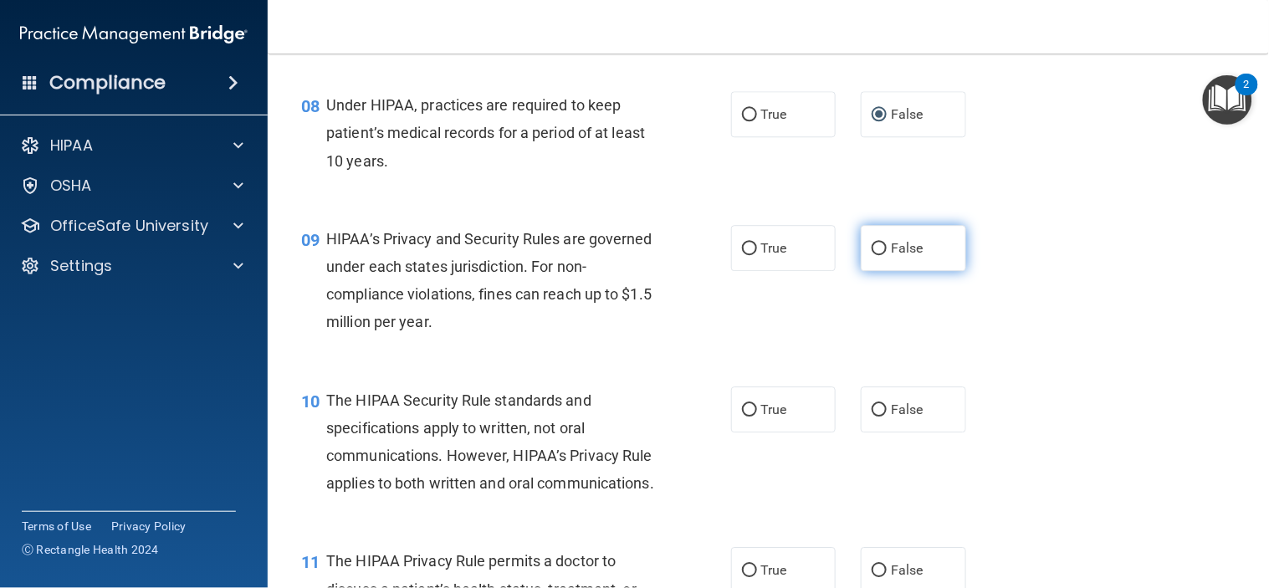
click at [872, 255] on input "False" at bounding box center [879, 249] width 15 height 13
radio input "true"
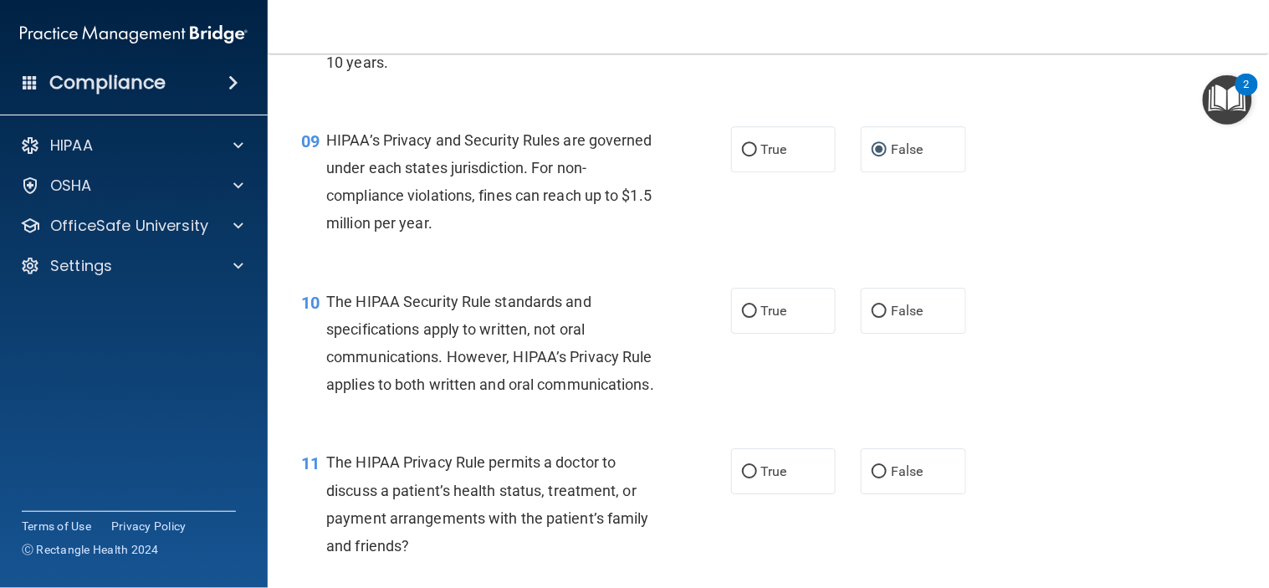
scroll to position [1301, 0]
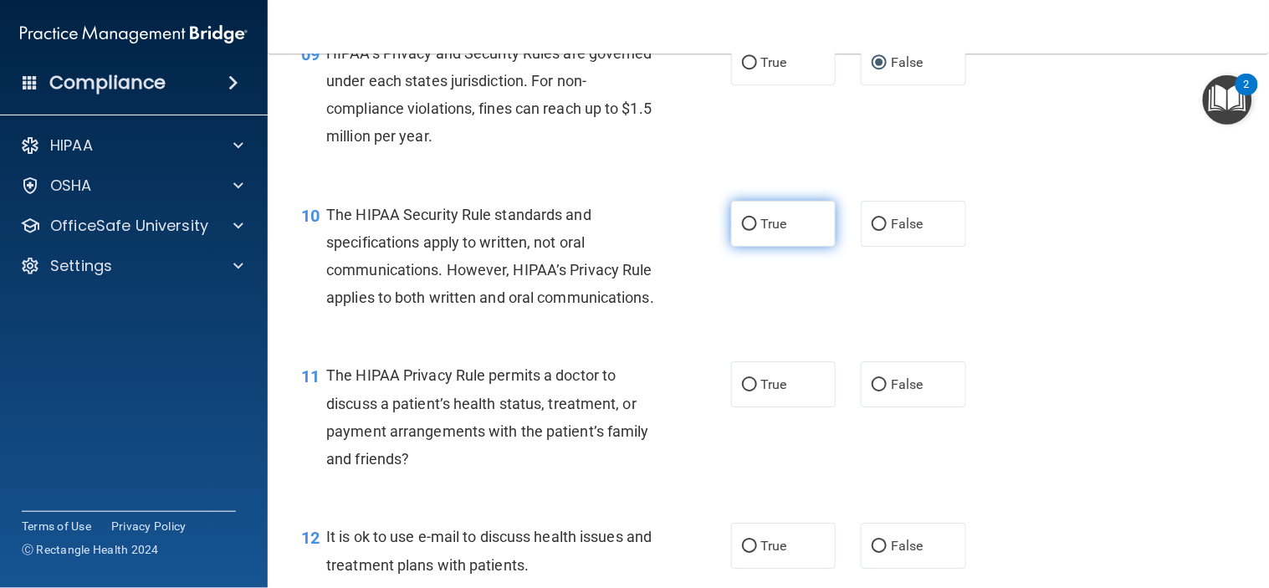
click at [742, 231] on input "True" at bounding box center [749, 224] width 15 height 13
radio input "true"
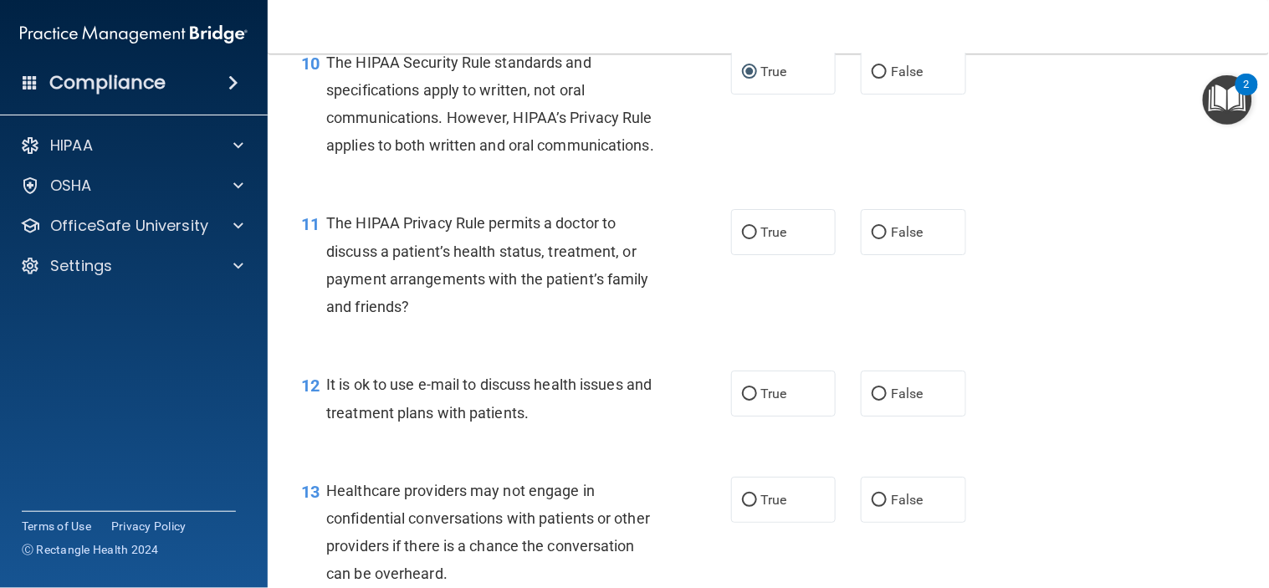
scroll to position [1487, 0]
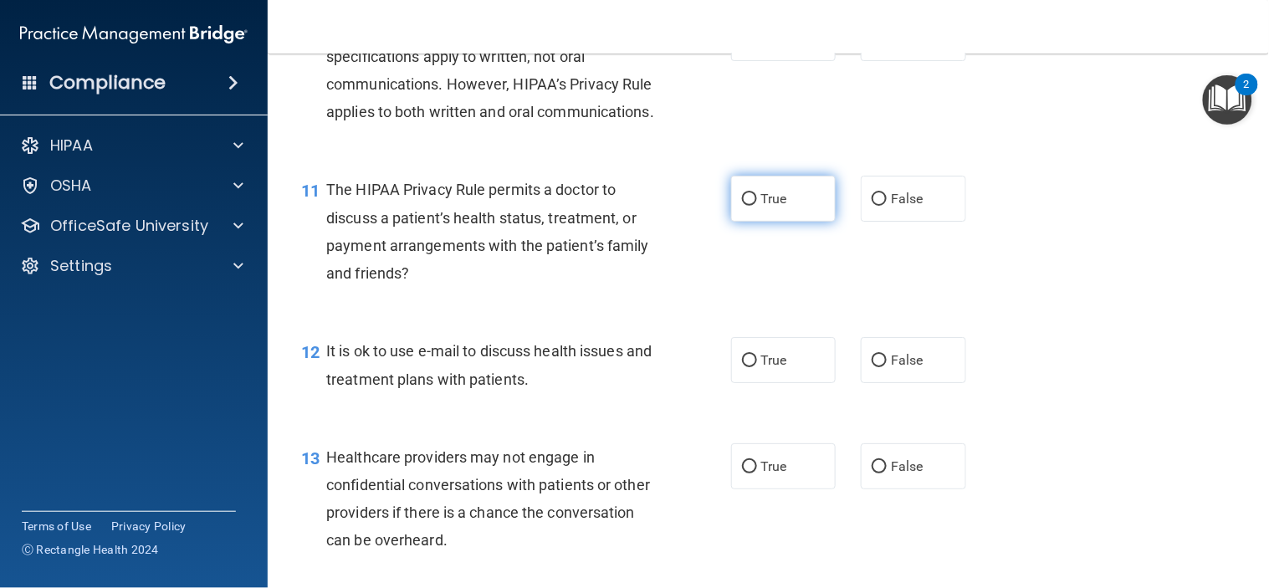
click at [742, 206] on input "True" at bounding box center [749, 199] width 15 height 13
radio input "true"
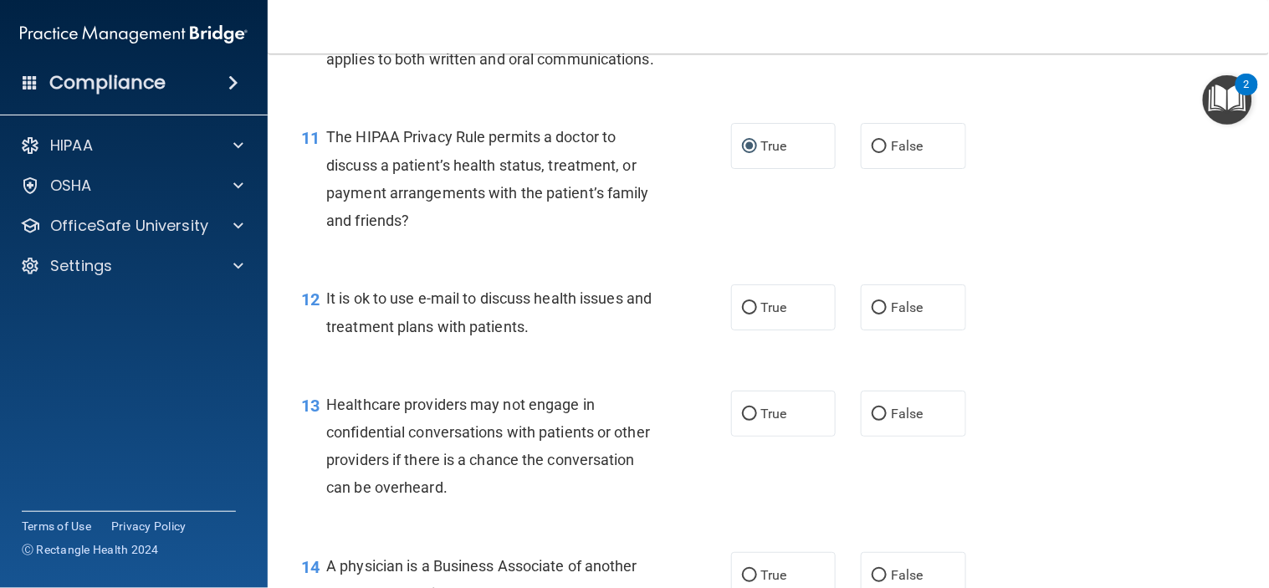
scroll to position [1579, 0]
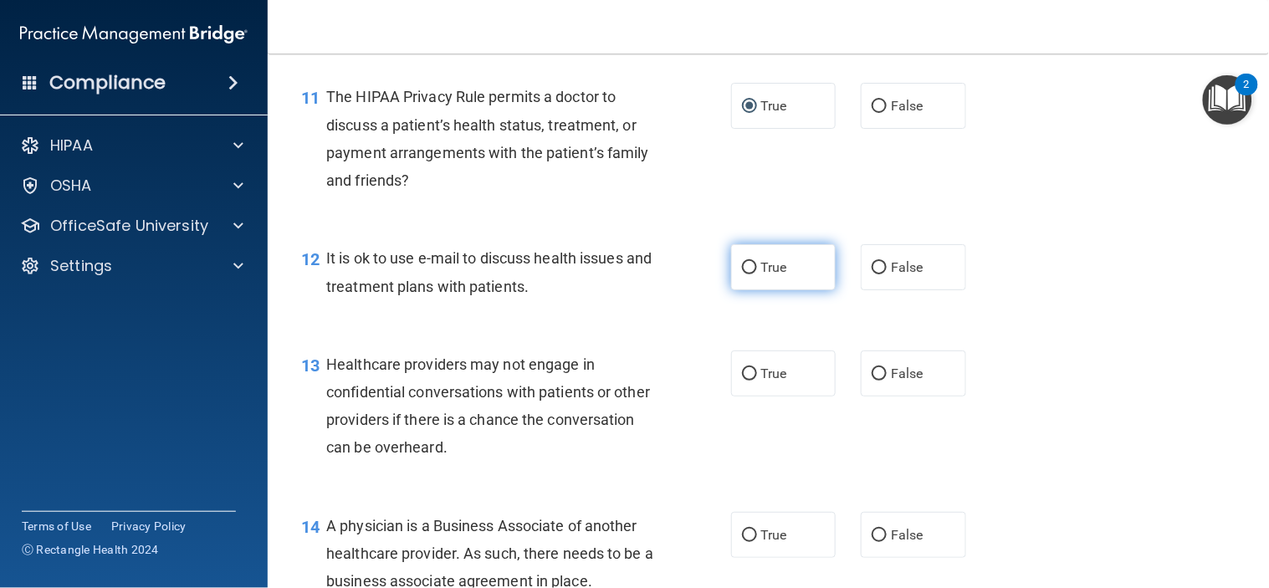
click at [742, 274] on input "True" at bounding box center [749, 268] width 15 height 13
radio input "true"
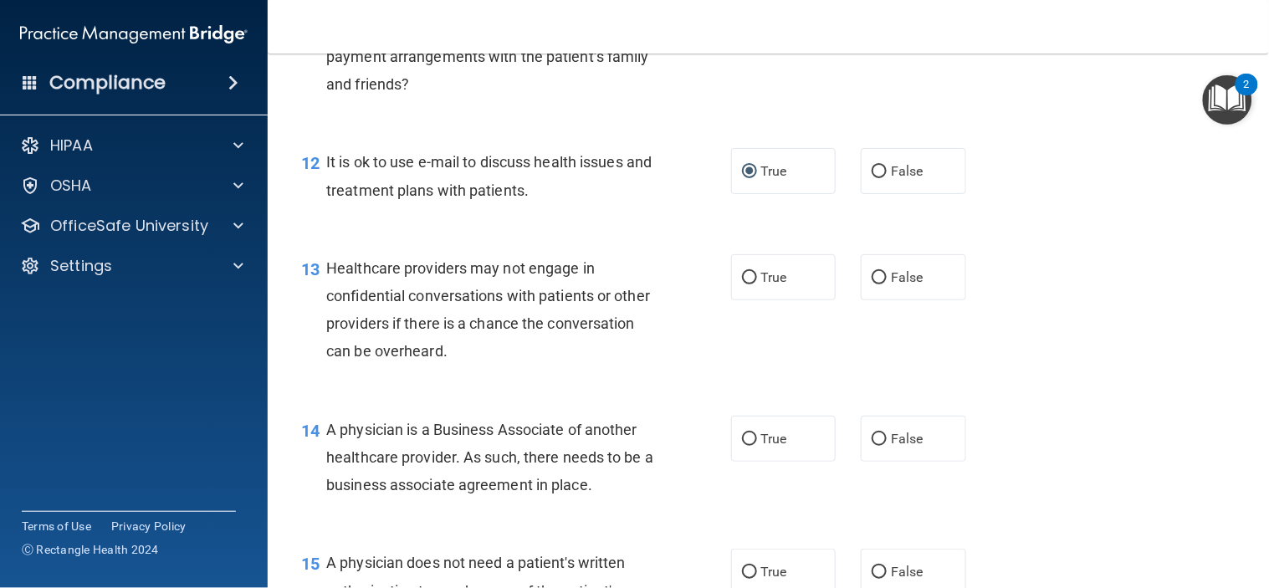
scroll to position [1766, 0]
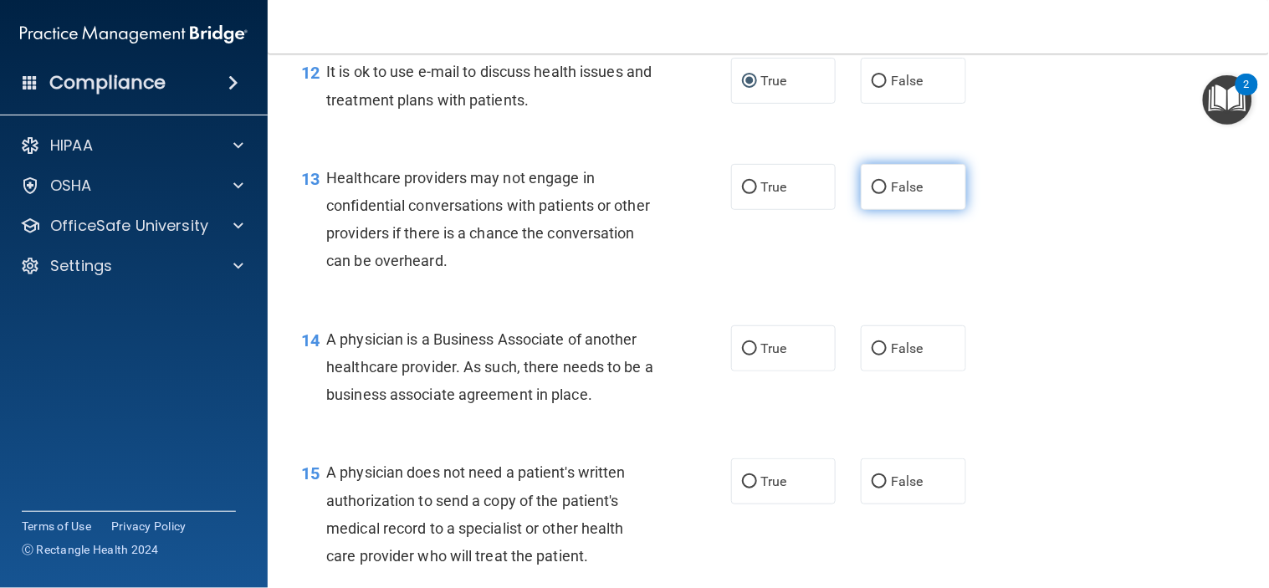
click at [861, 210] on label "False" at bounding box center [913, 187] width 105 height 46
click at [872, 194] on input "False" at bounding box center [879, 188] width 15 height 13
radio input "true"
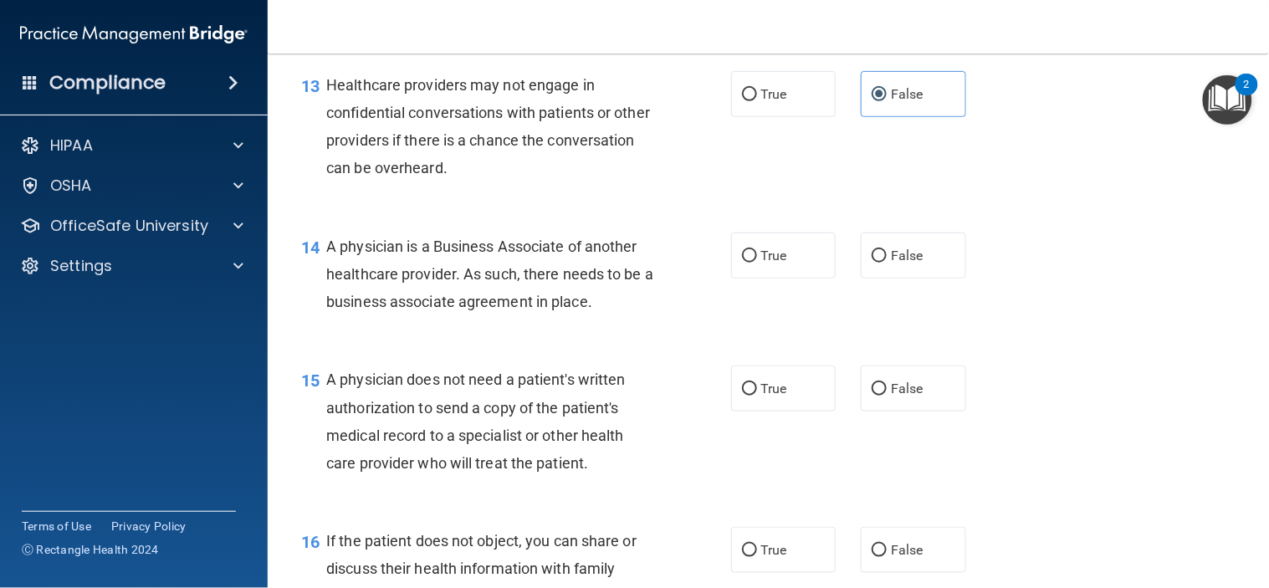
scroll to position [1952, 0]
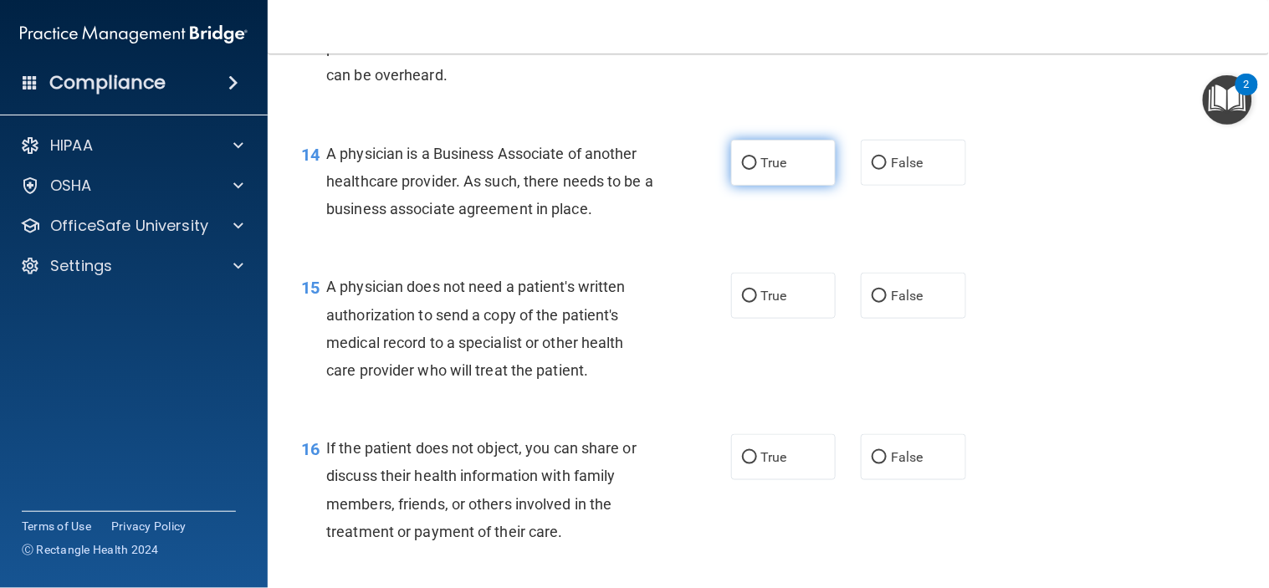
click at [742, 170] on input "True" at bounding box center [749, 163] width 15 height 13
radio input "true"
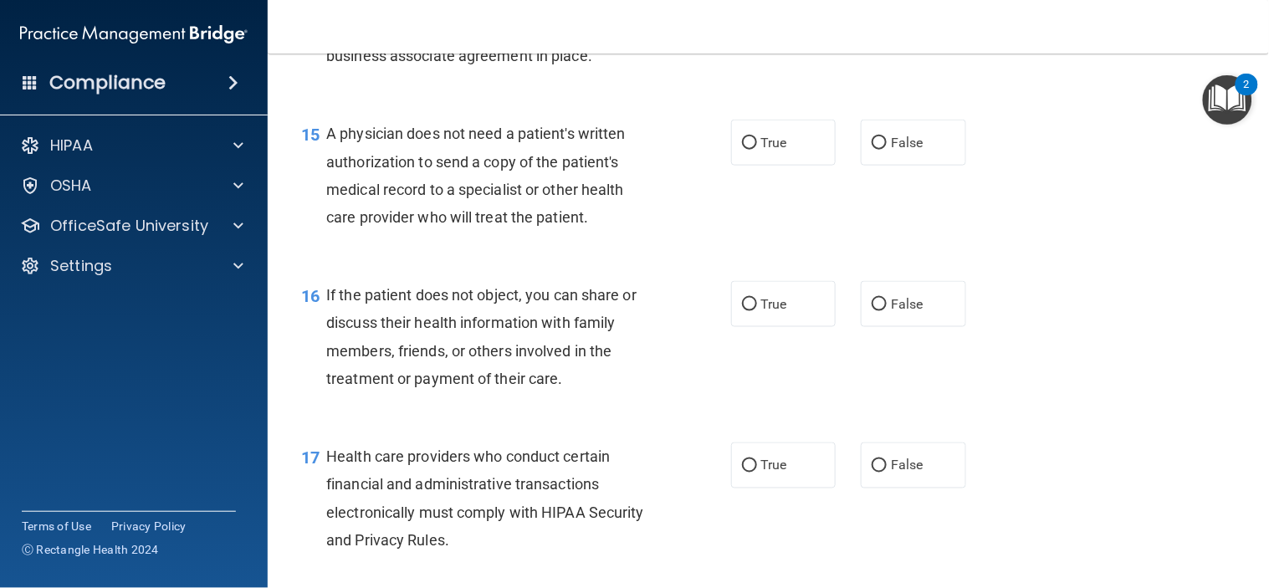
scroll to position [2137, 0]
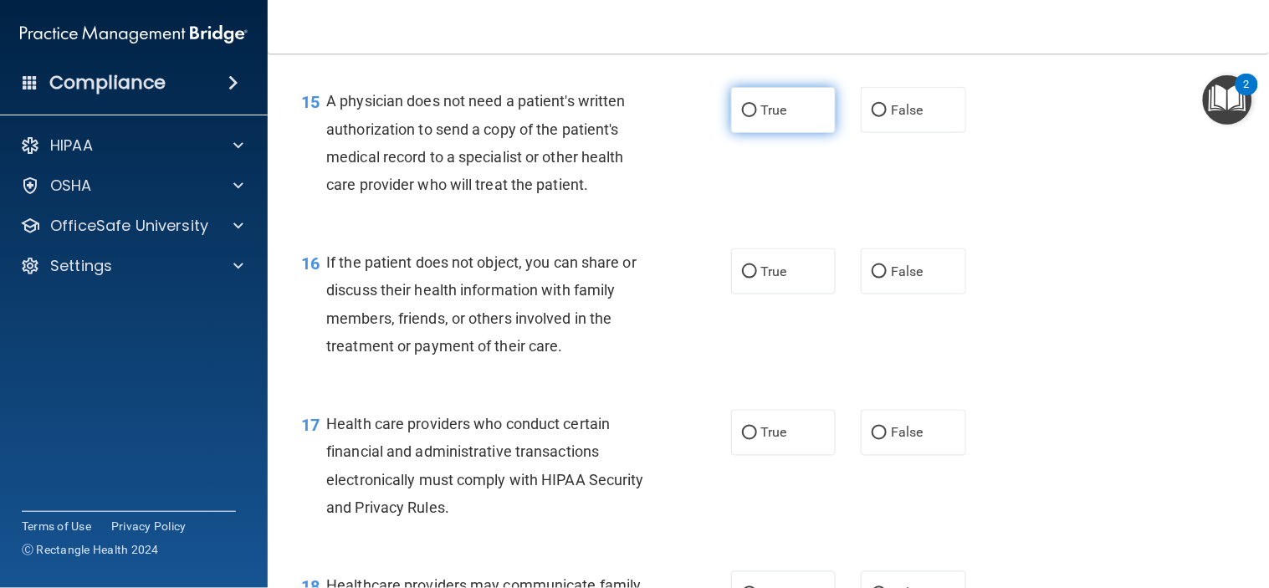
click at [742, 117] on input "True" at bounding box center [749, 111] width 15 height 13
radio input "true"
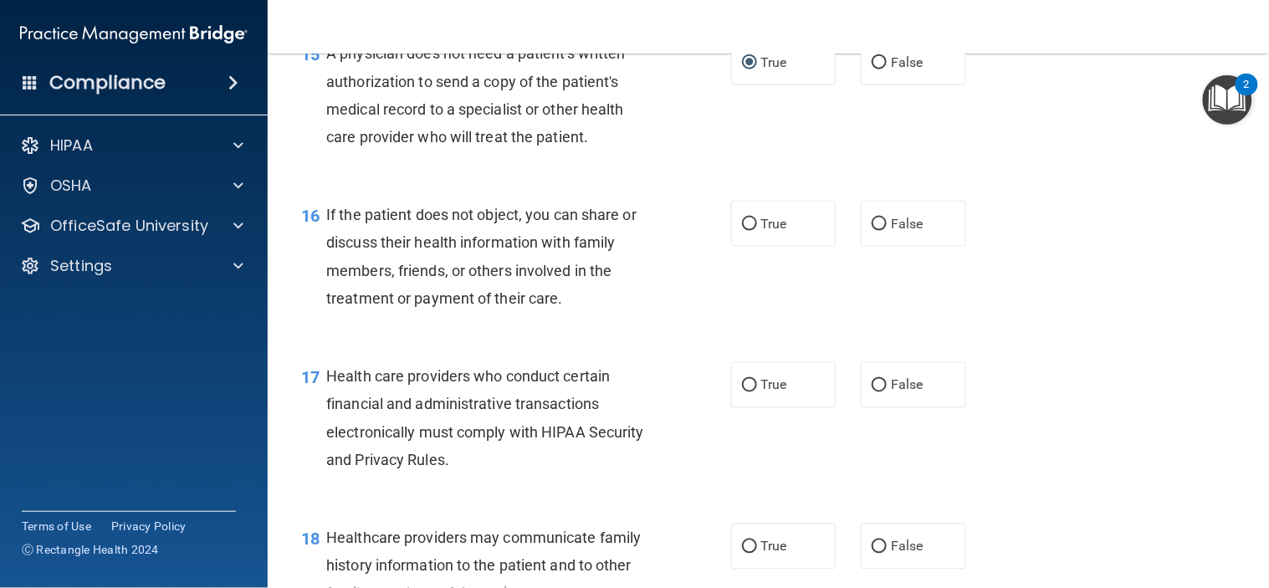
scroll to position [2230, 0]
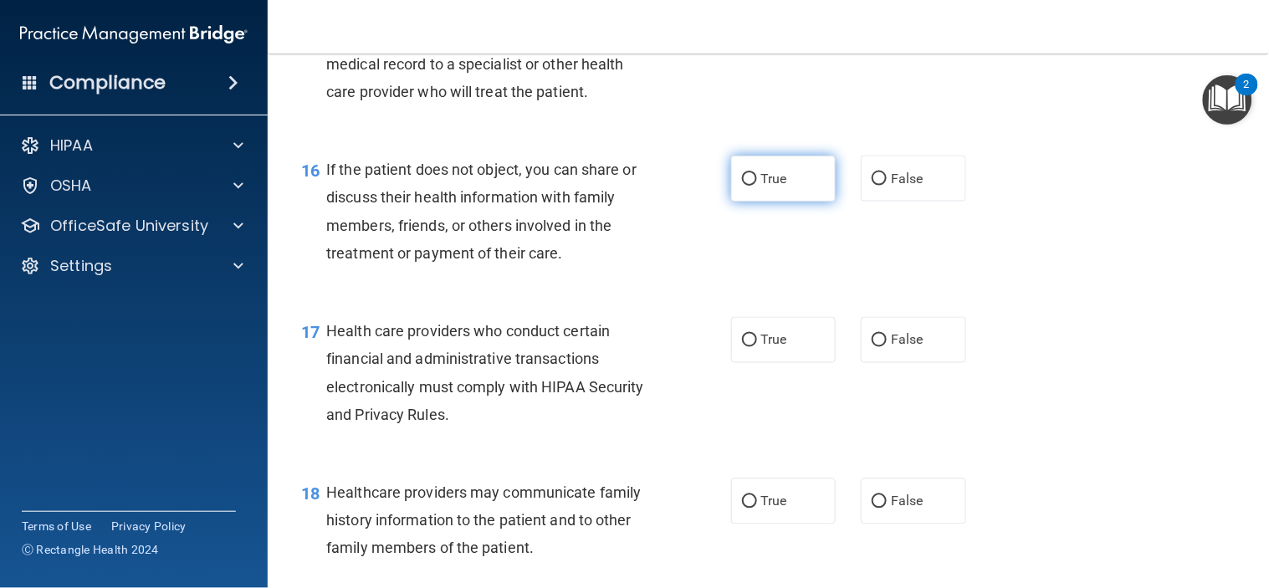
click at [742, 186] on input "True" at bounding box center [749, 179] width 15 height 13
radio input "true"
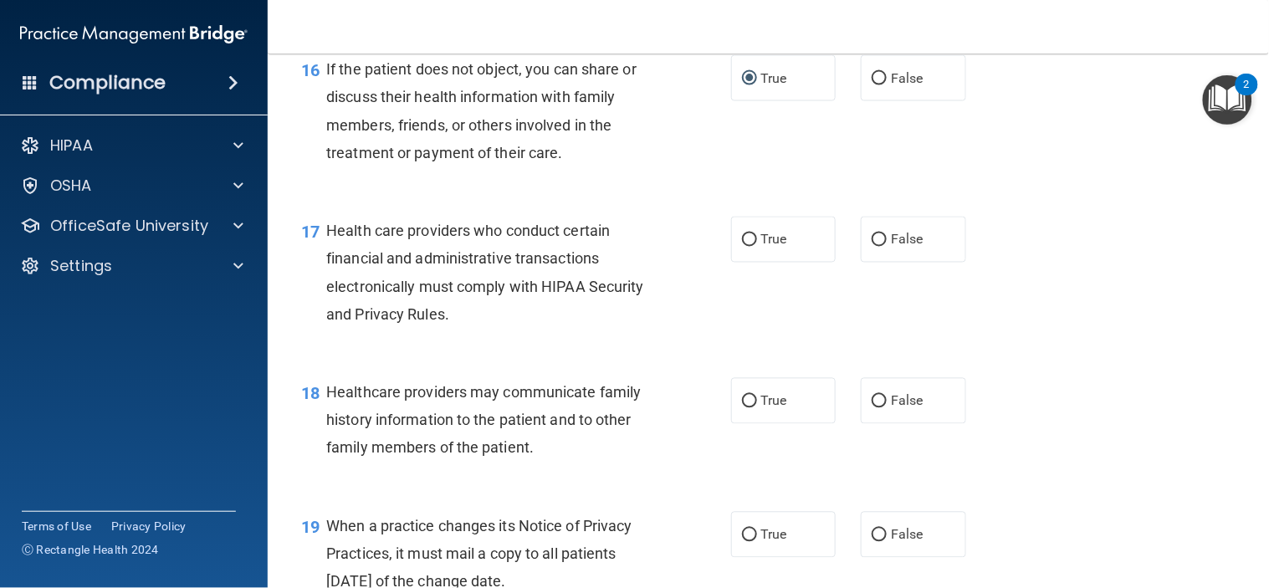
scroll to position [2416, 0]
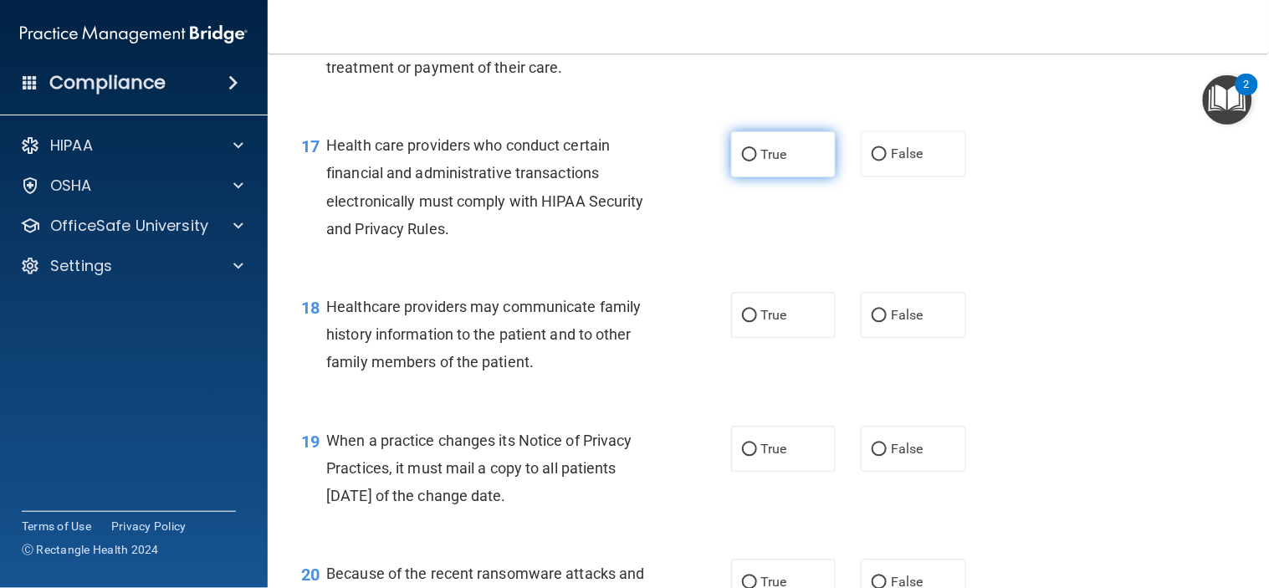
click at [742, 161] on input "True" at bounding box center [749, 155] width 15 height 13
radio input "true"
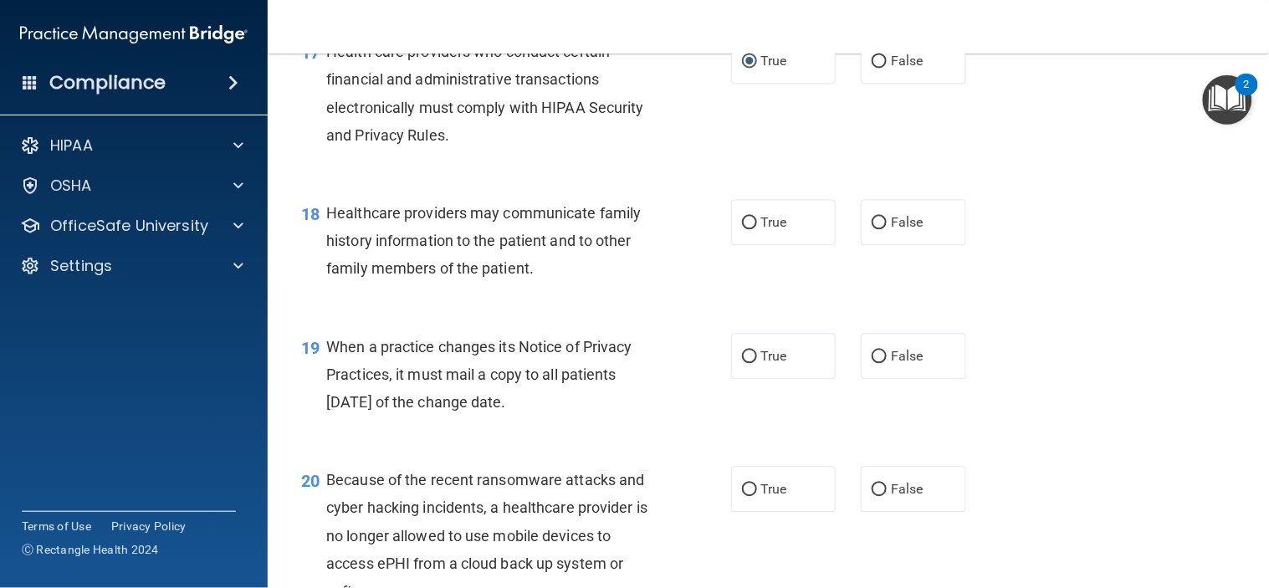
scroll to position [2602, 0]
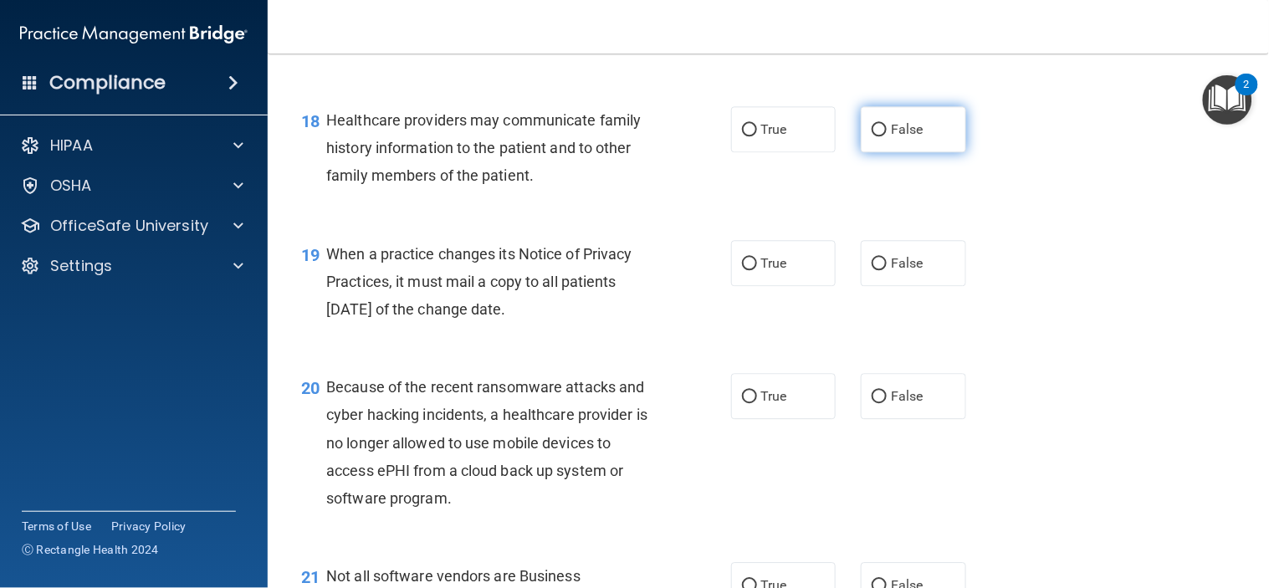
click at [872, 136] on input "False" at bounding box center [879, 130] width 15 height 13
radio input "true"
click at [872, 270] on input "False" at bounding box center [879, 264] width 15 height 13
radio input "true"
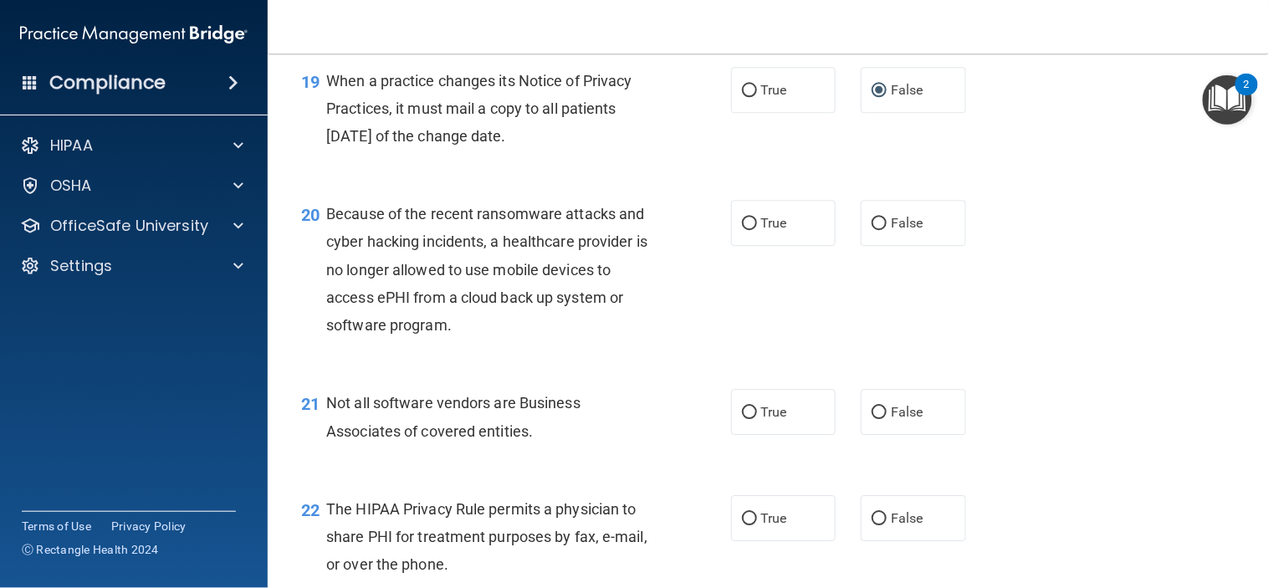
scroll to position [2788, 0]
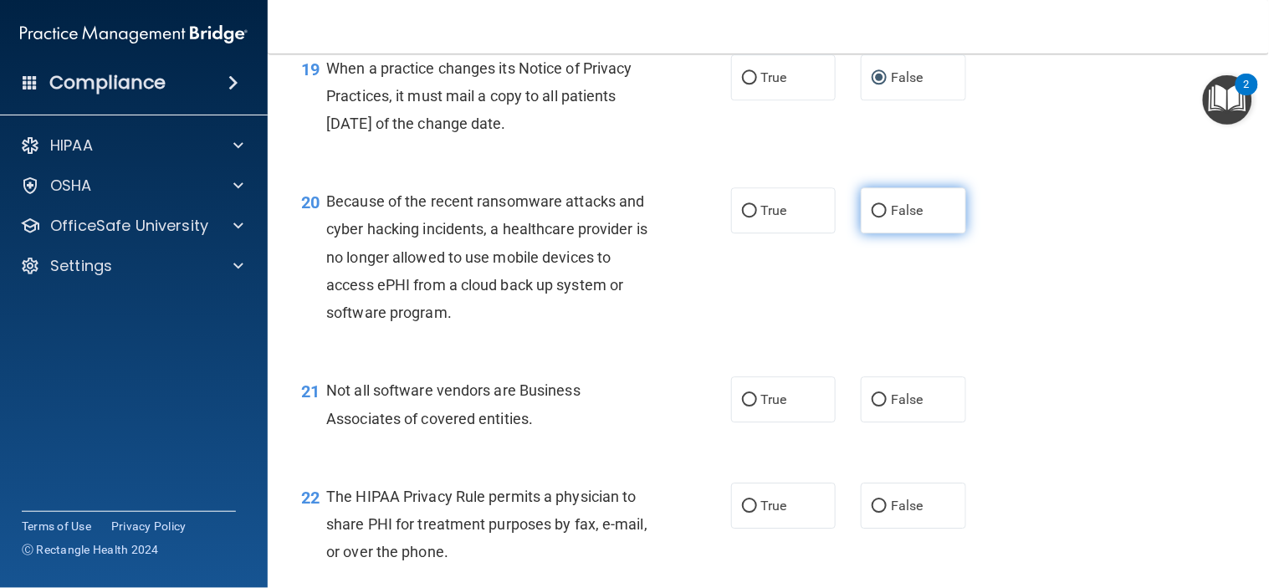
click at [872, 218] on input "False" at bounding box center [879, 211] width 15 height 13
radio input "true"
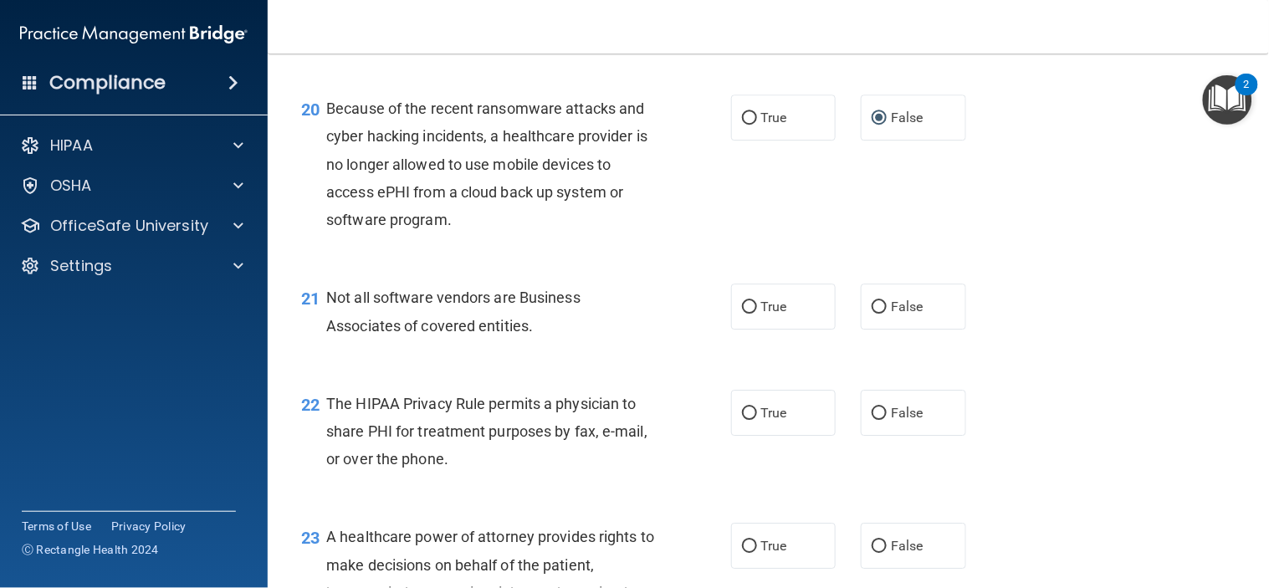
scroll to position [2974, 0]
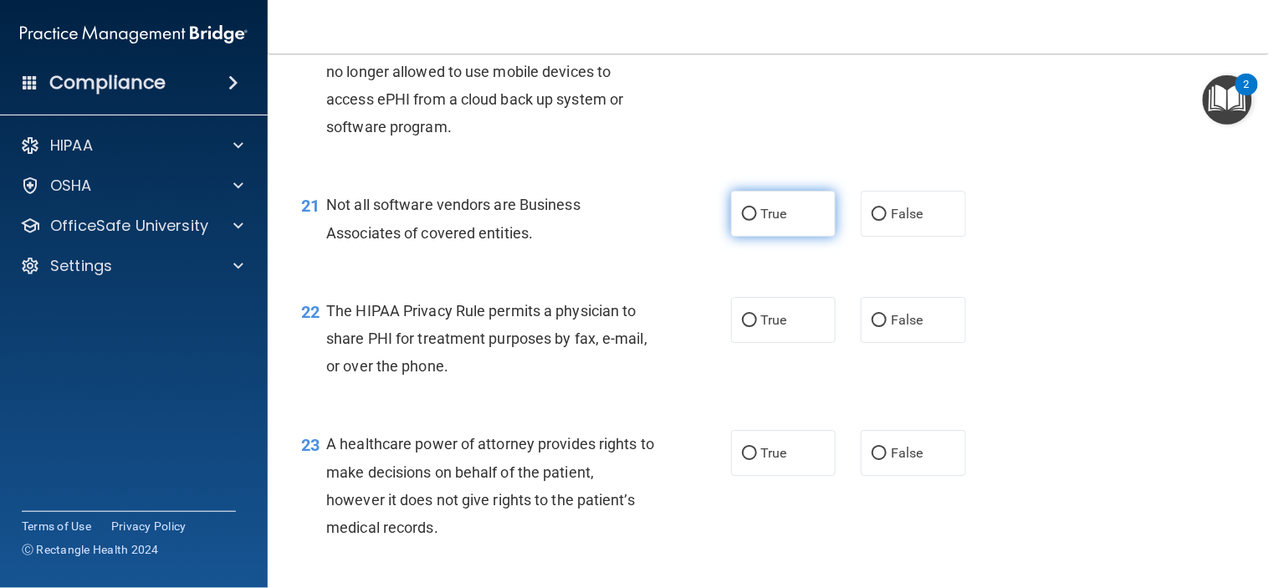
click at [745, 221] on input "True" at bounding box center [749, 214] width 15 height 13
radio input "true"
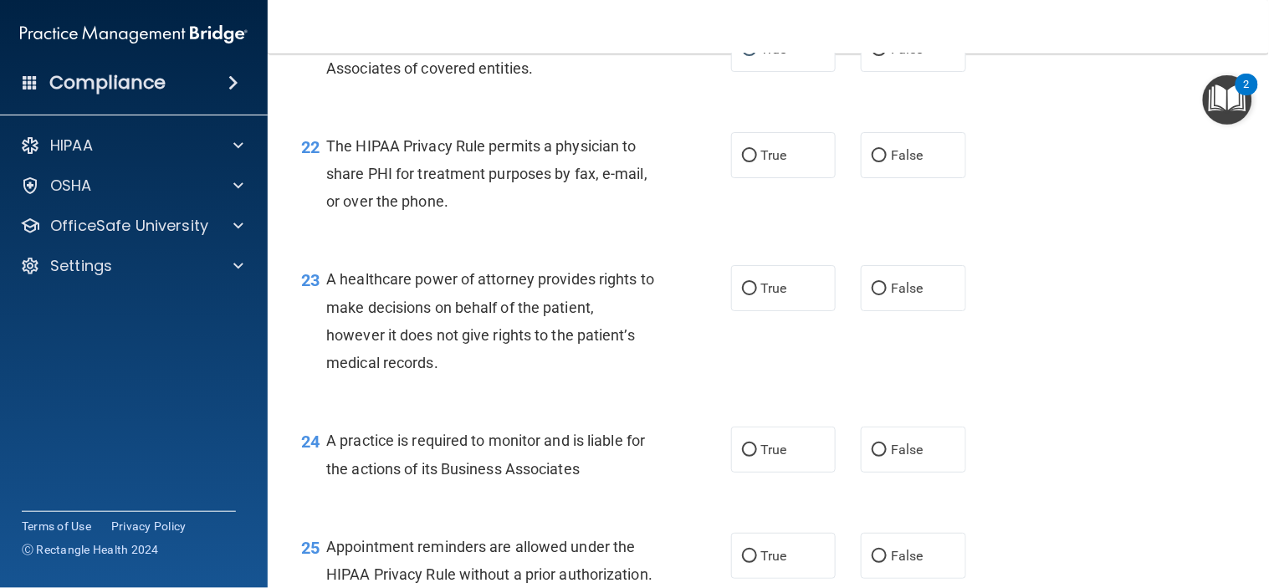
scroll to position [3160, 0]
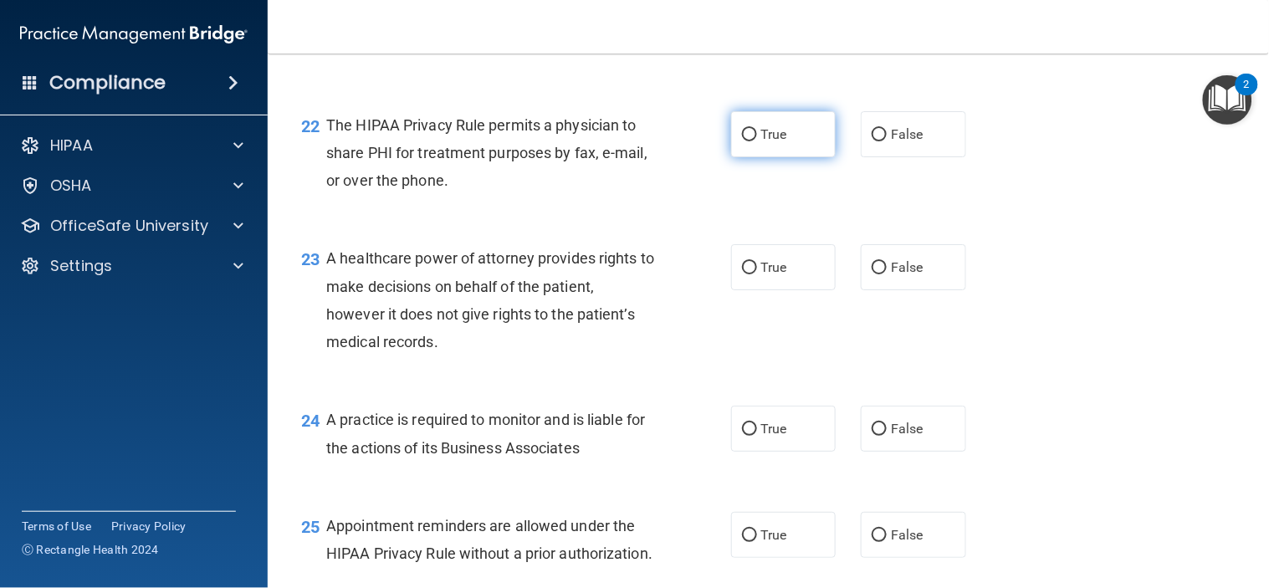
click at [742, 141] on input "True" at bounding box center [749, 135] width 15 height 13
radio input "true"
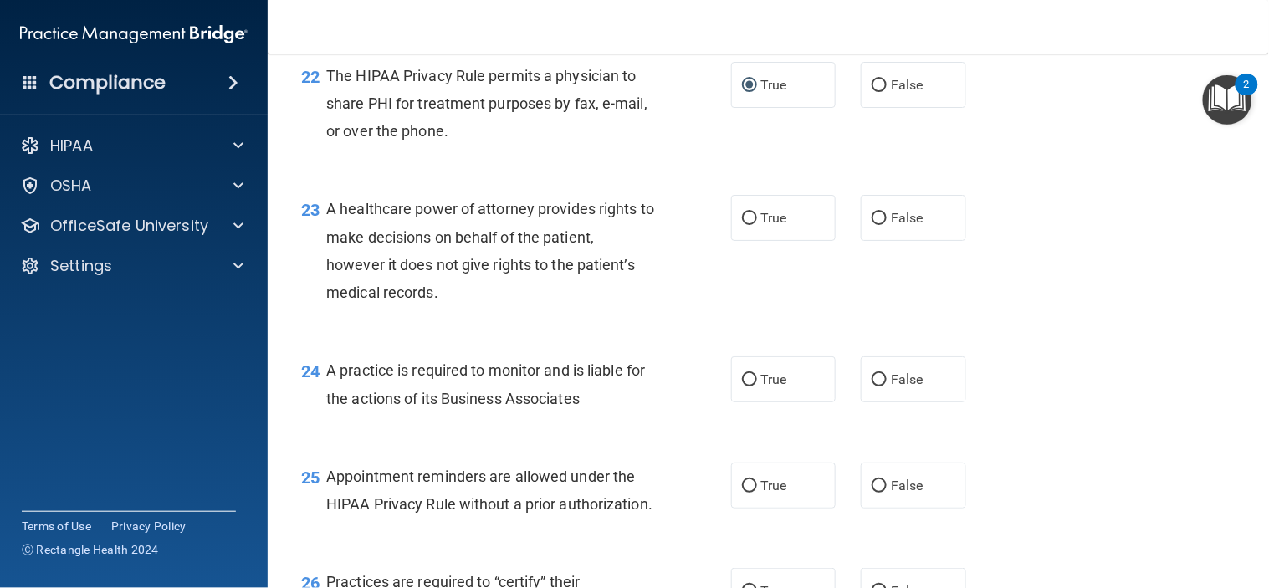
scroll to position [3252, 0]
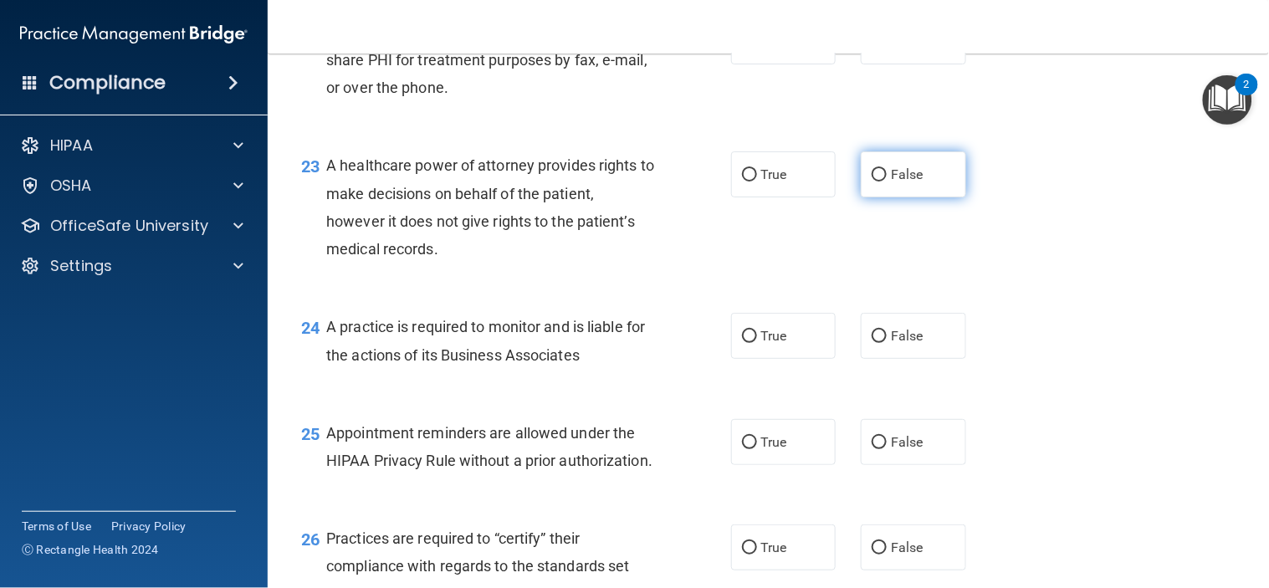
click at [874, 182] on input "False" at bounding box center [879, 175] width 15 height 13
radio input "true"
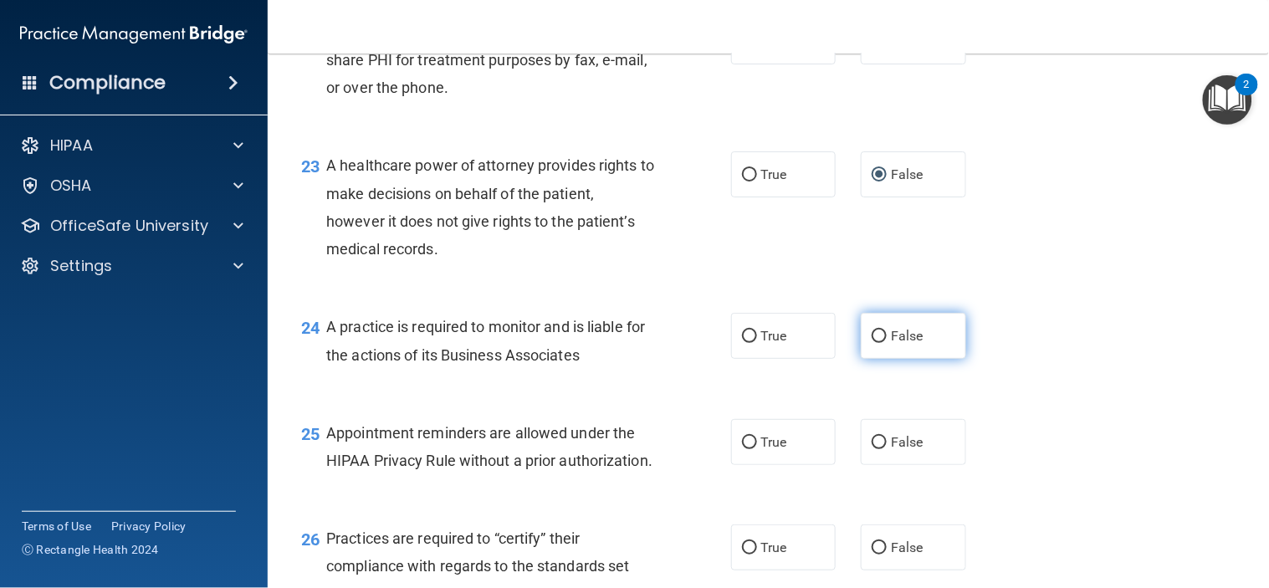
click at [872, 343] on input "False" at bounding box center [879, 336] width 15 height 13
radio input "true"
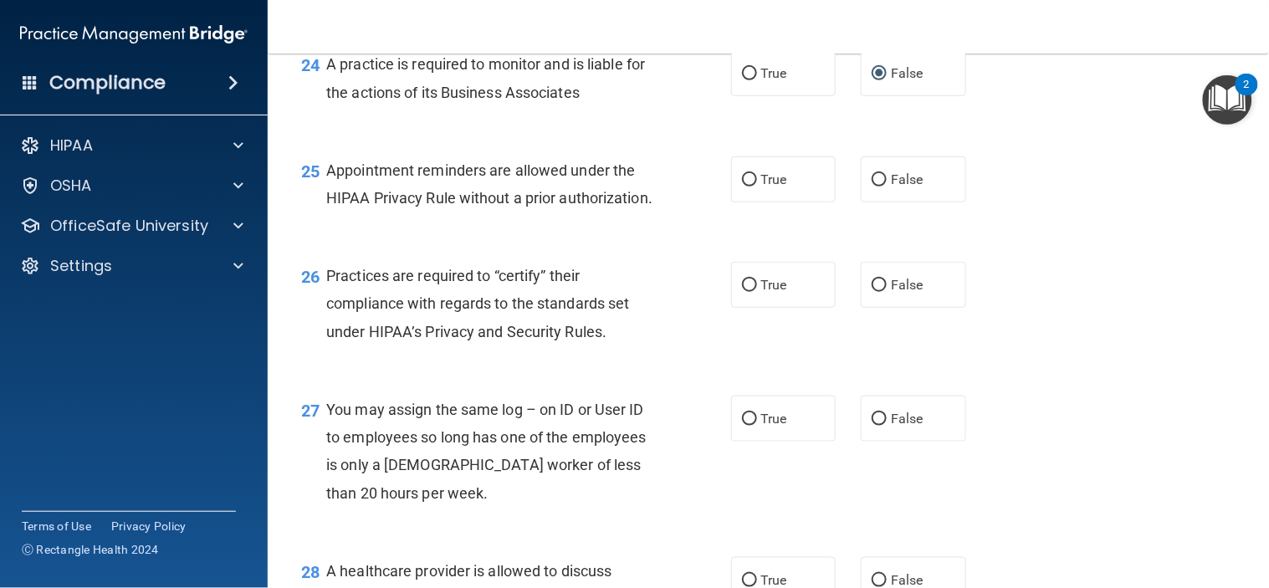
scroll to position [3532, 0]
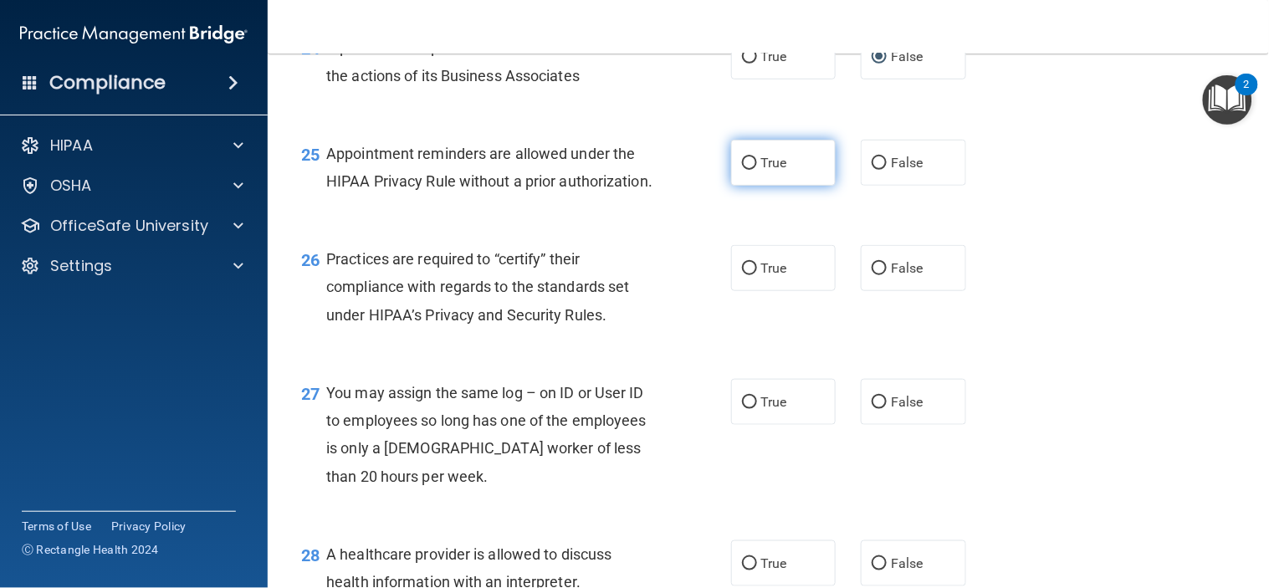
click at [742, 170] on input "True" at bounding box center [749, 163] width 15 height 13
radio input "true"
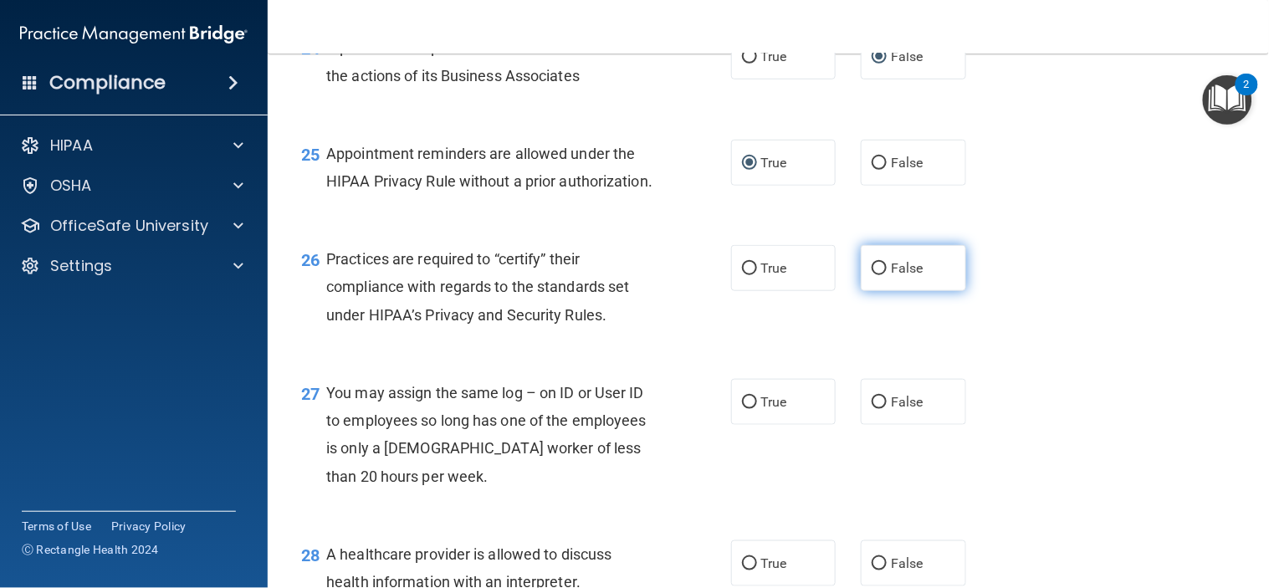
click at [873, 275] on input "False" at bounding box center [879, 269] width 15 height 13
radio input "true"
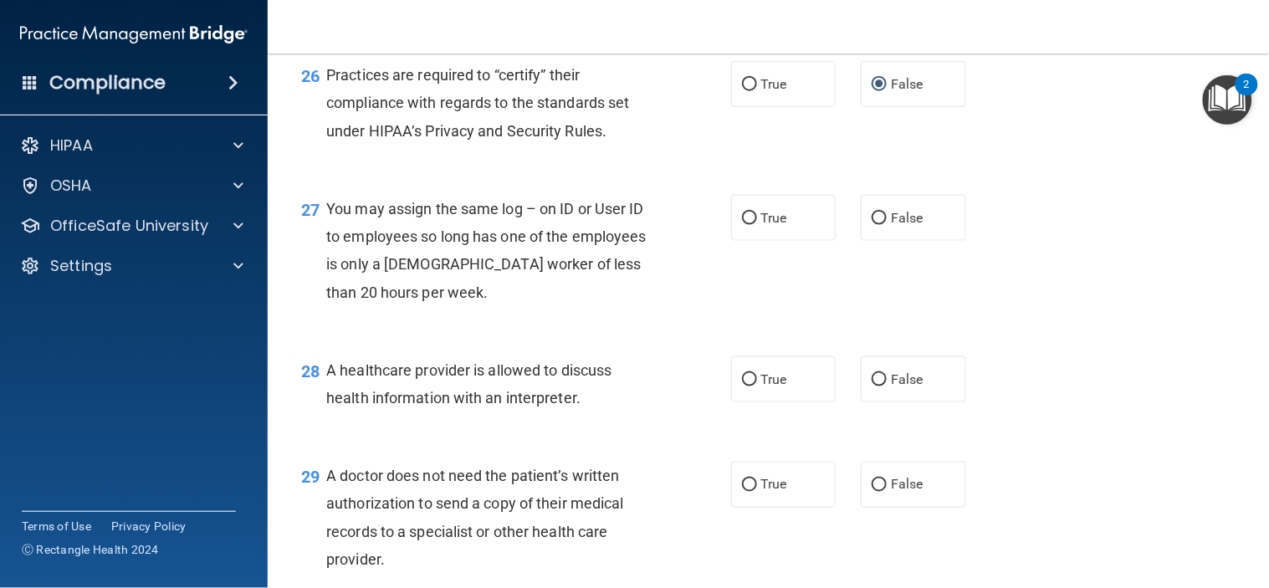
scroll to position [3718, 0]
click at [872, 223] on input "False" at bounding box center [879, 217] width 15 height 13
radio input "true"
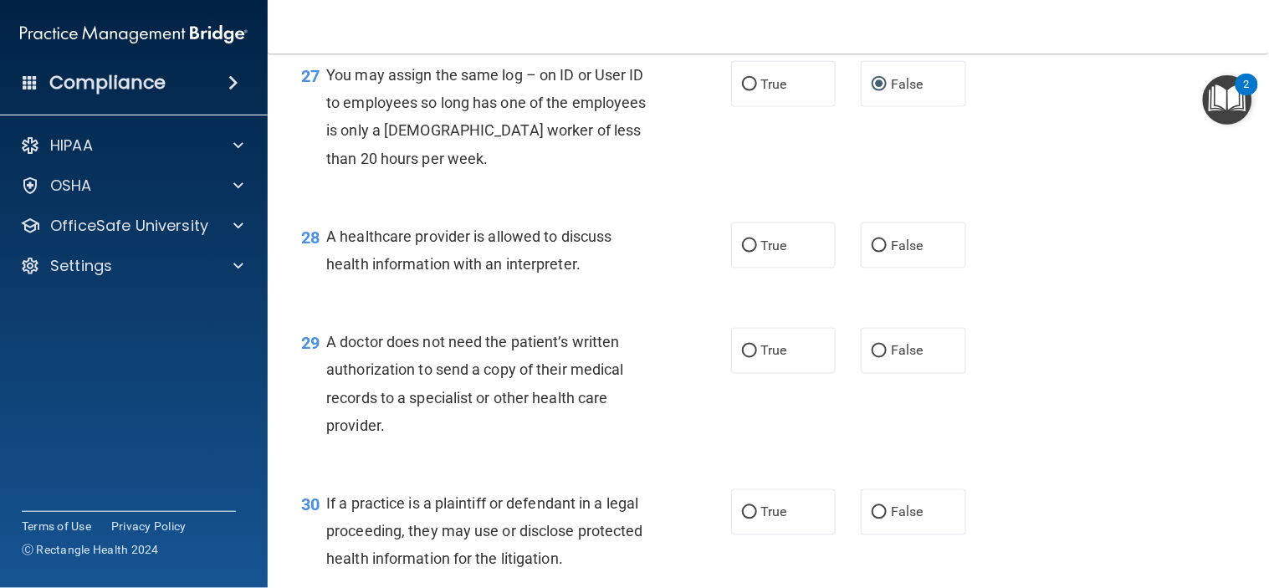
scroll to position [3903, 0]
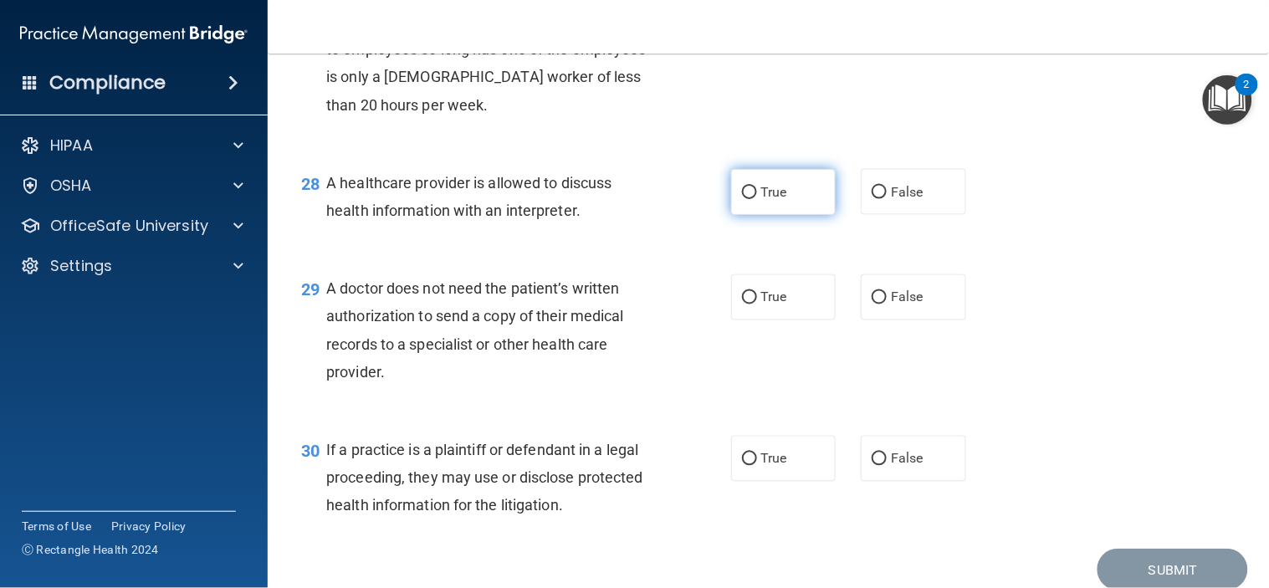
click at [742, 199] on input "True" at bounding box center [749, 193] width 15 height 13
radio input "true"
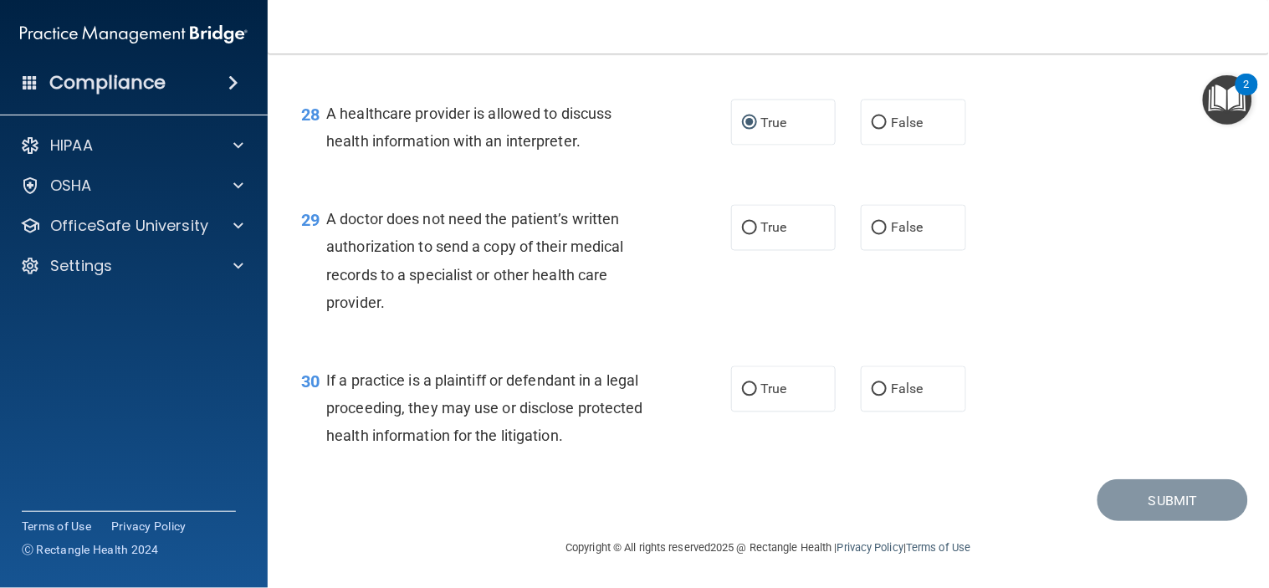
scroll to position [4085, 0]
click at [742, 226] on input "True" at bounding box center [749, 229] width 15 height 13
radio input "true"
click at [742, 387] on input "True" at bounding box center [749, 390] width 15 height 13
radio input "true"
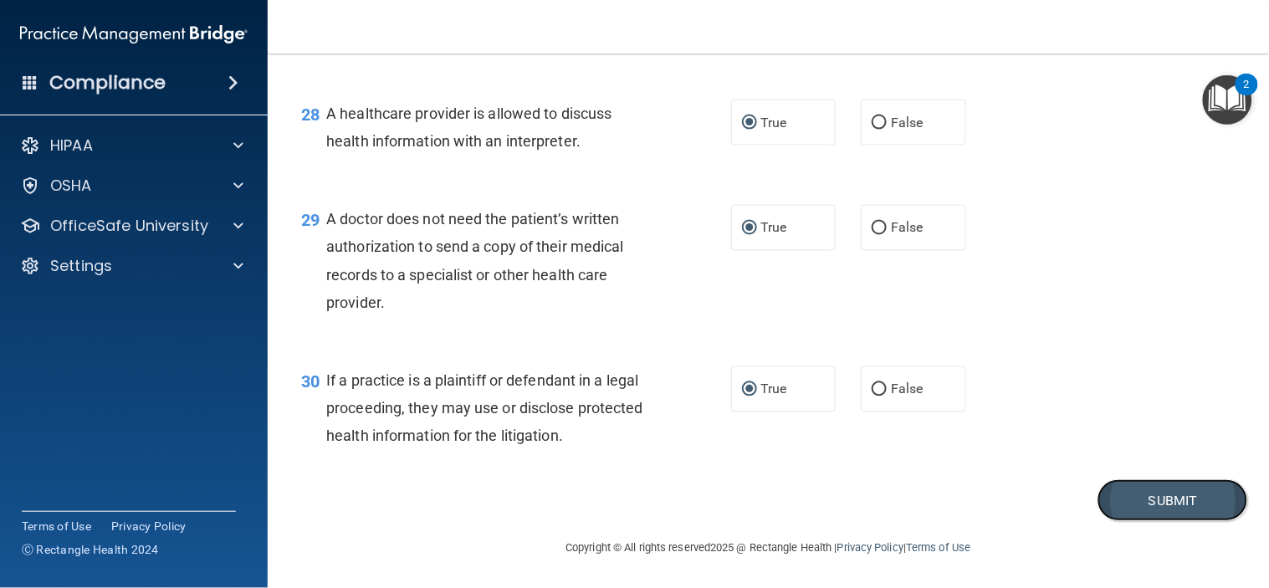
click at [1105, 497] on button "Submit" at bounding box center [1173, 500] width 151 height 43
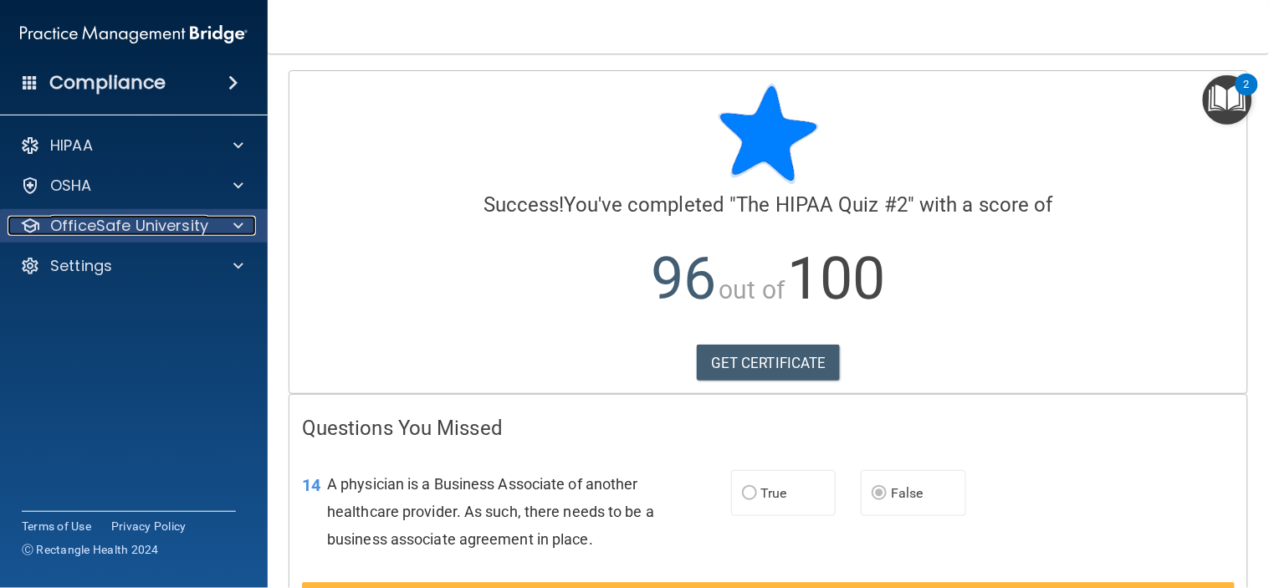
click at [121, 221] on p "OfficeSafe University" at bounding box center [129, 226] width 158 height 20
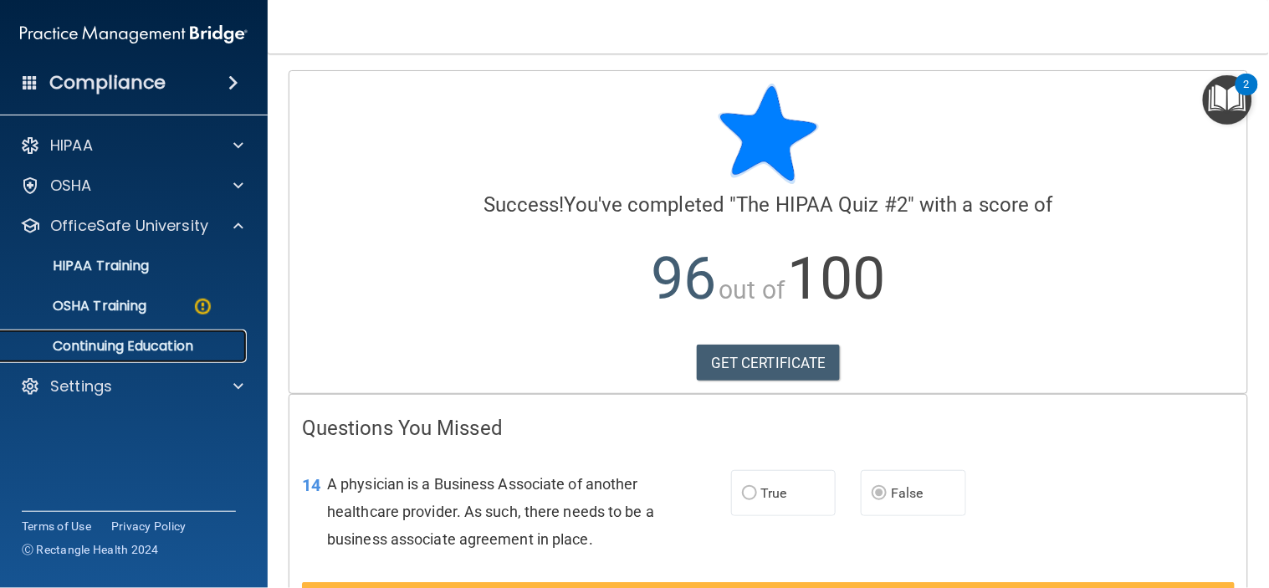
click at [89, 339] on p "Continuing Education" at bounding box center [125, 346] width 228 height 17
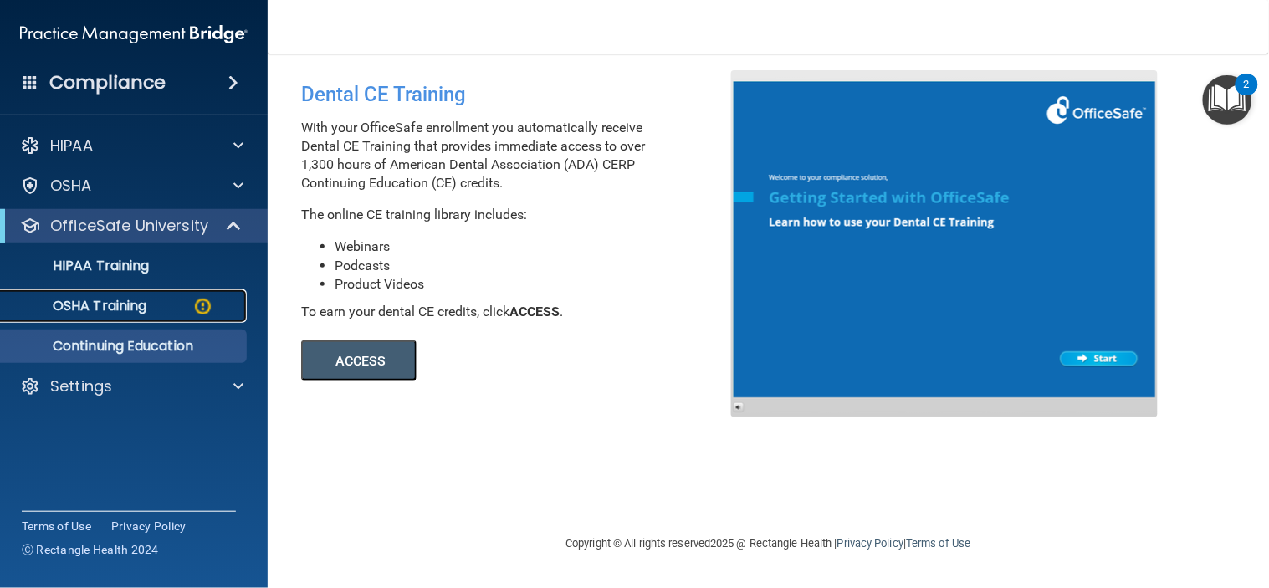
click at [90, 305] on p "OSHA Training" at bounding box center [79, 306] width 136 height 17
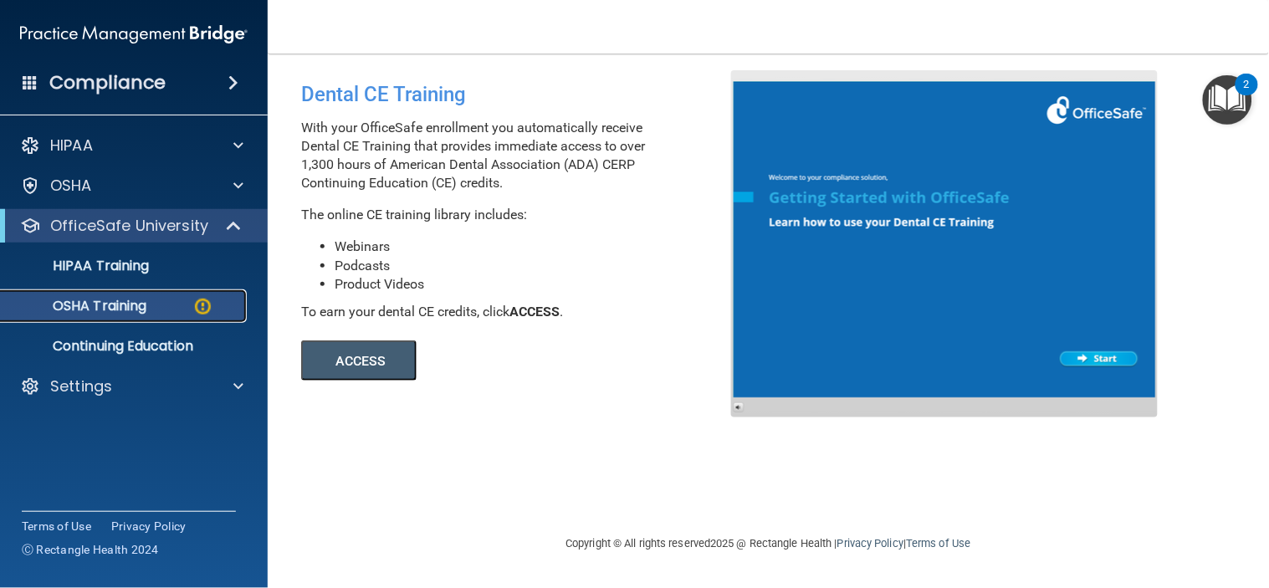
click at [90, 305] on p "OSHA Training" at bounding box center [79, 306] width 136 height 17
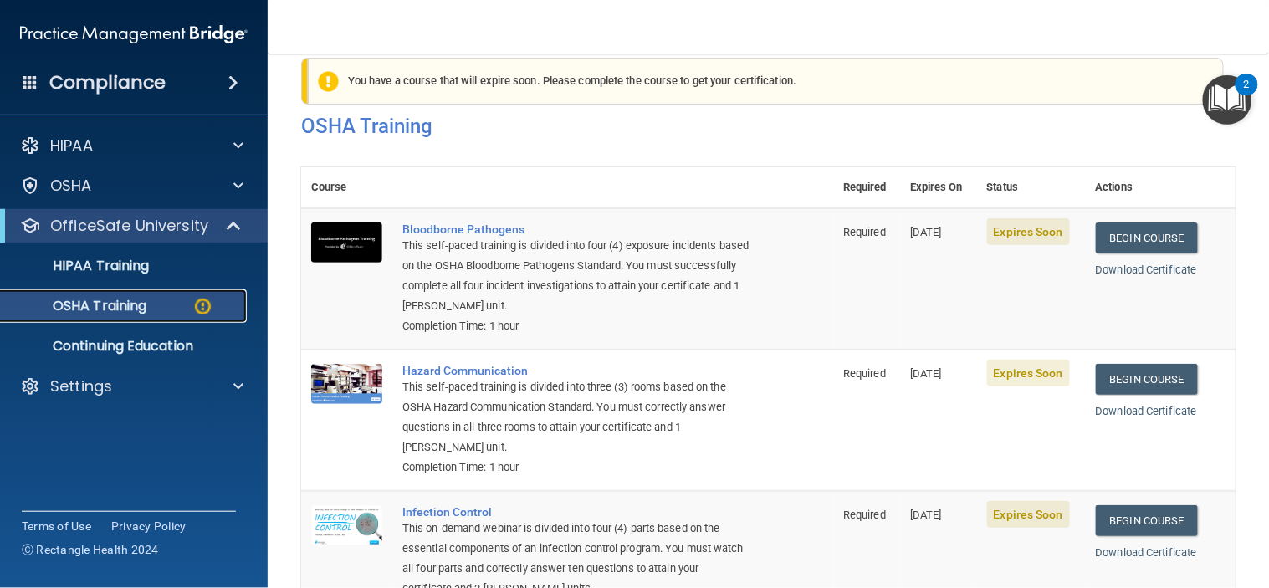
scroll to position [1, 0]
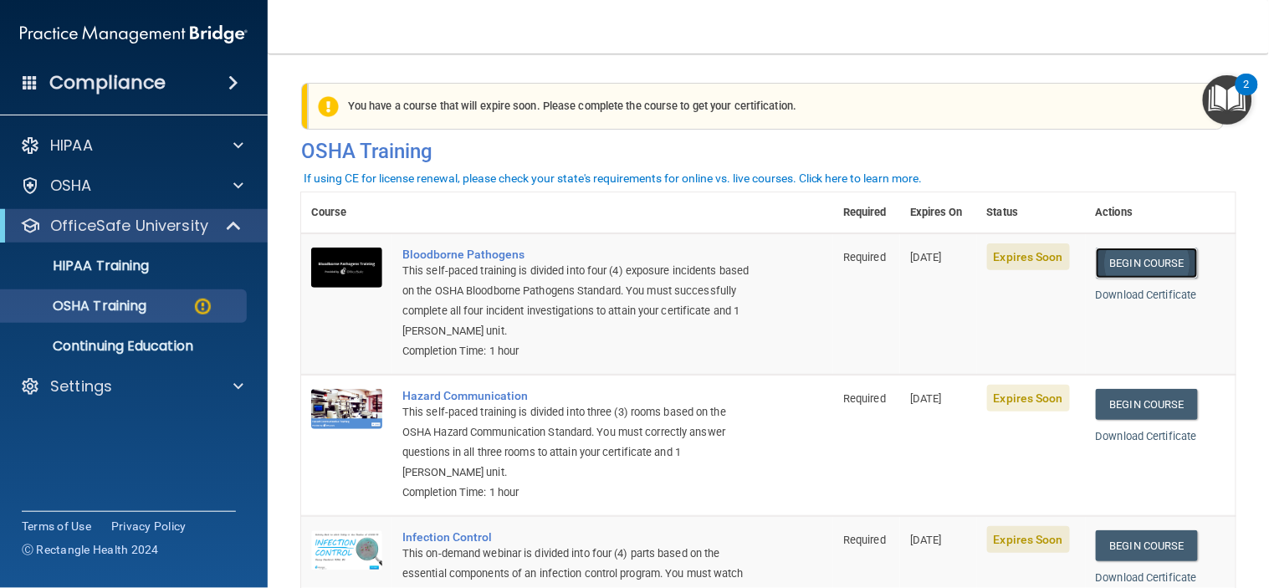
click at [1118, 257] on link "Begin Course" at bounding box center [1147, 263] width 102 height 31
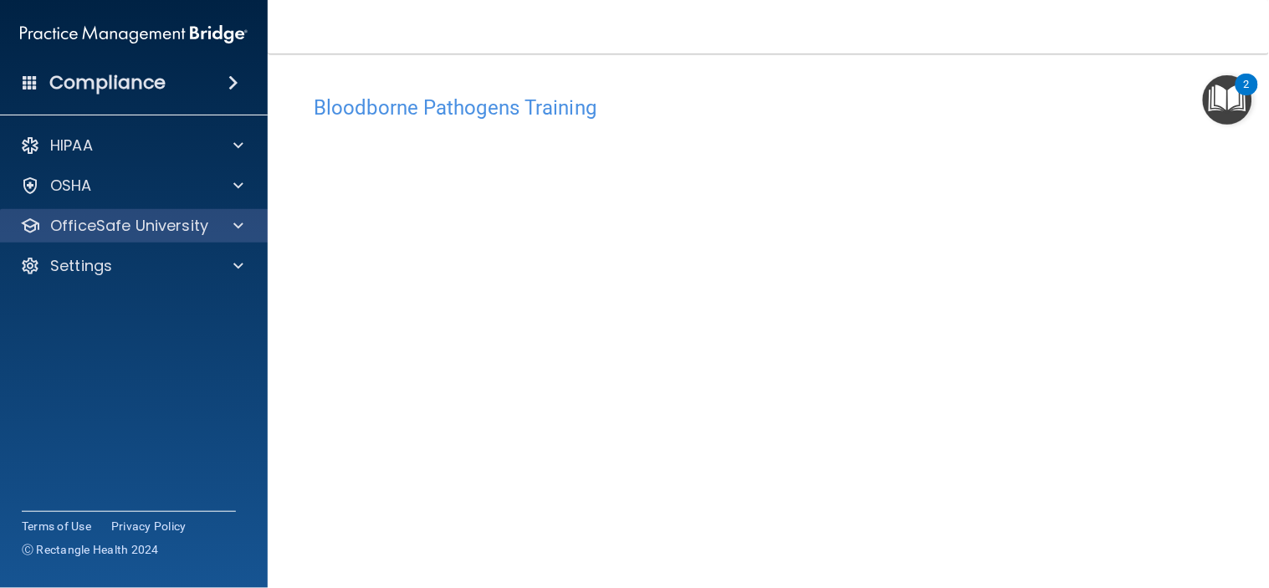
click at [138, 213] on div "OfficeSafe University" at bounding box center [134, 225] width 269 height 33
click at [236, 227] on span at bounding box center [238, 226] width 10 height 20
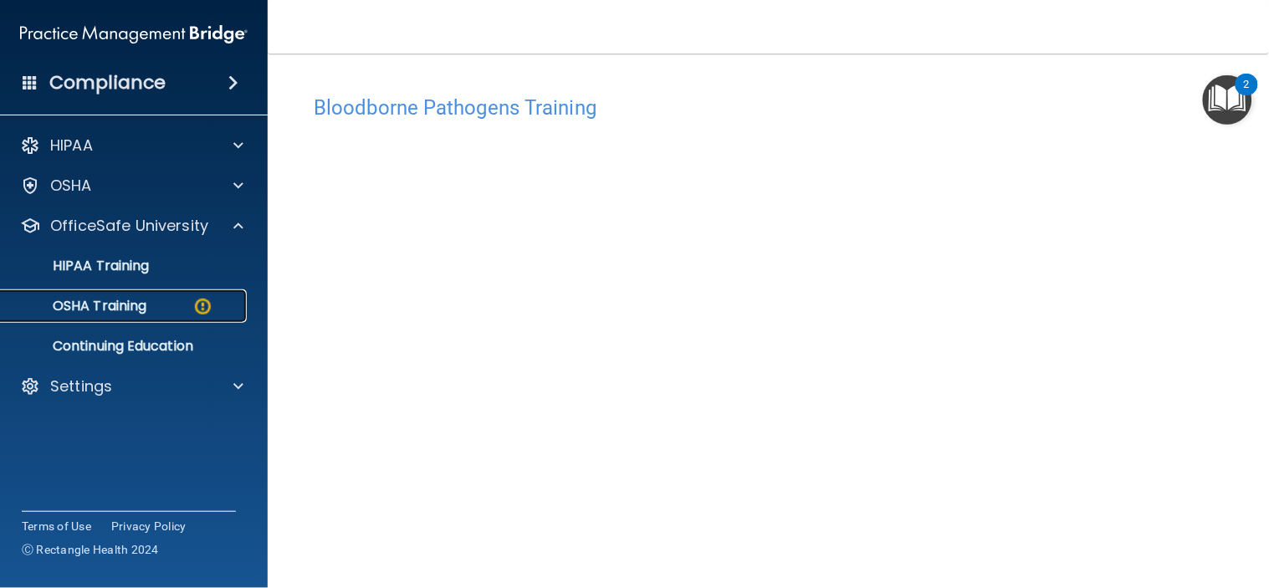
click at [140, 302] on p "OSHA Training" at bounding box center [79, 306] width 136 height 17
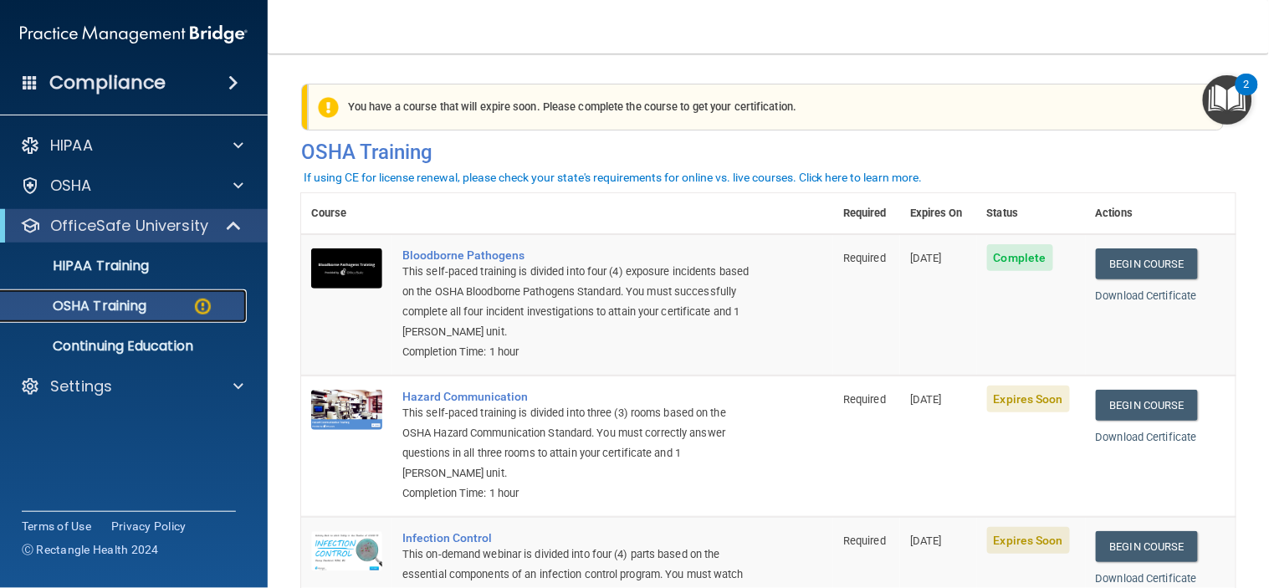
scroll to position [93, 0]
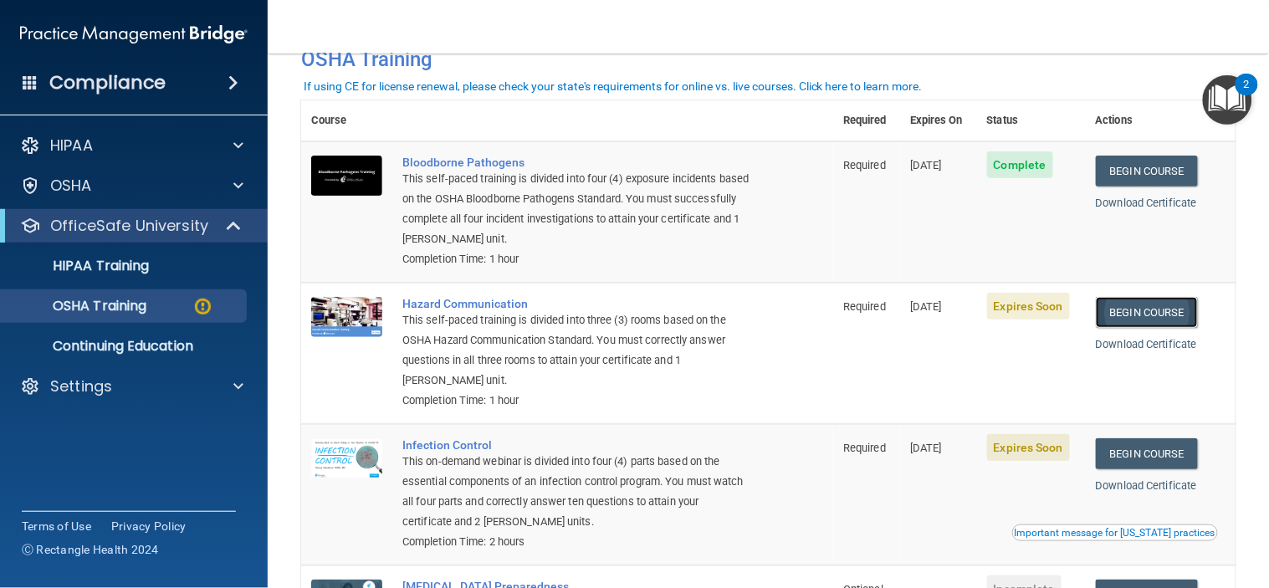
click at [1115, 316] on link "Begin Course" at bounding box center [1147, 312] width 102 height 31
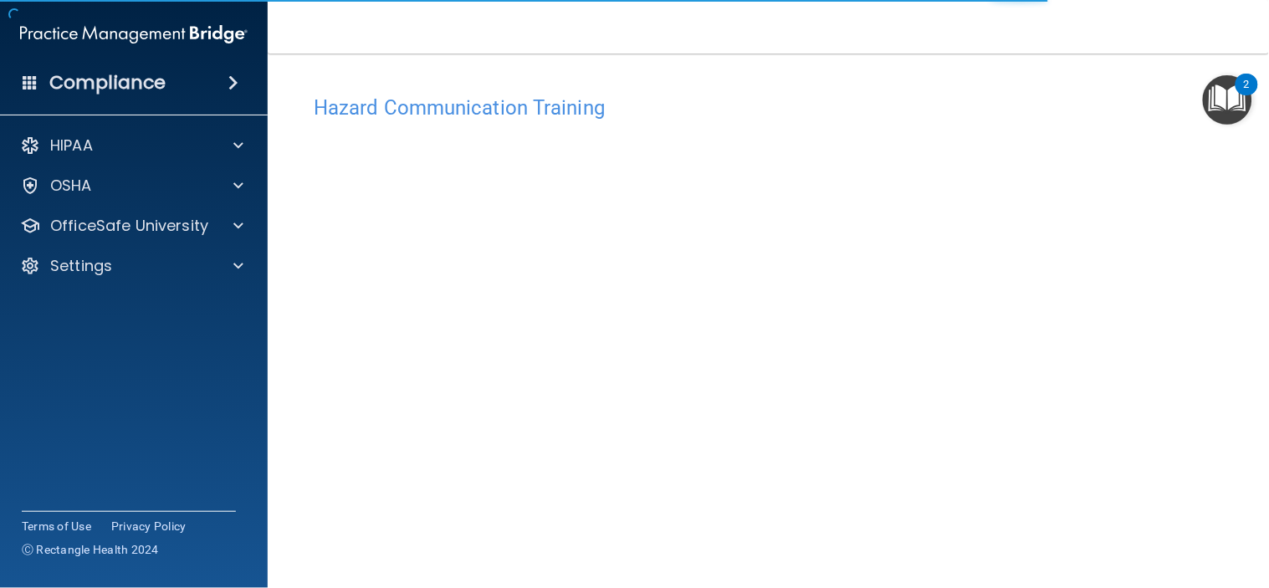
scroll to position [40, 0]
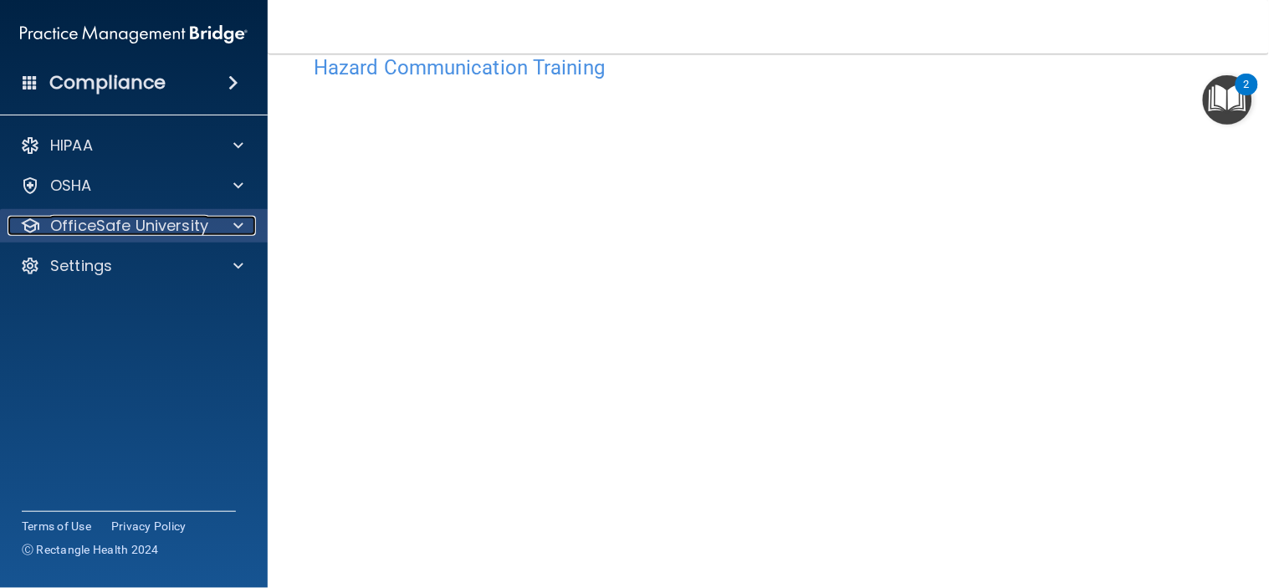
click at [100, 229] on p "OfficeSafe University" at bounding box center [129, 226] width 158 height 20
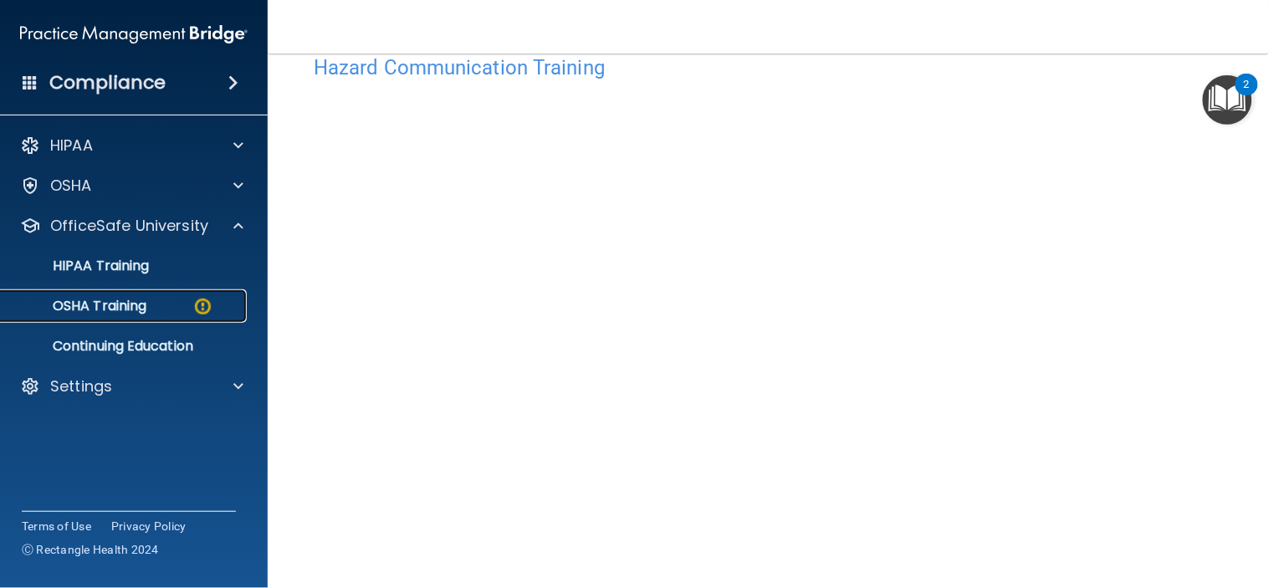
click at [90, 305] on p "OSHA Training" at bounding box center [79, 306] width 136 height 17
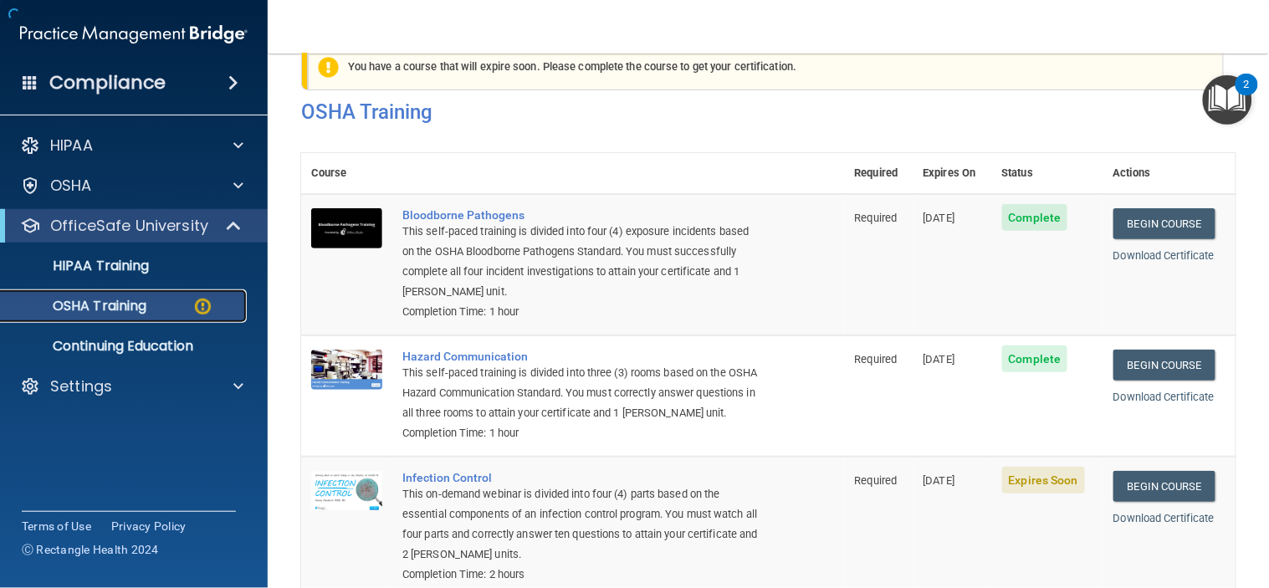
click at [90, 305] on p "OSHA Training" at bounding box center [79, 306] width 136 height 17
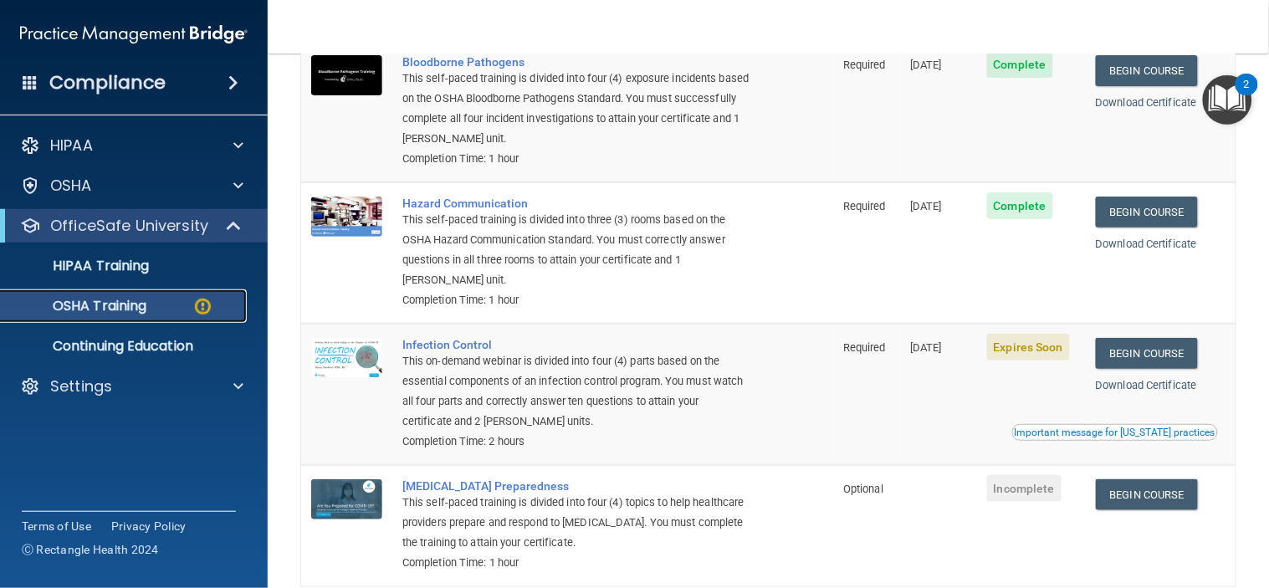
scroll to position [227, 0]
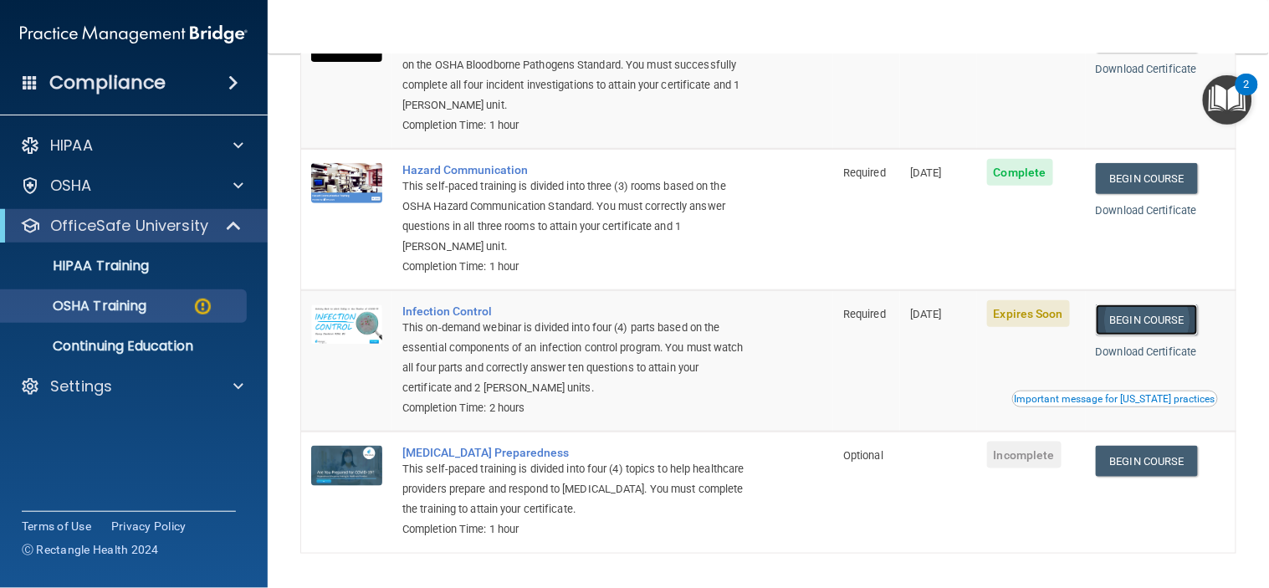
click at [1121, 324] on link "Begin Course" at bounding box center [1147, 320] width 102 height 31
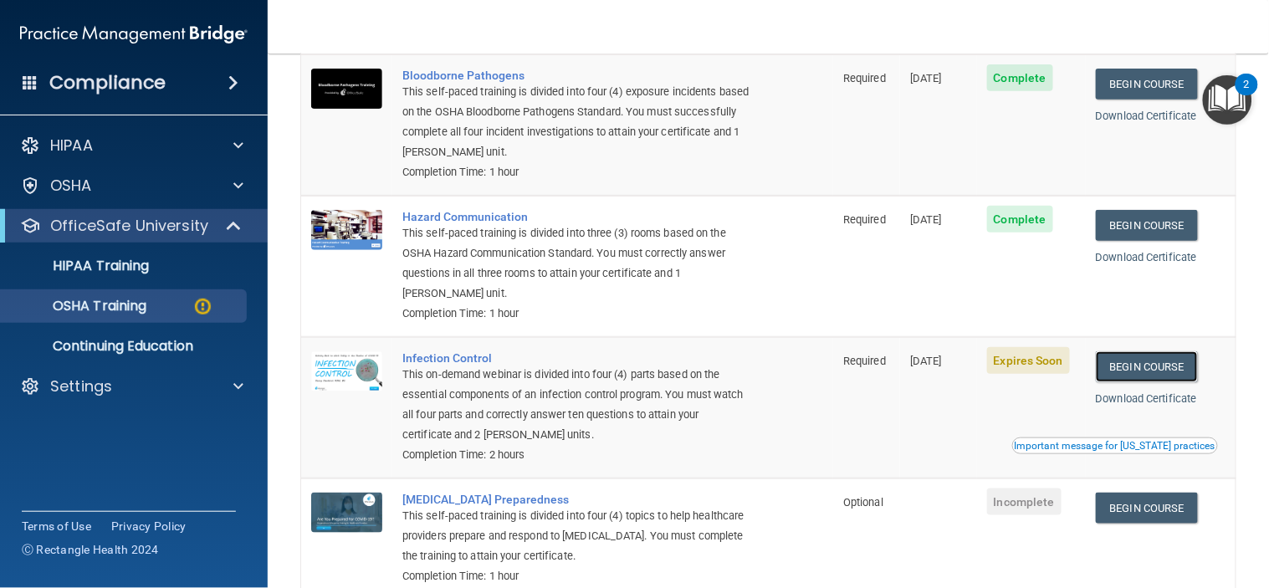
scroll to position [186, 0]
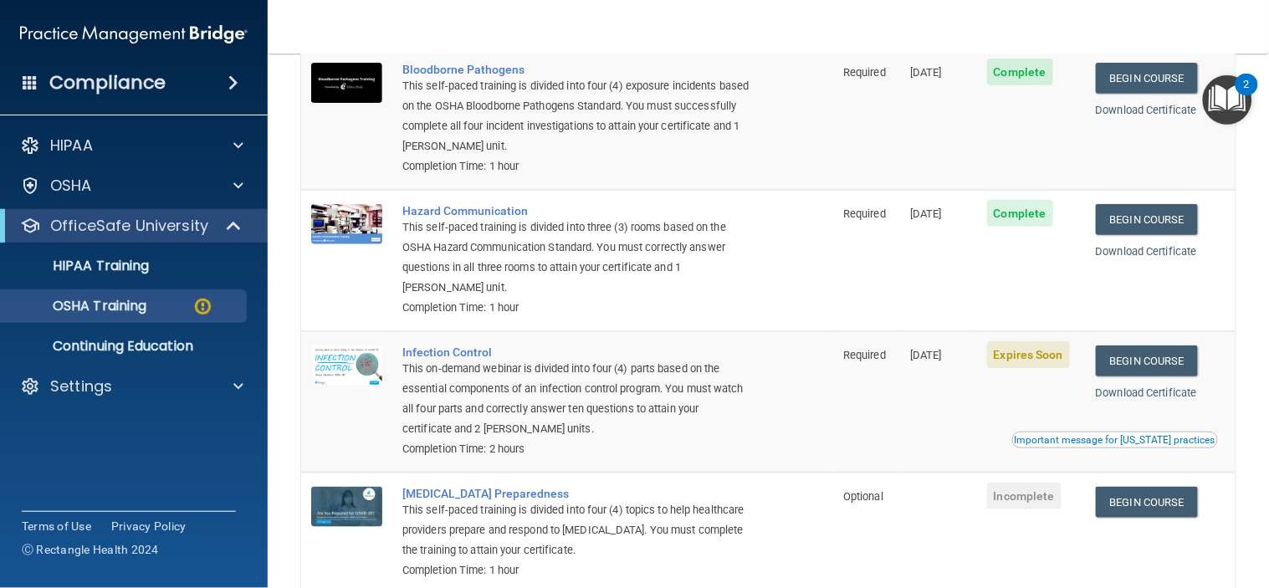
click at [1025, 357] on span "Expires Soon" at bounding box center [1028, 354] width 83 height 27
click at [1096, 357] on link "Begin Course" at bounding box center [1147, 360] width 102 height 31
click at [1136, 392] on link "Download Certificate" at bounding box center [1146, 392] width 101 height 13
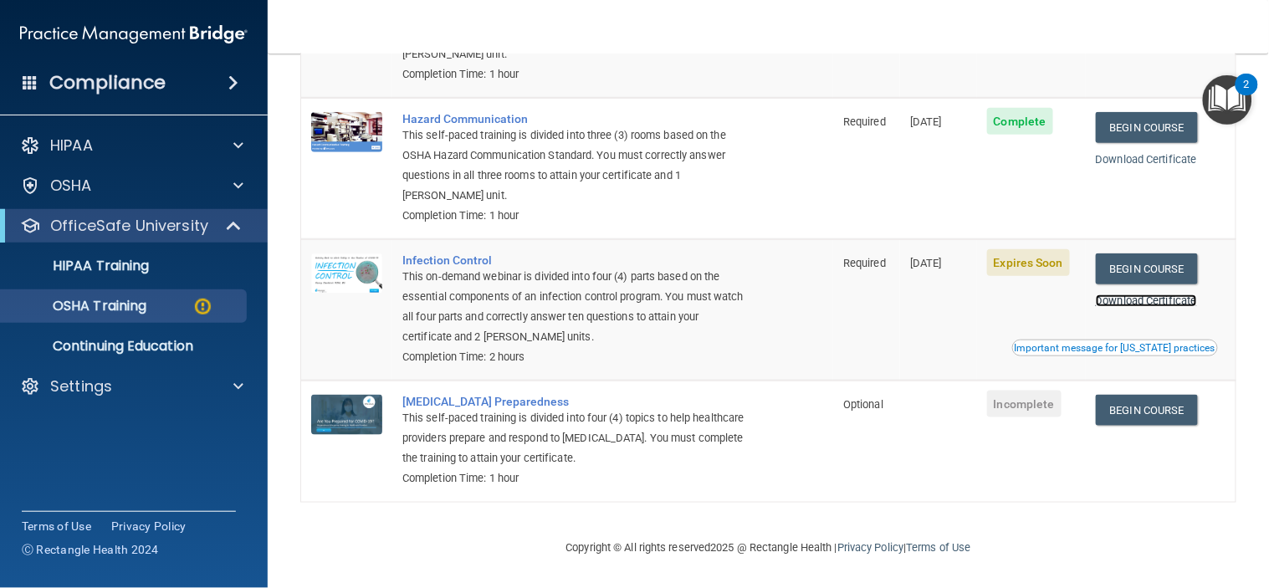
scroll to position [279, 0]
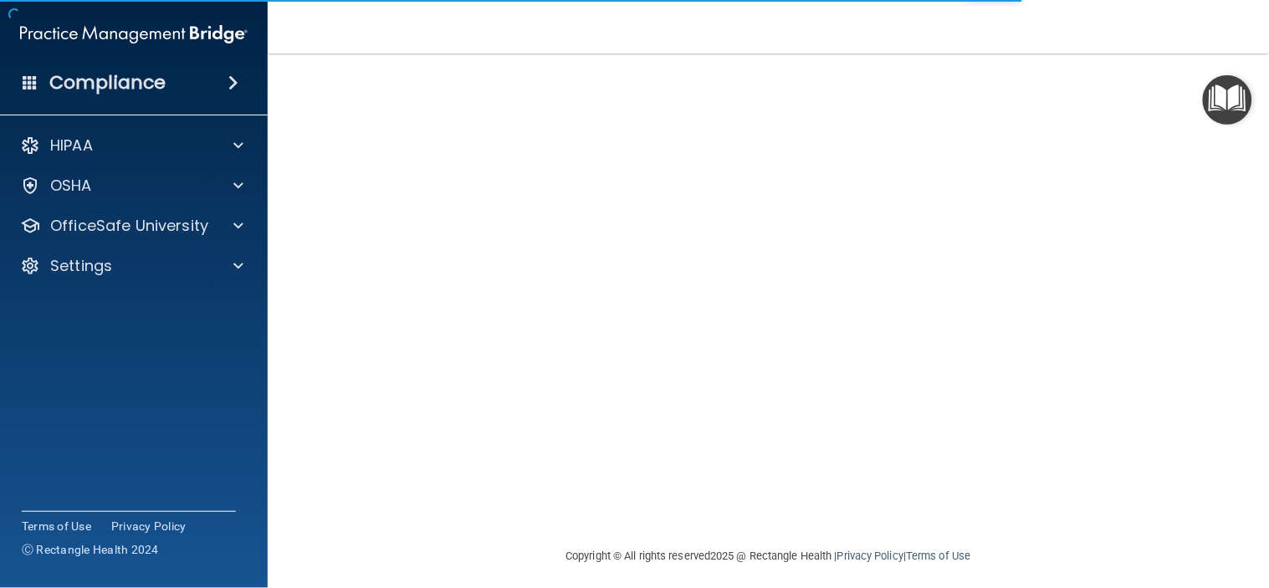
scroll to position [128, 0]
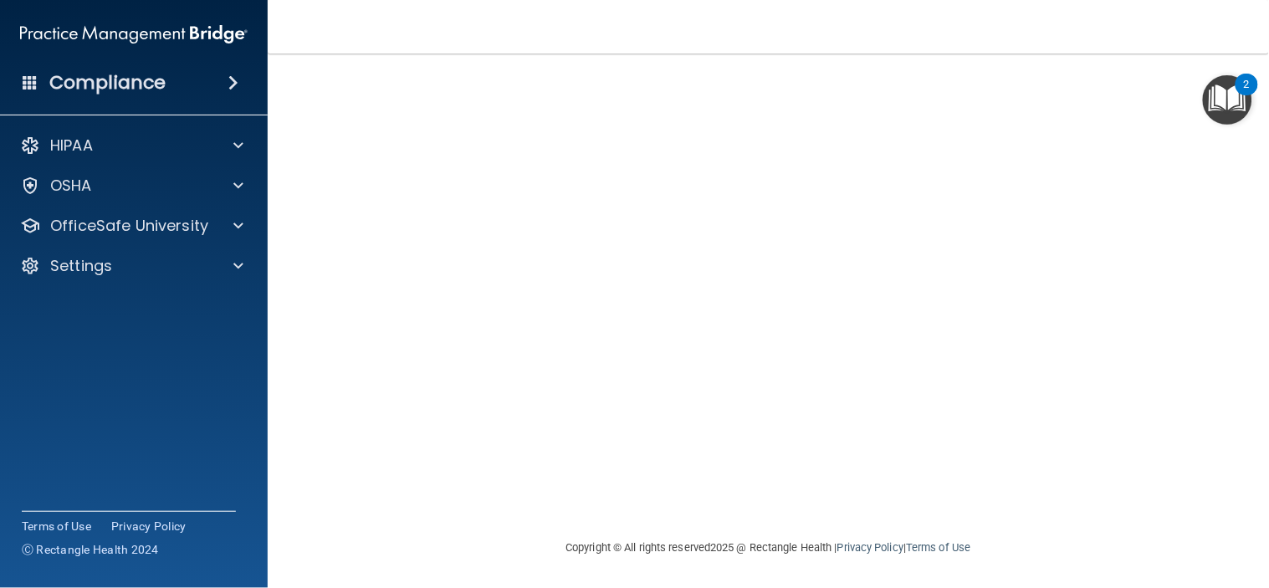
click at [645, 18] on nav "Toggle navigation [PERSON_NAME] [EMAIL_ADDRESS][DOMAIN_NAME] Manage My Enterpri…" at bounding box center [768, 27] width 1001 height 54
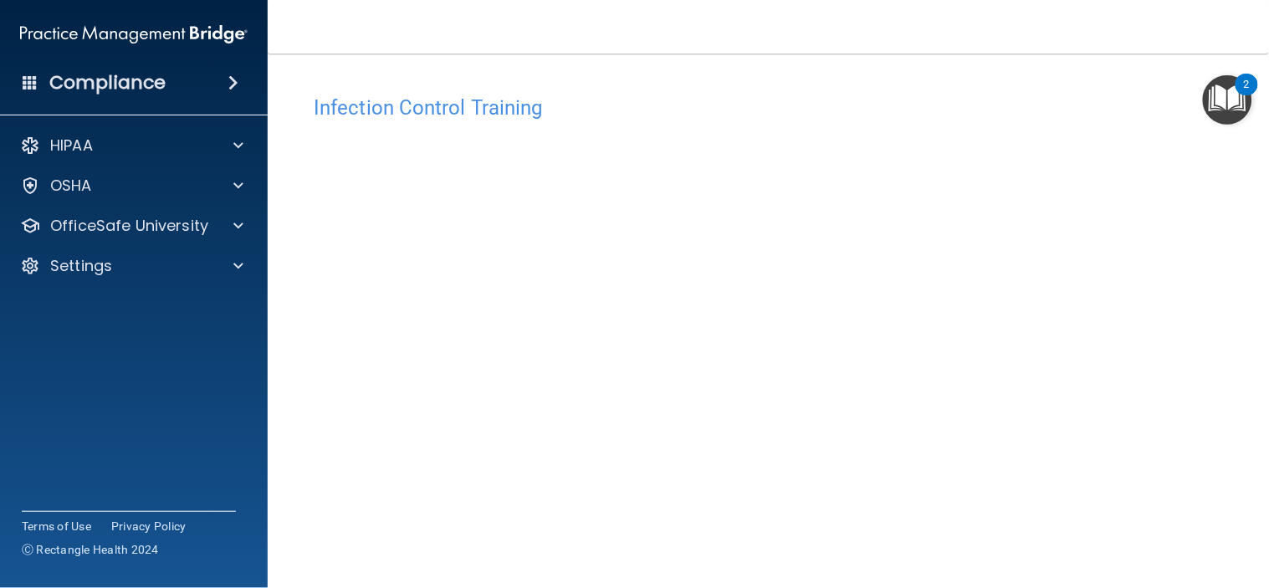
scroll to position [93, 0]
